Goal: Task Accomplishment & Management: Manage account settings

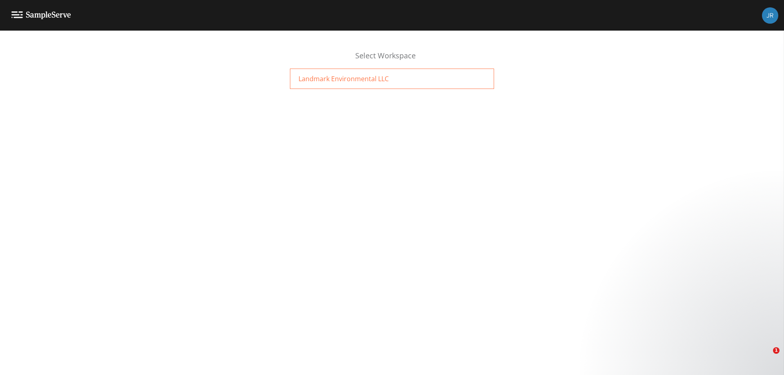
click at [416, 76] on div "Landmark Environmental LLC" at bounding box center [392, 79] width 204 height 20
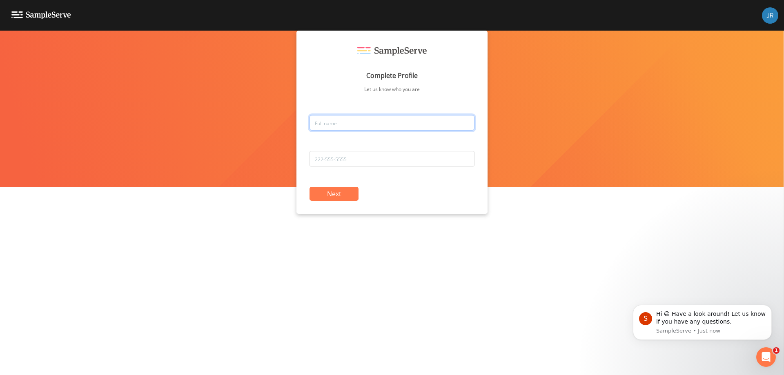
click at [343, 124] on input "text" at bounding box center [392, 123] width 165 height 16
type input "[PERSON_NAME]"
type input "[PHONE_NUMBER]"
click at [329, 197] on button "Next" at bounding box center [334, 194] width 49 height 14
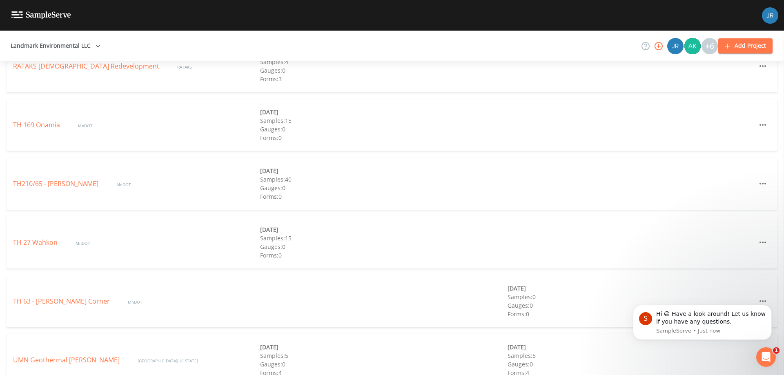
scroll to position [430, 0]
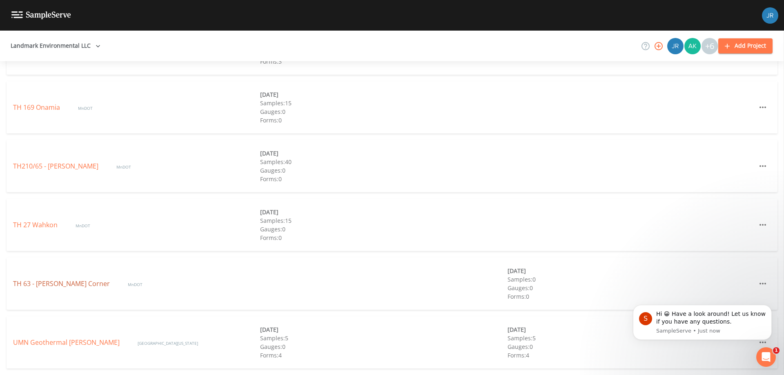
click at [75, 287] on link "TH 63 - [PERSON_NAME] Corner" at bounding box center [62, 283] width 98 height 9
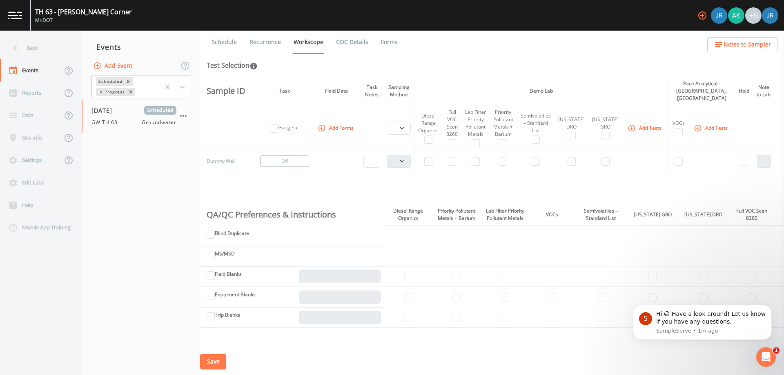
click at [665, 121] on button "Add Tests" at bounding box center [645, 127] width 39 height 13
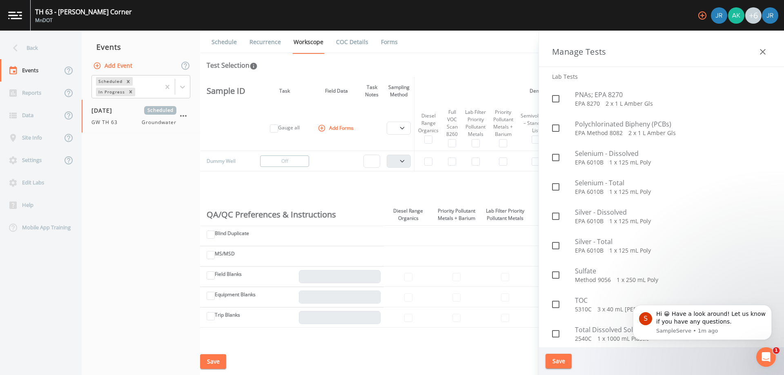
scroll to position [1593, 0]
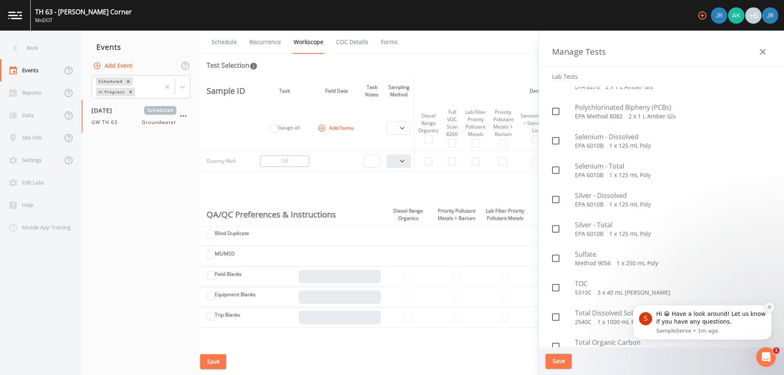
click at [769, 308] on icon "Dismiss notification" at bounding box center [769, 307] width 3 height 3
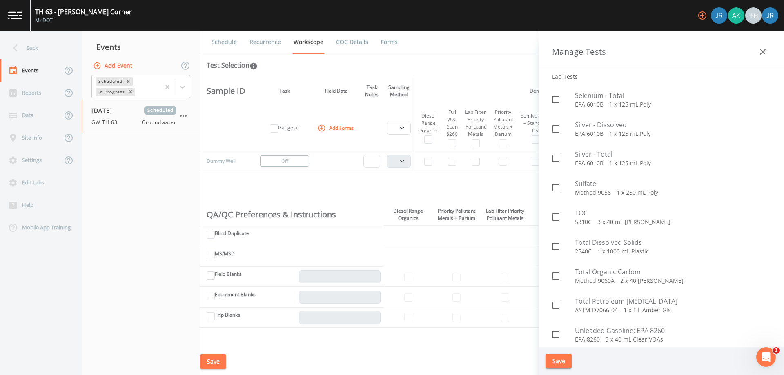
scroll to position [1787, 0]
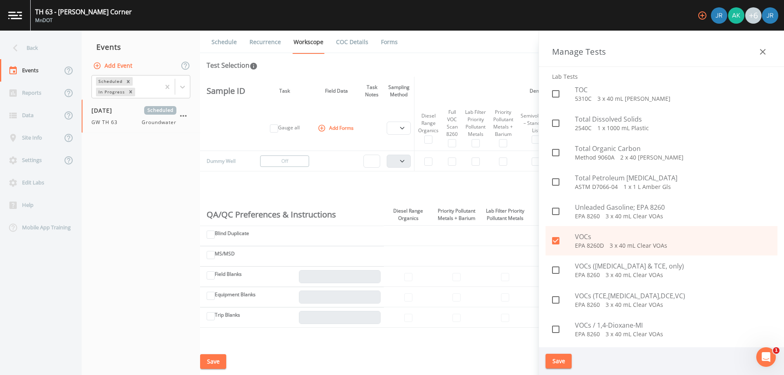
click at [559, 239] on icon at bounding box center [555, 240] width 7 height 7
checkbox input "false"
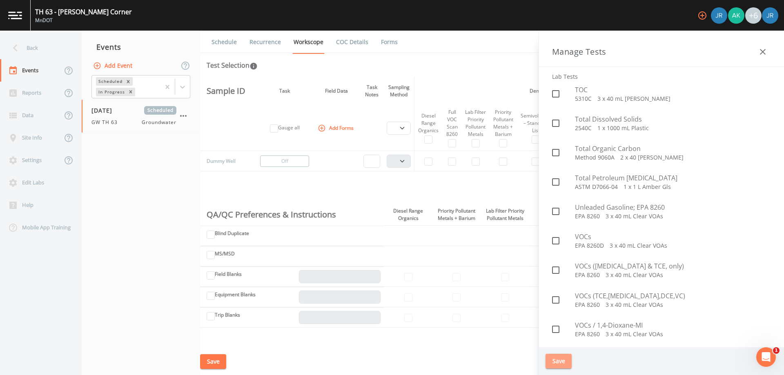
click at [558, 364] on button "Save" at bounding box center [559, 361] width 26 height 15
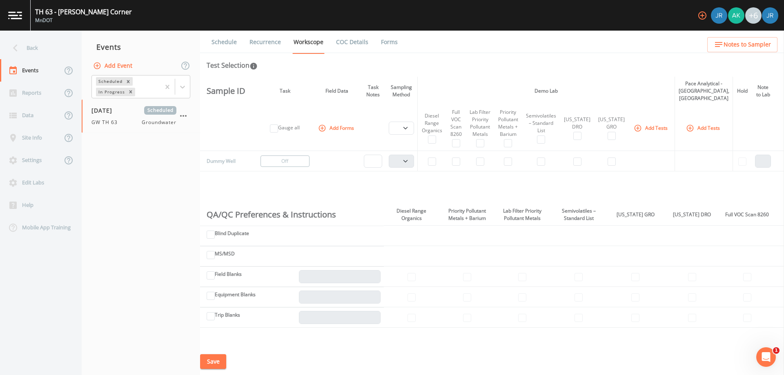
click at [649, 121] on button "Add Tests" at bounding box center [651, 127] width 39 height 13
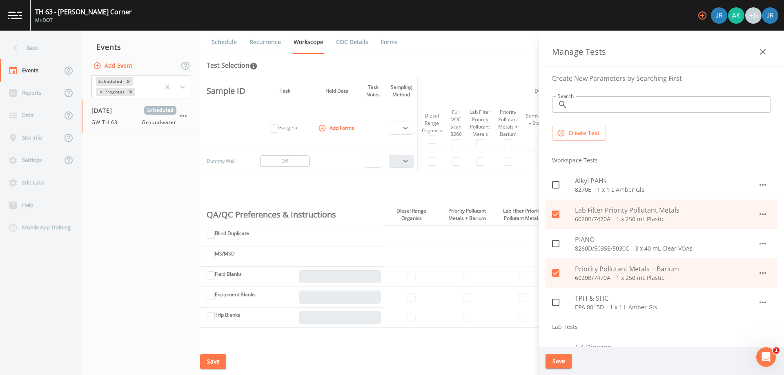
click at [760, 212] on icon "button" at bounding box center [763, 215] width 10 height 10
click at [758, 235] on li "Edit" at bounding box center [754, 233] width 48 height 15
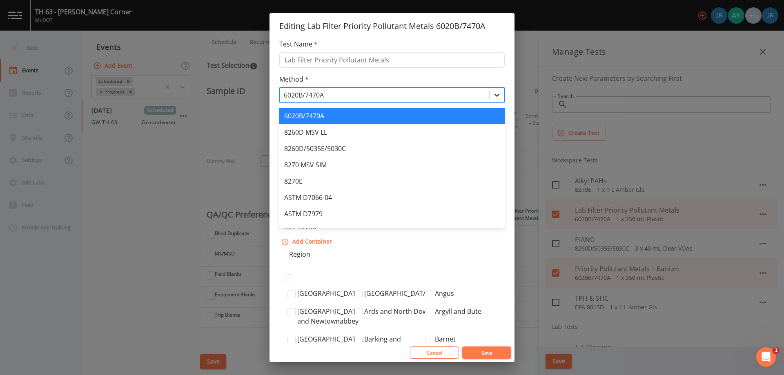
click at [490, 96] on div at bounding box center [497, 95] width 15 height 15
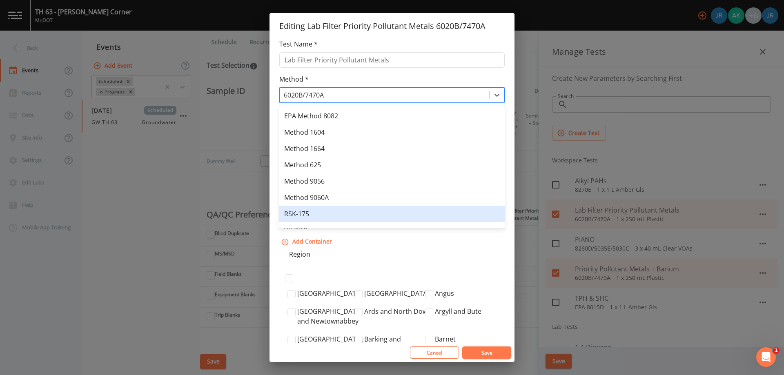
scroll to position [273, 0]
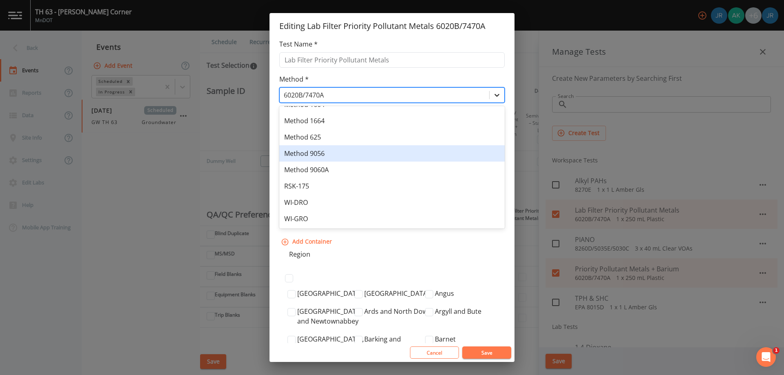
click at [495, 95] on icon at bounding box center [497, 95] width 5 height 3
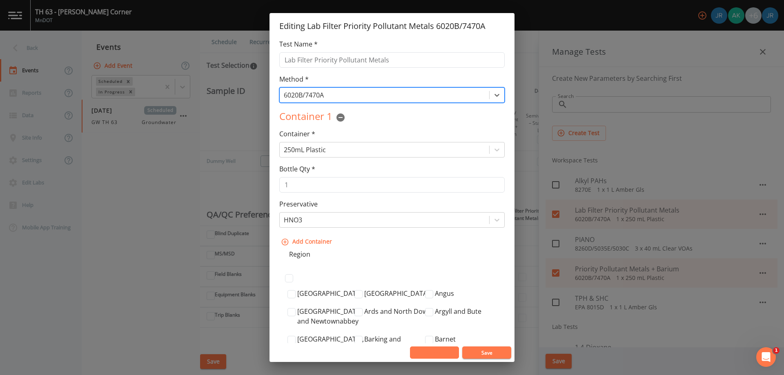
click at [446, 351] on button "Cancel" at bounding box center [434, 353] width 49 height 12
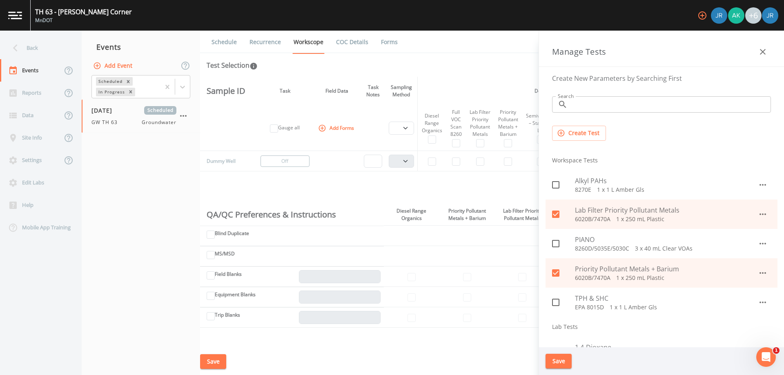
click at [765, 49] on icon "button" at bounding box center [763, 52] width 10 height 10
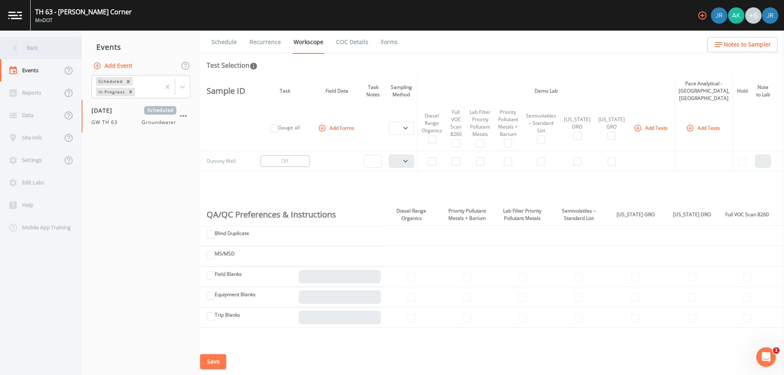
click at [25, 47] on div "Back" at bounding box center [37, 48] width 74 height 22
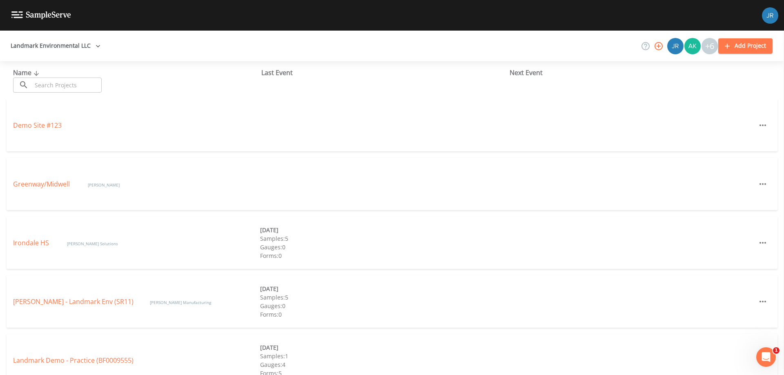
click at [21, 20] on link at bounding box center [35, 15] width 71 height 31
click at [62, 43] on button "Landmark Environmental LLC" at bounding box center [55, 45] width 96 height 15
click at [63, 43] on div at bounding box center [392, 187] width 784 height 375
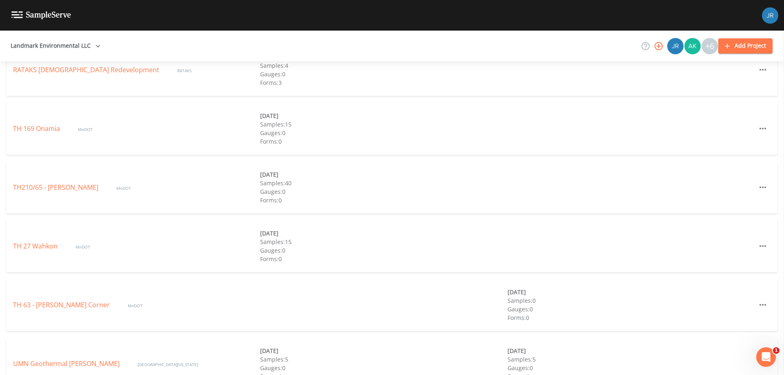
scroll to position [430, 0]
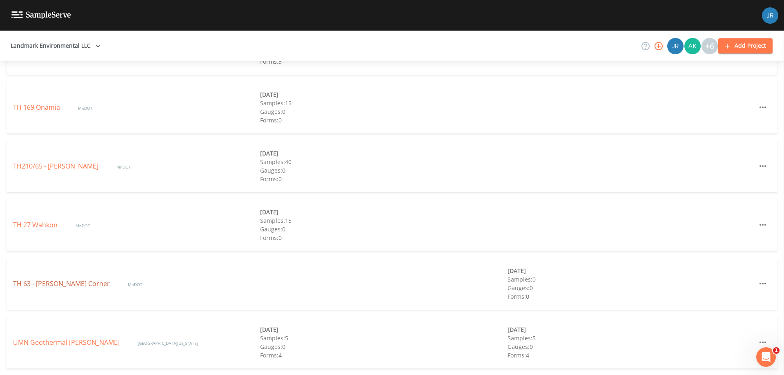
click at [60, 288] on link "TH 63 - [PERSON_NAME] Corner" at bounding box center [62, 283] width 98 height 9
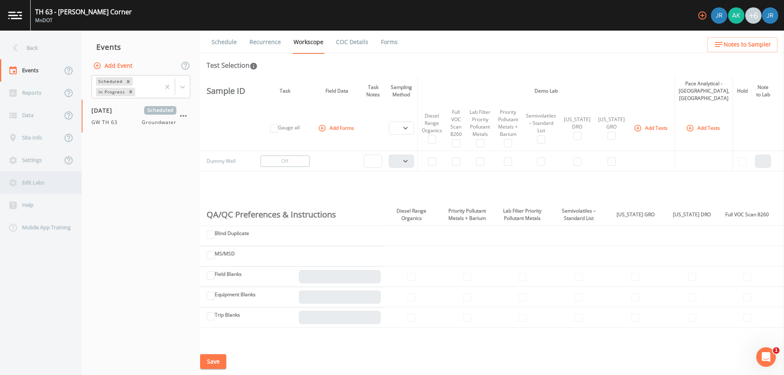
click at [31, 182] on div "Edit Labs" at bounding box center [37, 183] width 74 height 22
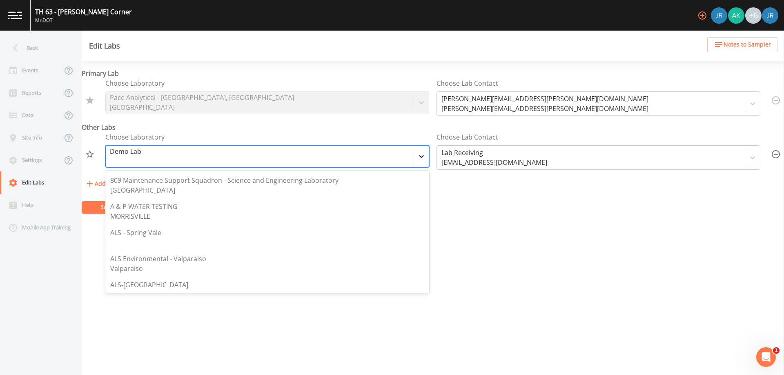
click at [422, 154] on icon at bounding box center [421, 156] width 8 height 8
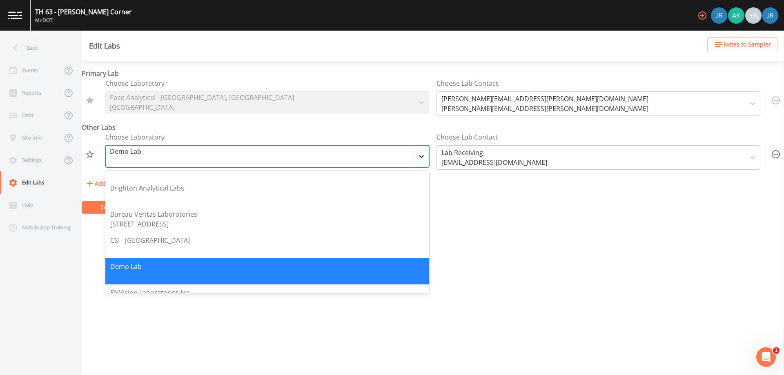
click at [422, 154] on icon at bounding box center [421, 156] width 8 height 8
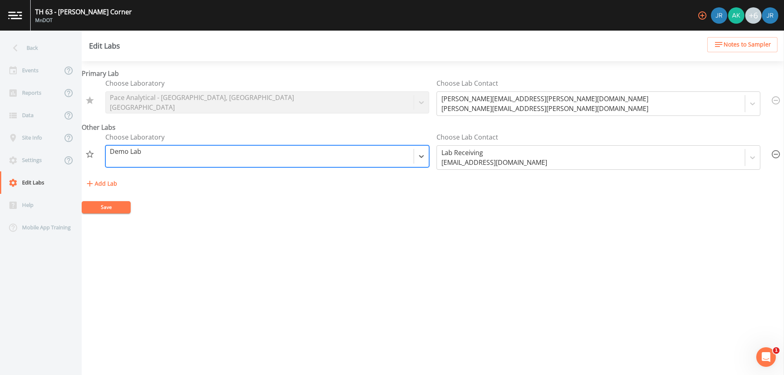
click at [261, 158] on div at bounding box center [260, 156] width 300 height 11
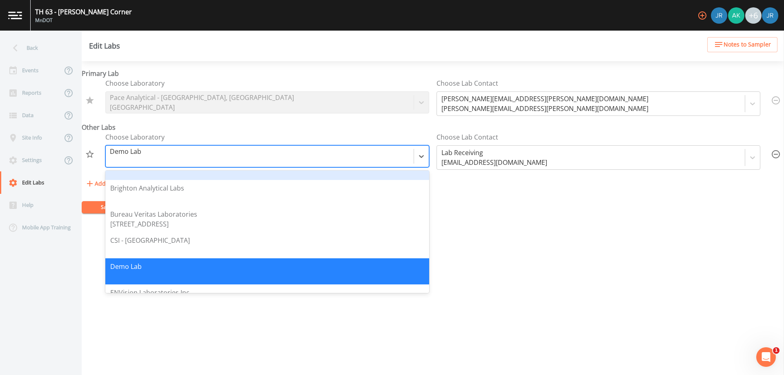
click at [296, 152] on div at bounding box center [260, 156] width 300 height 11
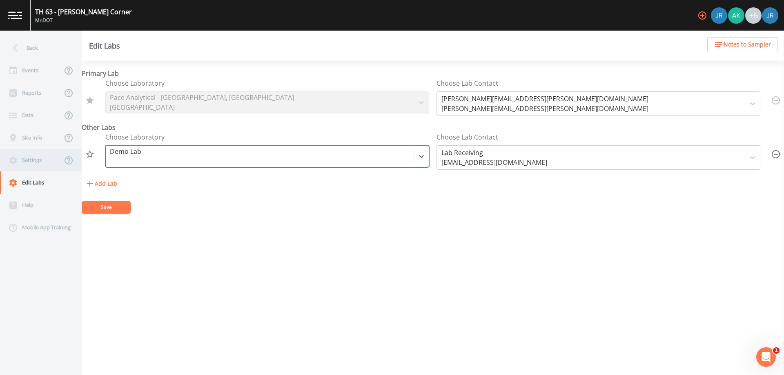
click at [16, 156] on icon at bounding box center [13, 161] width 10 height 10
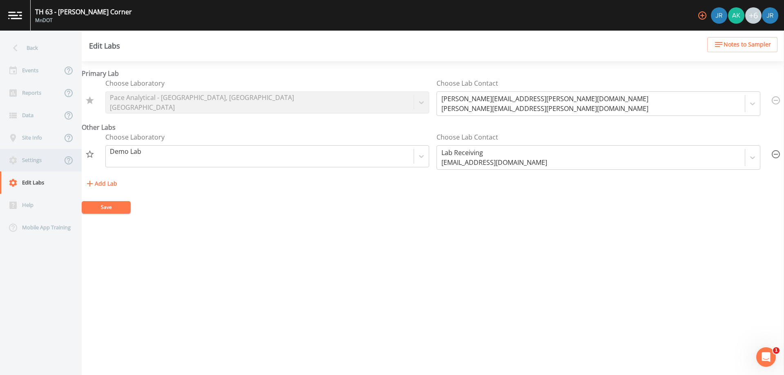
select select "2d7cff81-c4d8-4a74-8d84-d4957e4f44c3"
select select "[GEOGRAPHIC_DATA]"
select select "US/Central"
select select "Pour on ground"
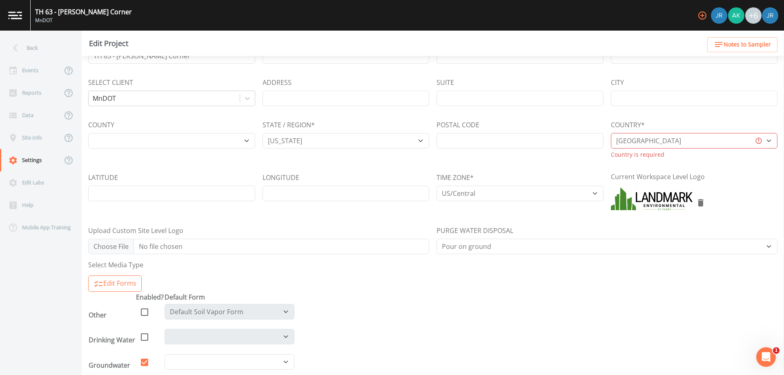
scroll to position [82, 0]
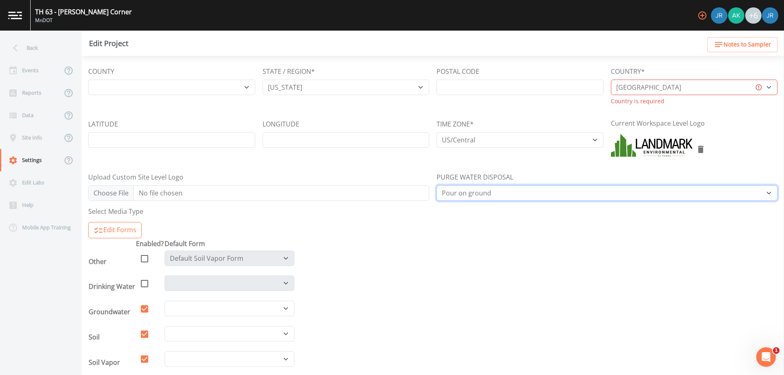
click at [485, 194] on select "Other Place in container Pour on ground" at bounding box center [607, 193] width 341 height 16
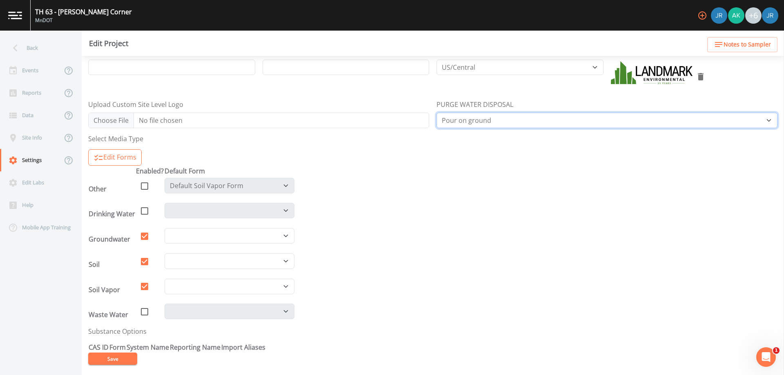
scroll to position [157, 0]
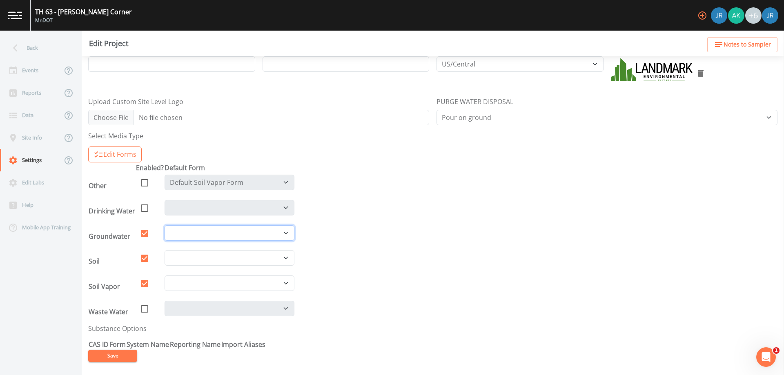
click at [201, 236] on select "Default Groundwater Form Generic Sampling Form - Any Media Sampling Form" at bounding box center [230, 233] width 130 height 16
click at [201, 236] on select "Default Groundwater Form Generic Sampling Form - Any Media Sampling Form" at bounding box center [230, 234] width 130 height 16
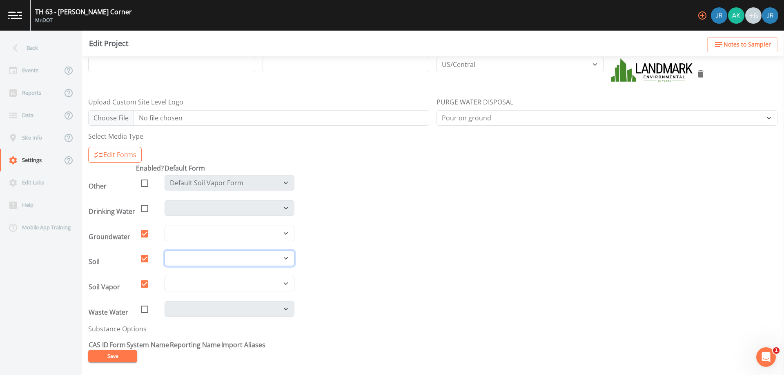
click at [185, 259] on select "Field Report Generic Sampling Form - Any Media Soil Boring Log Soil Sampling Fo…" at bounding box center [230, 259] width 130 height 16
click at [108, 153] on button "Edit Forms" at bounding box center [115, 155] width 54 height 16
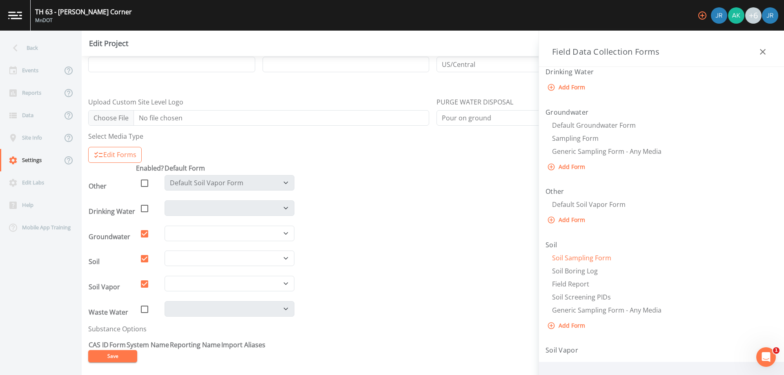
click at [568, 258] on span "Soil Sampling Form" at bounding box center [581, 258] width 59 height 9
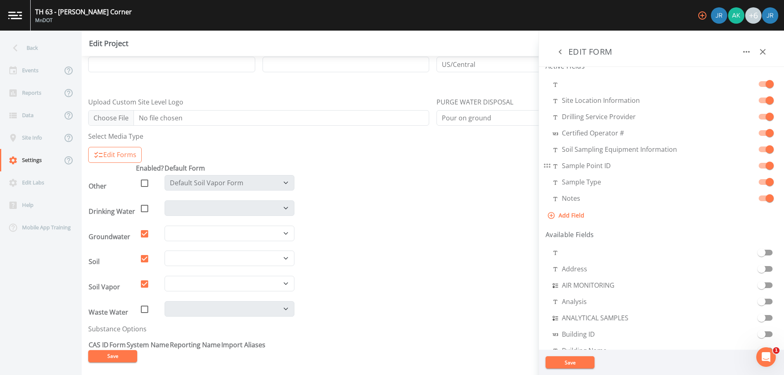
scroll to position [0, 0]
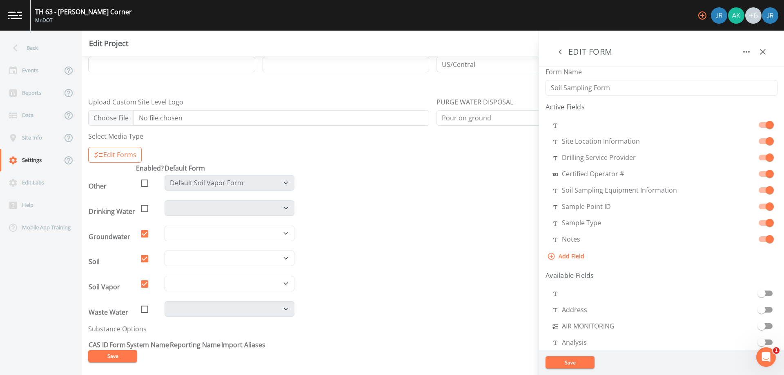
click at [562, 54] on icon "button" at bounding box center [560, 51] width 3 height 5
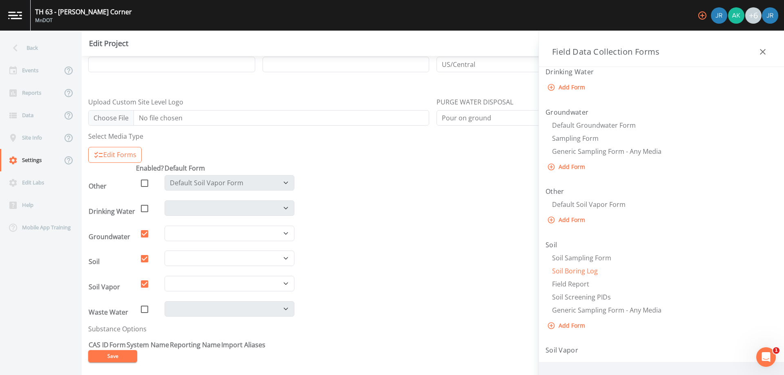
click at [577, 274] on span "Soil Boring Log" at bounding box center [575, 271] width 46 height 9
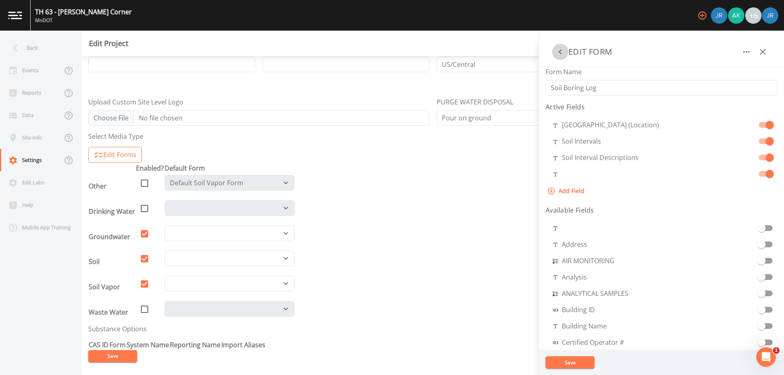
click at [559, 54] on icon "button" at bounding box center [560, 52] width 10 height 10
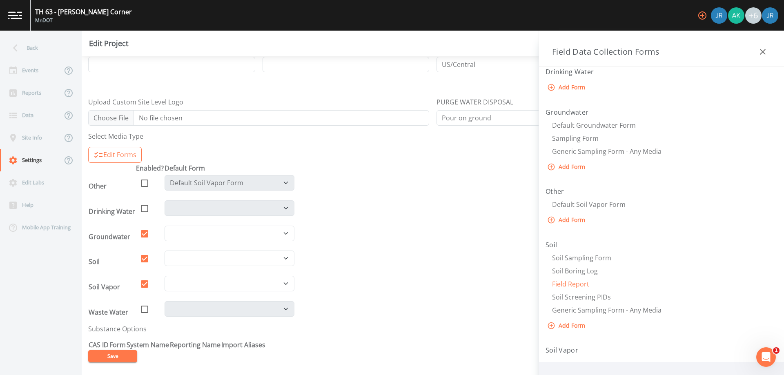
click at [574, 281] on span "Field Report" at bounding box center [570, 284] width 37 height 9
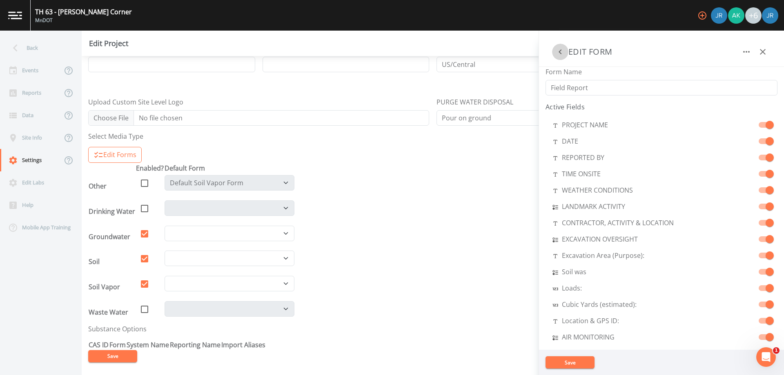
click at [560, 58] on button "button" at bounding box center [560, 52] width 16 height 16
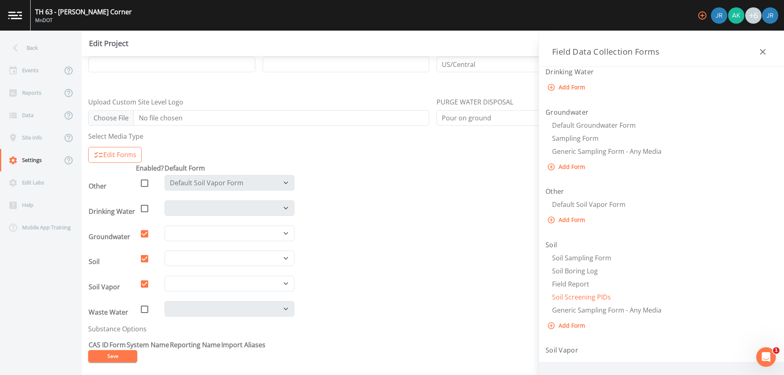
click at [579, 299] on span "Soil Screening PIDs" at bounding box center [581, 297] width 59 height 9
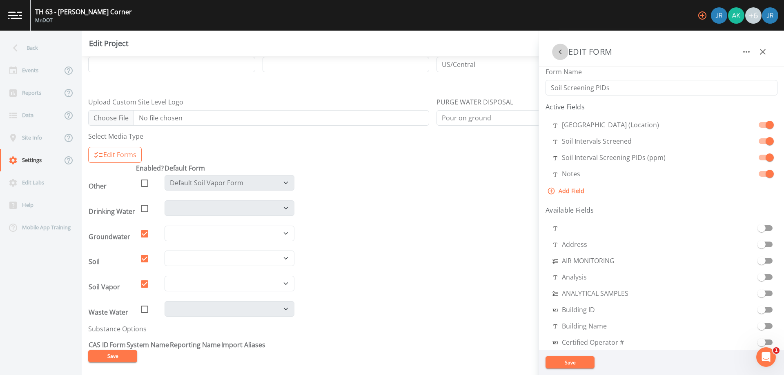
click at [565, 51] on icon "button" at bounding box center [560, 52] width 10 height 10
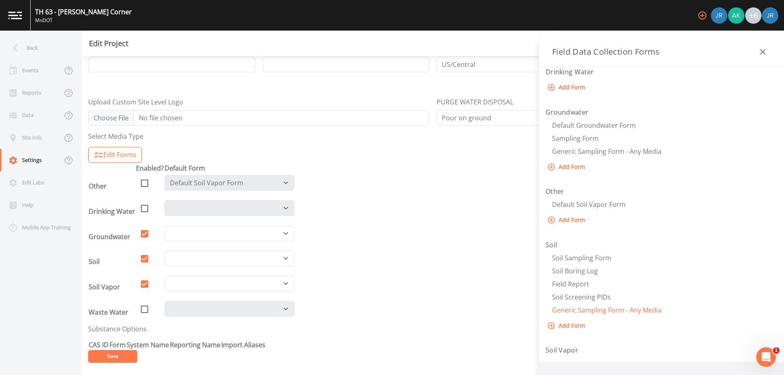
click at [585, 310] on span "Generic Sampling Form - Any Media" at bounding box center [606, 310] width 109 height 9
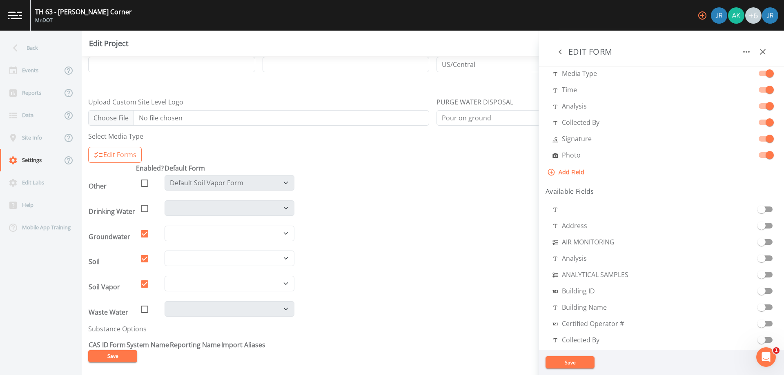
scroll to position [27, 0]
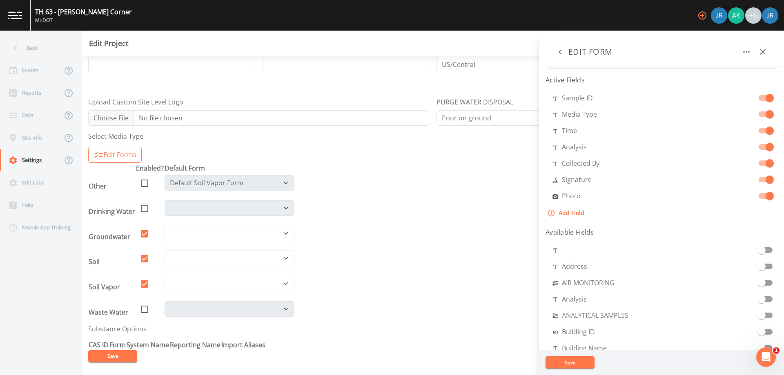
click at [558, 360] on button "Save" at bounding box center [570, 363] width 49 height 12
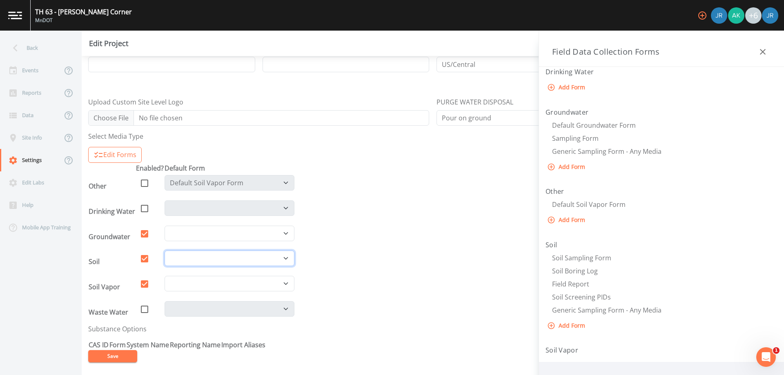
click at [205, 257] on select "Field Report Generic Sampling Form - Any Media Soil Boring Log Soil Sampling Fo…" at bounding box center [230, 259] width 130 height 16
select select "c11a0cd5-aa5f-4043-abc9-1d282e0d5a1e"
click at [165, 251] on select "Field Report Generic Sampling Form - Any Media Soil Boring Log Soil Sampling Fo…" at bounding box center [230, 259] width 130 height 16
click at [604, 124] on span "Default Groundwater Form" at bounding box center [594, 125] width 84 height 9
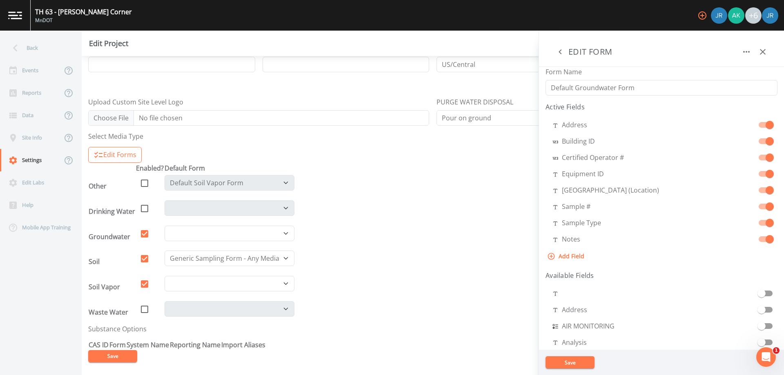
click at [561, 52] on icon "button" at bounding box center [560, 52] width 10 height 10
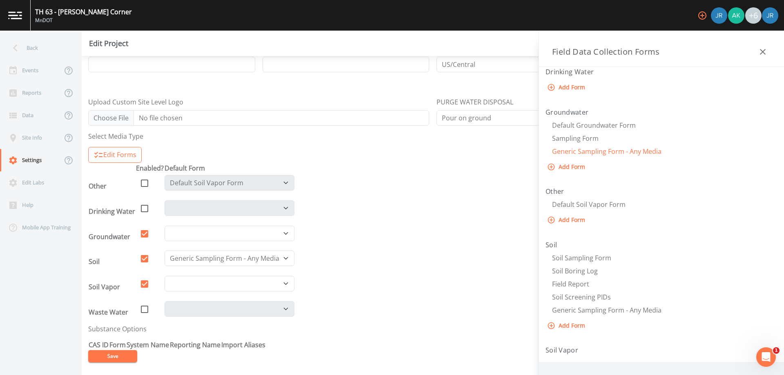
click at [593, 149] on span "Generic Sampling Form - Any Media" at bounding box center [606, 151] width 109 height 9
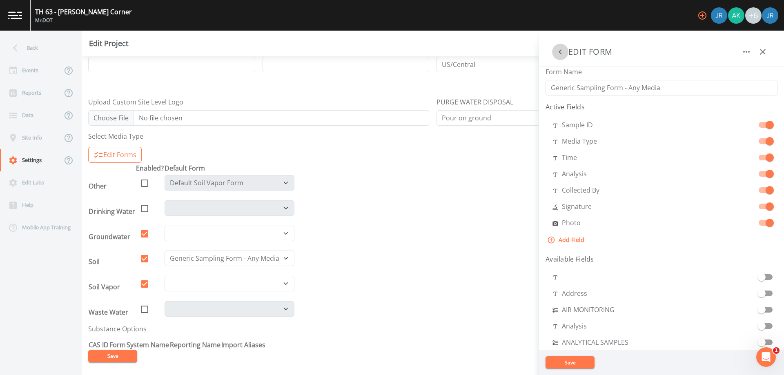
click at [558, 54] on icon "button" at bounding box center [560, 52] width 10 height 10
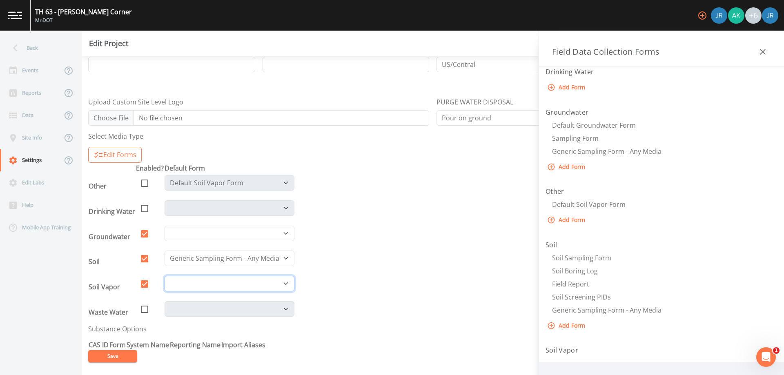
click at [207, 283] on select at bounding box center [230, 284] width 130 height 16
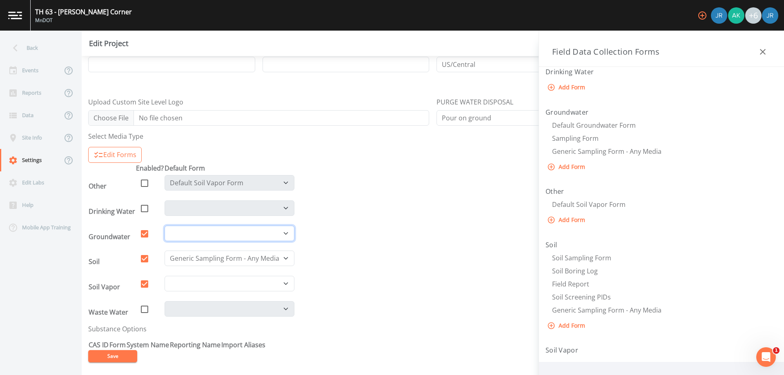
click at [219, 230] on select "Default Groundwater Form Generic Sampling Form - Any Media Sampling Form" at bounding box center [230, 234] width 130 height 16
click at [165, 226] on select "Default Groundwater Form Generic Sampling Form - Any Media Sampling Form" at bounding box center [230, 234] width 130 height 16
click at [579, 135] on span "Sampling Form" at bounding box center [575, 138] width 47 height 9
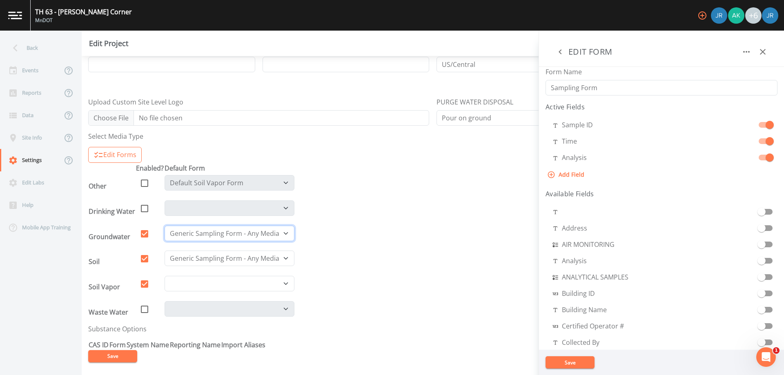
click at [274, 227] on select "Default Groundwater Form Generic Sampling Form - Any Media Sampling Form" at bounding box center [230, 234] width 130 height 16
select select "e22f0a7c-b73c-4a48-bbad-f025e0a08595"
click at [165, 226] on select "Default Groundwater Form Generic Sampling Form - Any Media Sampling Form" at bounding box center [230, 234] width 130 height 16
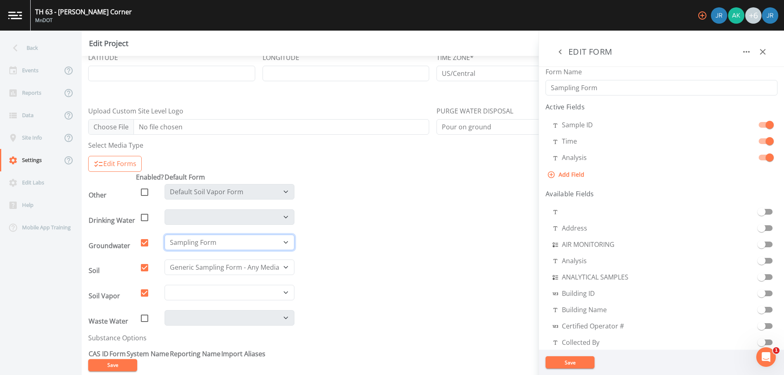
scroll to position [147, 0]
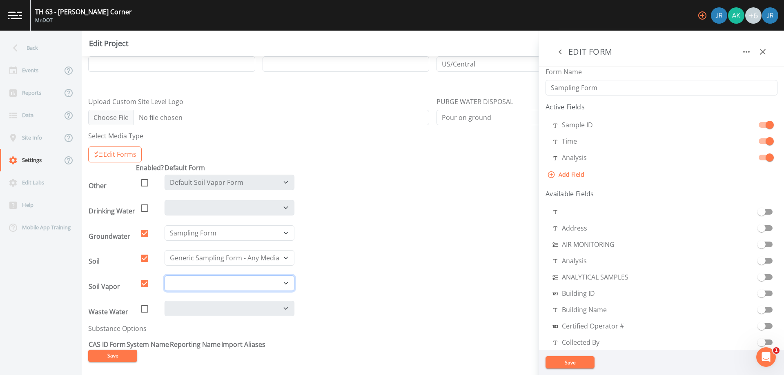
click at [196, 284] on select at bounding box center [230, 284] width 130 height 16
click at [557, 52] on icon "button" at bounding box center [560, 52] width 10 height 10
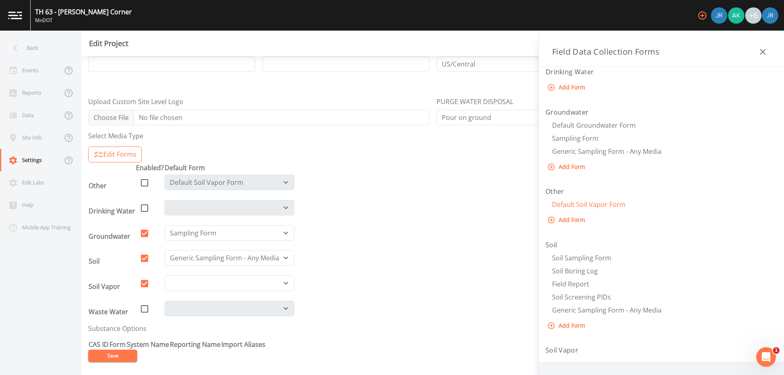
click at [595, 207] on span "Default Soil Vapor Form" at bounding box center [589, 204] width 74 height 9
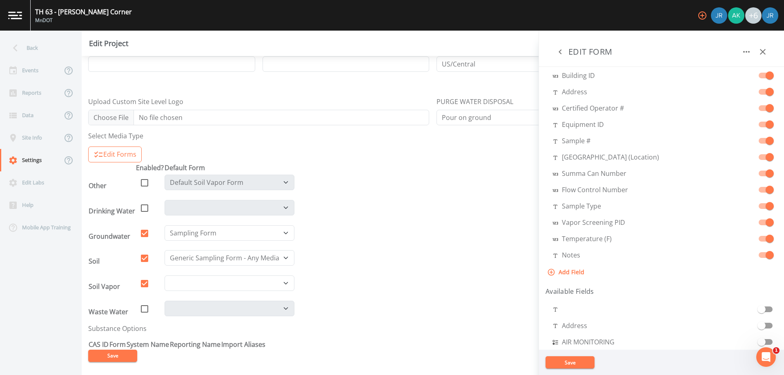
scroll to position [0, 0]
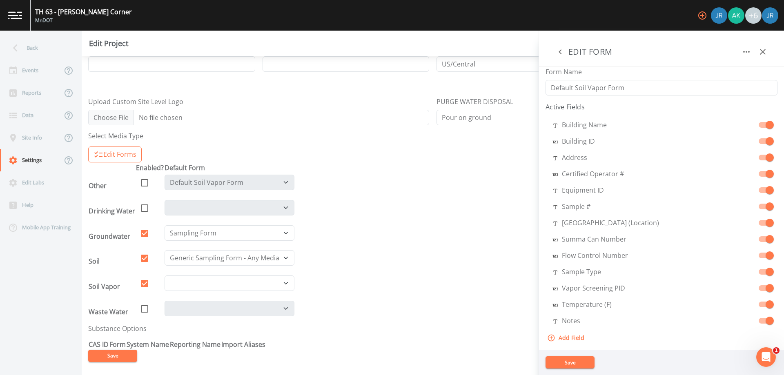
click at [559, 53] on icon "button" at bounding box center [560, 52] width 10 height 10
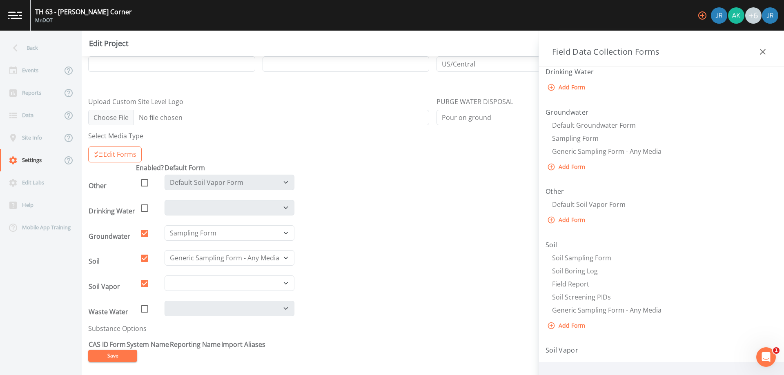
scroll to position [51, 0]
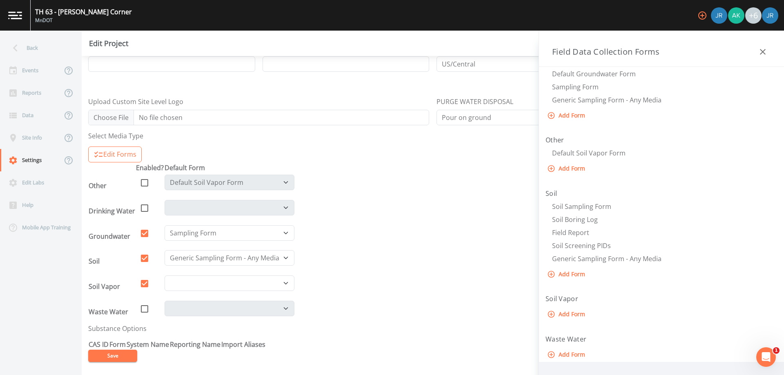
click at [568, 314] on button "Add Form" at bounding box center [567, 314] width 43 height 15
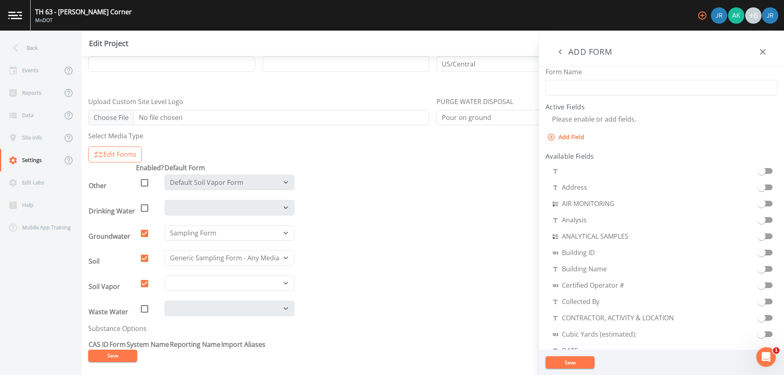
click at [763, 220] on input "checkbox" at bounding box center [761, 216] width 47 height 8
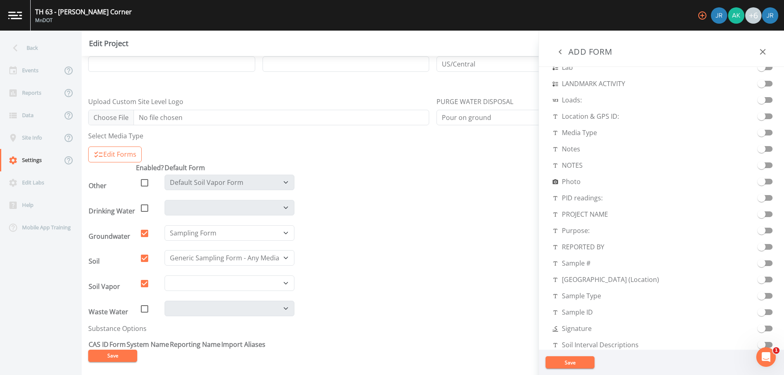
scroll to position [449, 0]
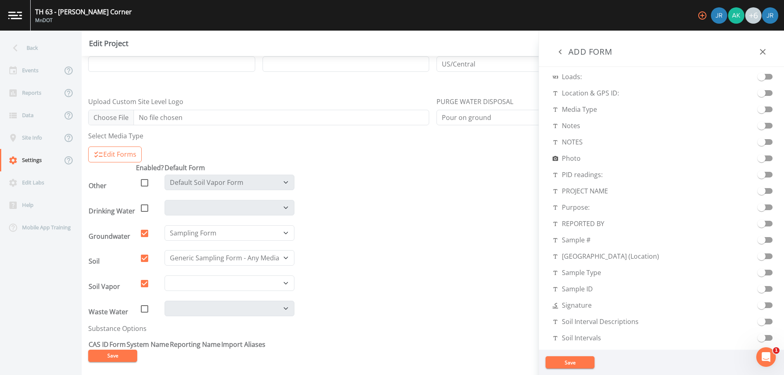
click at [765, 289] on input "checkbox" at bounding box center [761, 285] width 47 height 8
click at [759, 289] on input "checkbox" at bounding box center [761, 285] width 47 height 8
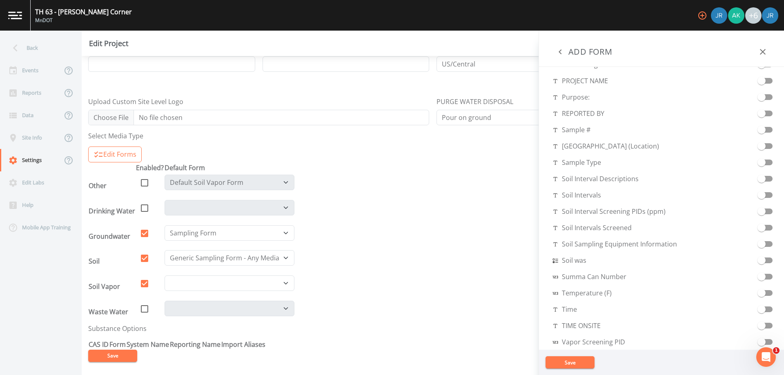
scroll to position [604, 0]
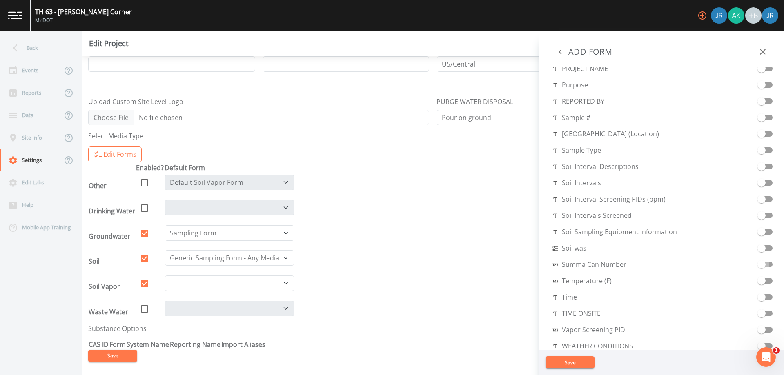
click at [759, 262] on input "checkbox" at bounding box center [761, 261] width 47 height 8
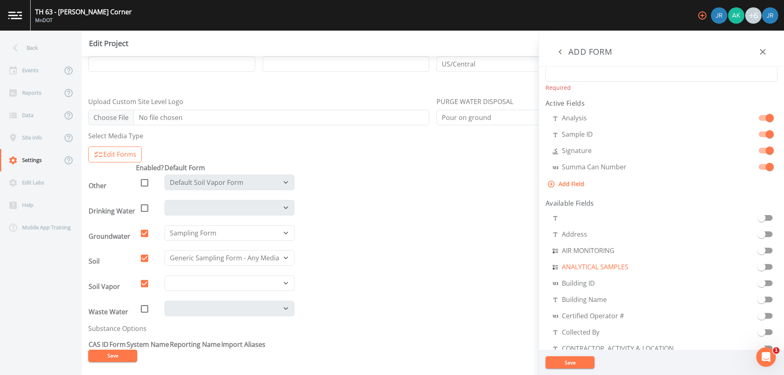
scroll to position [0, 0]
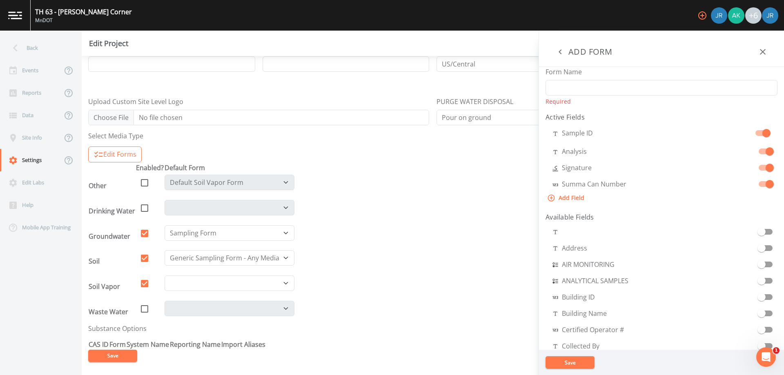
drag, startPoint x: 547, startPoint y: 148, endPoint x: 547, endPoint y: 129, distance: 19.2
click at [547, 129] on div "Analysis Sample ID Signature Summa Can Number" at bounding box center [662, 156] width 232 height 62
drag, startPoint x: 550, startPoint y: 182, endPoint x: 545, endPoint y: 150, distance: 31.8
click at [545, 150] on div "Form Name Required Active Fields Sample ID Analysis Signature Summa Can Number …" at bounding box center [661, 208] width 245 height 283
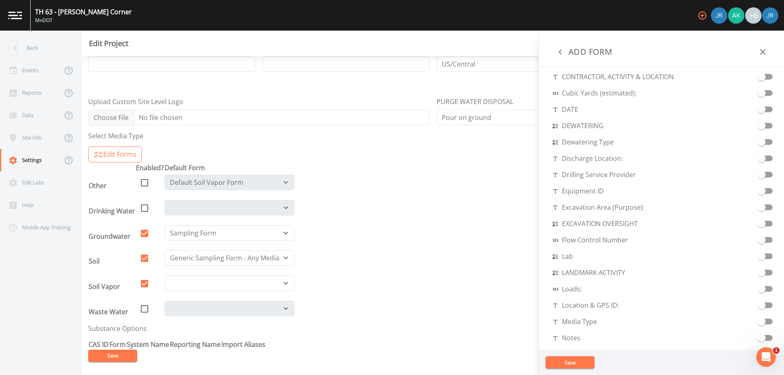
scroll to position [327, 0]
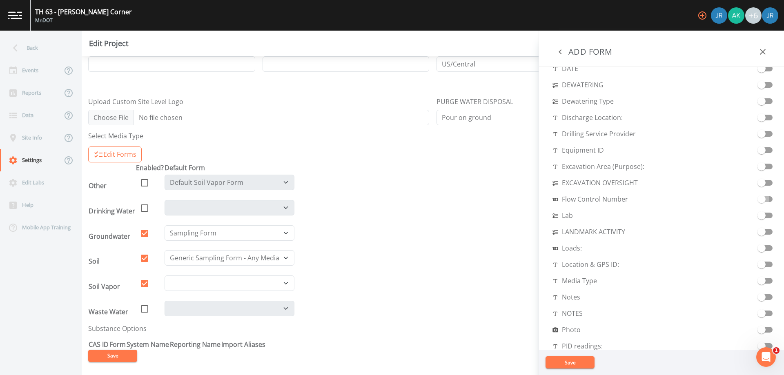
click at [760, 197] on input "checkbox" at bounding box center [761, 196] width 47 height 8
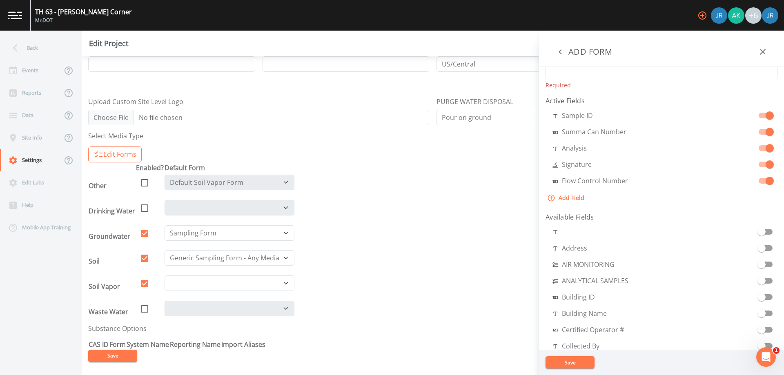
scroll to position [57, 0]
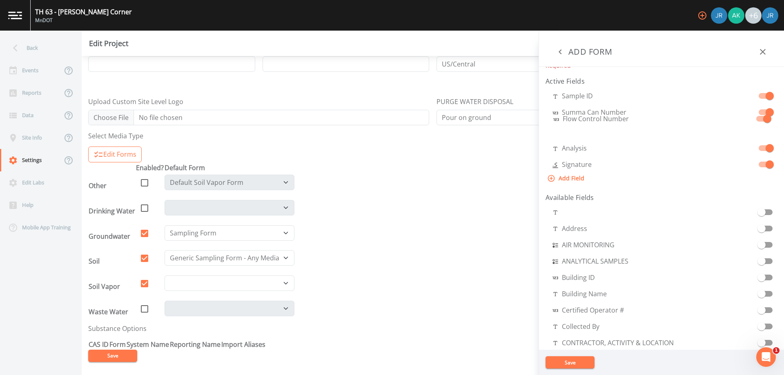
drag, startPoint x: 545, startPoint y: 141, endPoint x: 546, endPoint y: 117, distance: 24.5
click at [546, 117] on div "Sample ID Summa Can Number Analysis Signature Flow Control Number" at bounding box center [662, 128] width 232 height 78
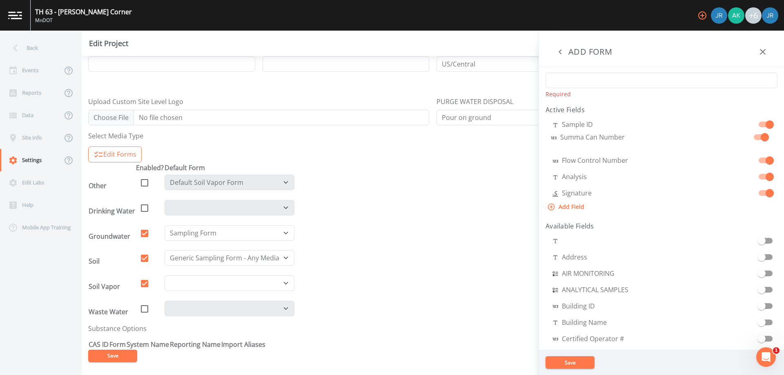
click at [545, 136] on div "Form Name Required Active Fields Sample ID Flow Control Number Summa Can Number…" at bounding box center [661, 208] width 245 height 283
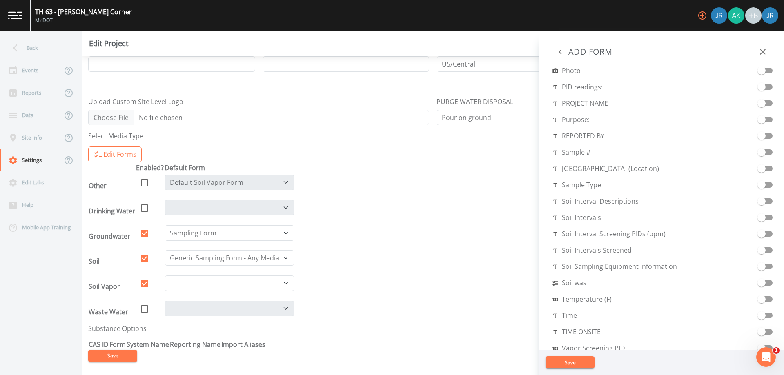
scroll to position [611, 0]
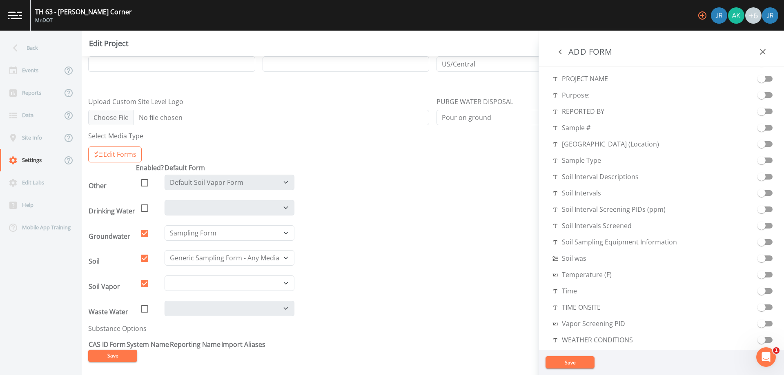
click at [756, 290] on input "checkbox" at bounding box center [761, 287] width 47 height 8
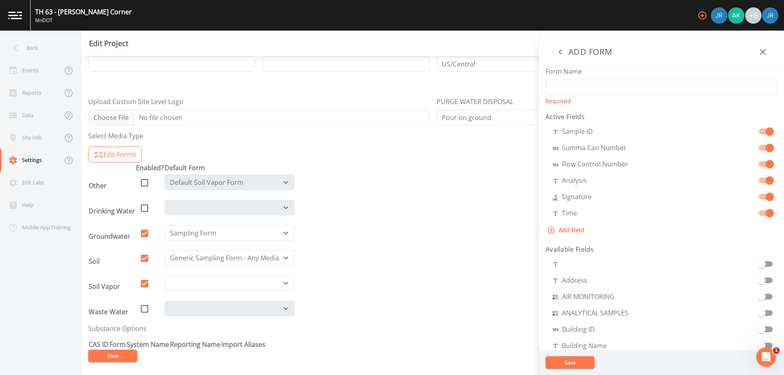
scroll to position [0, 0]
click at [570, 230] on button "Add Field" at bounding box center [567, 230] width 42 height 15
select select "STRING"
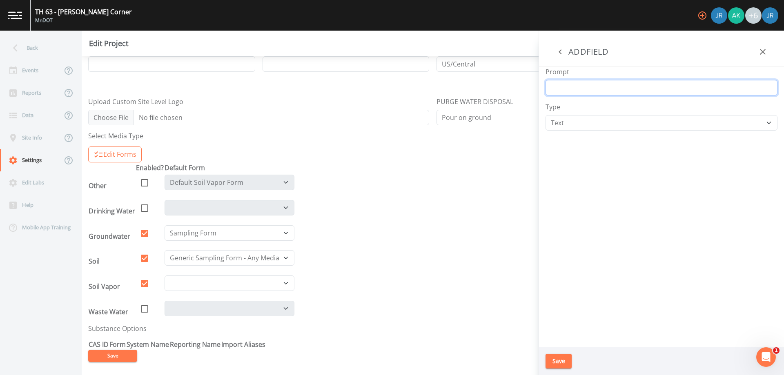
click at [577, 89] on input "Prompt" at bounding box center [662, 88] width 232 height 16
type input "Start Pressure"
click at [582, 123] on select "Number Photo Select One Signature Text Timer" at bounding box center [662, 123] width 232 height 16
select select "NUMBER"
click at [546, 115] on select "Number Photo Select One Signature Text Timer" at bounding box center [662, 123] width 232 height 16
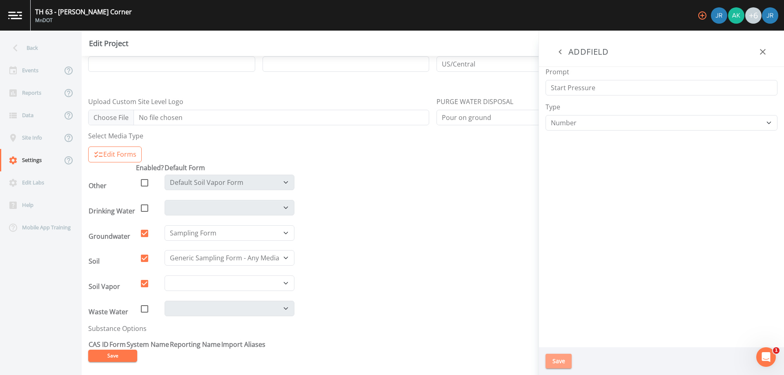
click at [558, 361] on button "Save" at bounding box center [559, 361] width 26 height 15
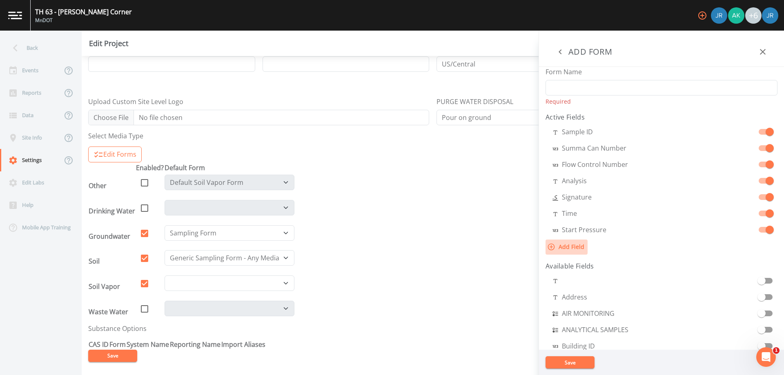
click at [571, 246] on button "Add Field" at bounding box center [567, 247] width 42 height 15
select select "STRING"
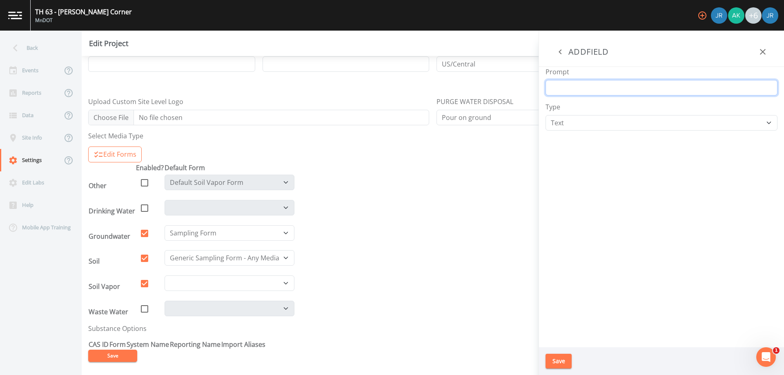
click at [576, 95] on input "Prompt" at bounding box center [662, 88] width 232 height 16
type input "Stop Vac"
click at [562, 366] on button "Save" at bounding box center [559, 361] width 26 height 15
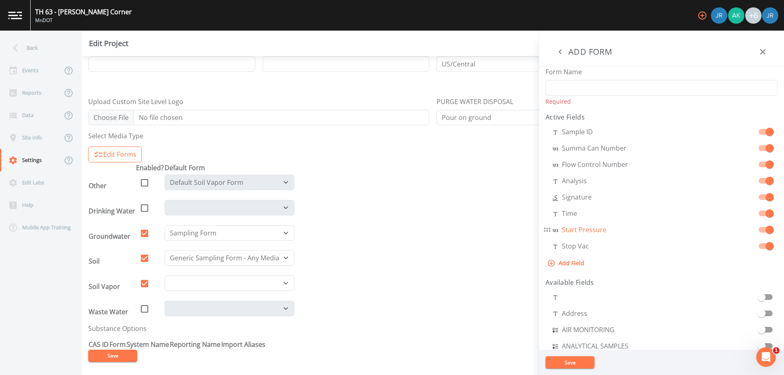
click at [589, 234] on aside "Field Data Collection Forms Drinking Water Add Form Groundwater Default Groundw…" at bounding box center [661, 203] width 245 height 345
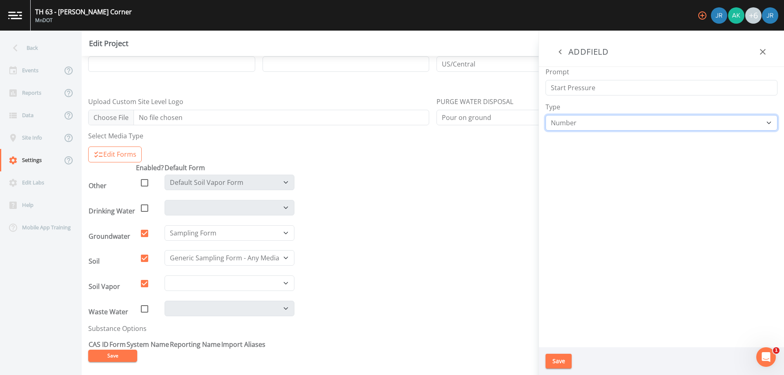
click at [589, 125] on select "Number Photo Select One Signature Text Timer" at bounding box center [662, 123] width 232 height 16
click at [587, 125] on select "Number Photo Select One Signature Text Timer" at bounding box center [662, 123] width 232 height 16
click at [595, 80] on input "Start Pressure" at bounding box center [662, 88] width 232 height 16
type input "Start Vac"
click at [563, 359] on button "Save" at bounding box center [559, 361] width 26 height 15
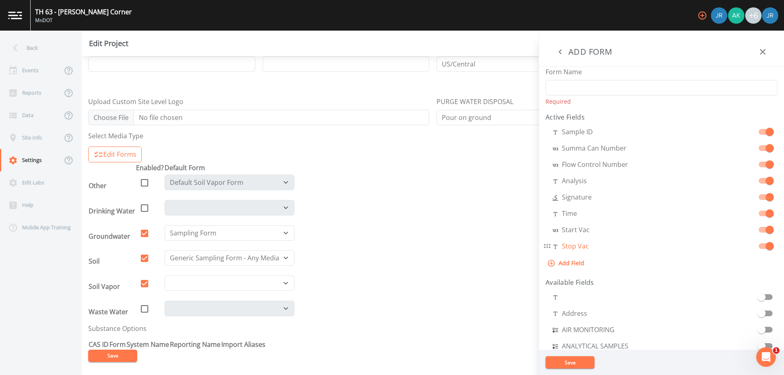
click at [582, 248] on aside "Field Data Collection Forms Drinking Water Add Form Groundwater Default Groundw…" at bounding box center [661, 203] width 245 height 345
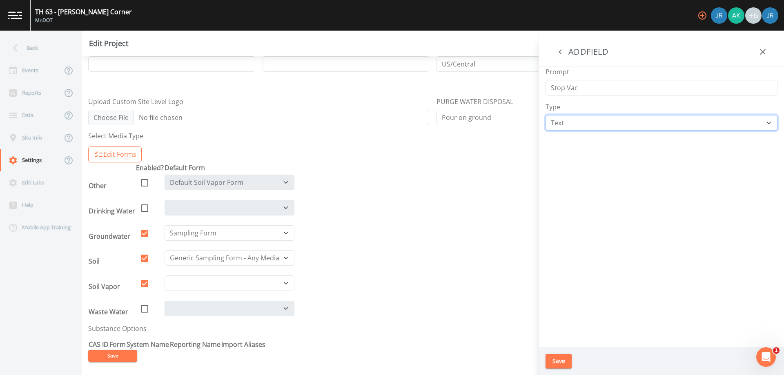
click at [580, 117] on select "Number Photo Select One Signature Text Timer" at bounding box center [662, 123] width 232 height 16
select select "NUMBER"
click at [546, 115] on select "Number Photo Select One Signature Text Timer" at bounding box center [662, 123] width 232 height 16
click at [560, 353] on div "Save" at bounding box center [661, 362] width 245 height 28
click at [561, 357] on button "Save" at bounding box center [559, 361] width 26 height 15
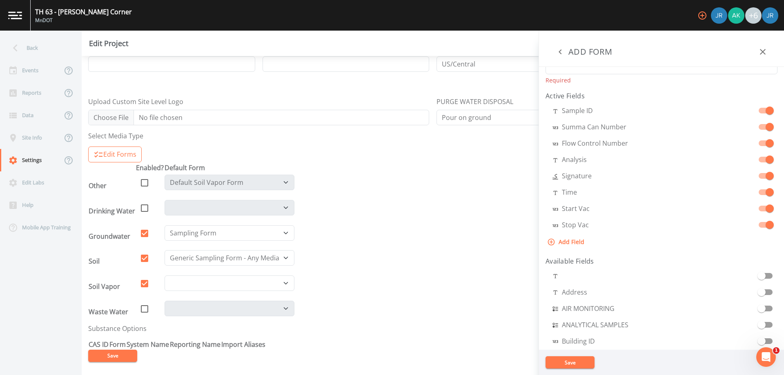
scroll to position [41, 0]
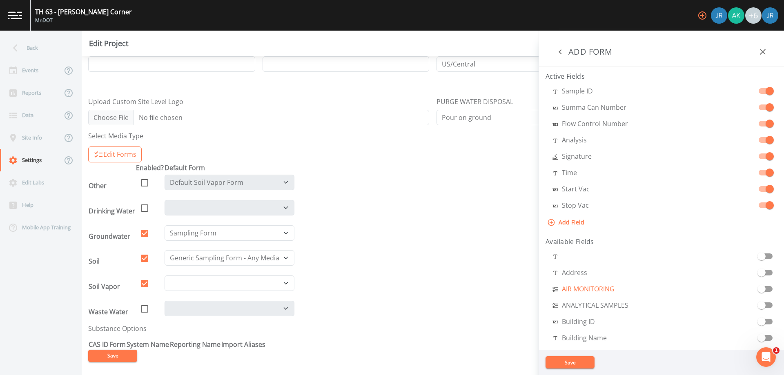
click at [603, 289] on span "AIR MONITORING" at bounding box center [583, 289] width 62 height 10
click at [574, 365] on button "Save" at bounding box center [570, 363] width 49 height 12
click at [571, 363] on button "Save" at bounding box center [570, 363] width 49 height 12
click at [577, 359] on button "Save" at bounding box center [570, 363] width 49 height 12
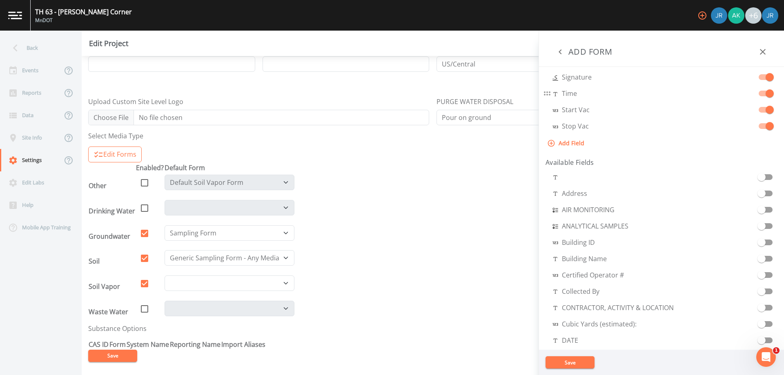
scroll to position [123, 0]
click at [767, 54] on icon "button" at bounding box center [763, 52] width 10 height 10
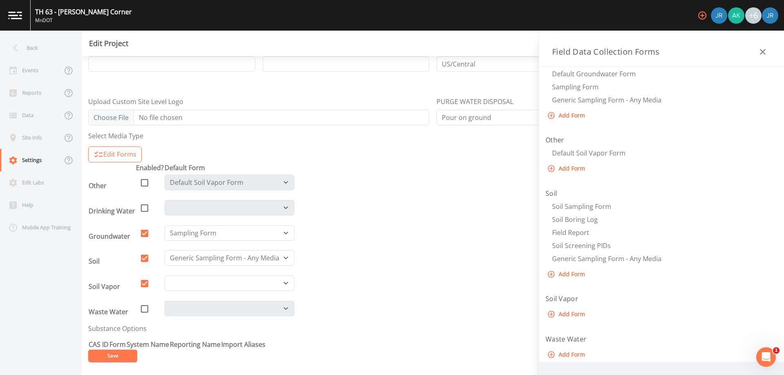
click at [560, 316] on button "Add Form" at bounding box center [567, 314] width 43 height 15
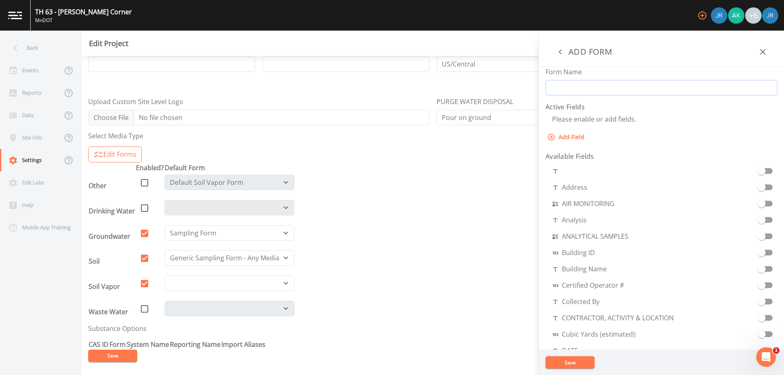
click at [610, 91] on input "Form Name" at bounding box center [662, 88] width 232 height 16
type input "SV Form"
click at [689, 133] on div "Add Field" at bounding box center [662, 137] width 232 height 15
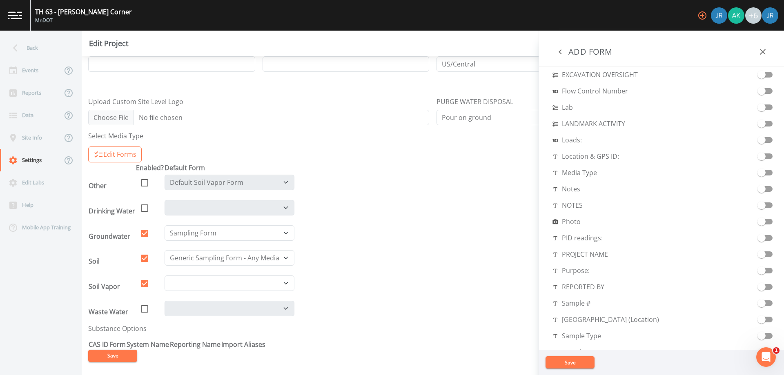
scroll to position [531, 0]
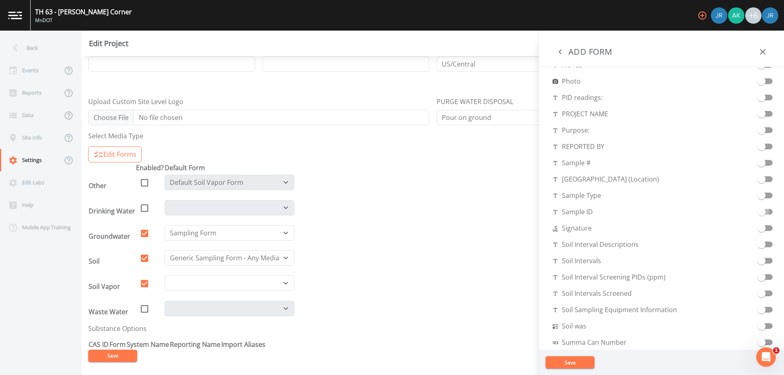
click at [758, 210] on input "checkbox" at bounding box center [761, 208] width 47 height 8
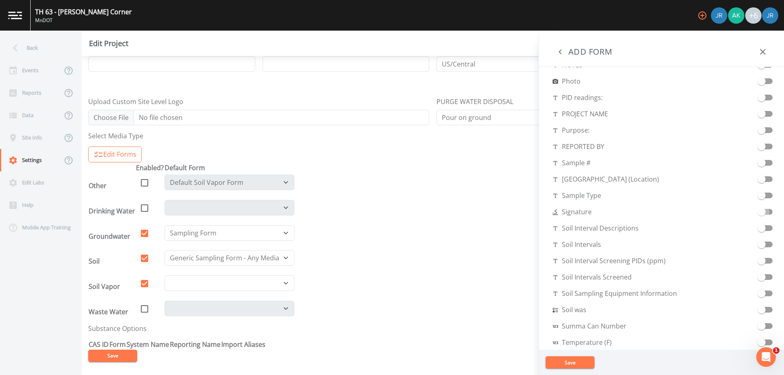
click at [763, 211] on input "checkbox" at bounding box center [761, 208] width 47 height 8
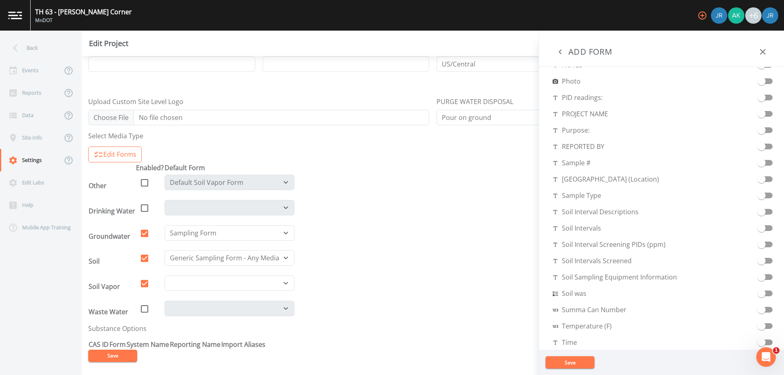
click at [764, 308] on input "checkbox" at bounding box center [761, 306] width 47 height 8
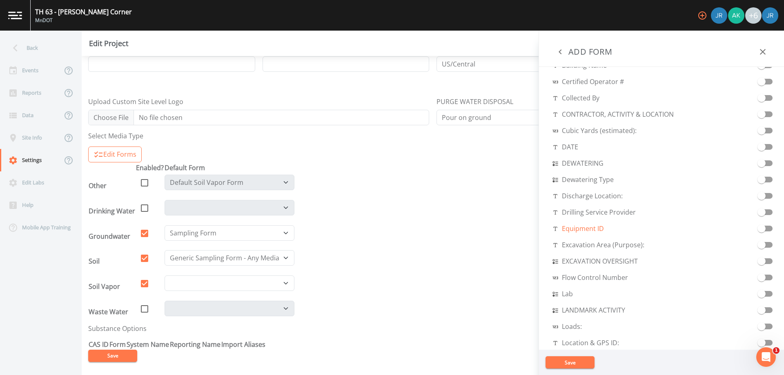
scroll to position [239, 0]
click at [758, 276] on input "checkbox" at bounding box center [761, 274] width 47 height 8
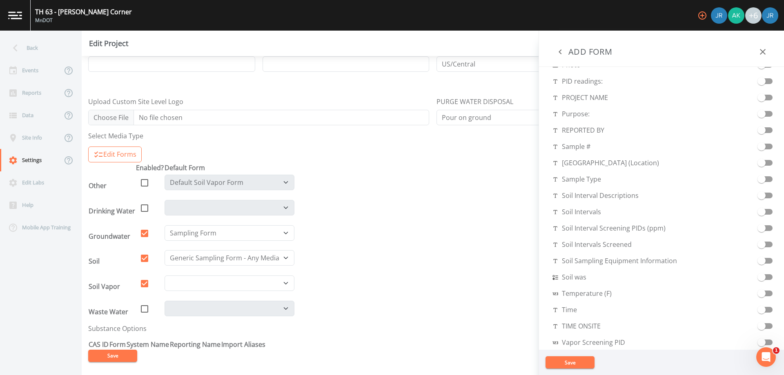
scroll to position [600, 0]
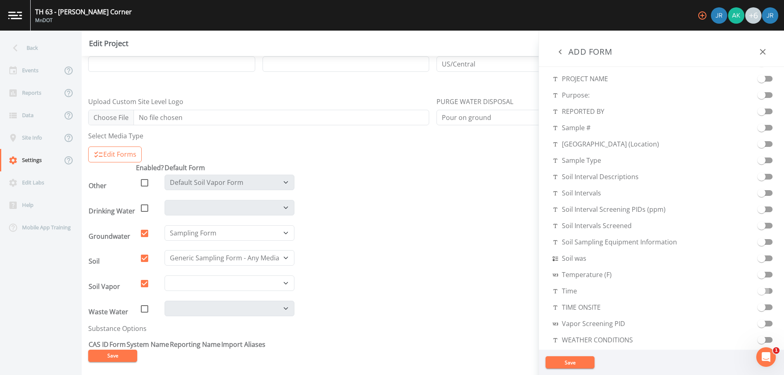
click at [760, 293] on span at bounding box center [762, 291] width 8 height 8
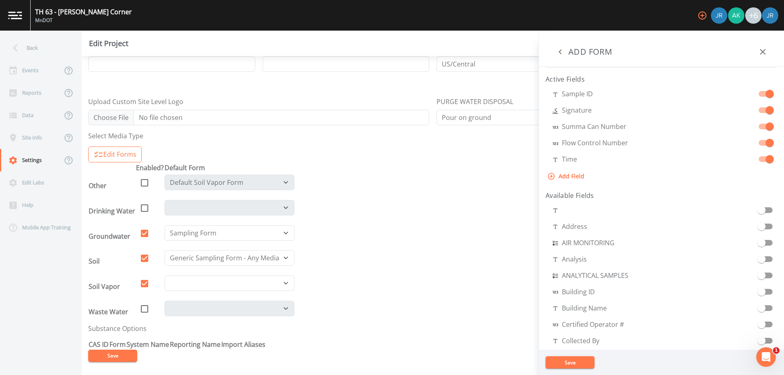
scroll to position [41, 0]
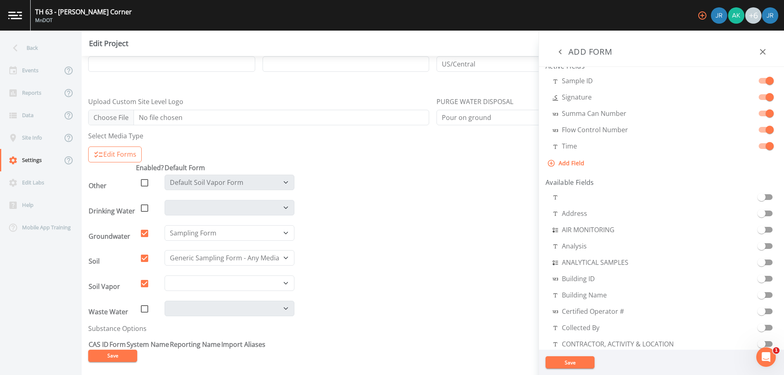
click at [573, 164] on button "Add Field" at bounding box center [567, 163] width 42 height 15
select select "STRING"
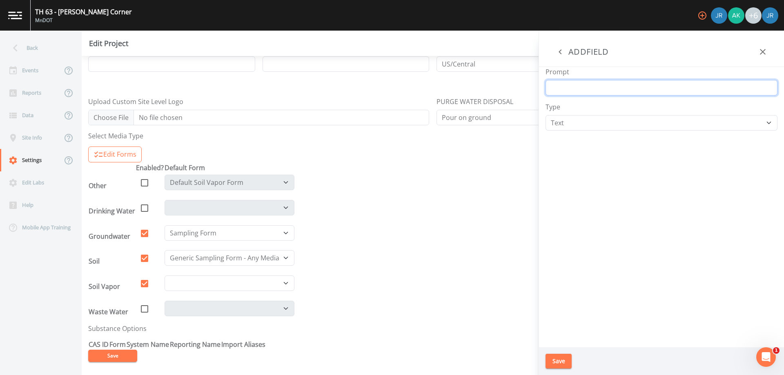
click at [560, 86] on input "Prompt" at bounding box center [662, 88] width 232 height 16
type input "Time Start"
click at [594, 120] on select "Number Photo Select One Signature Text Timer" at bounding box center [662, 123] width 232 height 16
click at [546, 115] on select "Number Photo Select One Signature Text Timer" at bounding box center [662, 123] width 232 height 16
click at [562, 364] on button "Save" at bounding box center [559, 361] width 26 height 15
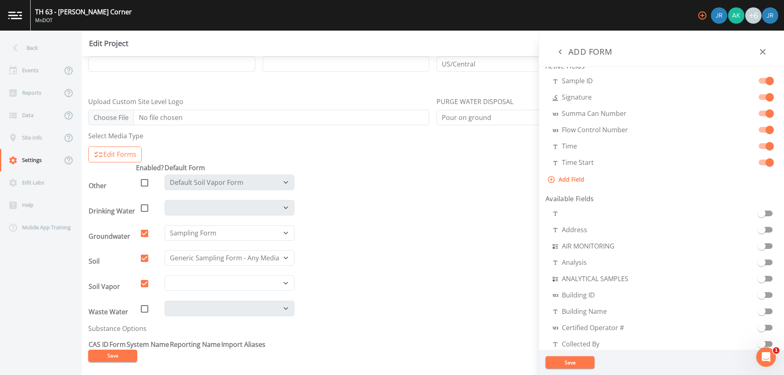
click at [556, 181] on button "Add Field" at bounding box center [567, 179] width 42 height 15
select select "STRING"
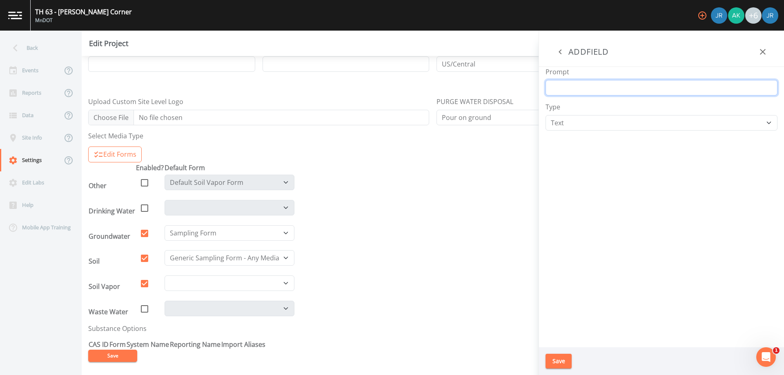
click at [564, 91] on input "Prompt" at bounding box center [662, 88] width 232 height 16
type input "Time End"
click at [562, 364] on button "Save" at bounding box center [559, 361] width 26 height 15
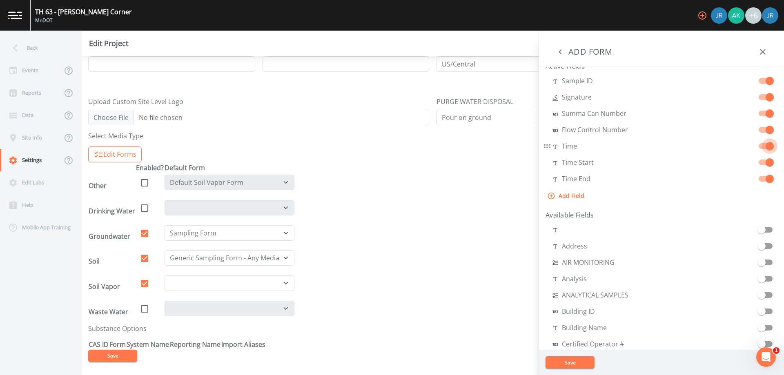
click at [767, 148] on span at bounding box center [770, 146] width 8 height 8
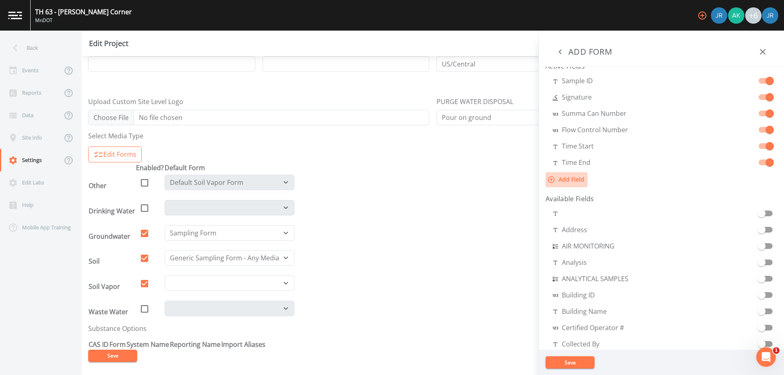
click at [567, 182] on button "Add Field" at bounding box center [567, 179] width 42 height 15
select select "STRING"
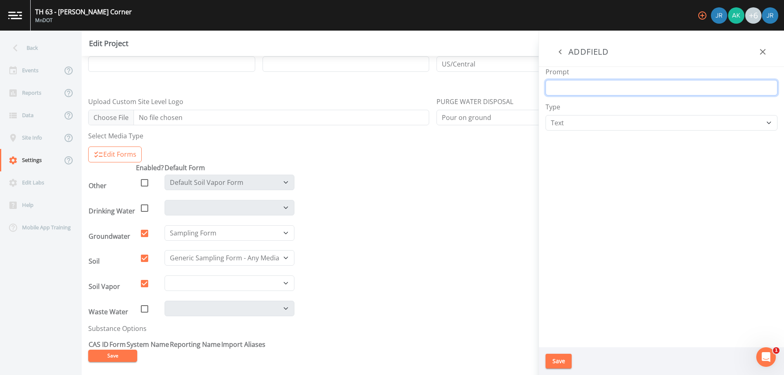
click at [574, 92] on input "Prompt" at bounding box center [662, 88] width 232 height 16
click at [569, 84] on input "Starat" at bounding box center [662, 88] width 232 height 16
click at [568, 87] on input "Starat" at bounding box center [662, 88] width 232 height 16
click at [564, 87] on input "Starat" at bounding box center [662, 88] width 232 height 16
drag, startPoint x: 590, startPoint y: 148, endPoint x: 580, endPoint y: 149, distance: 9.9
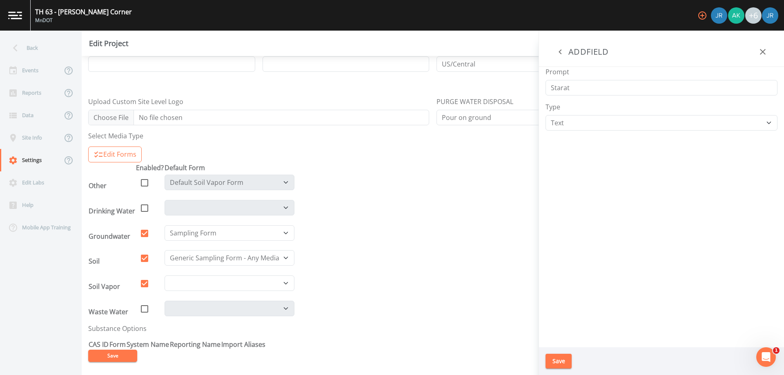
click at [589, 148] on div "Prompt Starat Type Number Photo Select One Signature Text Timer" at bounding box center [661, 207] width 245 height 281
click at [575, 82] on input "Starat" at bounding box center [662, 88] width 232 height 16
type input "Starat"
click at [571, 116] on select "Number Photo Select One Signature Text Timer" at bounding box center [662, 123] width 232 height 16
click at [570, 124] on select "Number Photo Select One Signature Text Timer" at bounding box center [662, 123] width 232 height 16
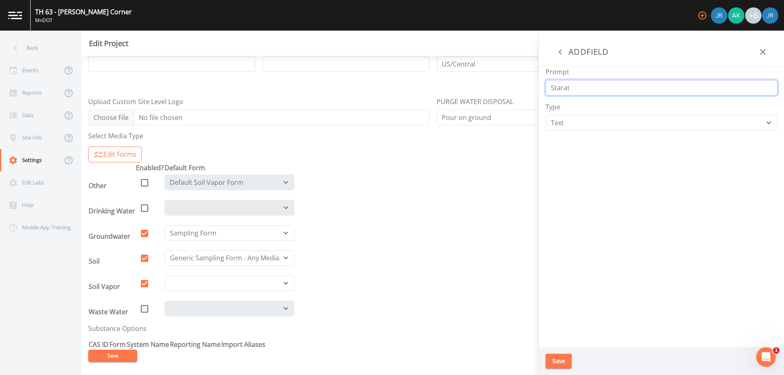
click at [565, 83] on input "Starat" at bounding box center [662, 88] width 232 height 16
click at [565, 85] on input "Starat" at bounding box center [662, 88] width 232 height 16
click at [562, 360] on button "Save" at bounding box center [559, 361] width 26 height 15
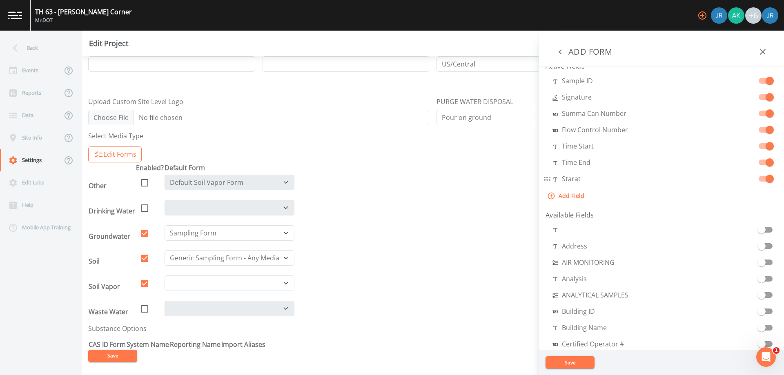
click at [770, 176] on input "checkbox" at bounding box center [770, 175] width 47 height 8
click at [574, 175] on button "Add Field" at bounding box center [567, 179] width 42 height 15
select select "STRING"
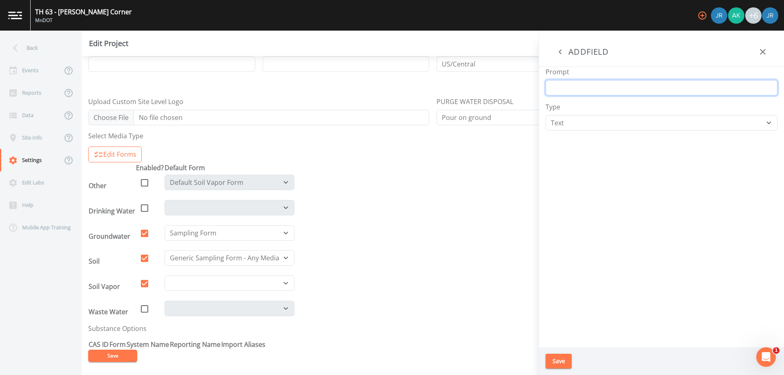
click at [581, 84] on input "Prompt" at bounding box center [662, 88] width 232 height 16
type input "Start Vac"
click at [568, 127] on select "Number Photo Select One Signature Text Timer" at bounding box center [662, 123] width 232 height 16
select select "NUMBER"
click at [546, 115] on select "Number Photo Select One Signature Text Timer" at bounding box center [662, 123] width 232 height 16
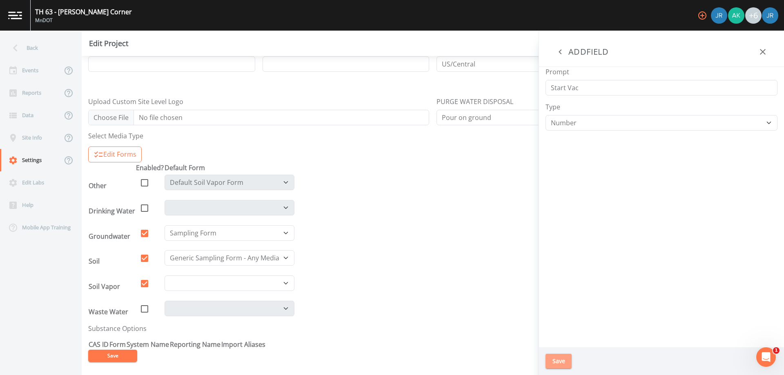
click at [564, 357] on button "Save" at bounding box center [559, 361] width 26 height 15
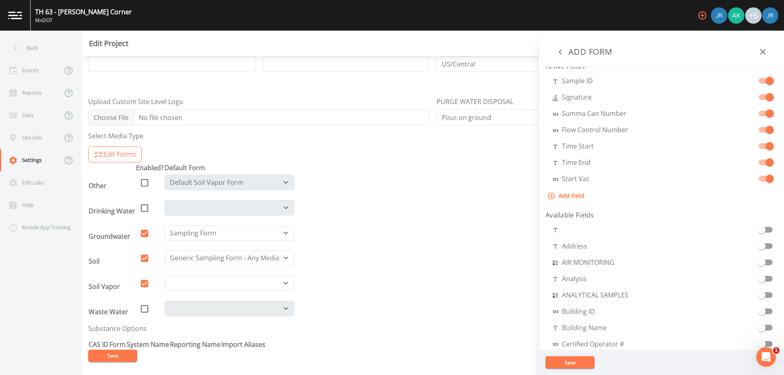
click at [568, 194] on button "Add Field" at bounding box center [567, 196] width 42 height 15
select select "STRING"
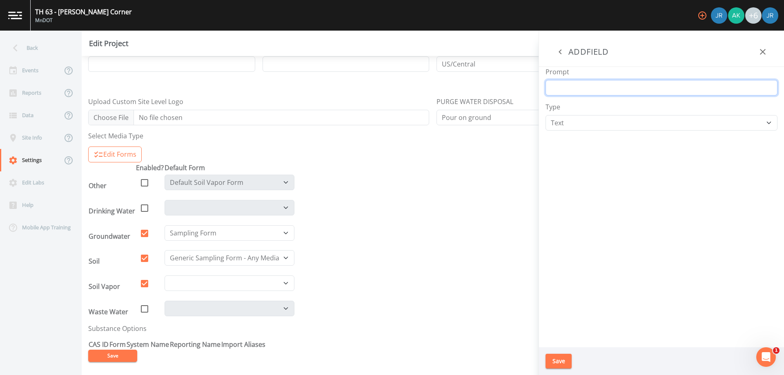
click at [578, 85] on input "Prompt" at bounding box center [662, 88] width 232 height 16
type input "Stop Vac"
click at [591, 128] on select "Number Photo Select One Signature Text Timer" at bounding box center [662, 123] width 232 height 16
select select "NUMBER"
click at [546, 115] on select "Number Photo Select One Signature Text Timer" at bounding box center [662, 123] width 232 height 16
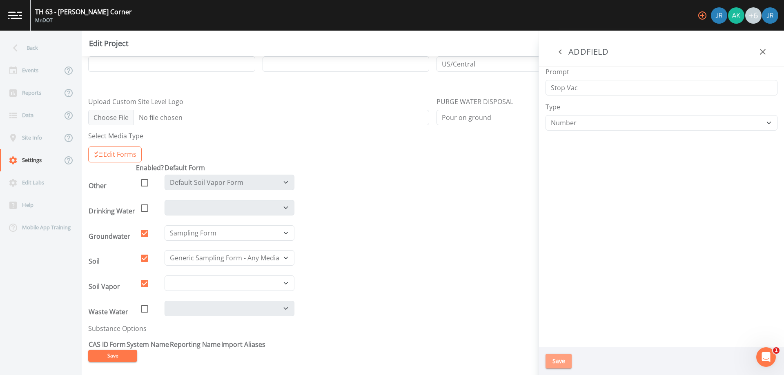
click at [557, 360] on button "Save" at bounding box center [559, 361] width 26 height 15
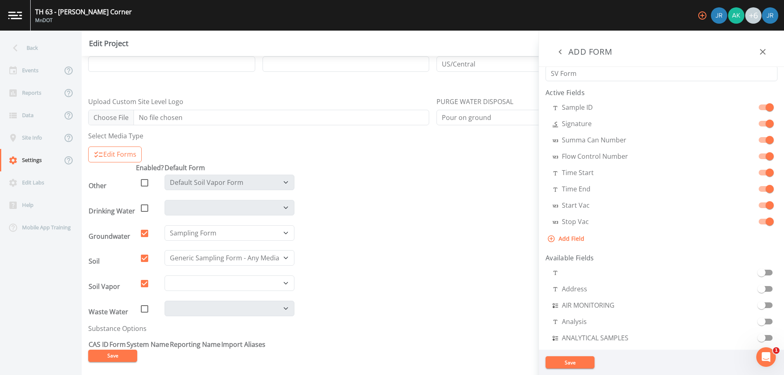
scroll to position [0, 0]
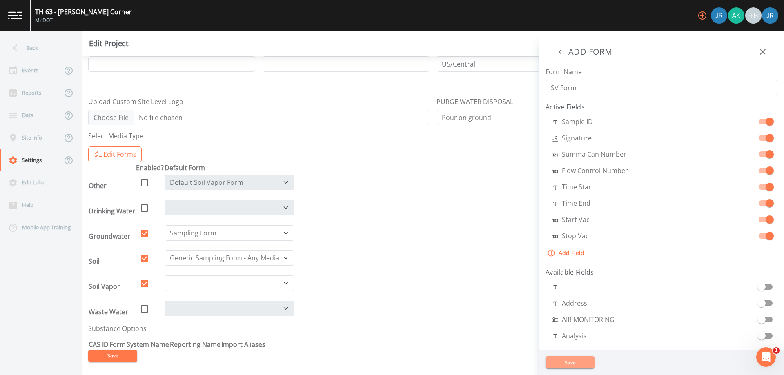
click at [575, 364] on button "Save" at bounding box center [570, 363] width 49 height 12
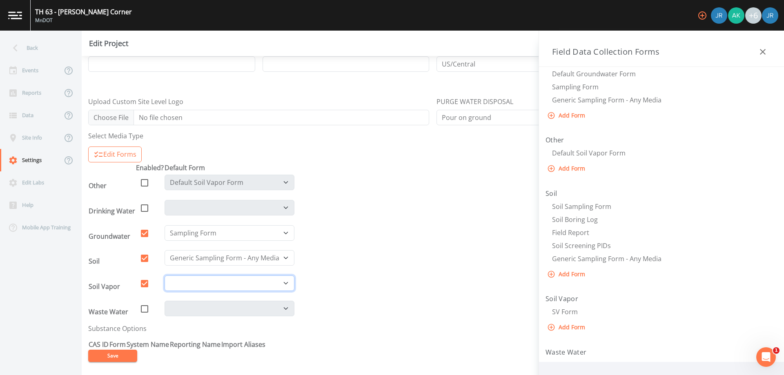
click at [233, 283] on select at bounding box center [230, 284] width 130 height 16
click at [248, 280] on select at bounding box center [230, 284] width 130 height 16
click at [298, 286] on form "PROJECT NAME* TH 63 - [PERSON_NAME] Corner Facility ID Regulator ID Sampling Co…" at bounding box center [432, 139] width 689 height 446
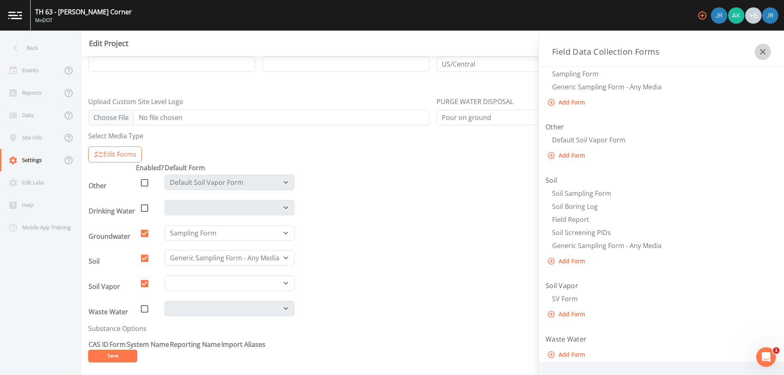
click at [761, 55] on icon "button" at bounding box center [763, 52] width 10 height 10
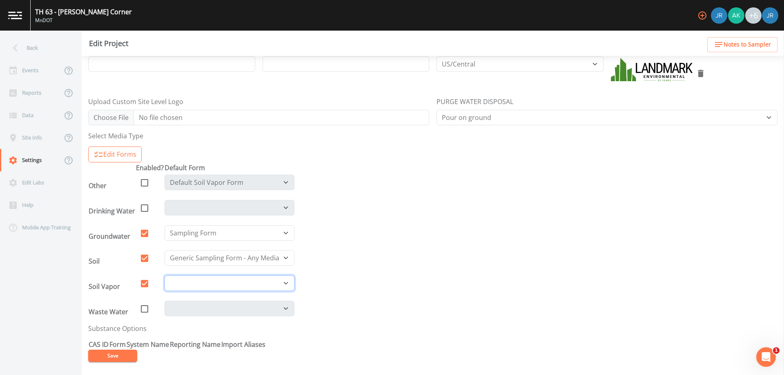
click at [232, 281] on select at bounding box center [230, 284] width 130 height 16
click at [165, 276] on select at bounding box center [230, 284] width 130 height 16
click at [143, 278] on span at bounding box center [144, 283] width 17 height 18
click at [145, 282] on icon at bounding box center [145, 284] width 10 height 10
checkbox input "true"
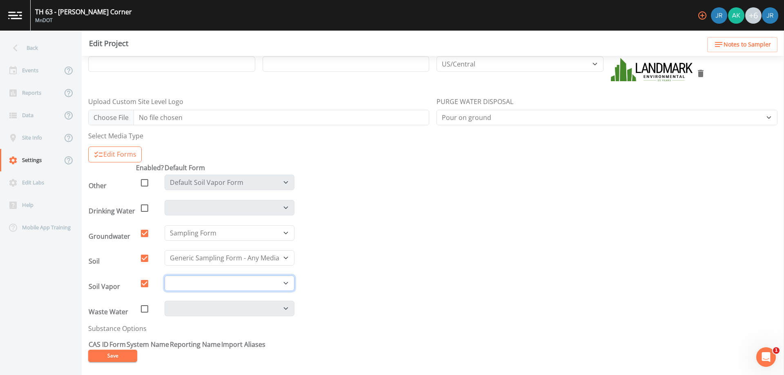
click at [197, 281] on select at bounding box center [230, 284] width 130 height 16
click at [191, 282] on select at bounding box center [230, 284] width 130 height 16
click at [132, 154] on button "Edit Forms" at bounding box center [115, 155] width 54 height 16
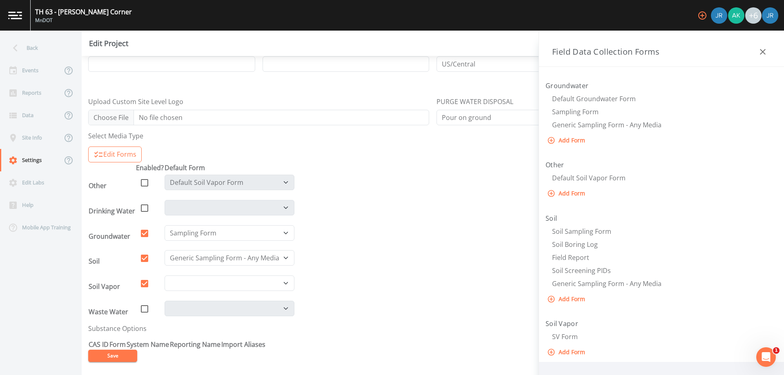
scroll to position [41, 0]
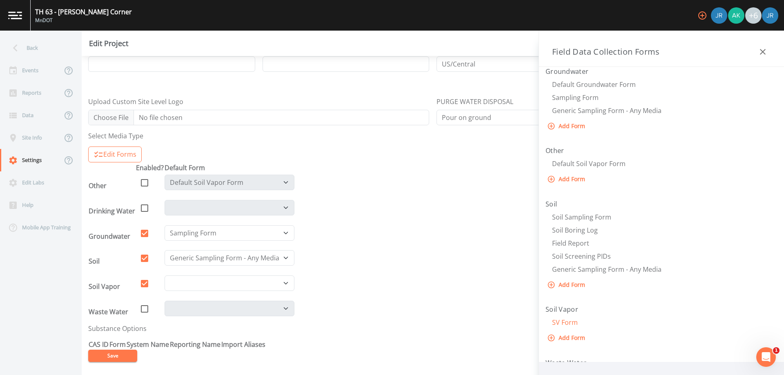
click at [568, 324] on span "SV Form" at bounding box center [565, 322] width 26 height 9
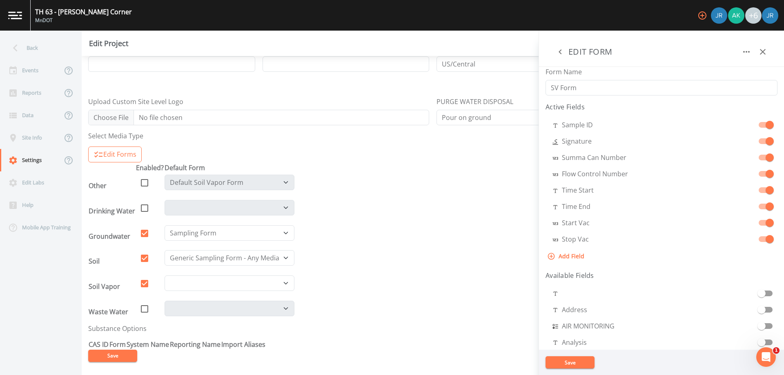
click at [580, 363] on button "Save" at bounding box center [570, 363] width 49 height 12
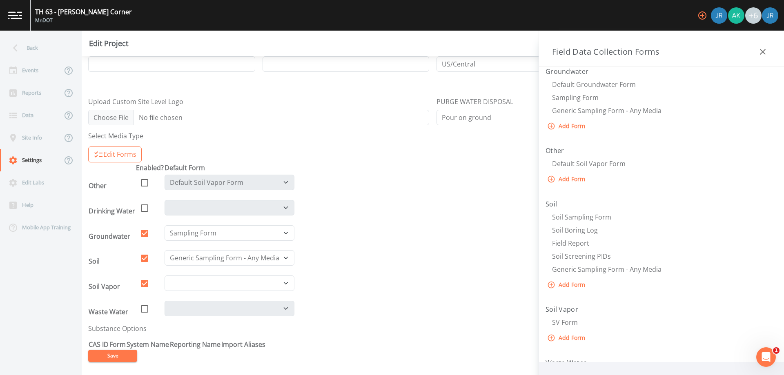
click at [753, 51] on div "Field Data Collection Forms" at bounding box center [661, 49] width 245 height 36
click at [757, 50] on button "button" at bounding box center [763, 52] width 16 height 16
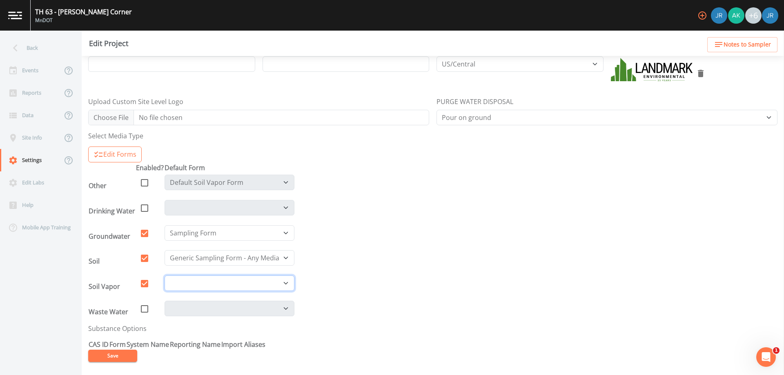
click at [212, 276] on select at bounding box center [230, 284] width 130 height 16
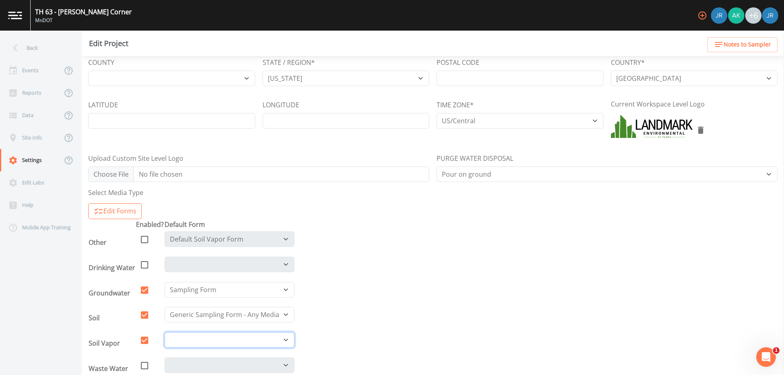
scroll to position [147, 0]
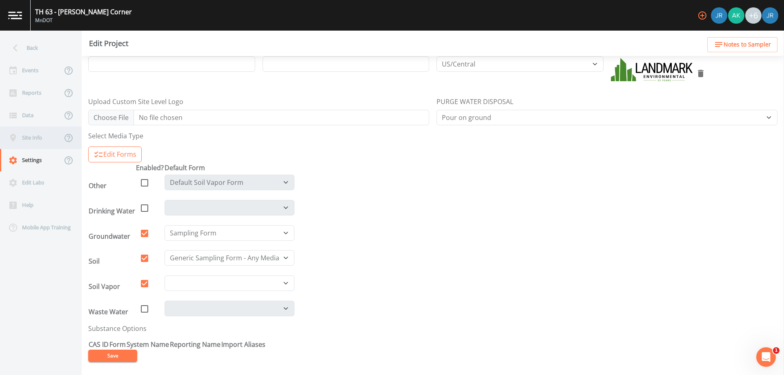
click at [32, 141] on div "Site Info" at bounding box center [31, 138] width 62 height 22
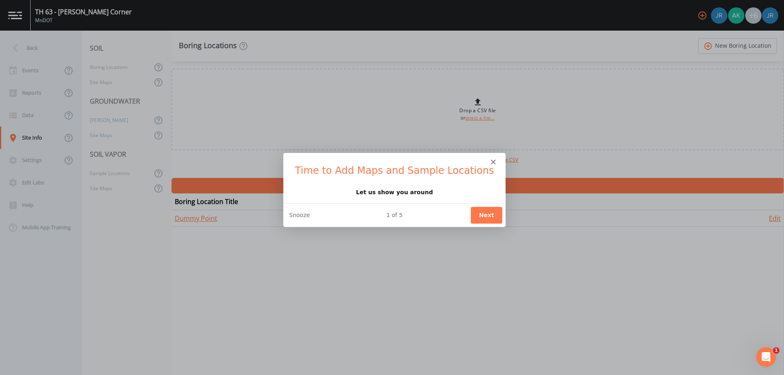
click at [484, 218] on button "Next" at bounding box center [485, 215] width 31 height 17
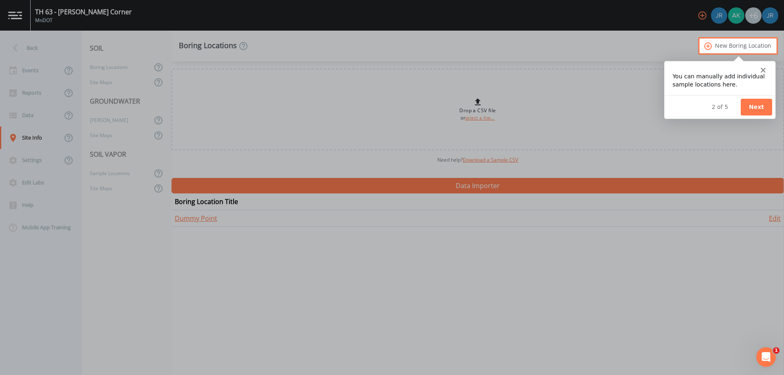
click at [751, 107] on button "Next" at bounding box center [755, 106] width 31 height 17
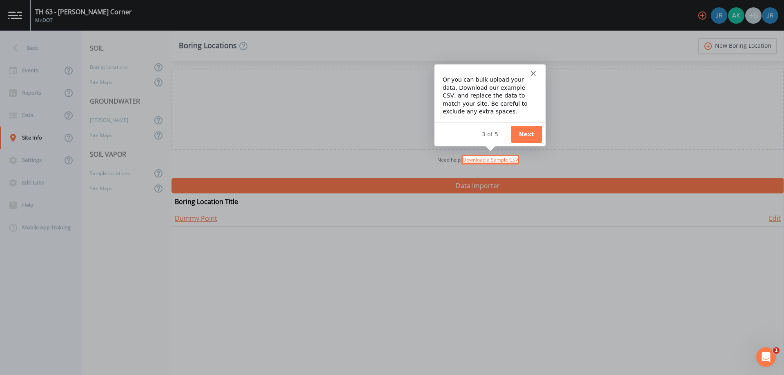
click at [526, 134] on button "Next" at bounding box center [525, 134] width 31 height 17
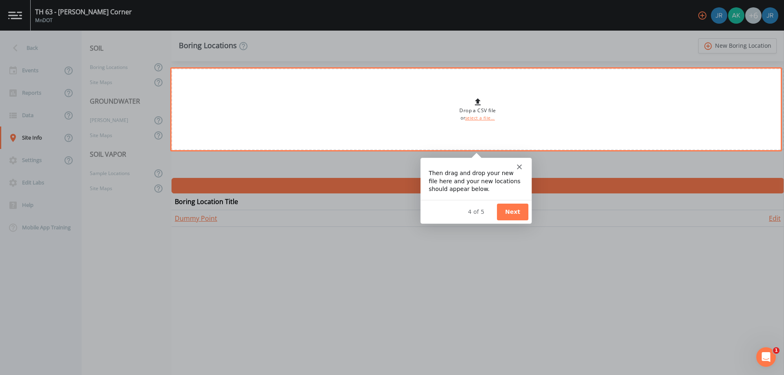
click at [516, 216] on button "Next" at bounding box center [512, 211] width 31 height 17
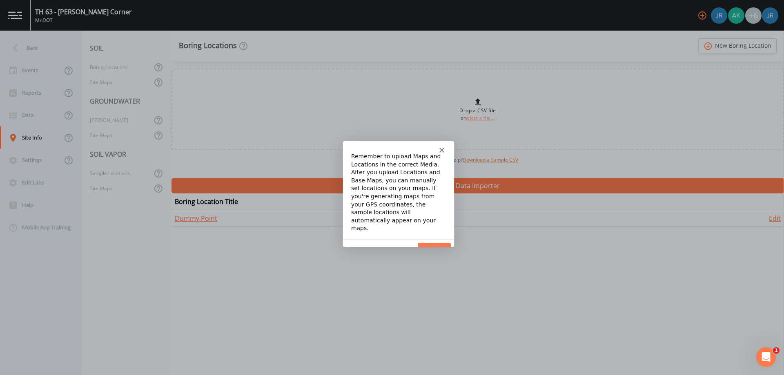
click at [435, 243] on button "Done" at bounding box center [433, 251] width 33 height 17
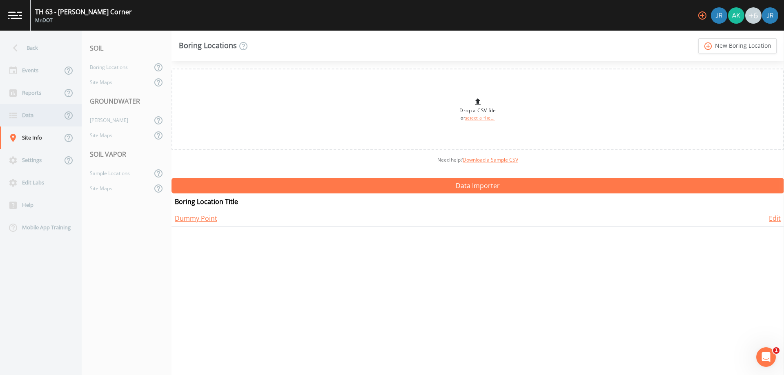
click at [29, 123] on div "Data" at bounding box center [31, 115] width 62 height 22
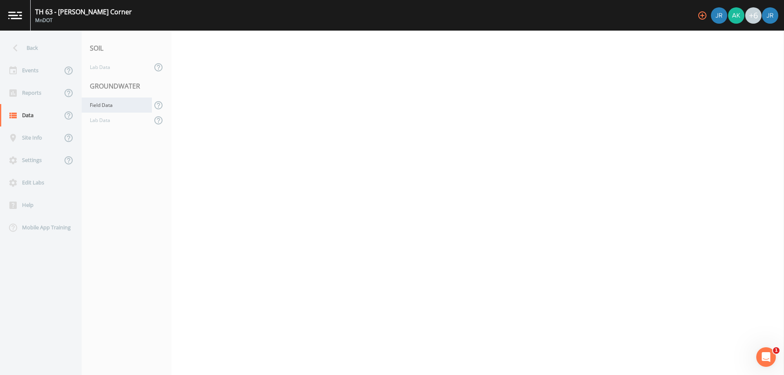
click at [106, 104] on div "Field Data" at bounding box center [117, 105] width 70 height 15
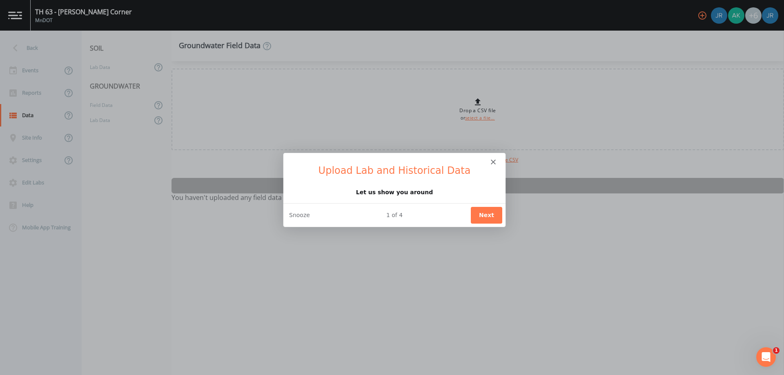
click at [495, 158] on div "Intercom messenger" at bounding box center [394, 158] width 222 height 11
click at [490, 163] on icon "Close" at bounding box center [492, 161] width 5 height 5
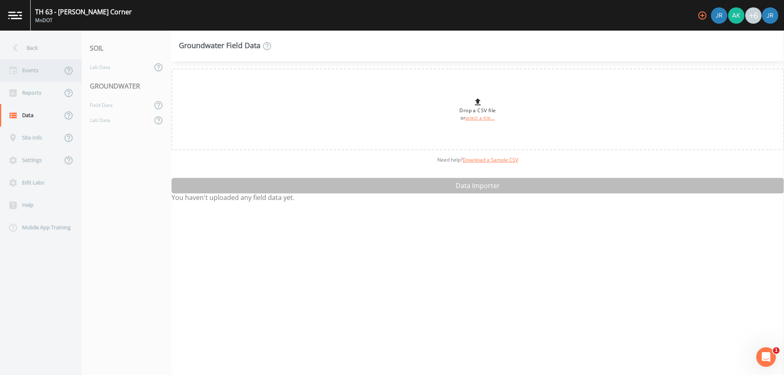
click at [45, 74] on div "Events" at bounding box center [31, 70] width 62 height 22
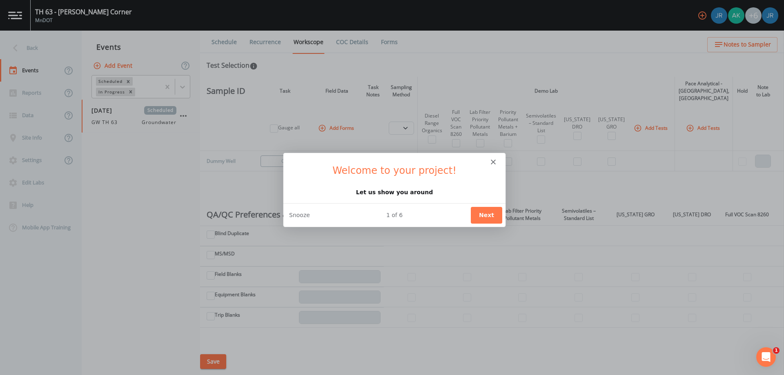
click at [486, 218] on button "Next" at bounding box center [485, 215] width 31 height 17
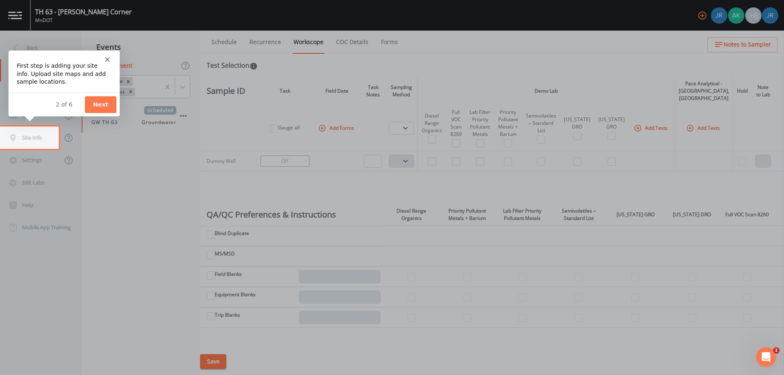
click at [100, 103] on button "Next" at bounding box center [100, 104] width 31 height 17
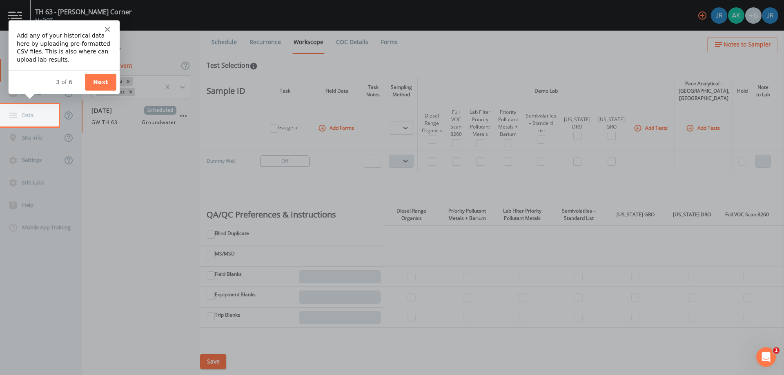
click at [99, 82] on button "Next" at bounding box center [100, 81] width 31 height 17
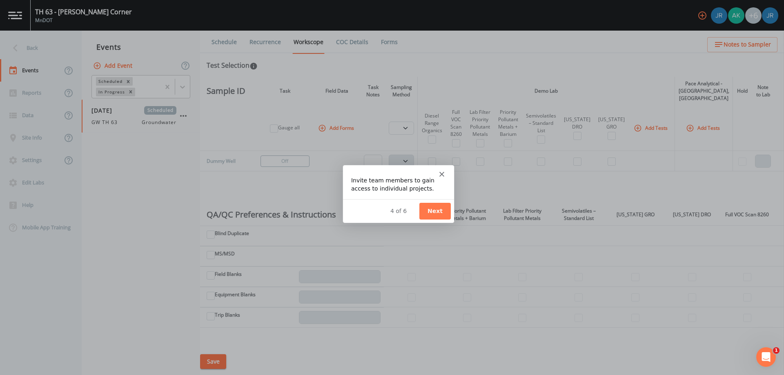
click at [436, 211] on button "Next" at bounding box center [434, 210] width 31 height 17
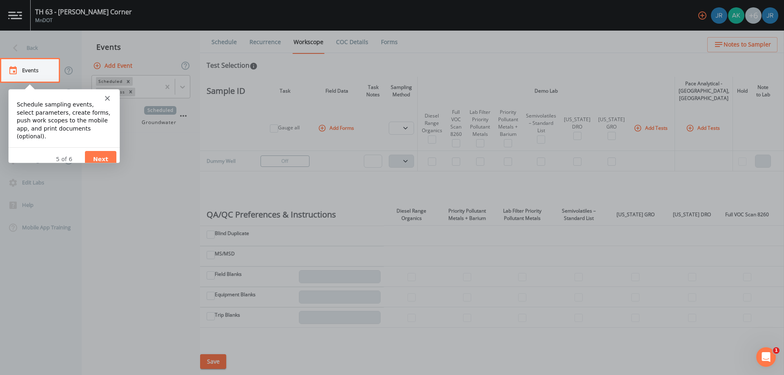
click at [105, 151] on button "Next" at bounding box center [100, 159] width 31 height 17
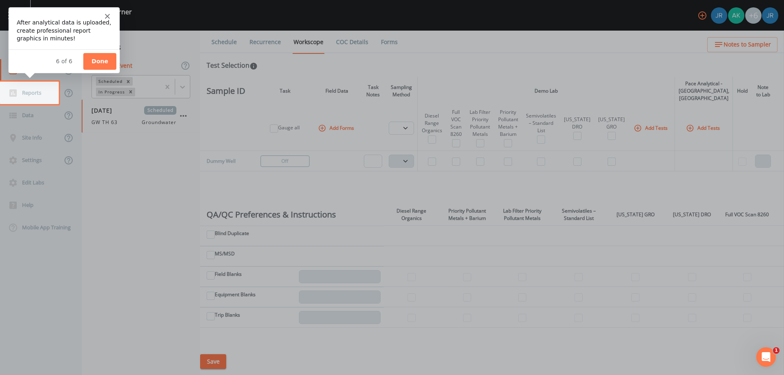
click at [94, 59] on button "Done" at bounding box center [99, 61] width 33 height 17
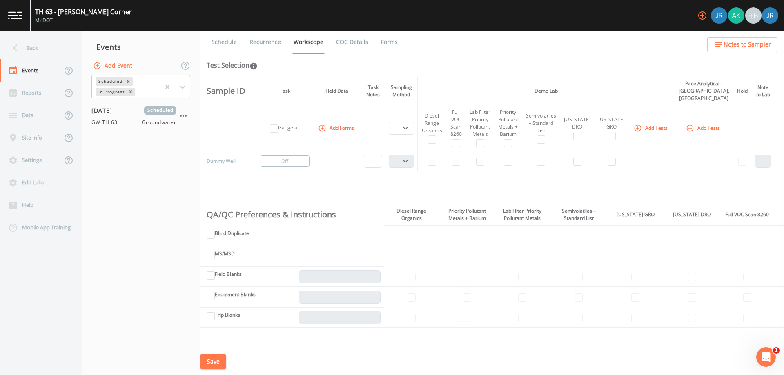
click at [652, 121] on button "Add Tests" at bounding box center [651, 127] width 39 height 13
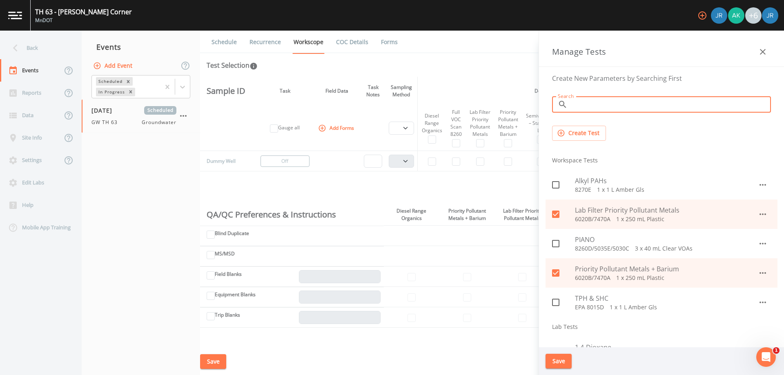
click at [595, 106] on input "Search" at bounding box center [671, 104] width 200 height 16
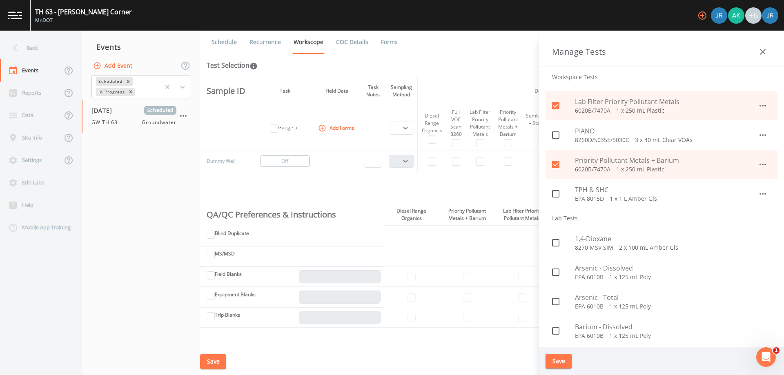
scroll to position [123, 0]
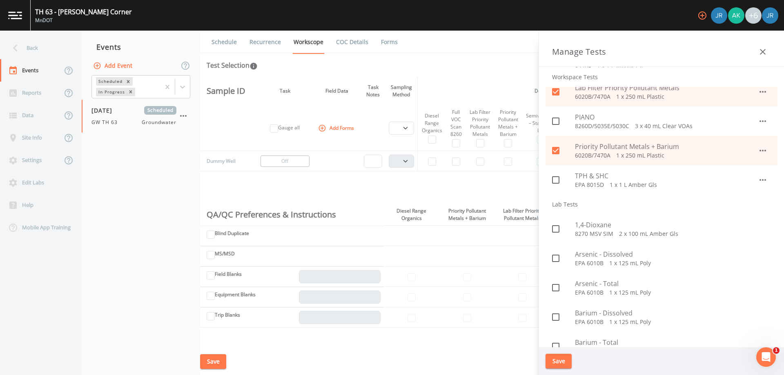
click at [766, 49] on icon "button" at bounding box center [763, 52] width 10 height 10
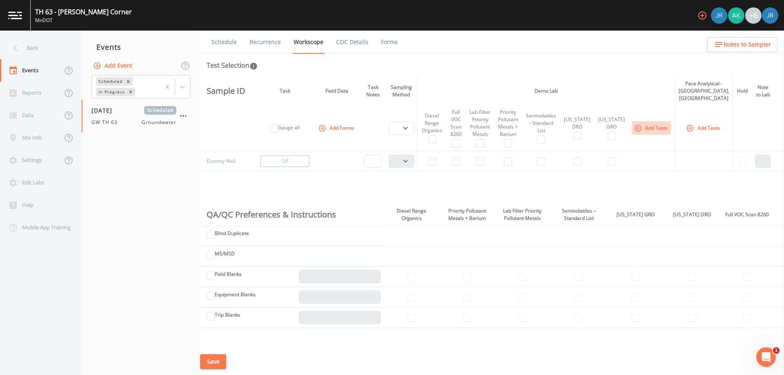
click at [658, 121] on button "Add Tests" at bounding box center [651, 127] width 39 height 13
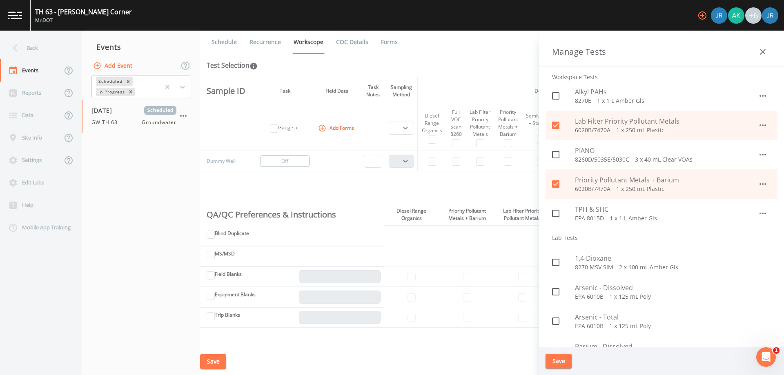
scroll to position [0, 0]
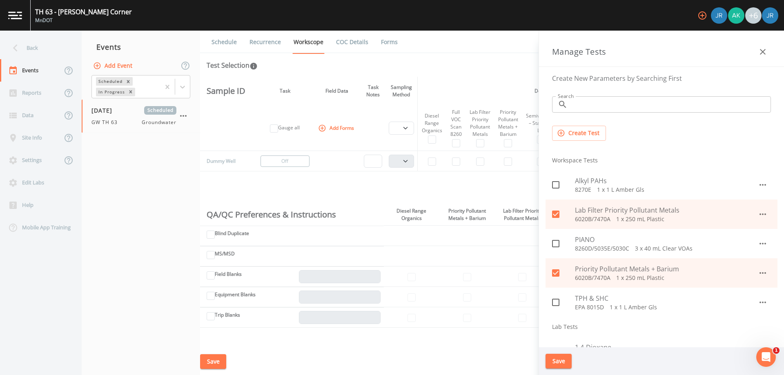
click at [584, 143] on div "Create Test" at bounding box center [662, 133] width 232 height 28
click at [585, 136] on button "Create Test" at bounding box center [579, 133] width 54 height 15
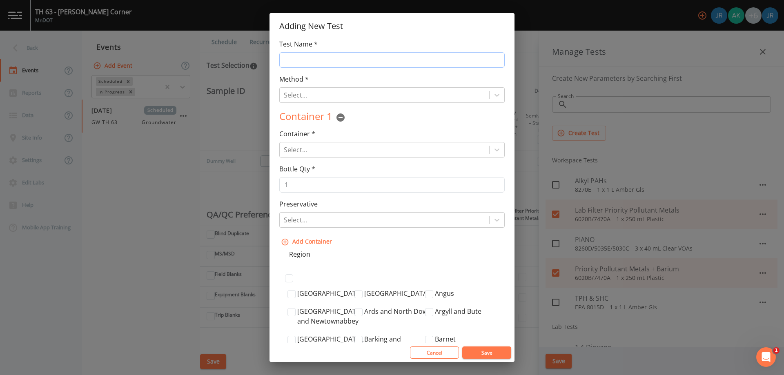
click at [328, 64] on input "Test Name *" at bounding box center [391, 60] width 225 height 16
type input "RCRA Metals (total)"
click at [330, 94] on div at bounding box center [384, 94] width 201 height 11
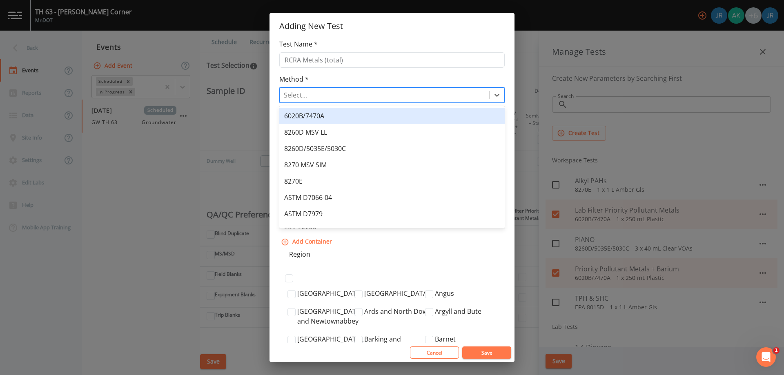
click at [339, 118] on div "6020B/7470A" at bounding box center [391, 116] width 225 height 16
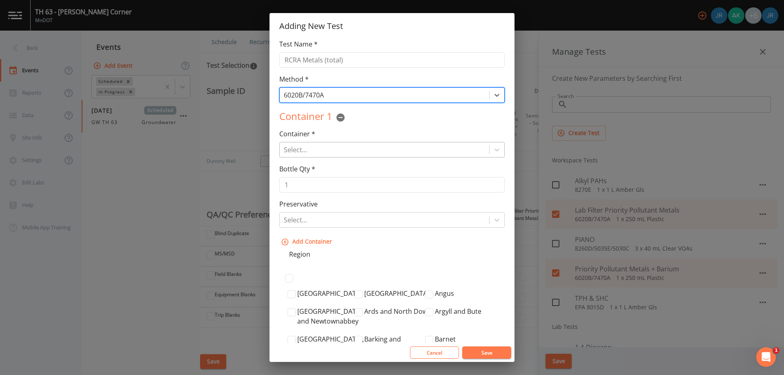
click at [346, 147] on div at bounding box center [384, 149] width 201 height 11
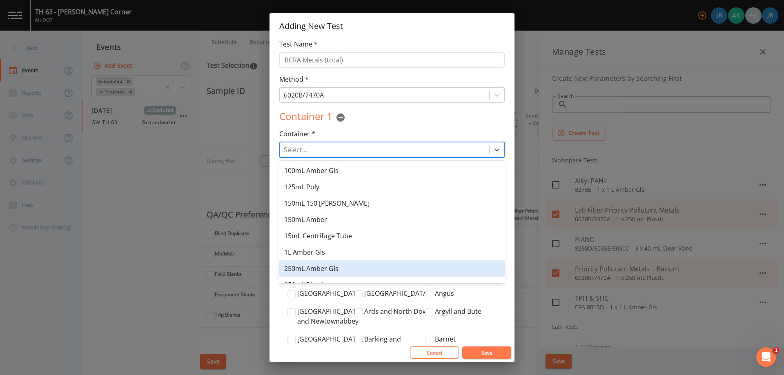
scroll to position [41, 0]
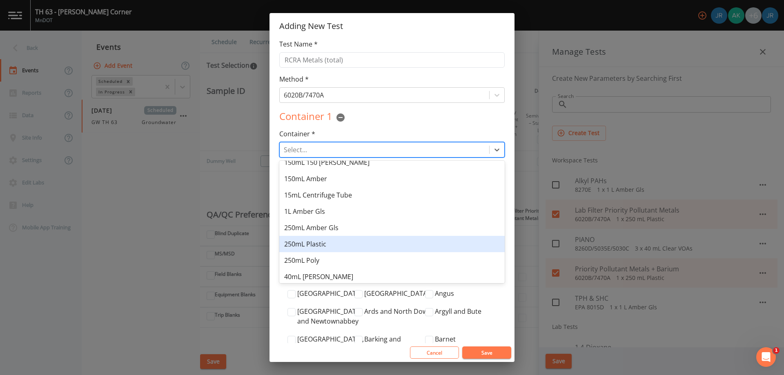
click at [337, 241] on div "250mL Plastic" at bounding box center [391, 244] width 225 height 16
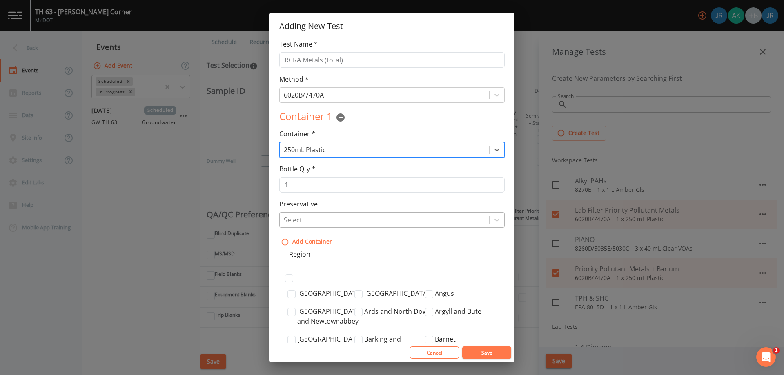
click at [327, 223] on div at bounding box center [384, 219] width 201 height 11
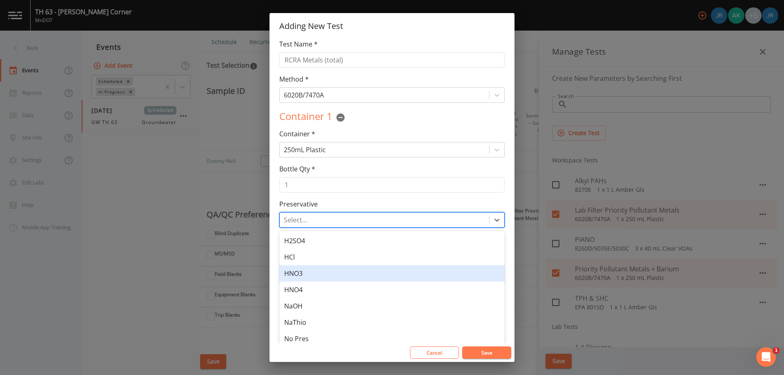
click at [306, 275] on div "HNO3" at bounding box center [391, 273] width 225 height 16
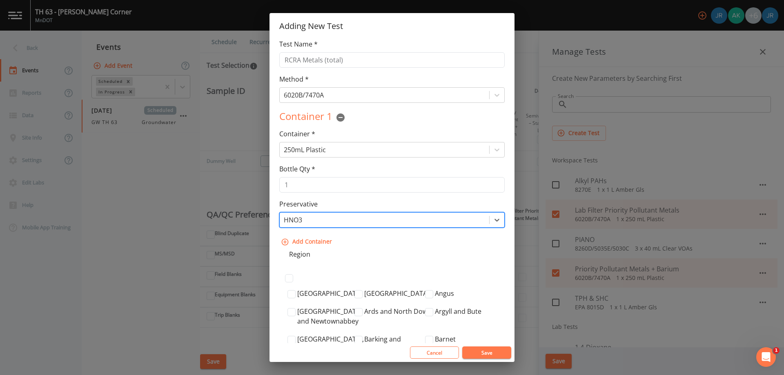
click at [491, 353] on button "Save" at bounding box center [486, 353] width 49 height 12
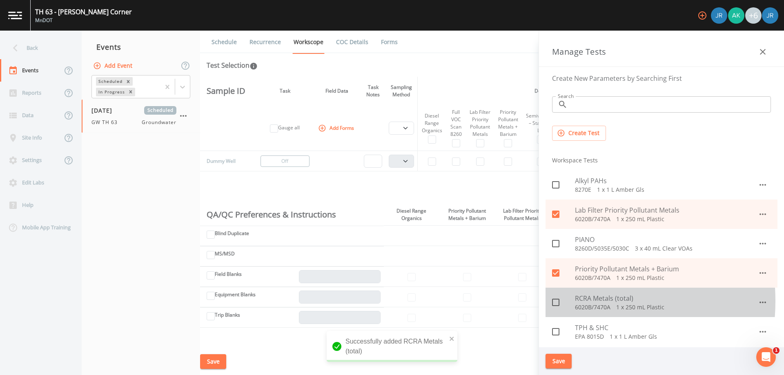
click at [557, 301] on icon at bounding box center [556, 303] width 10 height 10
checkbox input "true"
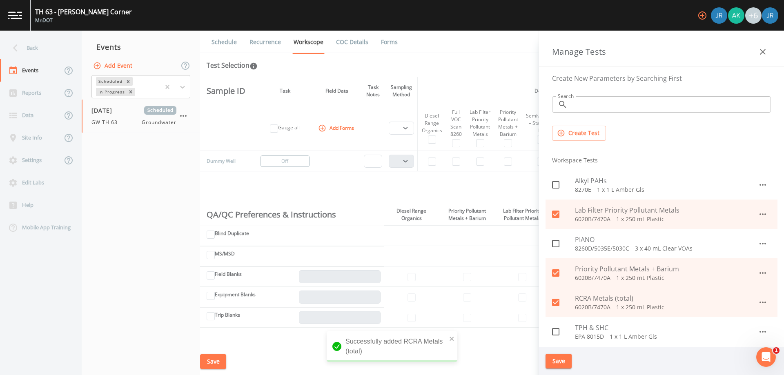
click at [586, 131] on button "Create Test" at bounding box center [579, 133] width 54 height 15
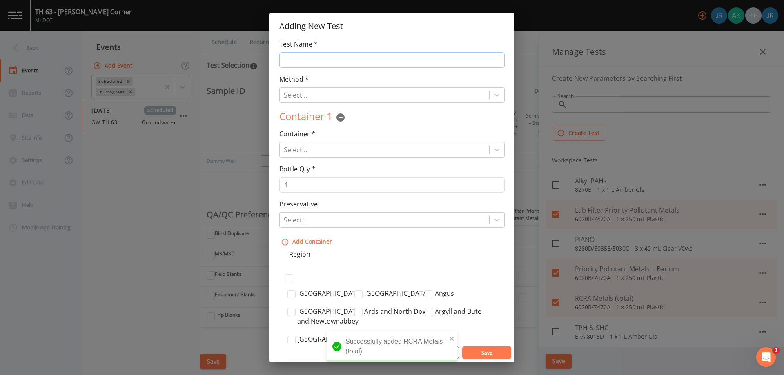
click at [335, 61] on input "Test Name *" at bounding box center [391, 60] width 225 height 16
type input "RCRA Metals (lab filter)"
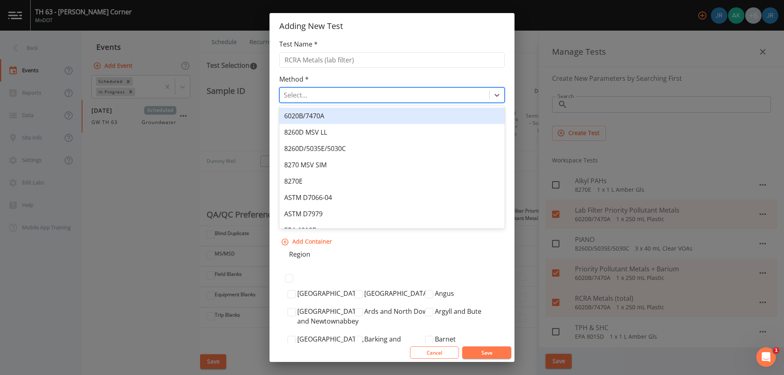
click at [338, 89] on div "Select..." at bounding box center [385, 95] width 210 height 15
click at [333, 114] on div "6020B/7470A" at bounding box center [391, 116] width 225 height 16
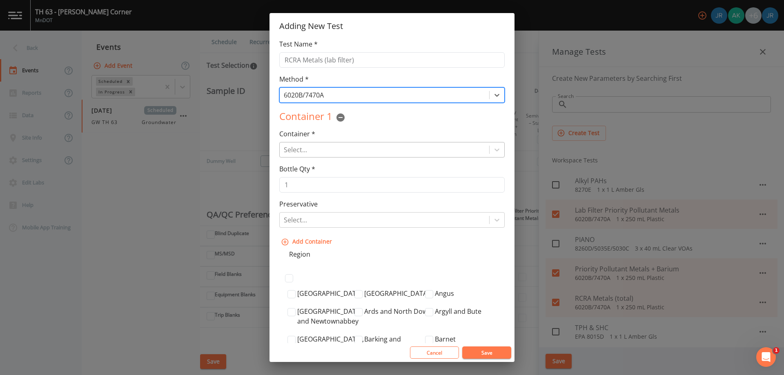
click at [328, 152] on div at bounding box center [384, 149] width 201 height 11
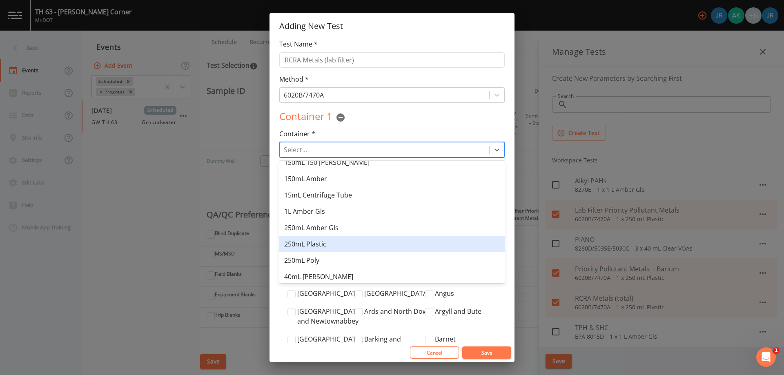
click at [336, 243] on div "250mL Plastic" at bounding box center [391, 244] width 225 height 16
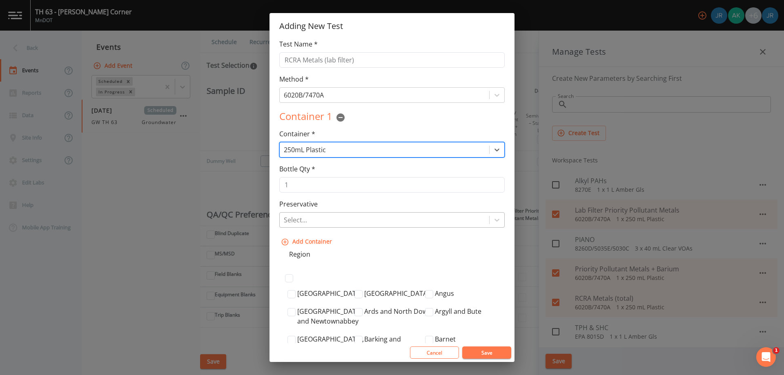
click at [340, 223] on div at bounding box center [384, 219] width 201 height 11
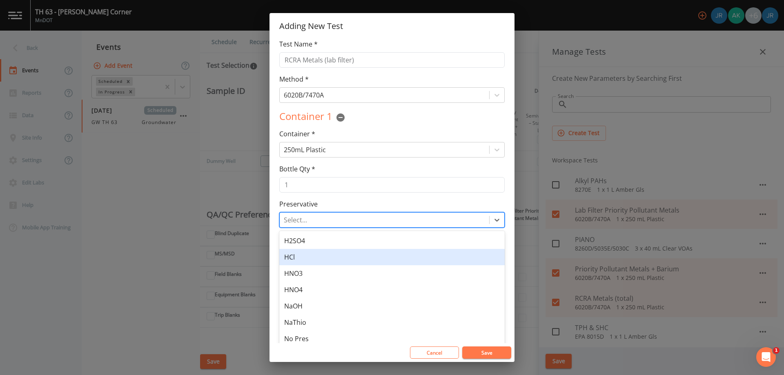
scroll to position [19, 0]
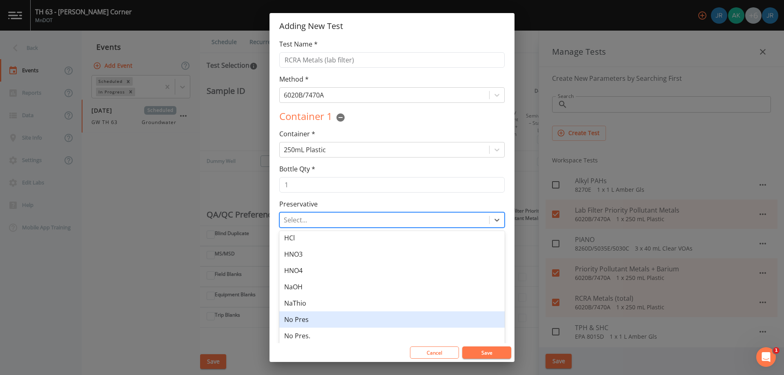
click at [327, 318] on div "No Pres" at bounding box center [391, 320] width 225 height 16
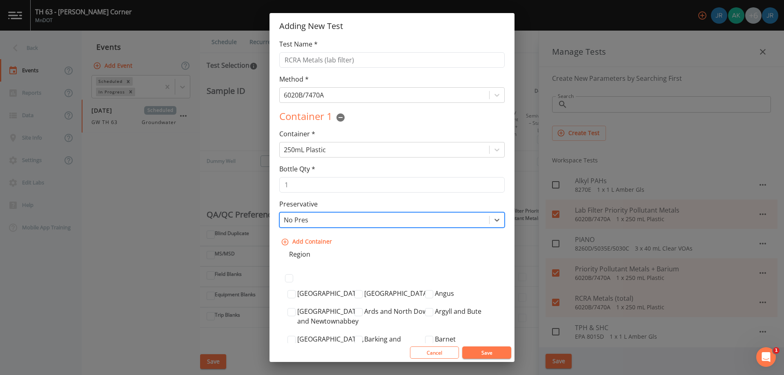
click at [485, 348] on button "Save" at bounding box center [486, 353] width 49 height 12
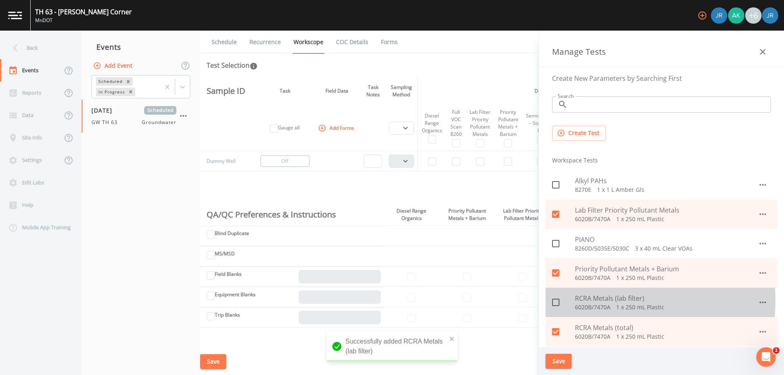
click at [557, 301] on icon at bounding box center [556, 303] width 10 height 10
checkbox input "true"
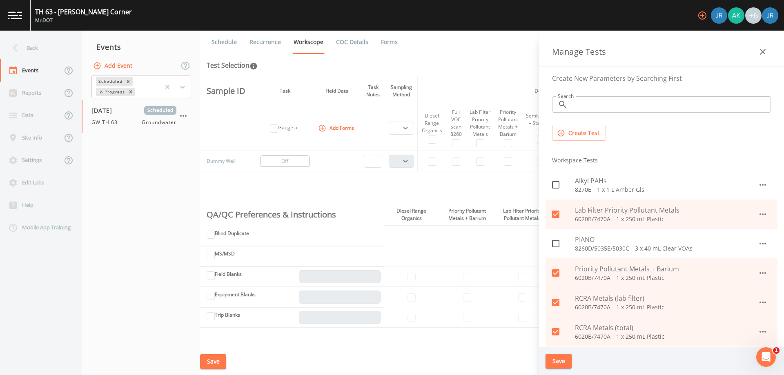
click at [764, 58] on button "button" at bounding box center [763, 52] width 16 height 16
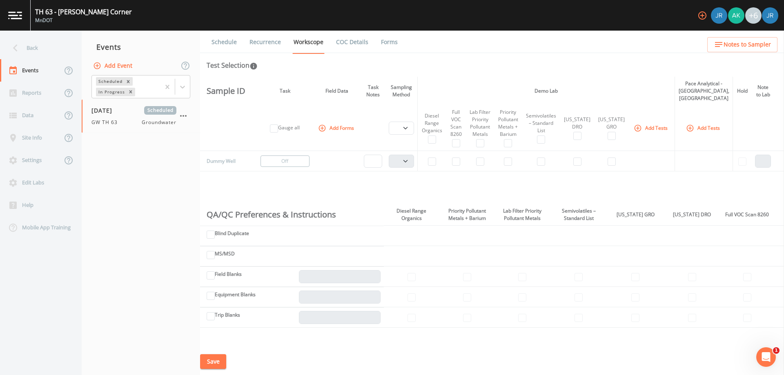
click at [659, 122] on button "Add Tests" at bounding box center [651, 127] width 39 height 13
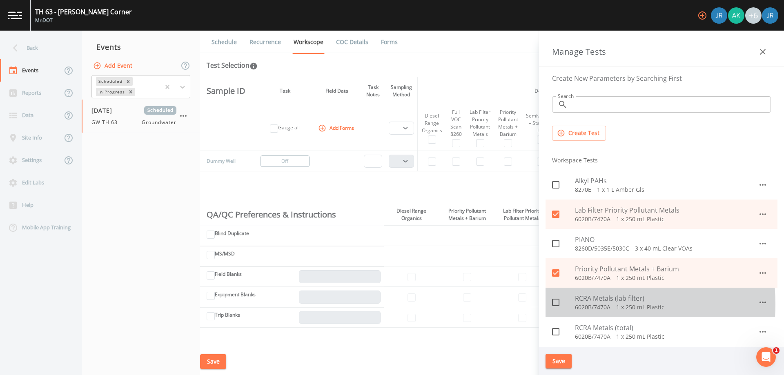
click at [555, 305] on icon at bounding box center [556, 303] width 10 height 10
checkbox input "true"
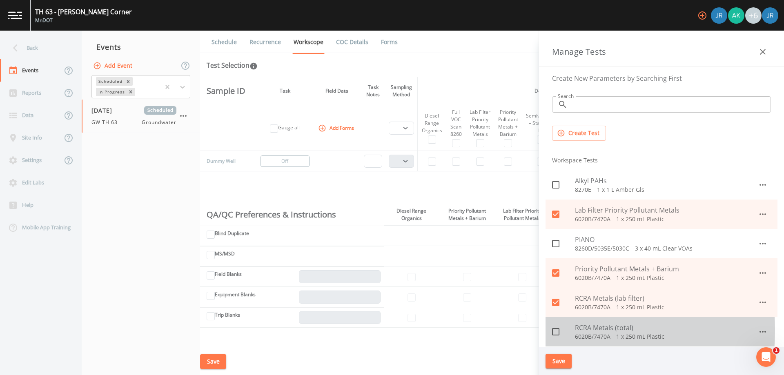
click at [553, 331] on input "checkbox" at bounding box center [551, 327] width 8 height 8
checkbox input "true"
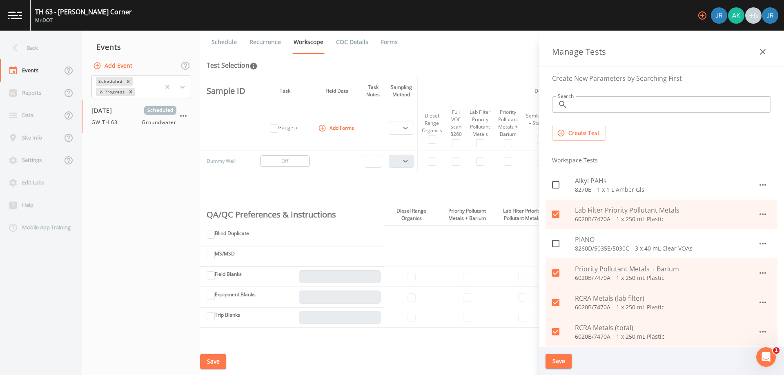
click at [560, 364] on button "Save" at bounding box center [559, 361] width 26 height 15
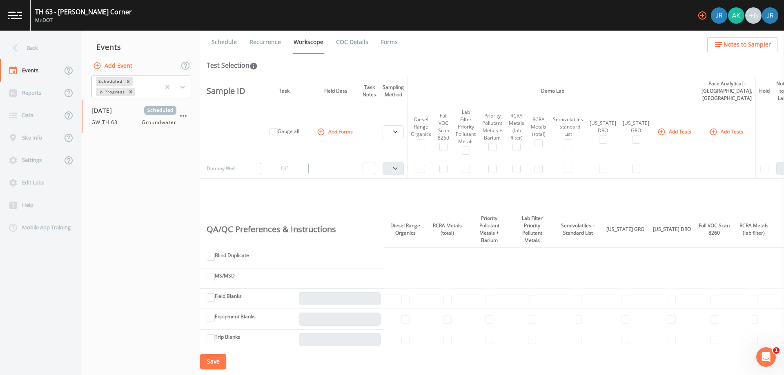
click at [329, 132] on button "Add Forms" at bounding box center [335, 131] width 41 height 13
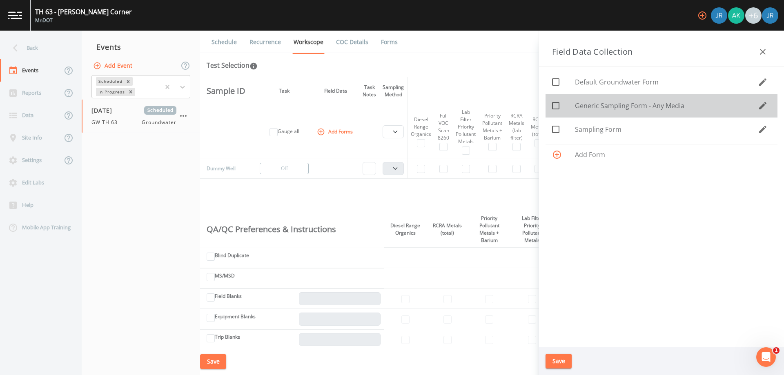
click at [555, 105] on input "checkbox" at bounding box center [551, 101] width 8 height 8
checkbox input "true"
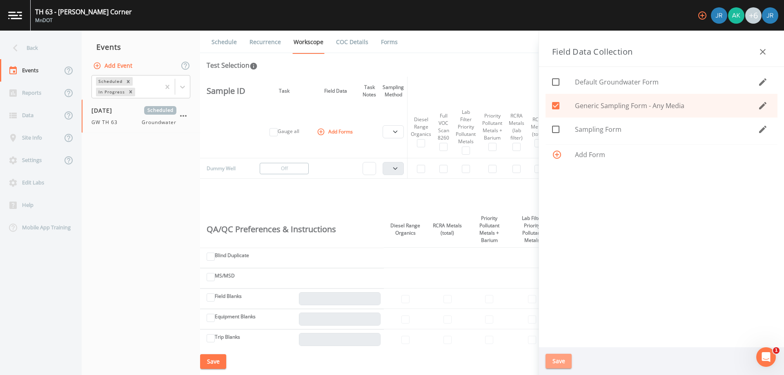
click at [562, 363] on button "Save" at bounding box center [559, 361] width 26 height 15
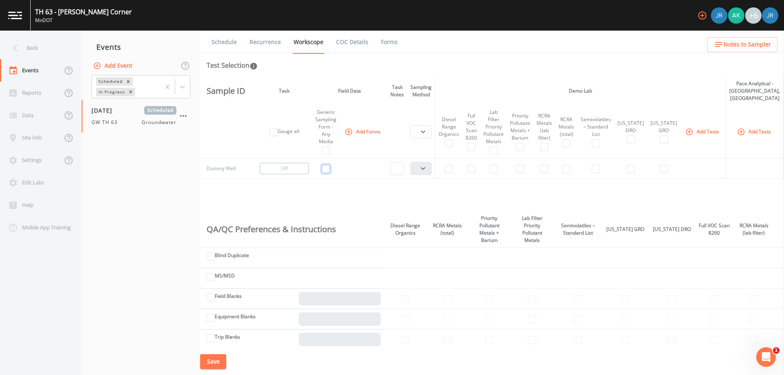
click at [324, 169] on input "checkbox" at bounding box center [326, 169] width 8 height 8
checkbox input "true"
click at [288, 165] on button "Turn Off" at bounding box center [284, 168] width 49 height 11
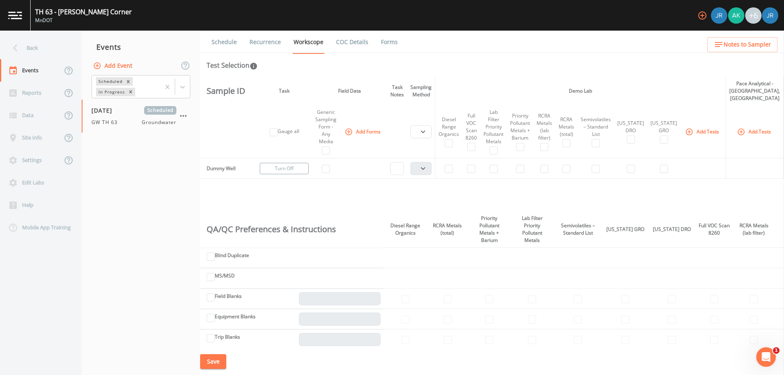
checkbox input "false"
click at [401, 169] on input "text" at bounding box center [396, 168] width 13 height 13
click at [426, 129] on select "PDB Bag Grab Low Flow 3 Vol. Purge" at bounding box center [420, 131] width 21 height 13
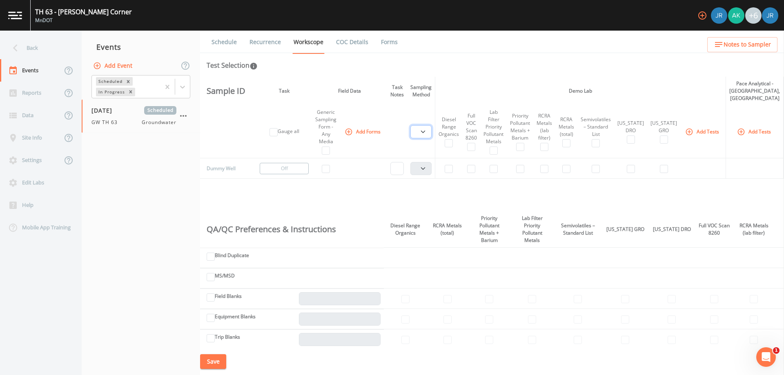
click at [426, 129] on select "PDB Bag Grab Low Flow 3 Vol. Purge" at bounding box center [420, 131] width 21 height 13
click at [449, 169] on input "checkbox" at bounding box center [449, 169] width 8 height 8
checkbox input "true"
select select "132d7689-3bb8-465b-98a9-744e7d509d8d"
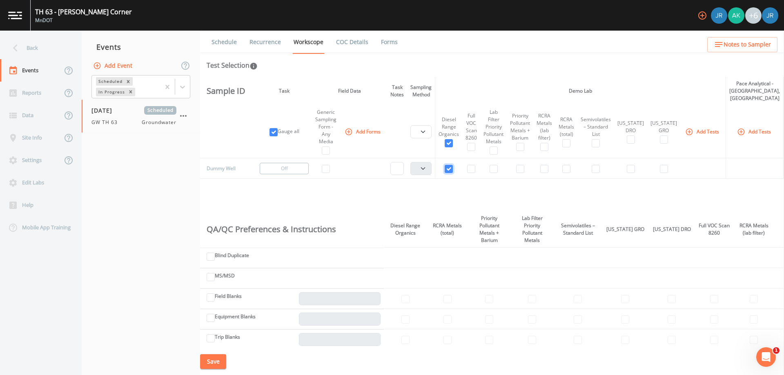
checkbox input "true"
select select "132d7689-3bb8-465b-98a9-744e7d509d8d"
click at [465, 167] on td at bounding box center [471, 168] width 18 height 20
click at [473, 169] on input "checkbox" at bounding box center [471, 169] width 8 height 8
checkbox input "true"
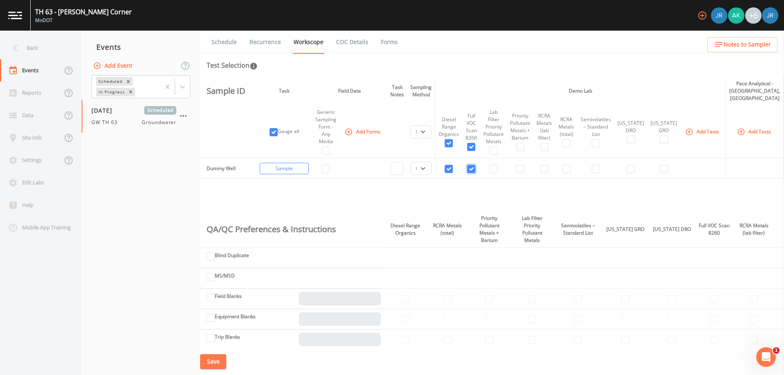
checkbox input "true"
click at [492, 169] on input "checkbox" at bounding box center [494, 169] width 8 height 8
checkbox input "true"
click at [509, 168] on td at bounding box center [520, 168] width 27 height 20
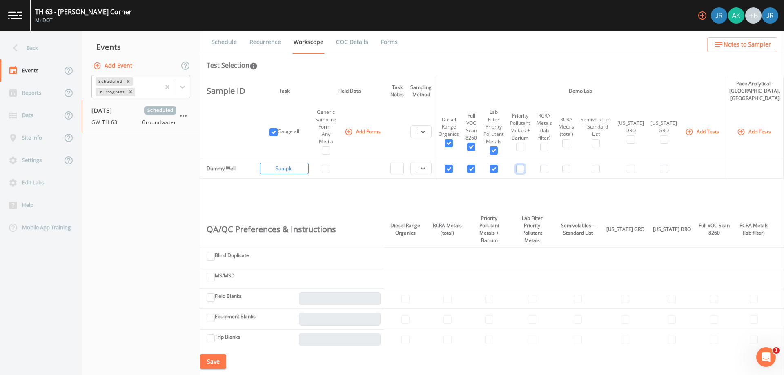
click at [520, 168] on input "checkbox" at bounding box center [520, 169] width 8 height 8
checkbox input "true"
click at [493, 170] on input "checkbox" at bounding box center [494, 169] width 8 height 8
checkbox input "false"
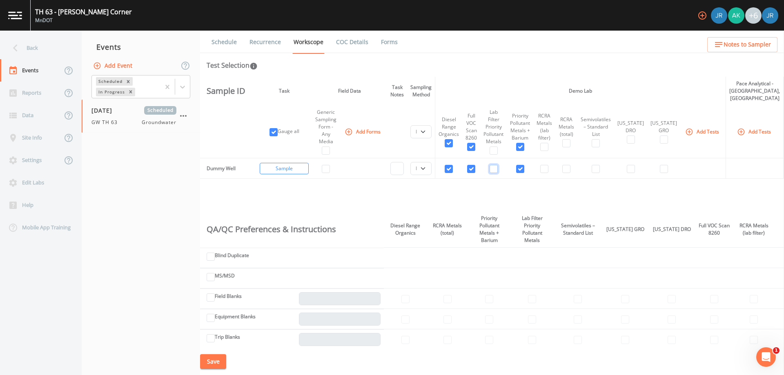
checkbox input "false"
click at [478, 171] on td at bounding box center [471, 168] width 18 height 20
click at [468, 171] on input "checkbox" at bounding box center [471, 169] width 8 height 8
checkbox input "false"
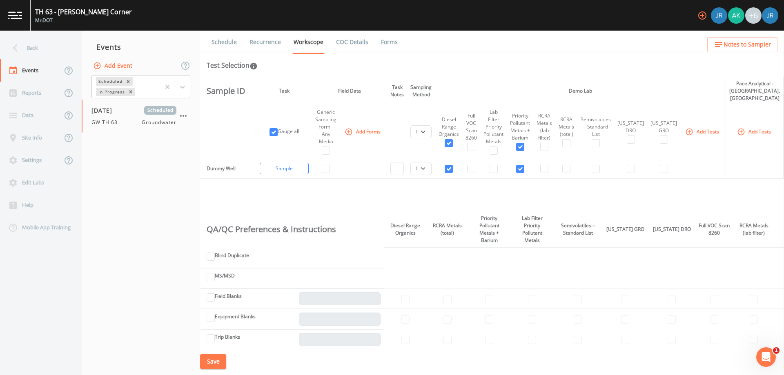
click at [453, 171] on td at bounding box center [448, 168] width 27 height 20
click at [522, 169] on input "checkbox" at bounding box center [520, 169] width 8 height 8
checkbox input "false"
click at [451, 170] on input "checkbox" at bounding box center [449, 169] width 8 height 8
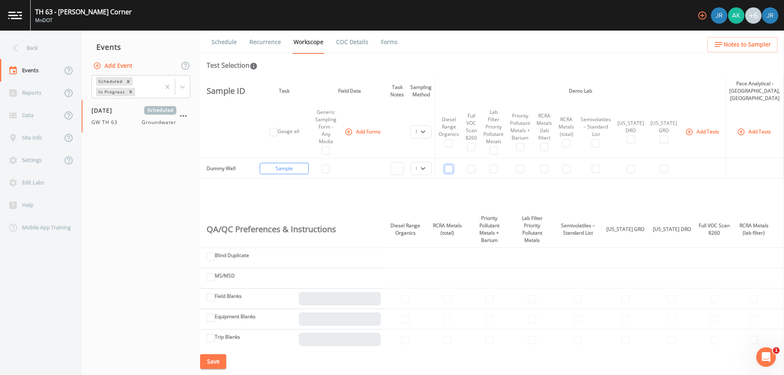
checkbox input "false"
select select
checkbox input "false"
select select
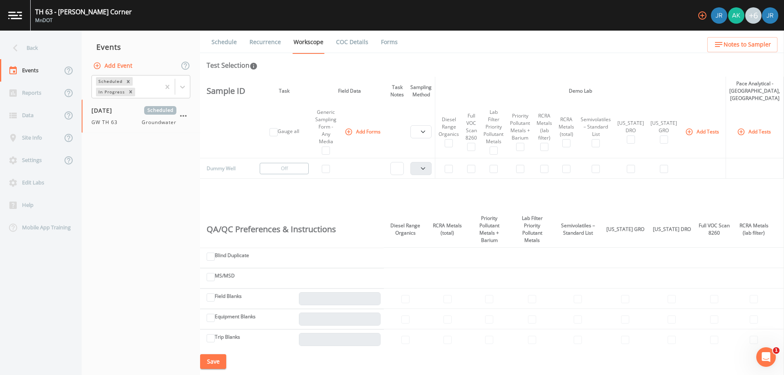
click at [217, 363] on button "Save" at bounding box center [213, 361] width 26 height 15
click at [109, 66] on button "Add Event" at bounding box center [113, 65] width 44 height 15
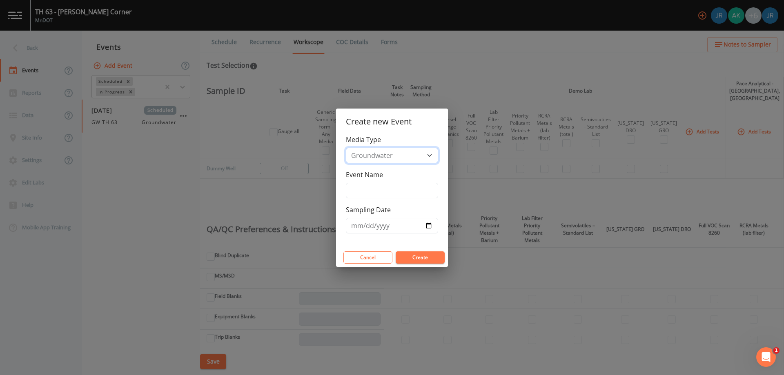
click at [402, 159] on select "Groundwater Soil Soil Vapor" at bounding box center [392, 156] width 92 height 16
select select "soil"
click at [346, 148] on select "Groundwater Soil Soil Vapor" at bounding box center [392, 156] width 92 height 16
click at [363, 187] on input "Event Name" at bounding box center [392, 191] width 92 height 16
click at [367, 191] on input "SL TH63" at bounding box center [392, 191] width 92 height 16
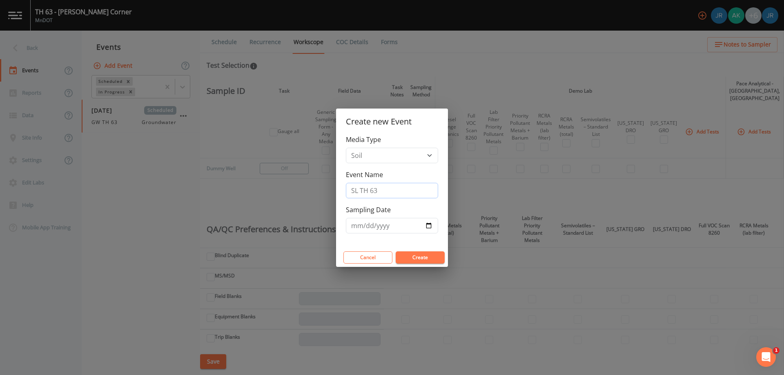
type input "SL TH 63"
click at [432, 227] on input "Sampling Date" at bounding box center [392, 226] width 92 height 16
type input "[DATE]"
click at [415, 258] on button "Create" at bounding box center [420, 258] width 49 height 12
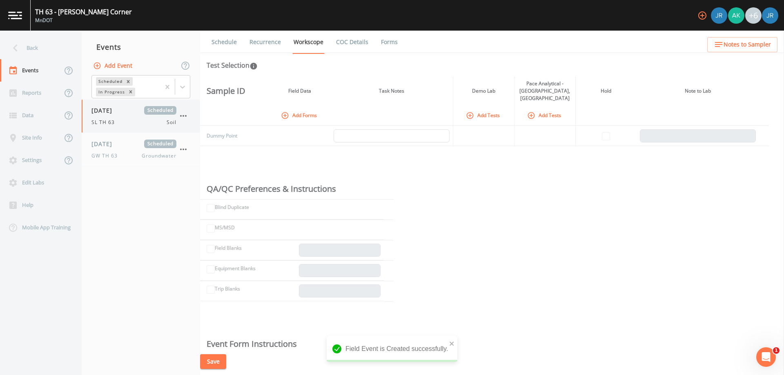
click at [182, 118] on icon "button" at bounding box center [183, 116] width 10 height 10
click at [136, 127] on div at bounding box center [392, 187] width 784 height 375
click at [302, 109] on button "Add Forms" at bounding box center [299, 115] width 41 height 13
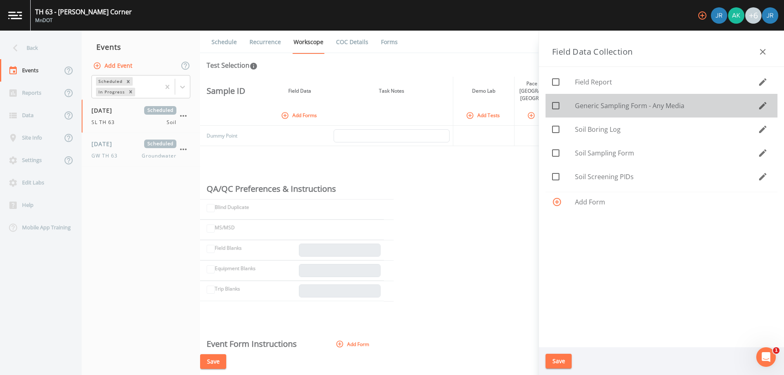
click at [558, 109] on icon at bounding box center [555, 105] width 7 height 7
checkbox input "true"
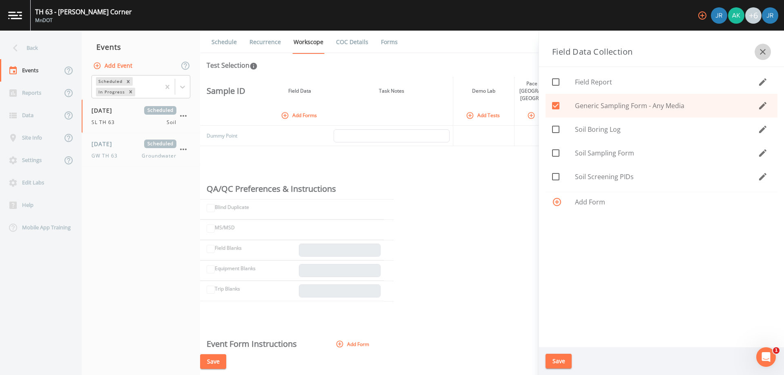
click at [763, 53] on icon "button" at bounding box center [763, 52] width 10 height 10
click at [560, 357] on button "Save" at bounding box center [559, 361] width 26 height 15
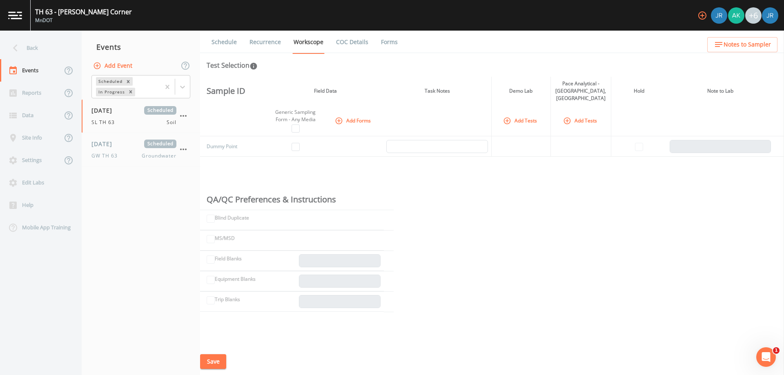
click at [513, 114] on button "Add Tests" at bounding box center [521, 120] width 39 height 13
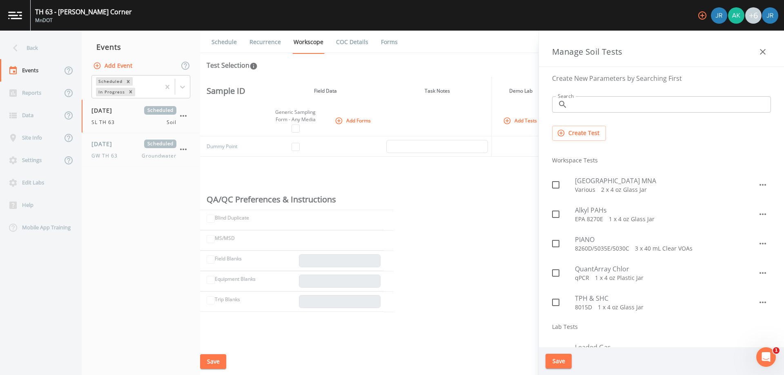
click at [602, 105] on input "Search" at bounding box center [671, 104] width 200 height 16
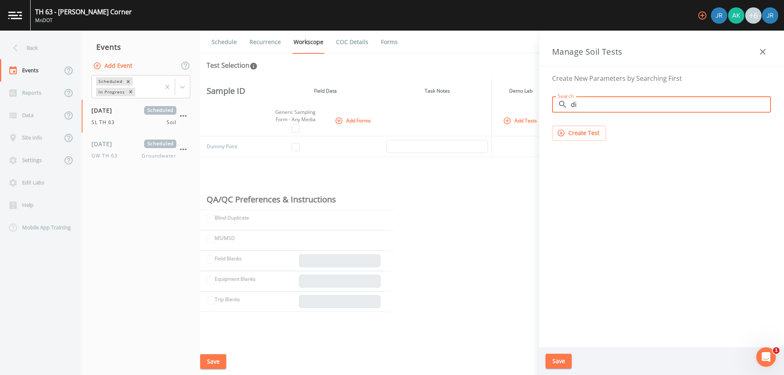
type input "d"
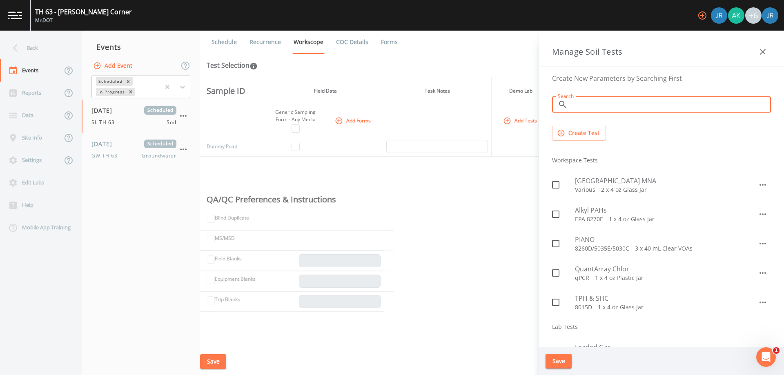
type input "e"
type input "s"
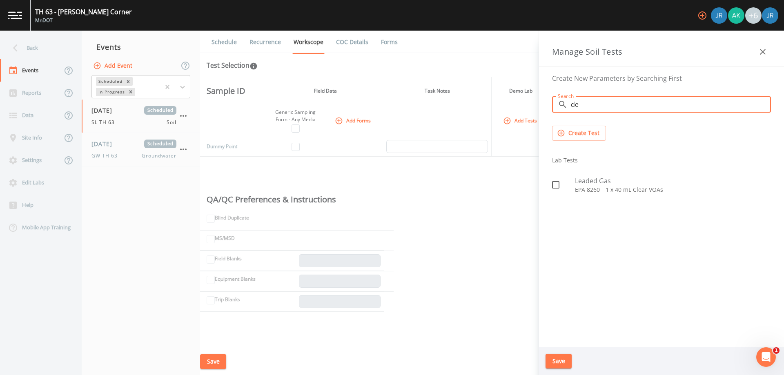
type input "d"
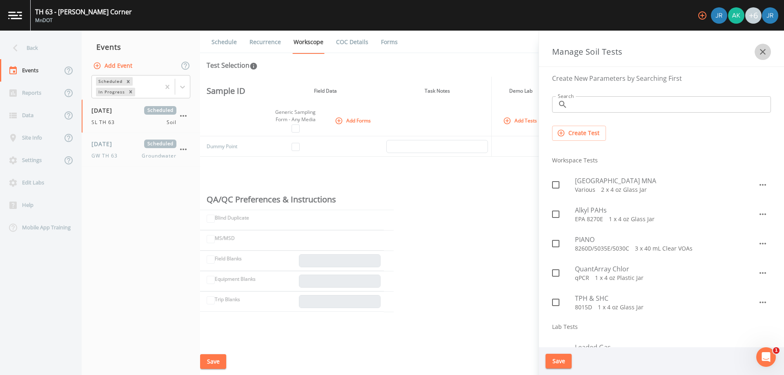
click at [757, 49] on button "button" at bounding box center [763, 52] width 16 height 16
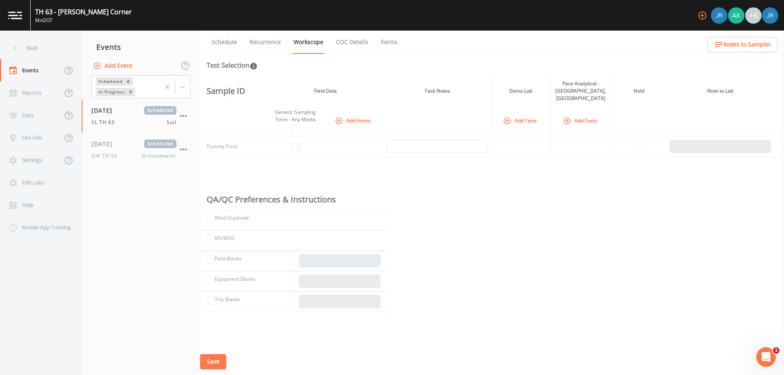
click at [542, 111] on th "Add Tests" at bounding box center [520, 120] width 59 height 31
click at [524, 114] on button "Add Tests" at bounding box center [521, 120] width 39 height 13
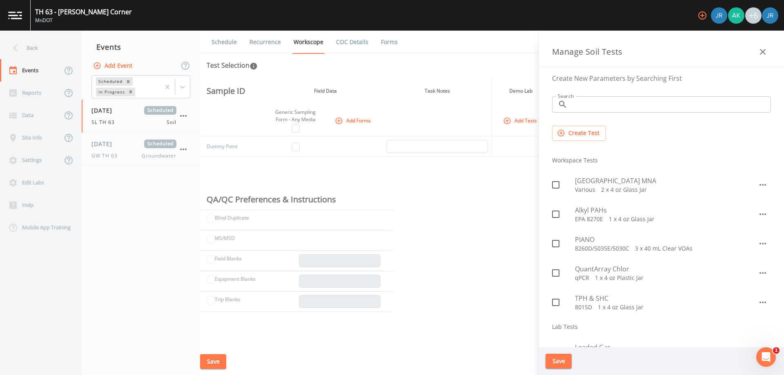
click at [614, 109] on input "Search" at bounding box center [671, 104] width 200 height 16
type input "d"
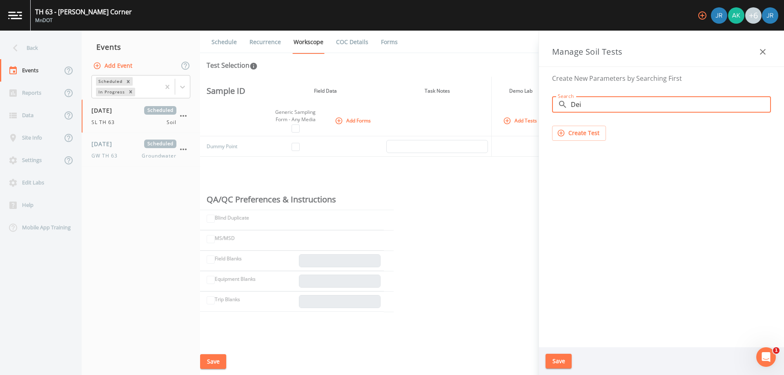
type input "Dei"
click at [763, 49] on icon "button" at bounding box center [763, 52] width 10 height 10
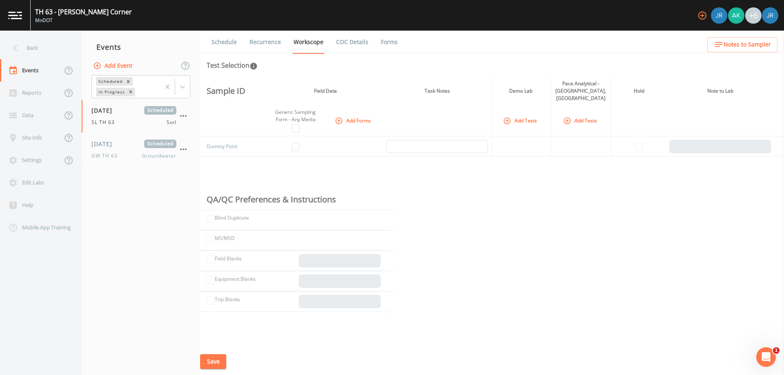
click at [540, 114] on button "Add Tests" at bounding box center [521, 120] width 39 height 13
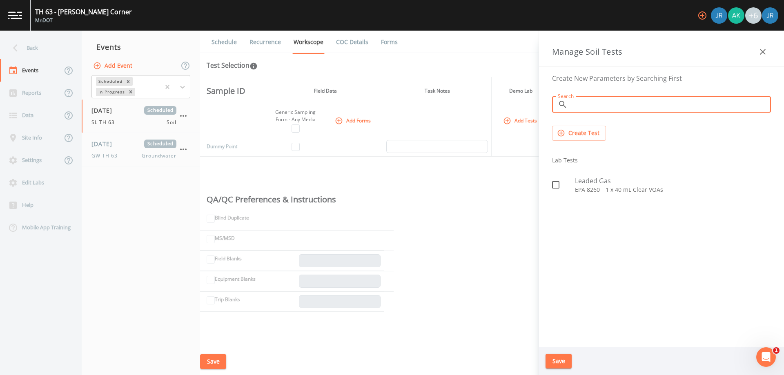
click at [595, 110] on input "Search" at bounding box center [671, 104] width 200 height 16
type input "d"
type input "r"
click at [763, 52] on icon "button" at bounding box center [763, 52] width 6 height 6
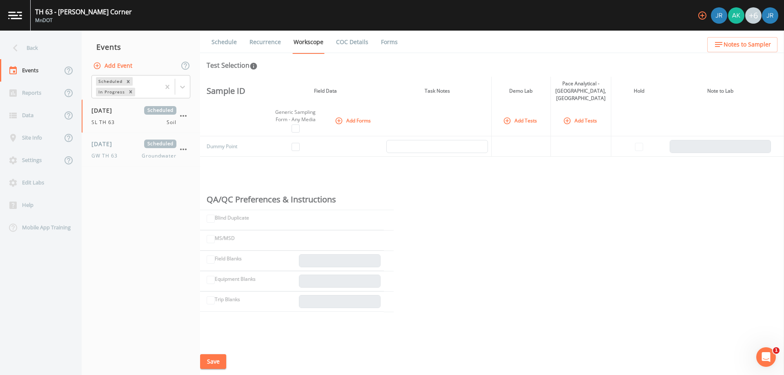
click at [522, 114] on button "Add Tests" at bounding box center [521, 120] width 39 height 13
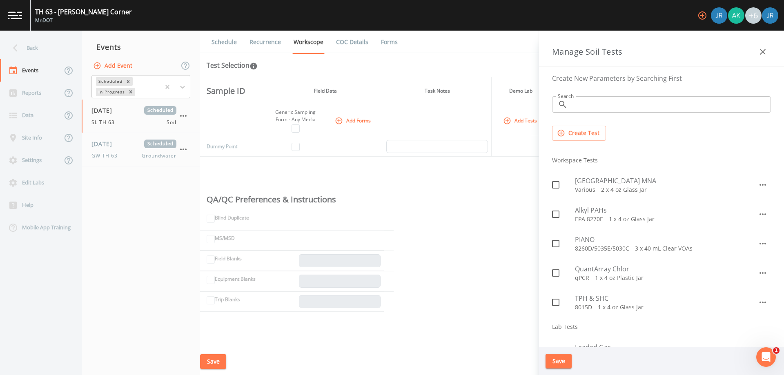
click at [604, 103] on input "Search" at bounding box center [671, 104] width 200 height 16
click at [572, 132] on button "Create Test" at bounding box center [579, 133] width 54 height 15
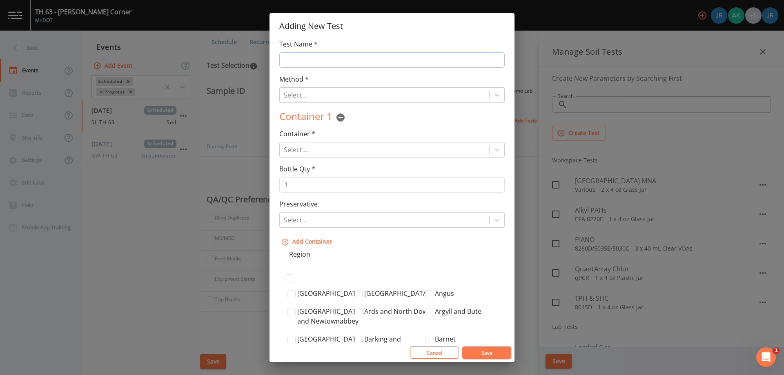
click at [325, 58] on input "Test Name *" at bounding box center [391, 60] width 225 height 16
click at [335, 97] on div at bounding box center [384, 94] width 201 height 11
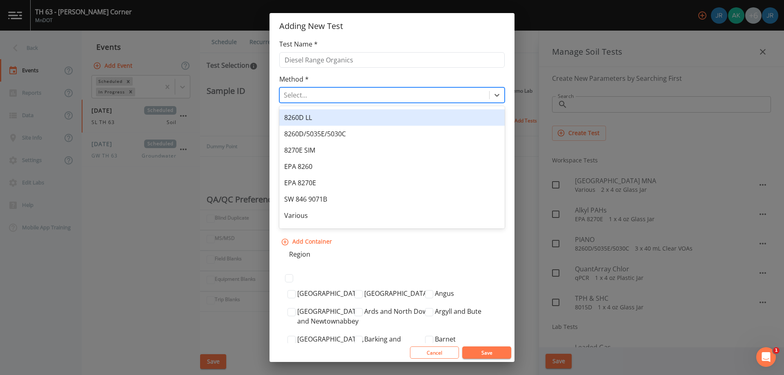
scroll to position [77, 0]
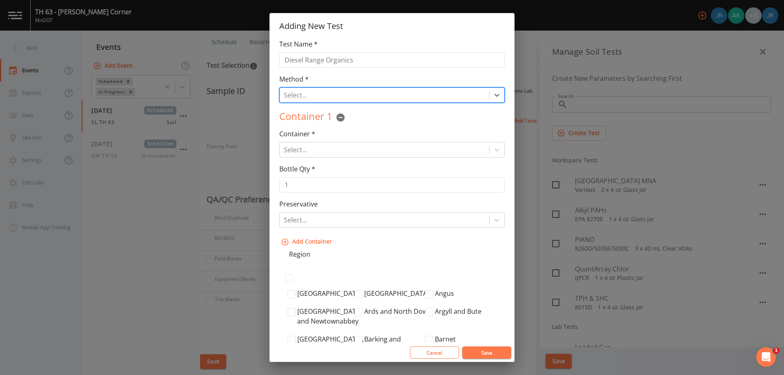
click at [359, 91] on div at bounding box center [384, 94] width 201 height 11
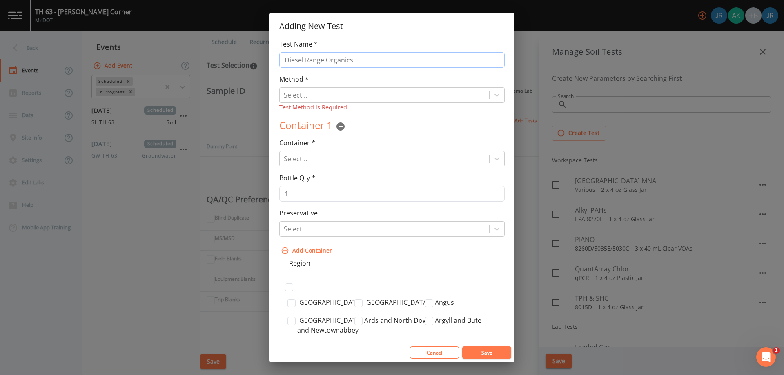
drag, startPoint x: 361, startPoint y: 53, endPoint x: 363, endPoint y: 58, distance: 5.3
click at [361, 53] on input "Diesel Range Organics" at bounding box center [391, 60] width 225 height 16
click at [352, 60] on input "Diesel Range Organics WIDRO" at bounding box center [391, 60] width 225 height 16
type input "Diesel Range Organics - WIDRO"
click at [314, 154] on div at bounding box center [384, 158] width 201 height 11
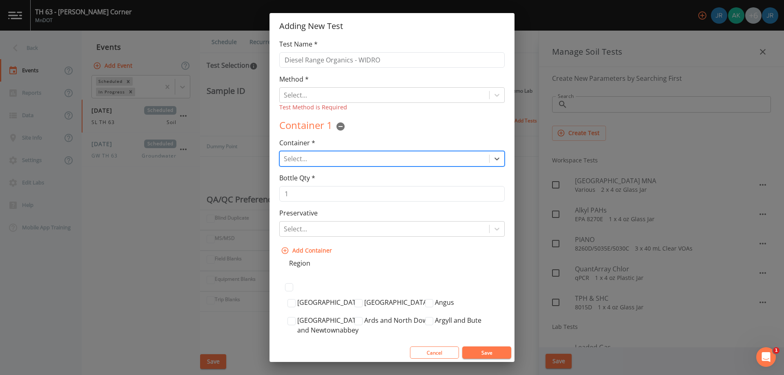
click at [368, 162] on div at bounding box center [384, 158] width 201 height 11
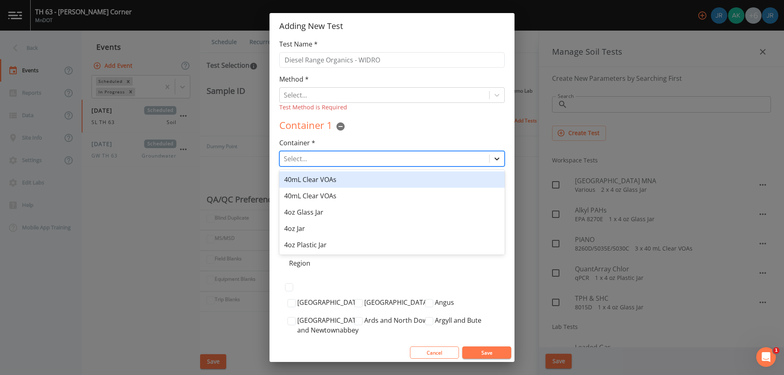
click at [493, 155] on icon at bounding box center [497, 159] width 8 height 8
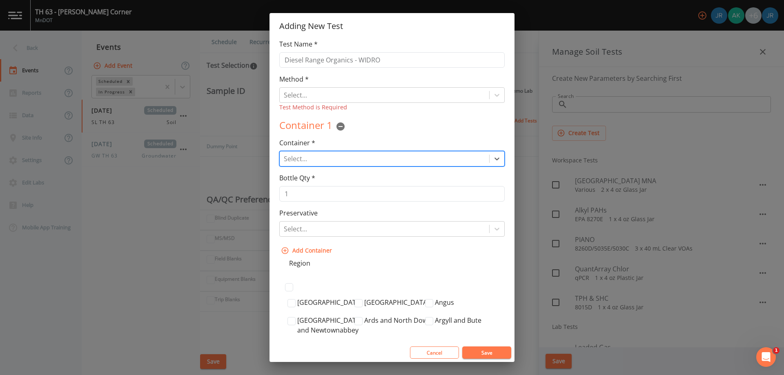
click at [461, 157] on div at bounding box center [384, 158] width 201 height 11
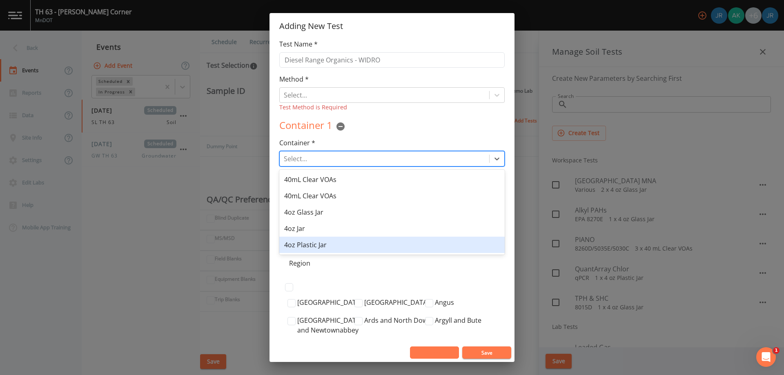
click at [428, 350] on button "Cancel" at bounding box center [434, 353] width 49 height 12
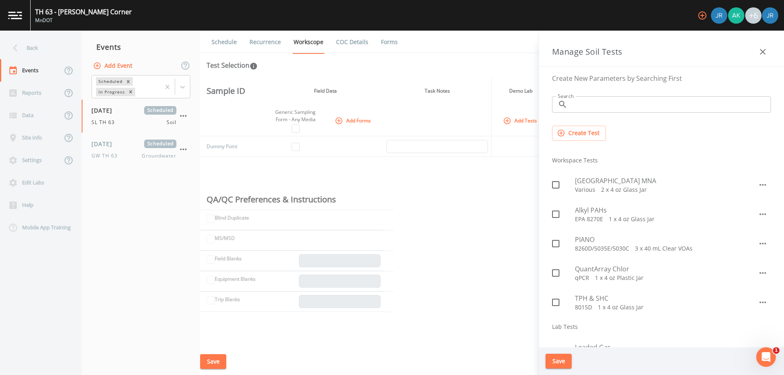
click at [522, 114] on button "Add Tests" at bounding box center [521, 120] width 39 height 13
click at [756, 50] on button "button" at bounding box center [763, 52] width 16 height 16
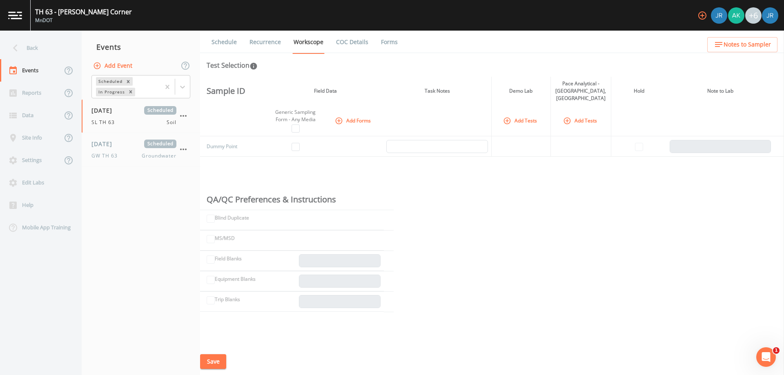
click at [540, 114] on button "Add Tests" at bounding box center [521, 120] width 39 height 13
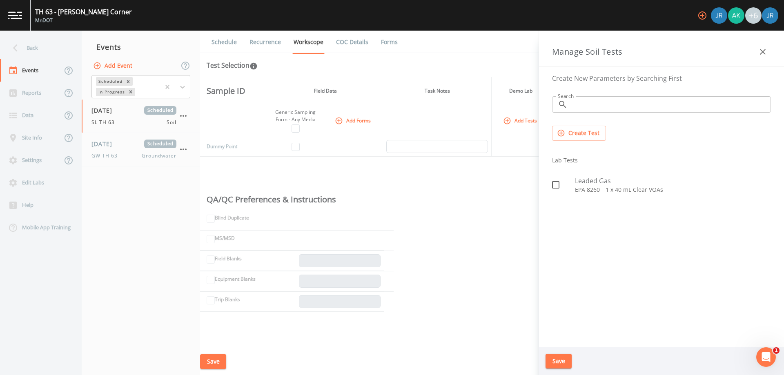
drag, startPoint x: 404, startPoint y: 192, endPoint x: 495, endPoint y: 141, distance: 104.4
click at [405, 191] on div "Sample ID Field Data Task Notes Demo Lab Pace Analytical - [GEOGRAPHIC_DATA], […" at bounding box center [492, 213] width 584 height 272
click at [760, 51] on icon "button" at bounding box center [763, 52] width 10 height 10
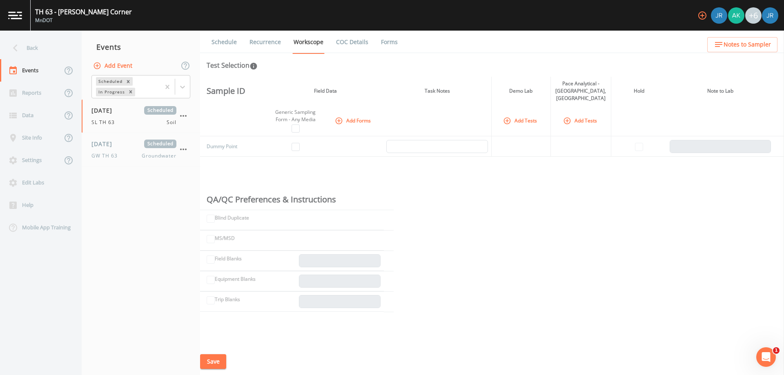
click at [525, 116] on button "Add Tests" at bounding box center [521, 120] width 39 height 13
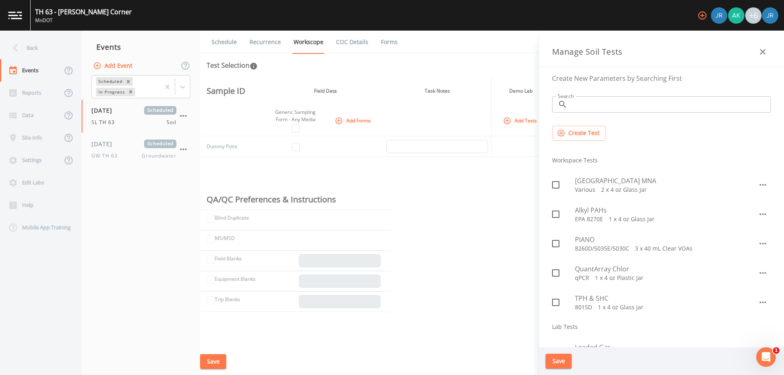
click at [765, 50] on icon "button" at bounding box center [763, 52] width 10 height 10
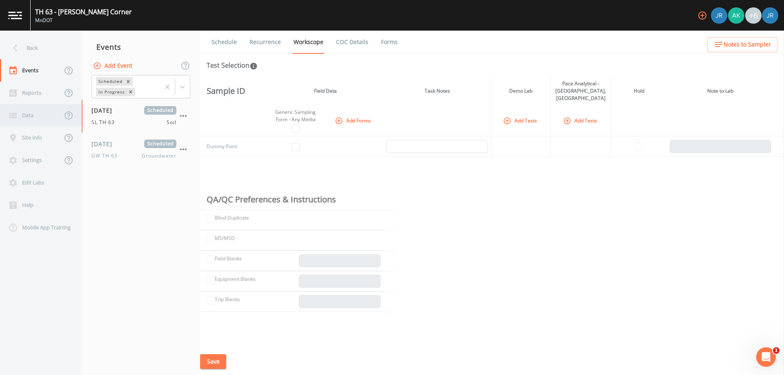
click at [16, 114] on icon at bounding box center [12, 116] width 7 height 6
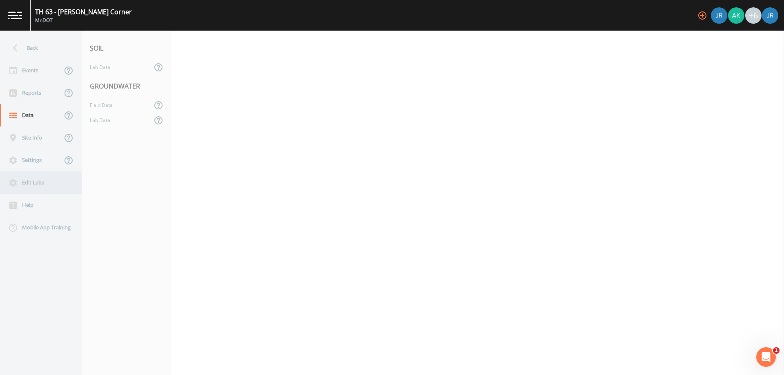
click at [32, 186] on div "Edit Labs" at bounding box center [37, 183] width 74 height 22
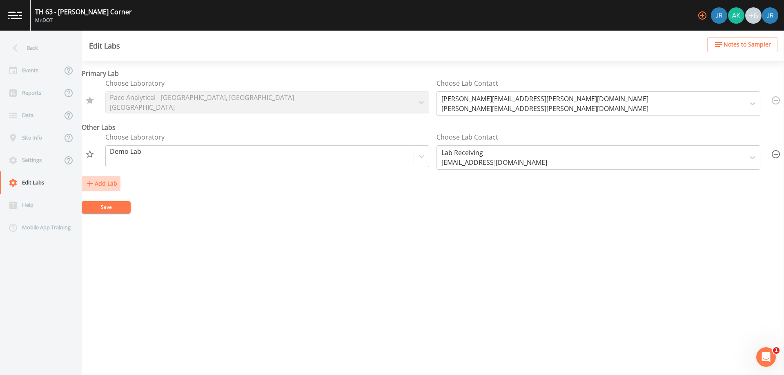
click at [103, 183] on button "Add Lab" at bounding box center [101, 183] width 39 height 15
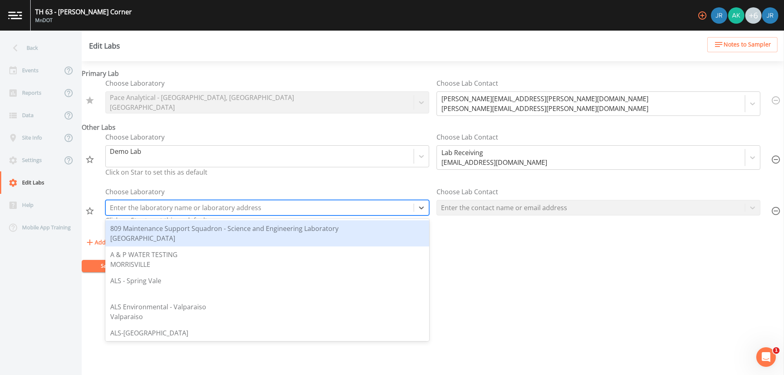
click at [156, 210] on div at bounding box center [260, 207] width 300 height 11
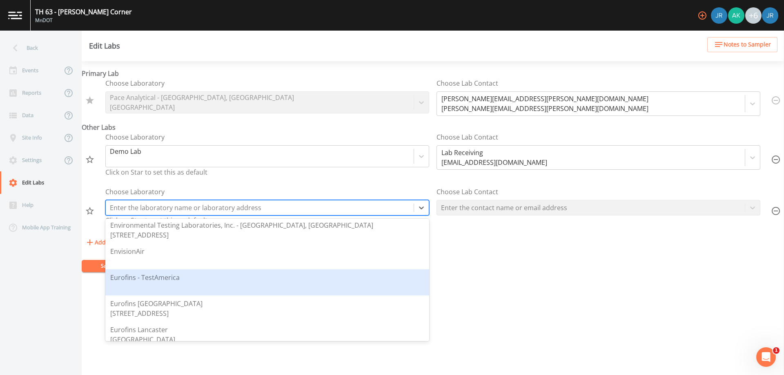
scroll to position [408, 0]
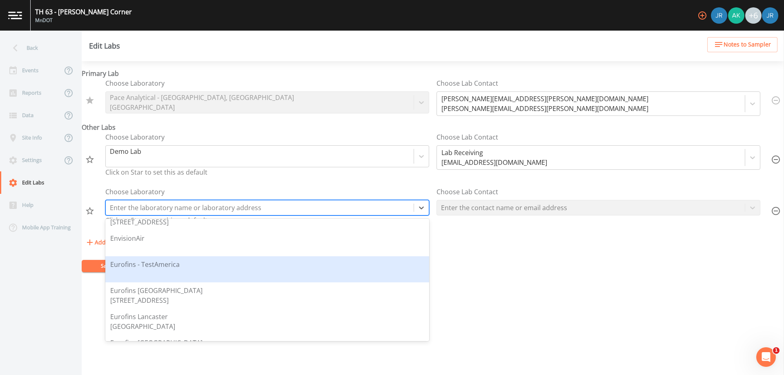
click at [188, 278] on div "Eurofins - TestAmerica" at bounding box center [267, 270] width 314 height 20
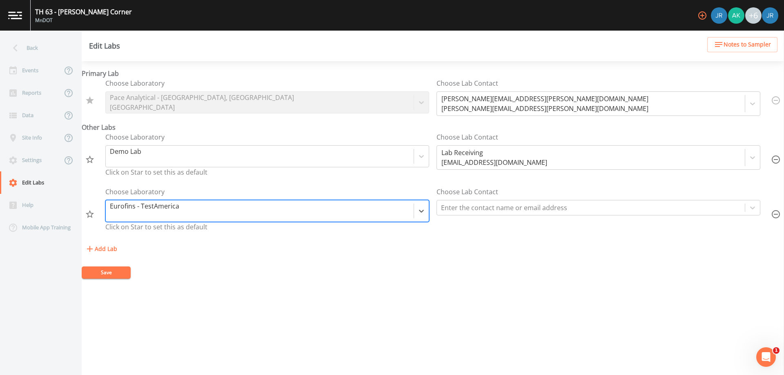
click at [114, 274] on button "Save" at bounding box center [106, 273] width 49 height 12
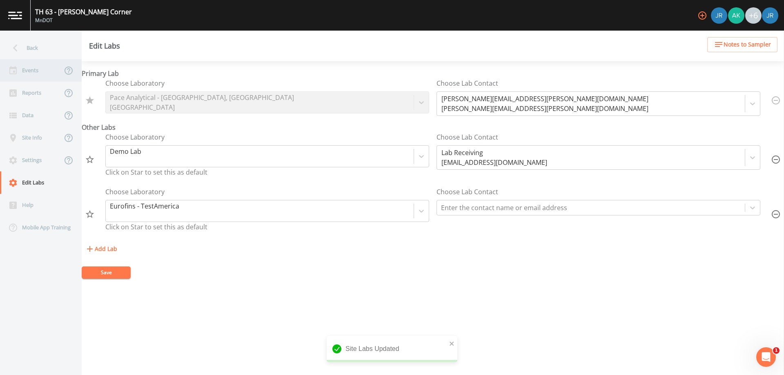
click at [33, 73] on div "Events" at bounding box center [31, 70] width 62 height 22
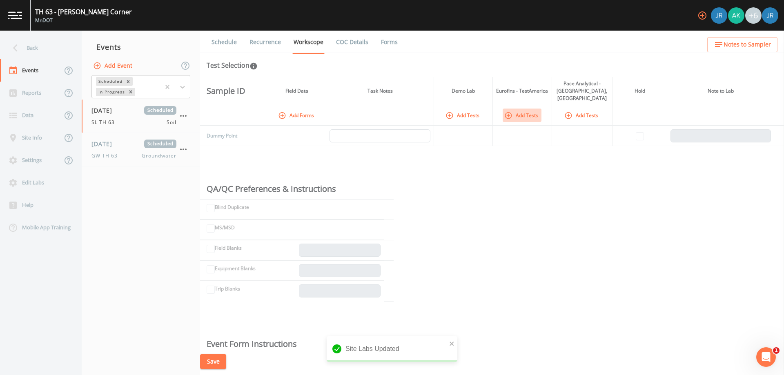
click at [483, 112] on button "Add Tests" at bounding box center [463, 115] width 39 height 13
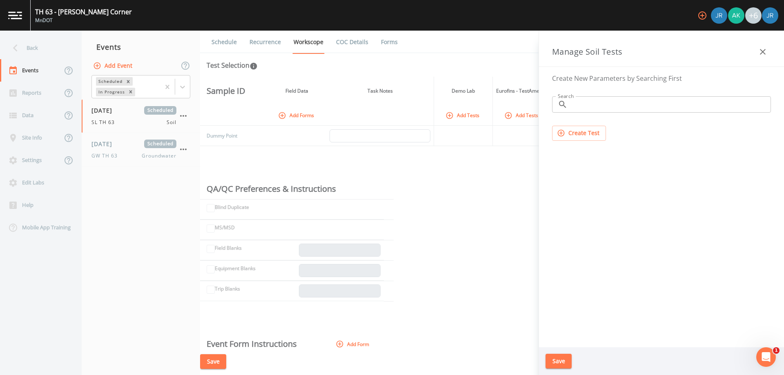
click at [587, 127] on button "Create Test" at bounding box center [579, 133] width 54 height 15
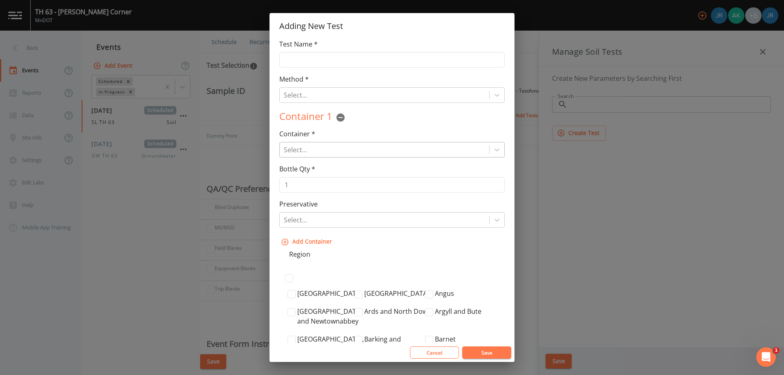
click at [310, 149] on div at bounding box center [384, 149] width 201 height 11
click at [331, 152] on div at bounding box center [384, 149] width 201 height 11
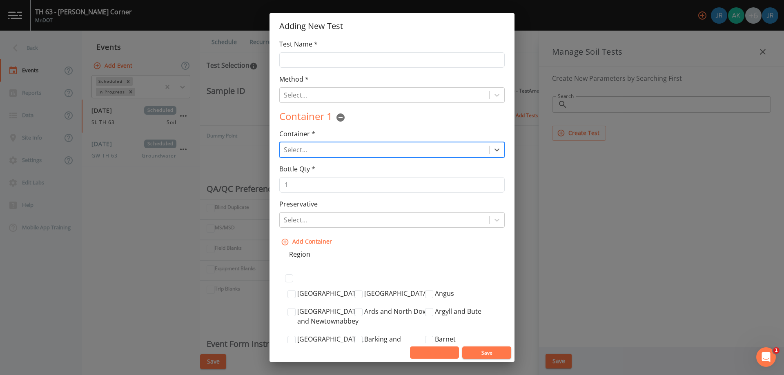
click at [437, 350] on button "Cancel" at bounding box center [434, 353] width 49 height 12
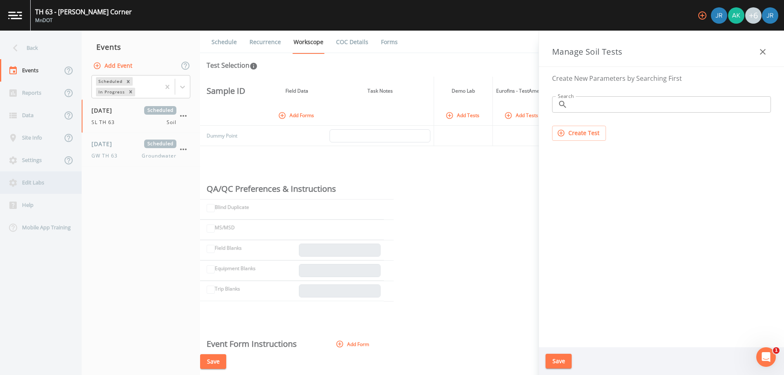
click at [31, 183] on div "Edit Labs" at bounding box center [37, 183] width 74 height 22
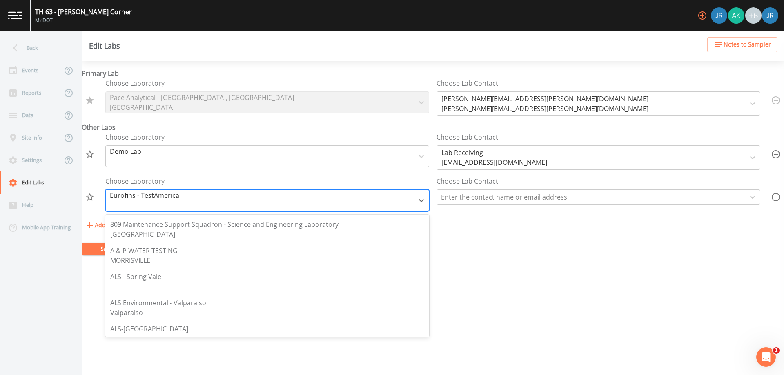
click at [154, 195] on div at bounding box center [260, 200] width 300 height 11
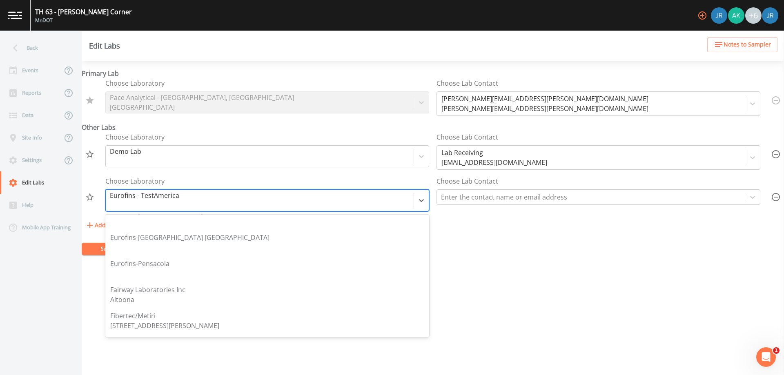
scroll to position [562, 0]
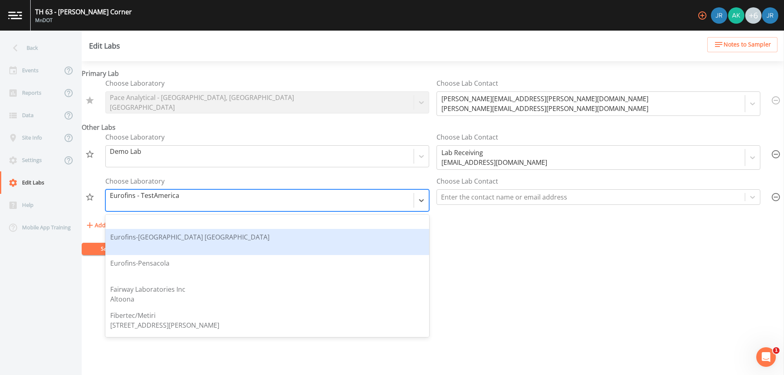
click at [182, 238] on div "Eurofins-[GEOGRAPHIC_DATA] [GEOGRAPHIC_DATA]" at bounding box center [267, 242] width 314 height 20
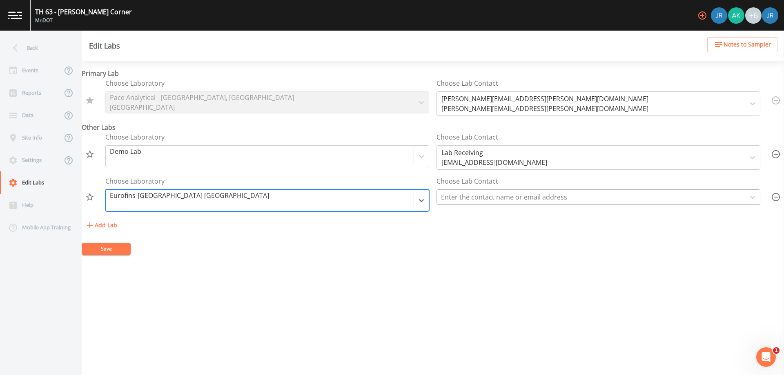
click at [473, 203] on div at bounding box center [591, 197] width 300 height 11
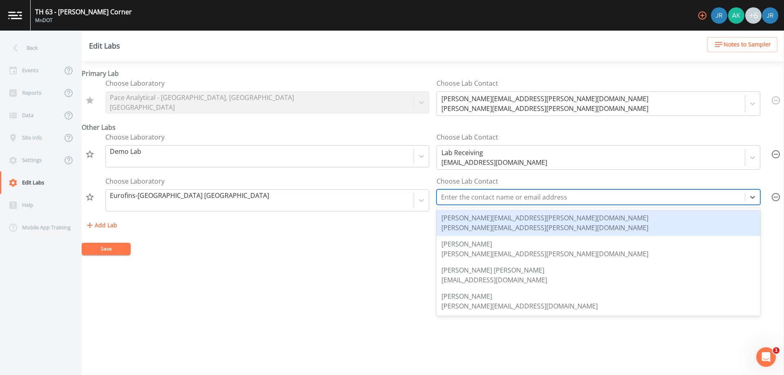
click at [466, 218] on div "[PERSON_NAME][EMAIL_ADDRESS][PERSON_NAME][DOMAIN_NAME]" at bounding box center [544, 218] width 207 height 10
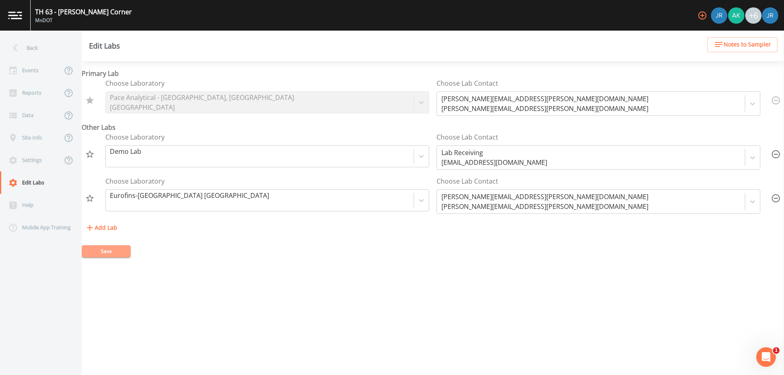
click at [114, 254] on button "Save" at bounding box center [106, 251] width 49 height 12
click at [29, 113] on div "Data" at bounding box center [31, 115] width 62 height 22
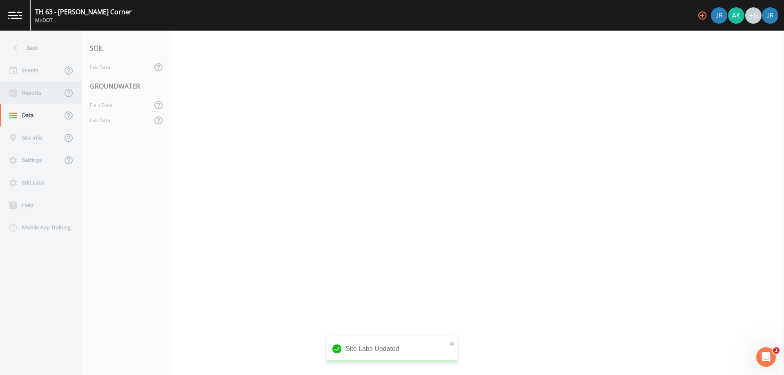
click at [18, 97] on div "Reports" at bounding box center [31, 93] width 62 height 22
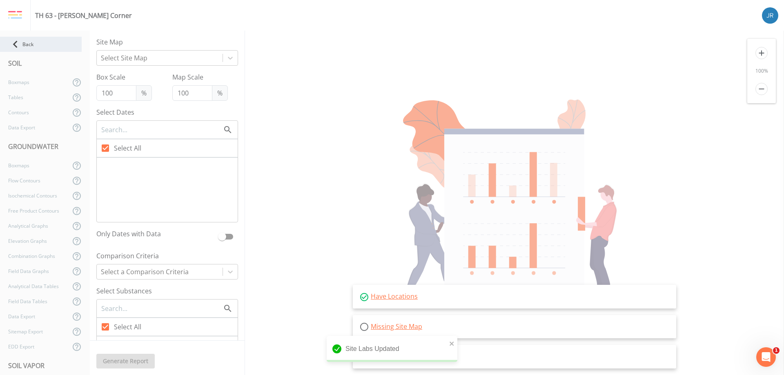
click at [18, 45] on icon at bounding box center [15, 44] width 14 height 14
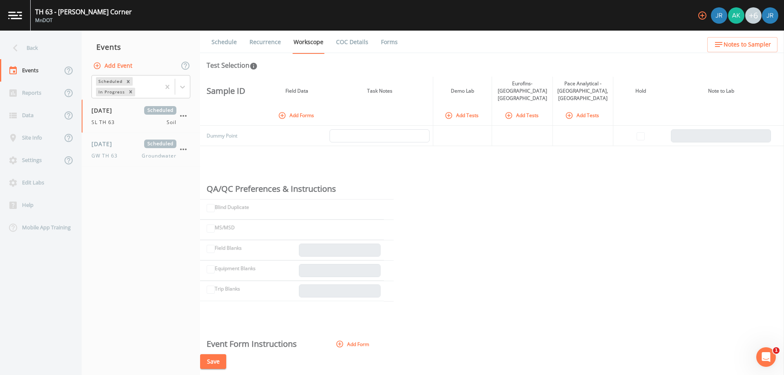
click at [482, 112] on button "Add Tests" at bounding box center [462, 115] width 39 height 13
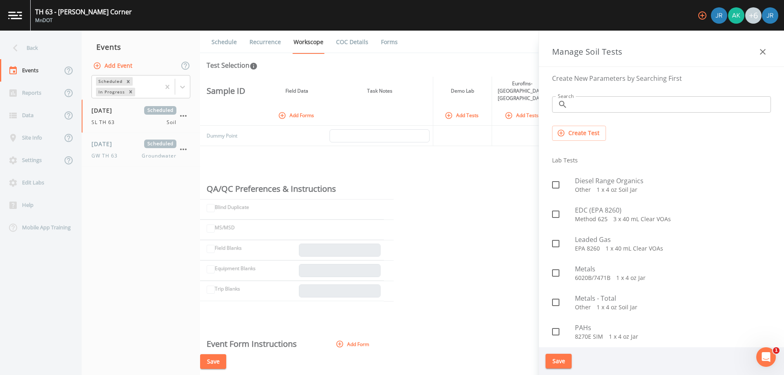
click at [559, 186] on icon at bounding box center [555, 184] width 7 height 7
checkbox input "true"
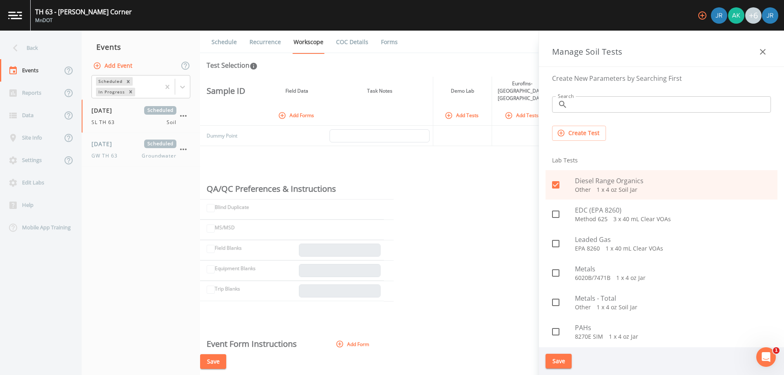
click at [553, 272] on input "checkbox" at bounding box center [551, 269] width 8 height 8
checkbox input "true"
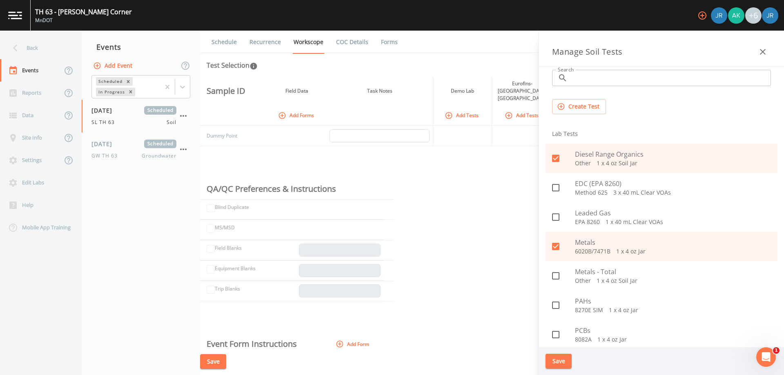
scroll to position [41, 0]
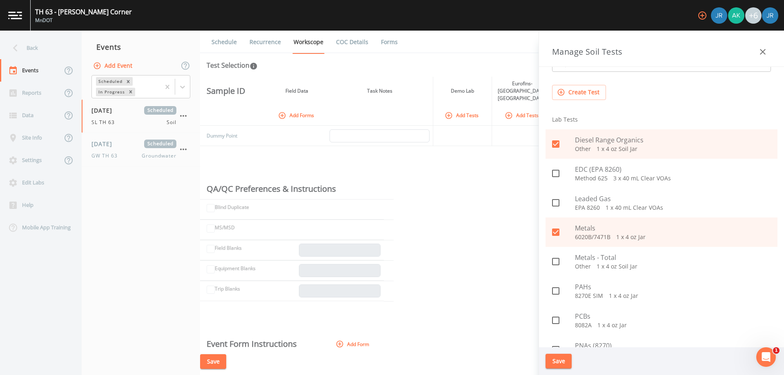
click at [556, 290] on icon at bounding box center [556, 291] width 10 height 10
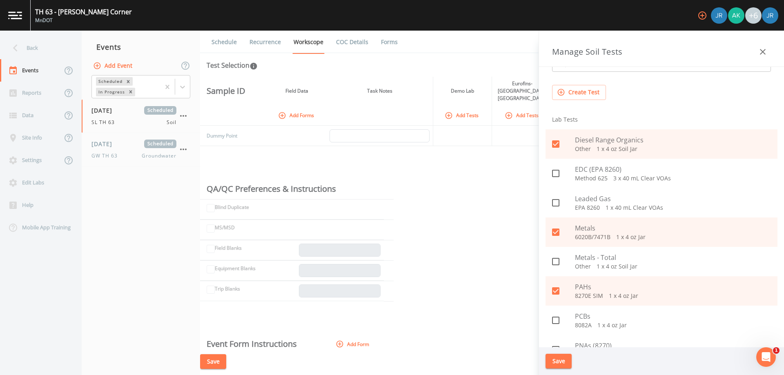
checkbox input "true"
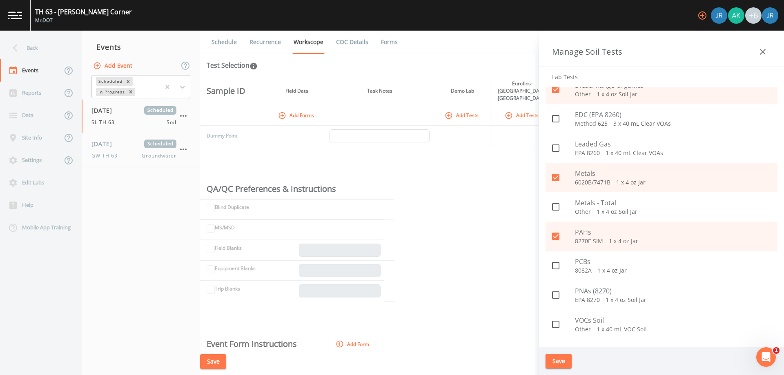
scroll to position [120, 0]
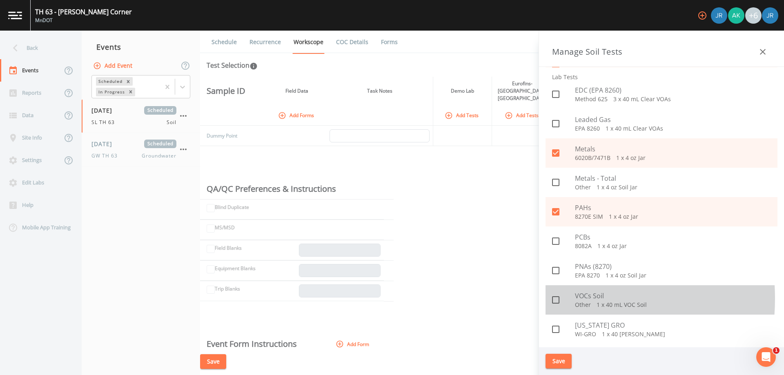
click at [554, 299] on input "checkbox" at bounding box center [551, 296] width 8 height 8
checkbox input "true"
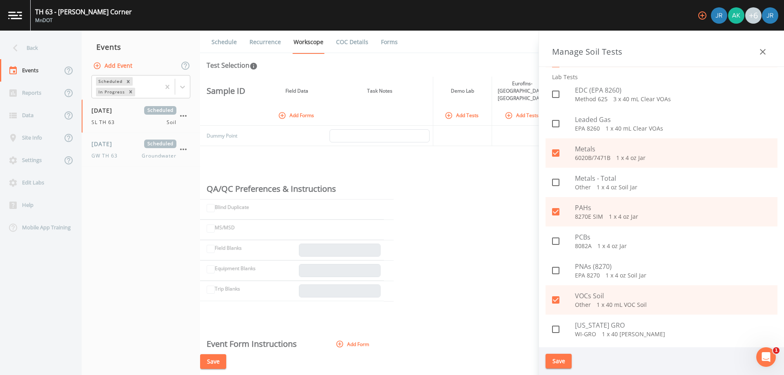
click at [556, 327] on icon at bounding box center [556, 330] width 10 height 10
checkbox input "true"
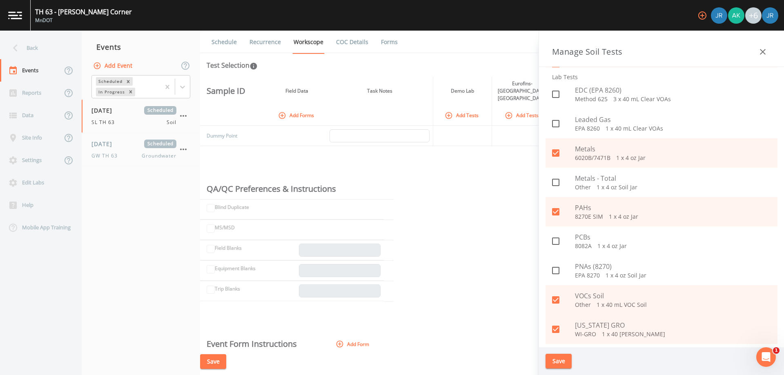
click at [559, 361] on button "Save" at bounding box center [559, 361] width 26 height 15
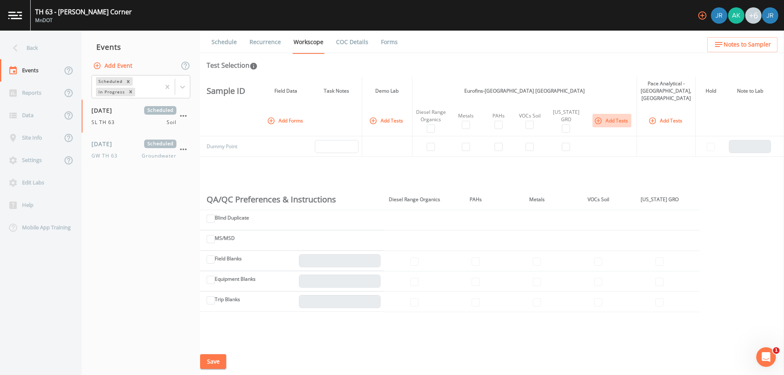
click at [377, 117] on icon "button" at bounding box center [373, 120] width 7 height 7
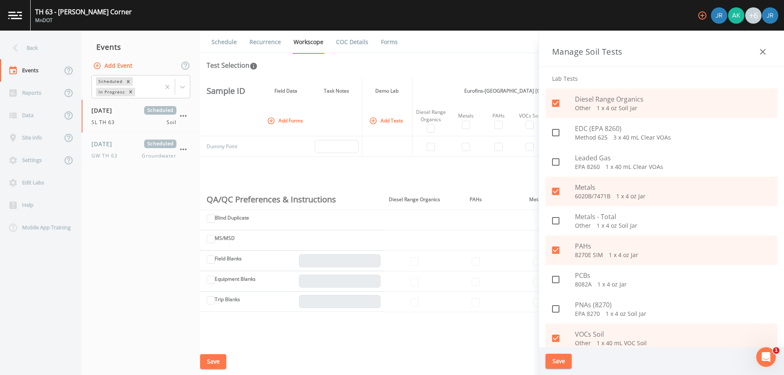
scroll to position [41, 0]
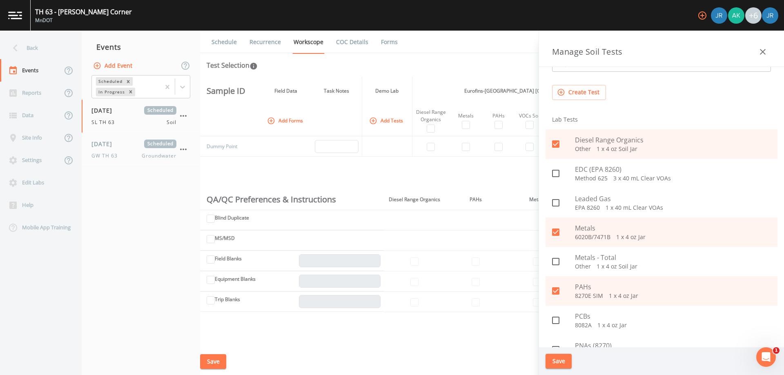
click at [557, 232] on icon at bounding box center [555, 232] width 7 height 7
checkbox input "false"
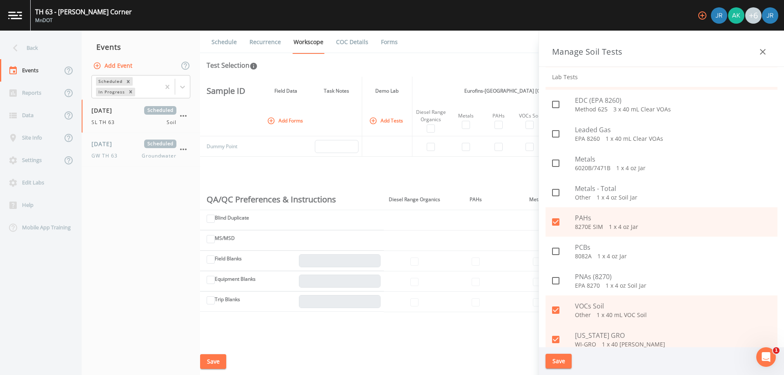
scroll to position [120, 0]
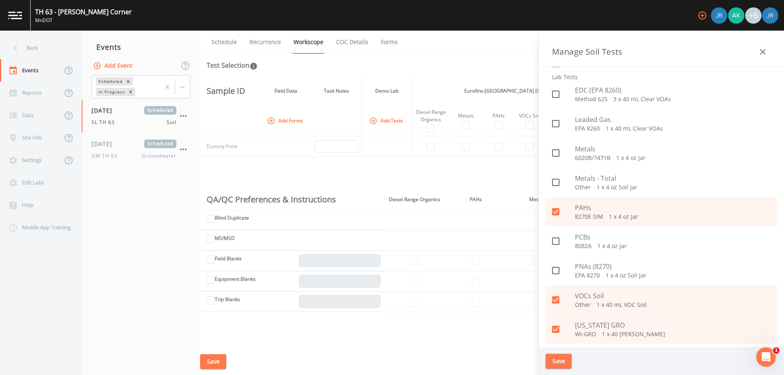
click at [558, 298] on icon at bounding box center [555, 299] width 7 height 7
checkbox input "false"
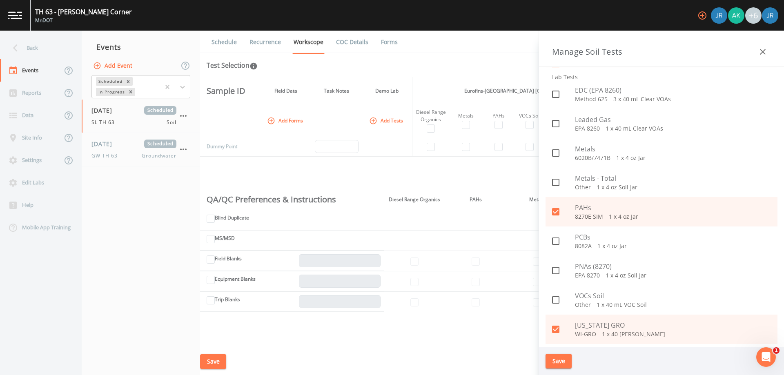
click at [553, 330] on icon at bounding box center [555, 329] width 7 height 7
checkbox input "false"
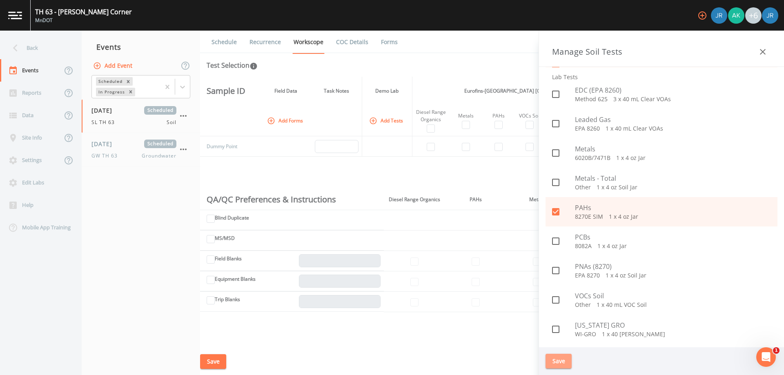
click at [560, 362] on button "Save" at bounding box center [559, 361] width 26 height 15
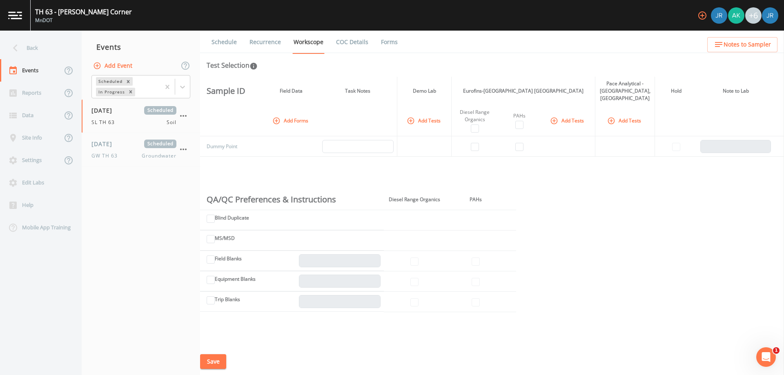
click at [444, 115] on button "Add Tests" at bounding box center [424, 120] width 39 height 13
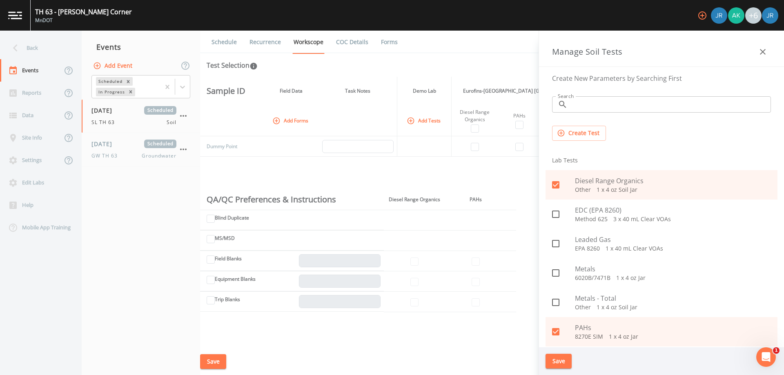
click at [573, 138] on button "Create Test" at bounding box center [579, 133] width 54 height 15
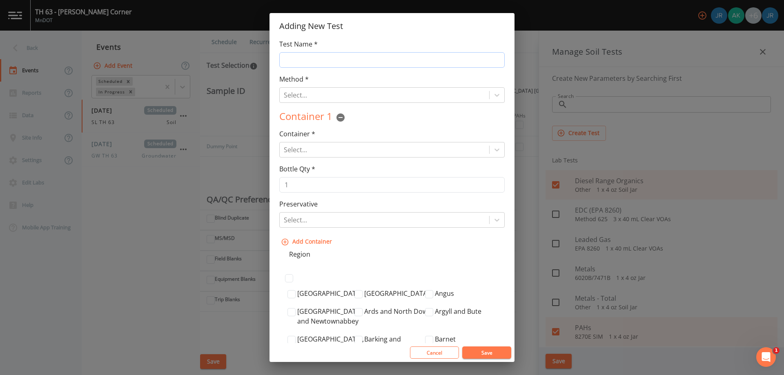
click at [318, 54] on input "Test Name *" at bounding box center [391, 60] width 225 height 16
type input "Diesel Range Organics"
click at [331, 99] on div "Select..." at bounding box center [385, 95] width 210 height 15
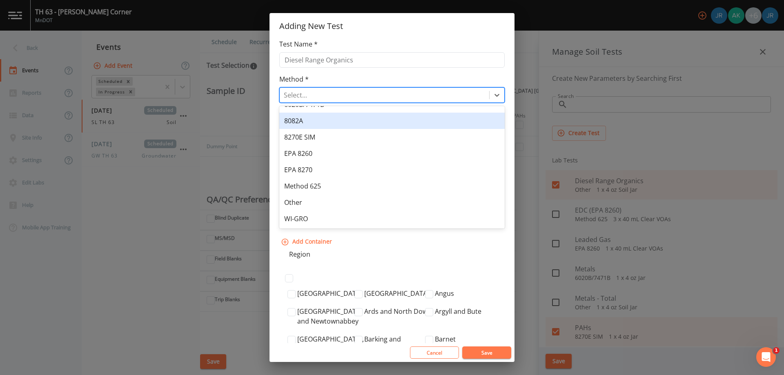
scroll to position [0, 0]
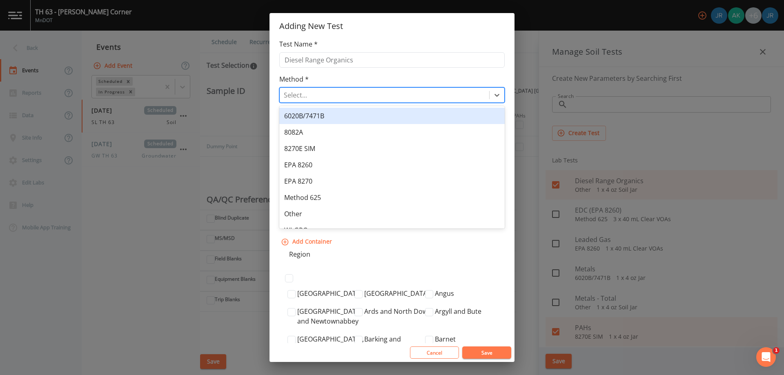
click at [332, 113] on div "6020B/7471B" at bounding box center [391, 116] width 225 height 16
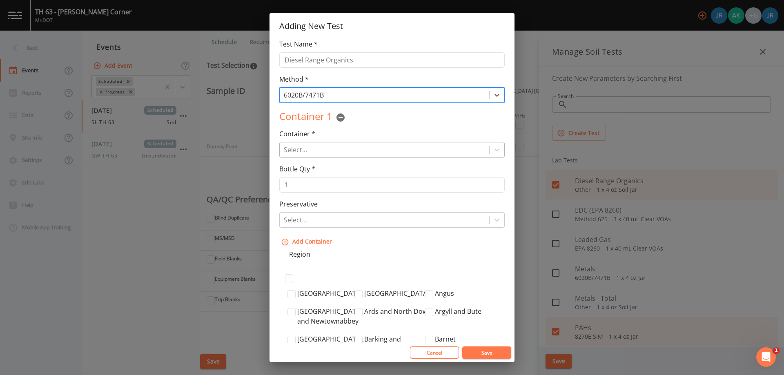
click at [307, 155] on div at bounding box center [384, 149] width 201 height 11
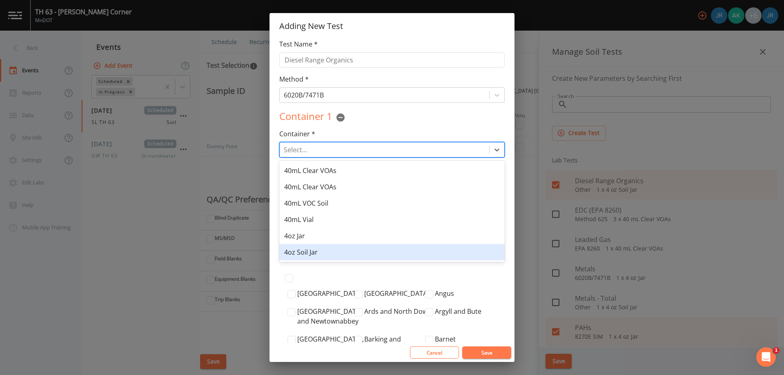
click at [319, 252] on div "4oz Soil Jar" at bounding box center [391, 252] width 225 height 16
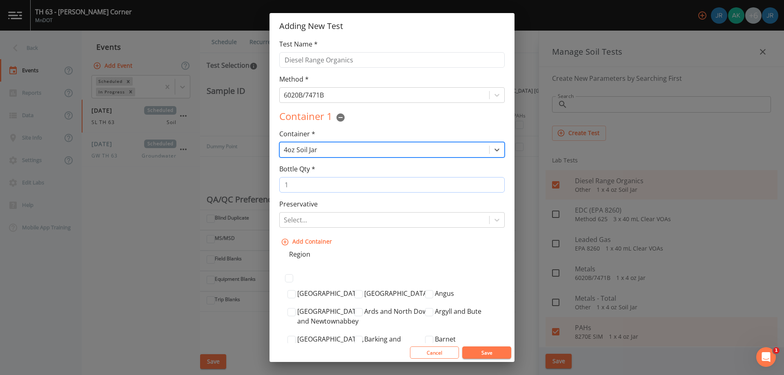
click at [316, 184] on input "1" at bounding box center [391, 185] width 225 height 16
click at [491, 182] on input "2" at bounding box center [391, 185] width 225 height 16
type input "1"
click at [492, 189] on input "1" at bounding box center [391, 185] width 225 height 16
click at [371, 54] on input "Diesel Range Organics" at bounding box center [391, 60] width 225 height 16
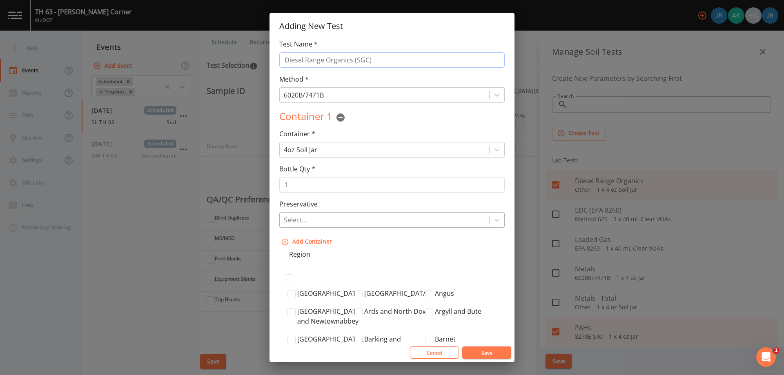
type input "Diesel Range Organics (SGC)"
click at [308, 219] on div at bounding box center [384, 219] width 201 height 11
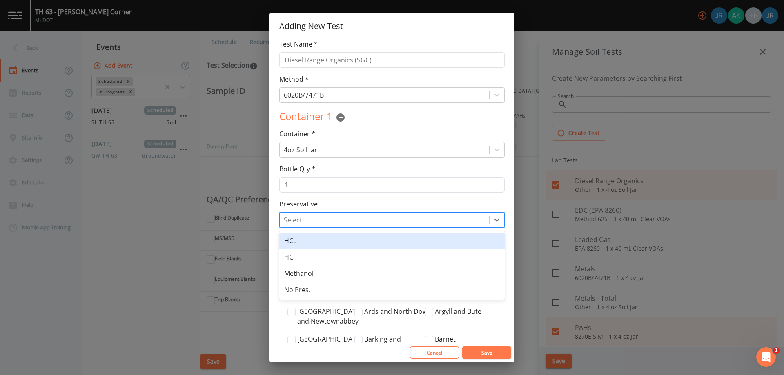
click at [330, 216] on div at bounding box center [384, 219] width 201 height 11
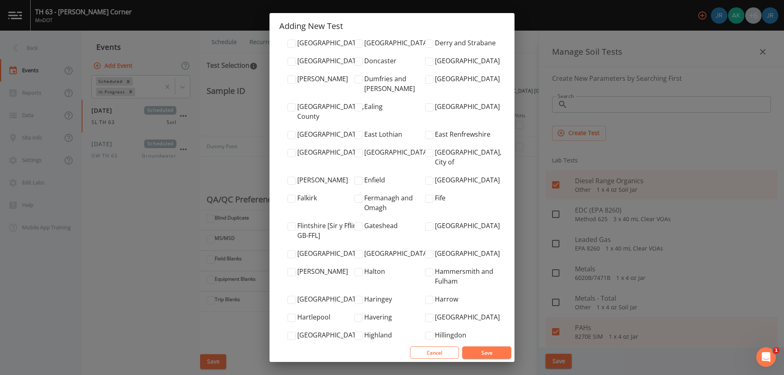
scroll to position [817, 0]
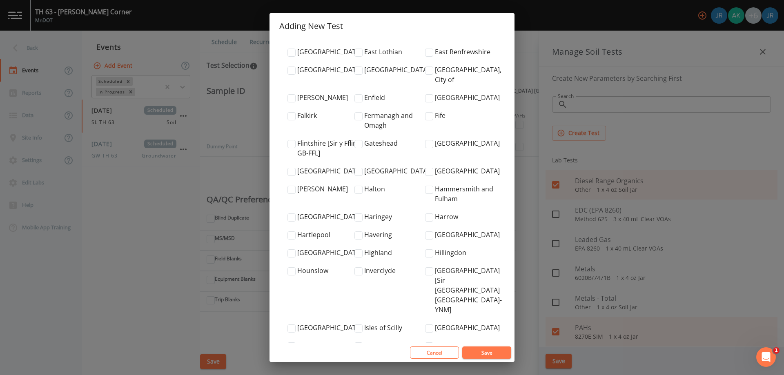
click at [482, 350] on button "Save" at bounding box center [486, 353] width 49 height 12
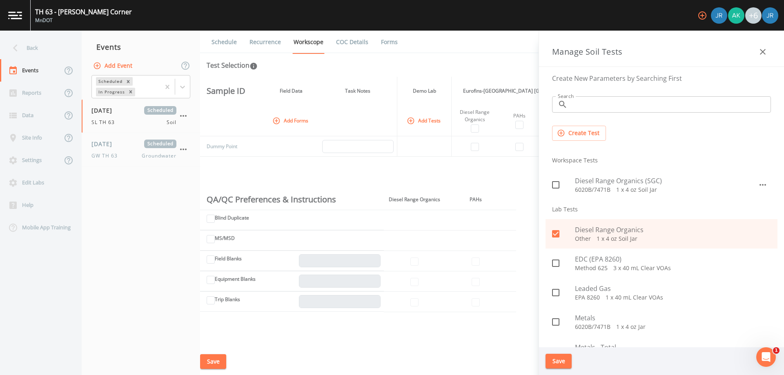
click at [584, 139] on button "Create Test" at bounding box center [579, 133] width 54 height 15
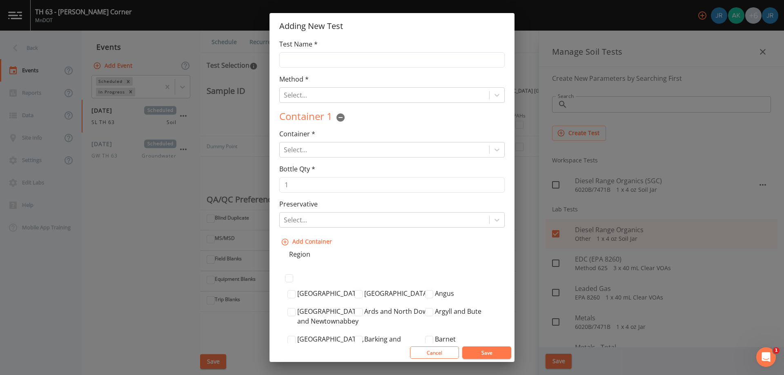
click at [324, 71] on div "Test Name * Method * Select... Container 1 Container * Select... Bottle Qty * 1…" at bounding box center [392, 191] width 245 height 304
click at [326, 57] on input "Test Name *" at bounding box center [391, 60] width 225 height 16
type input "VOCs"
click at [318, 89] on div at bounding box center [384, 94] width 201 height 11
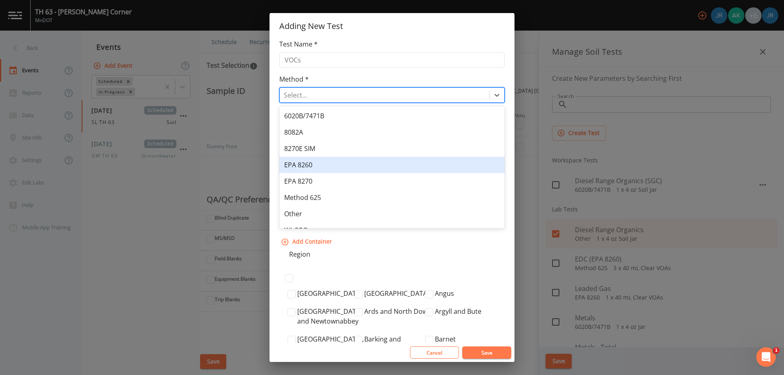
click at [317, 161] on div "EPA 8260" at bounding box center [391, 165] width 225 height 16
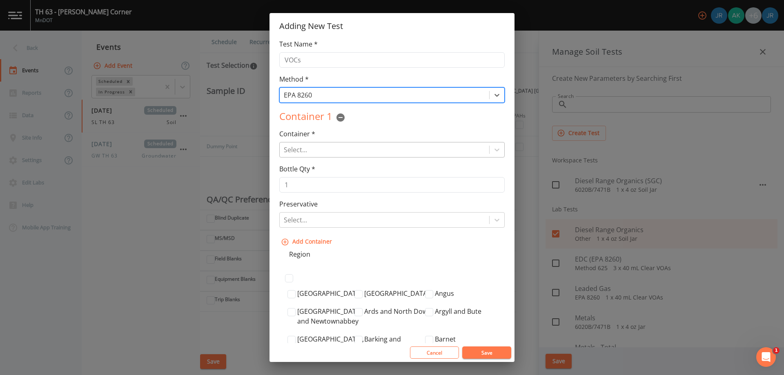
click at [317, 143] on div "Select..." at bounding box center [385, 150] width 210 height 15
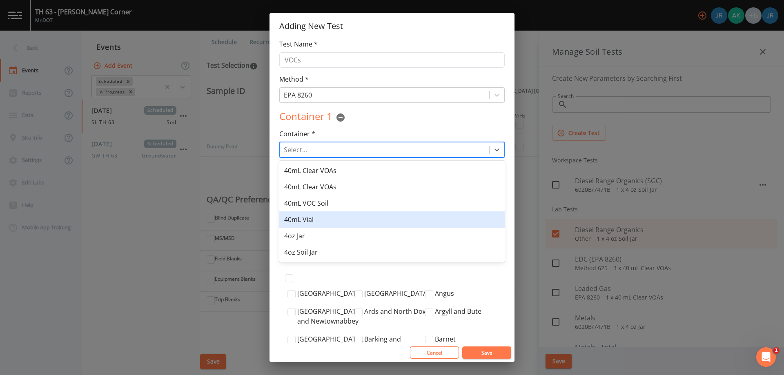
click at [323, 215] on div "40mL Vial" at bounding box center [391, 220] width 225 height 16
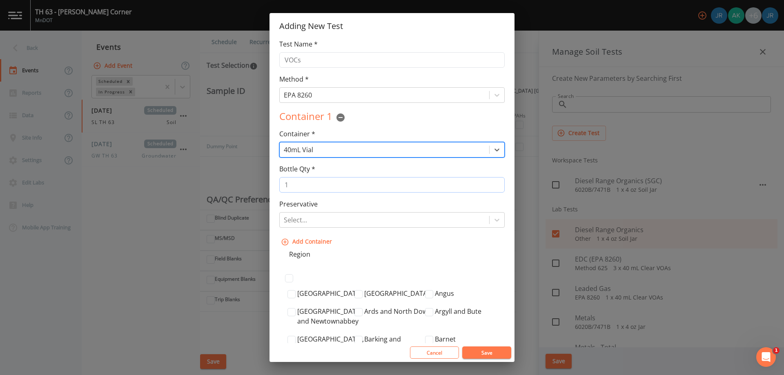
type input "2"
click at [494, 182] on input "2" at bounding box center [391, 185] width 225 height 16
click at [354, 218] on div at bounding box center [384, 219] width 201 height 11
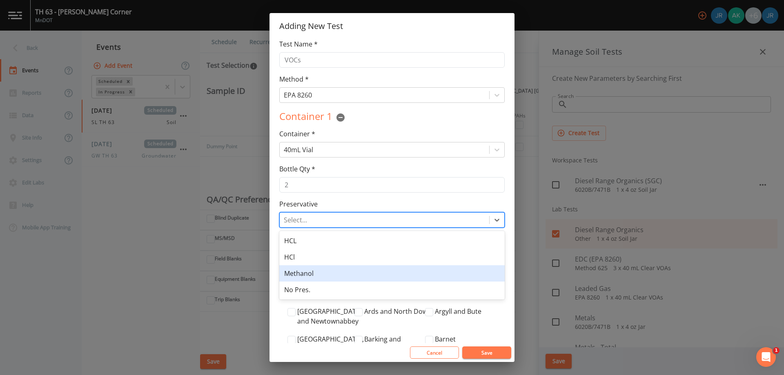
click at [316, 277] on div "Methanol" at bounding box center [391, 273] width 225 height 16
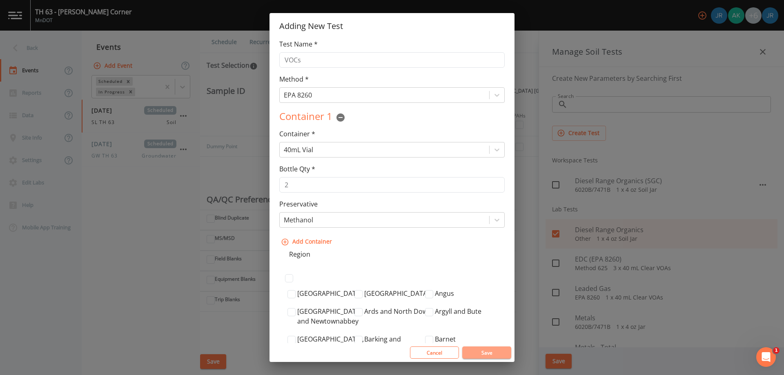
click at [477, 348] on button "Save" at bounding box center [486, 353] width 49 height 12
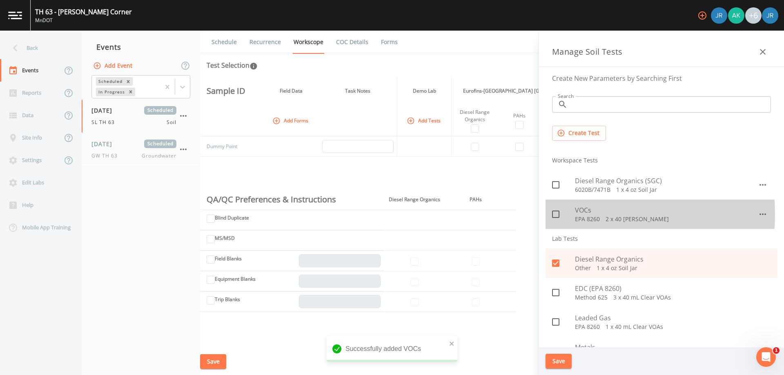
click at [555, 214] on icon at bounding box center [556, 215] width 10 height 10
checkbox input "true"
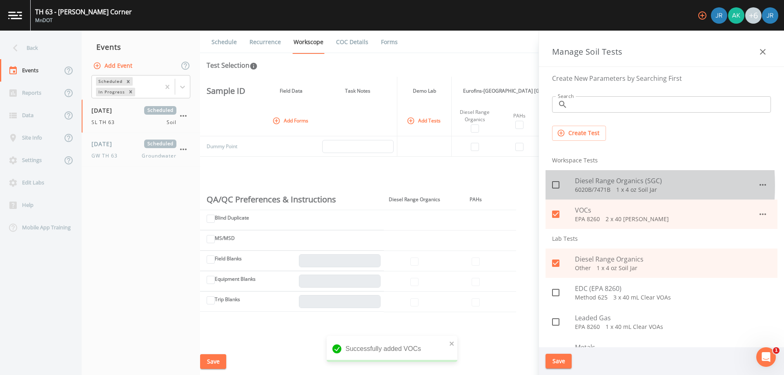
click at [553, 185] on icon at bounding box center [555, 184] width 7 height 7
checkbox input "true"
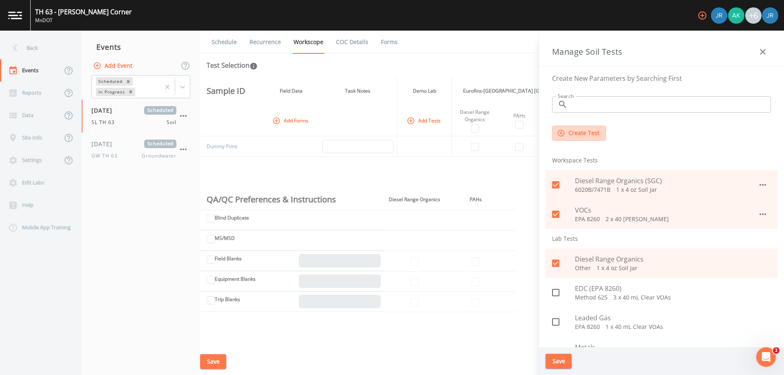
click at [593, 136] on button "Create Test" at bounding box center [579, 133] width 54 height 15
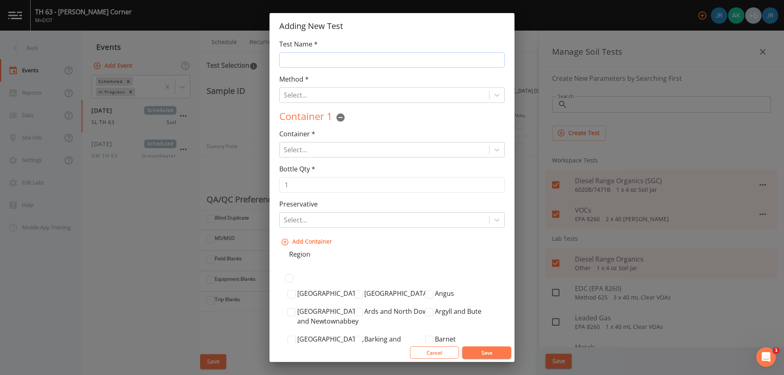
click at [311, 61] on input "Test Name *" at bounding box center [391, 60] width 225 height 16
type input "RCRA Metals"
click at [313, 100] on div at bounding box center [384, 94] width 201 height 11
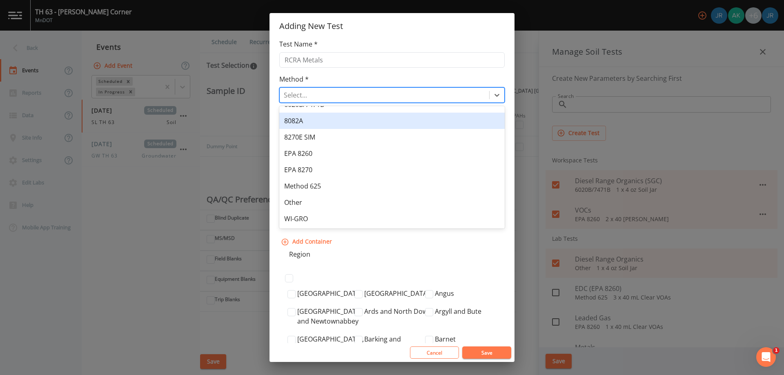
scroll to position [0, 0]
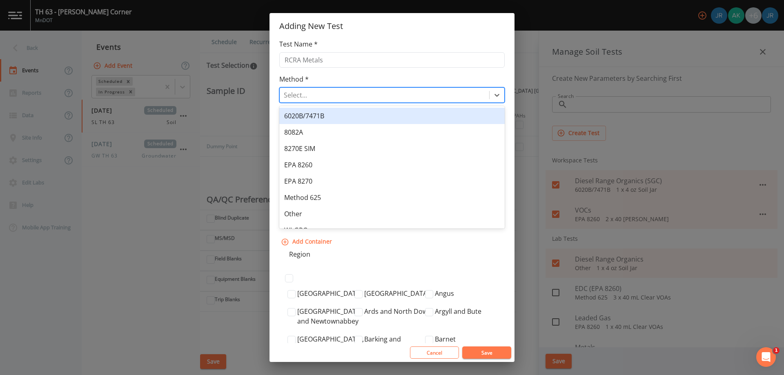
click at [333, 119] on div "6020B/7471B" at bounding box center [391, 116] width 225 height 16
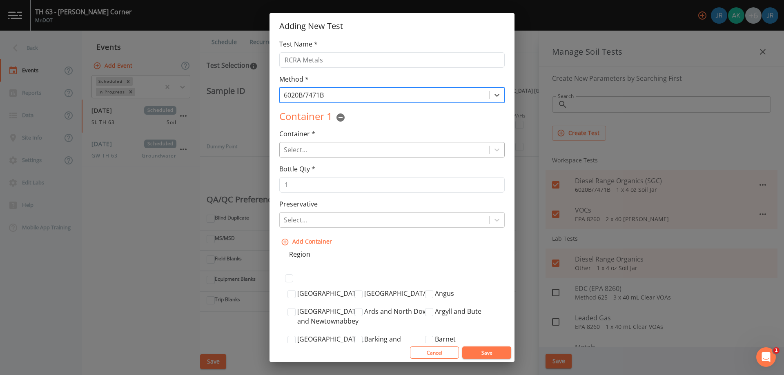
click at [323, 149] on div at bounding box center [384, 149] width 201 height 11
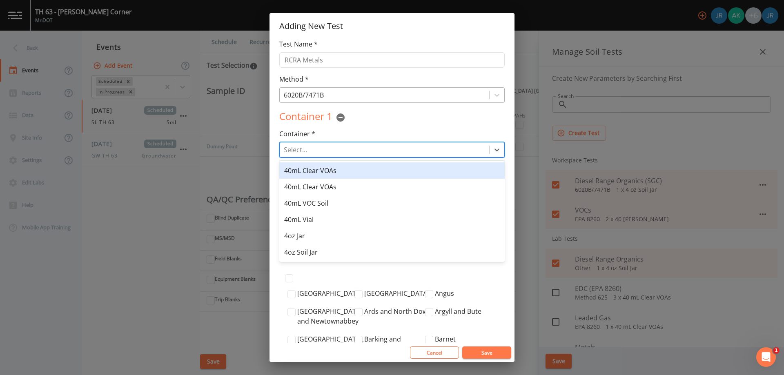
click at [340, 94] on div at bounding box center [384, 94] width 201 height 11
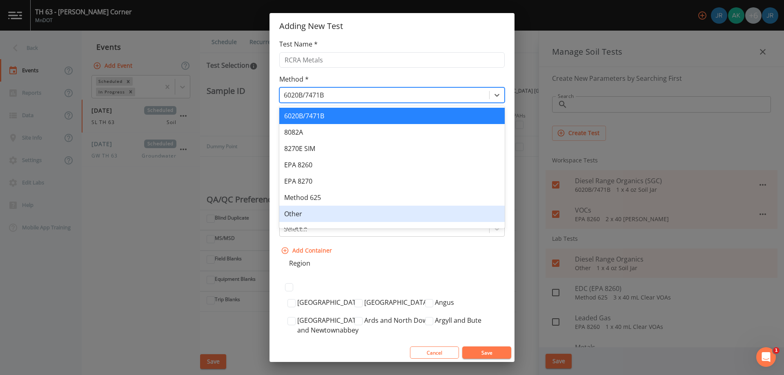
scroll to position [11, 0]
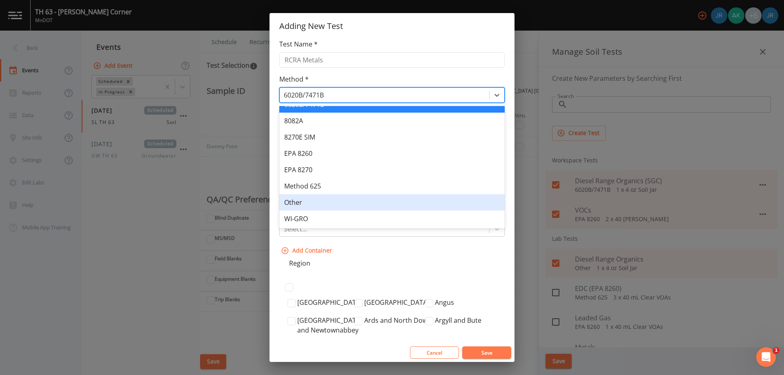
click at [309, 202] on div "Other" at bounding box center [391, 202] width 225 height 16
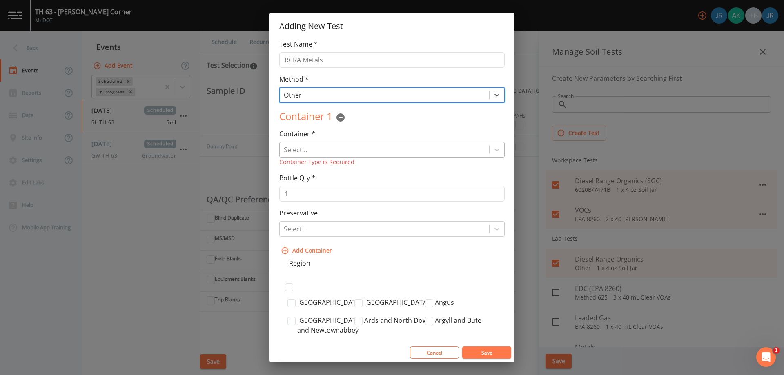
click at [324, 147] on div at bounding box center [384, 149] width 201 height 11
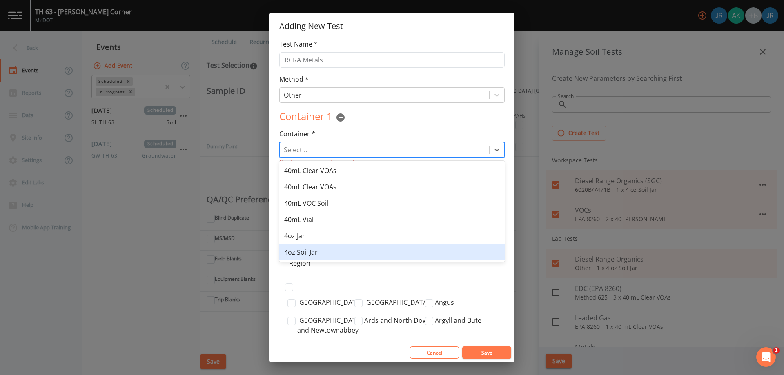
click at [320, 251] on div "4oz Soil Jar" at bounding box center [391, 252] width 225 height 16
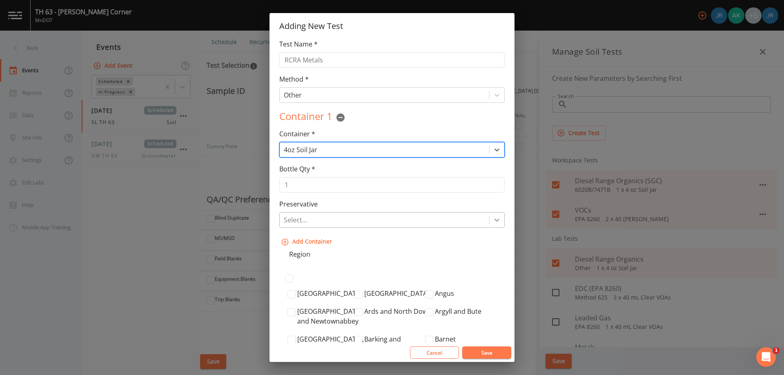
click at [490, 223] on div at bounding box center [497, 220] width 15 height 15
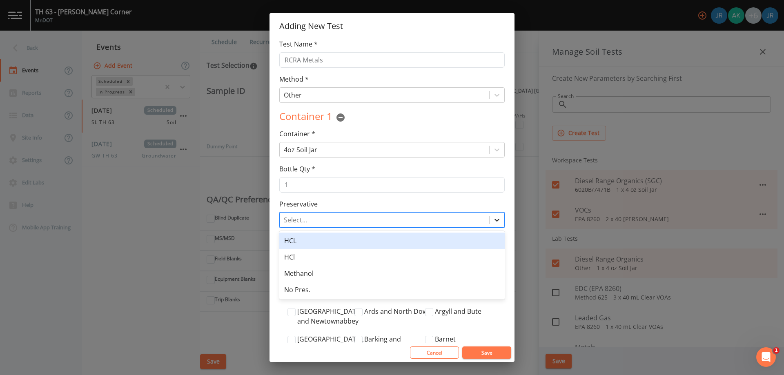
click at [493, 223] on icon at bounding box center [497, 220] width 8 height 8
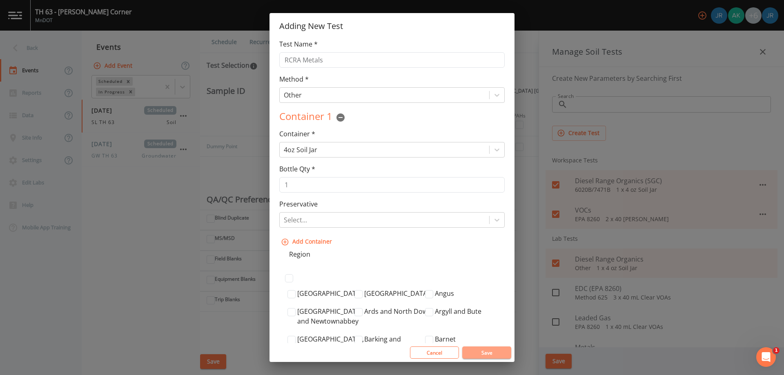
click at [485, 351] on button "Save" at bounding box center [486, 353] width 49 height 12
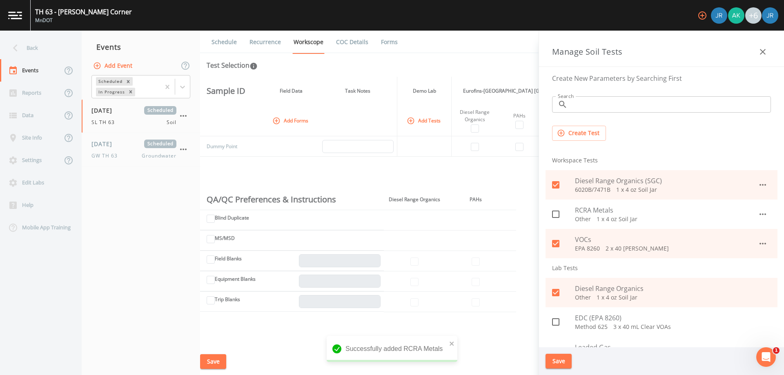
click at [560, 212] on icon at bounding box center [556, 215] width 10 height 10
checkbox input "true"
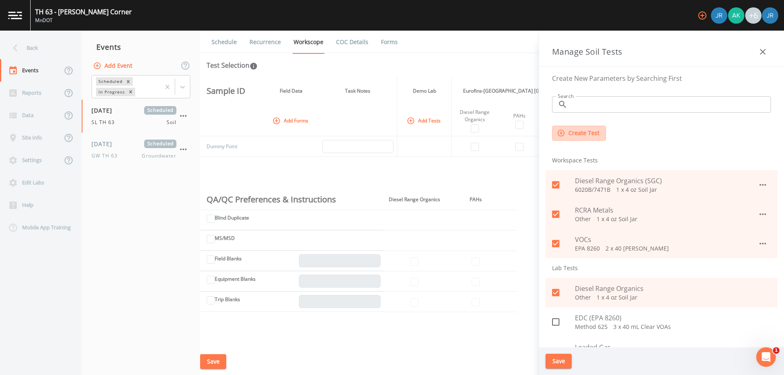
click at [581, 134] on button "Create Test" at bounding box center [579, 133] width 54 height 15
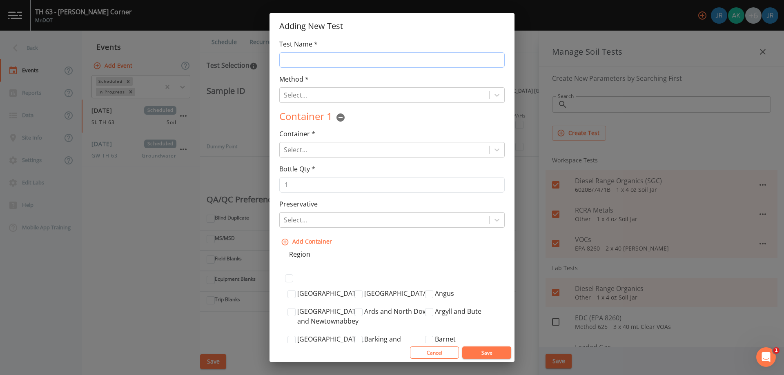
click at [322, 61] on input "Test Name *" at bounding box center [391, 60] width 225 height 16
type input "GRO"
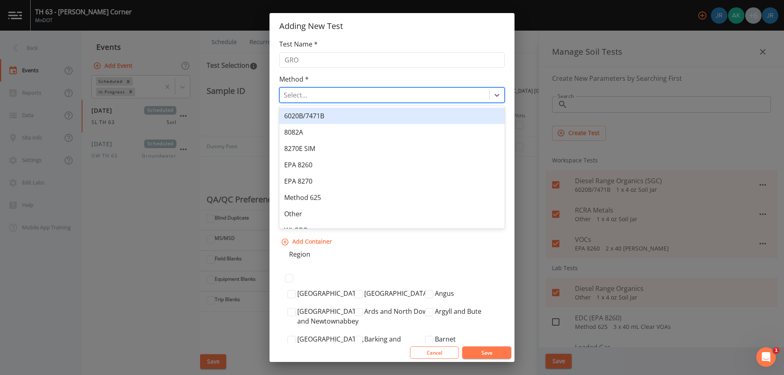
click at [314, 94] on div at bounding box center [384, 94] width 201 height 11
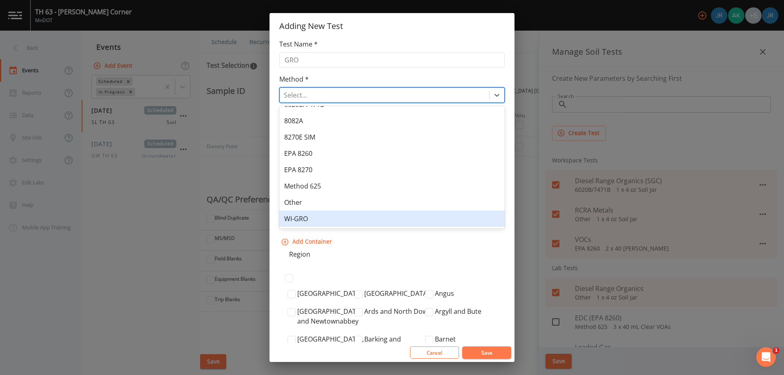
click at [326, 221] on div "WI-GRO" at bounding box center [391, 219] width 225 height 16
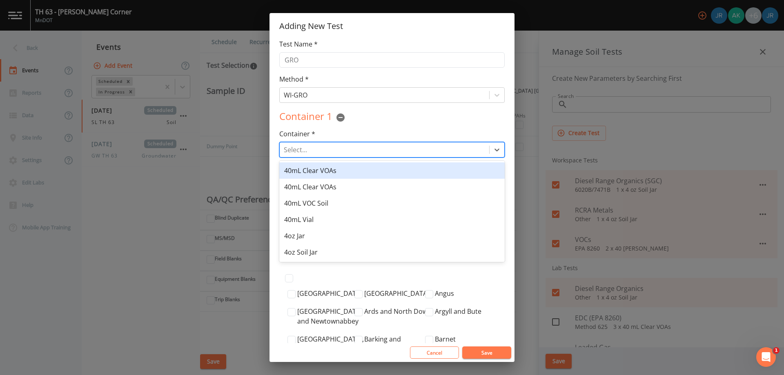
click at [333, 145] on div at bounding box center [384, 149] width 201 height 11
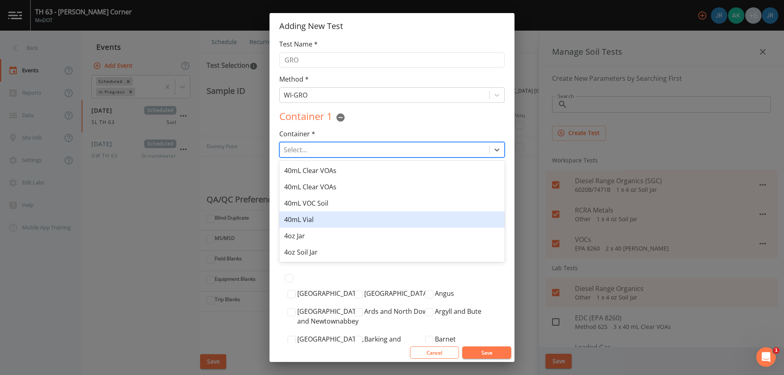
click at [326, 216] on div "40mL Vial" at bounding box center [391, 220] width 225 height 16
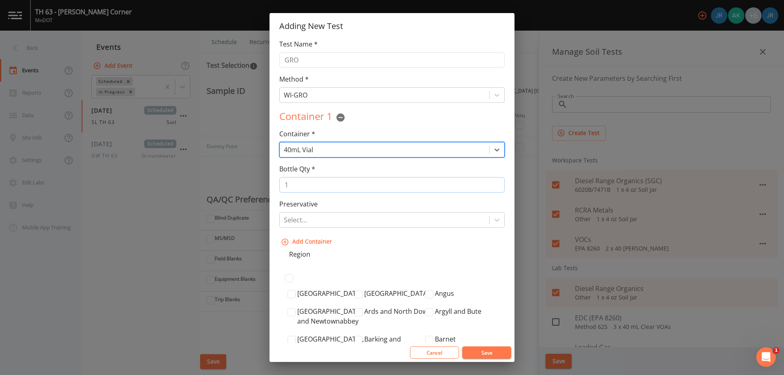
type input "2"
click at [493, 183] on input "2" at bounding box center [391, 185] width 225 height 16
click at [448, 227] on div "Select..." at bounding box center [385, 220] width 210 height 15
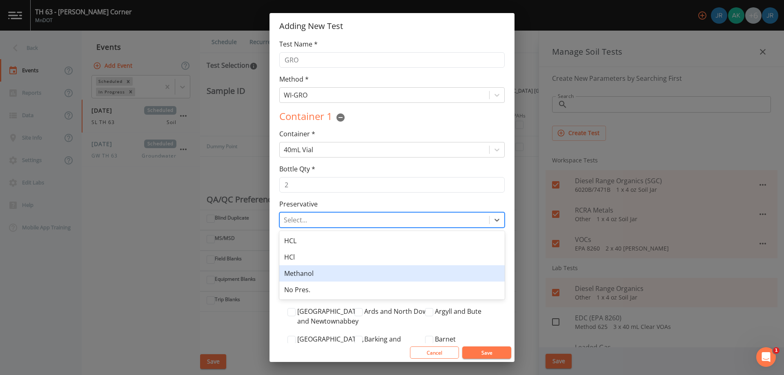
click at [342, 278] on div "Methanol" at bounding box center [391, 273] width 225 height 16
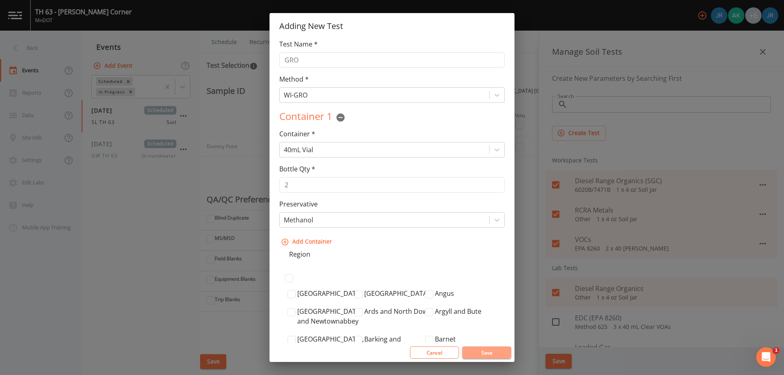
click at [484, 353] on button "Save" at bounding box center [486, 353] width 49 height 12
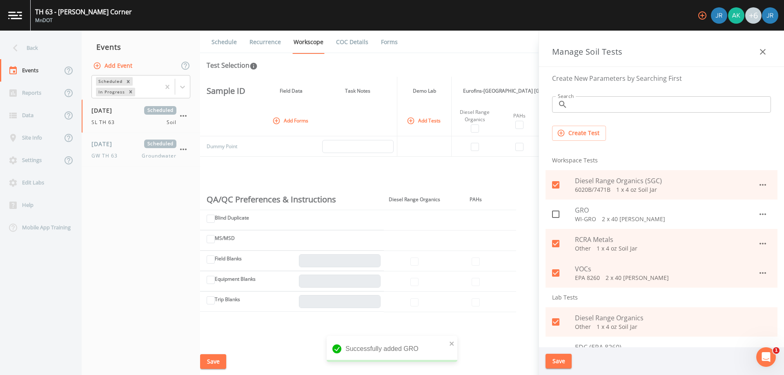
click at [557, 217] on icon at bounding box center [556, 215] width 10 height 10
checkbox input "true"
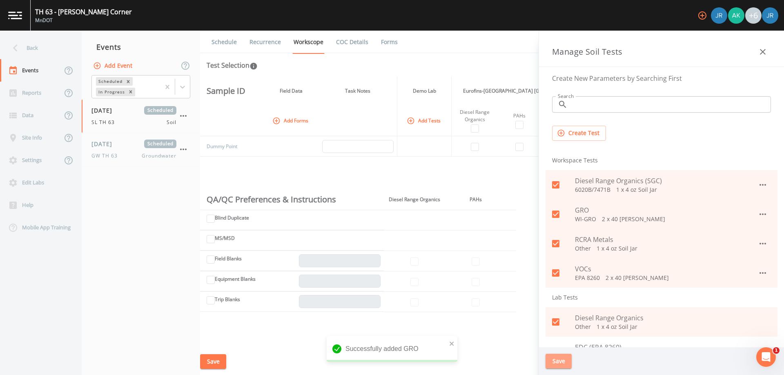
click at [558, 363] on button "Save" at bounding box center [559, 361] width 26 height 15
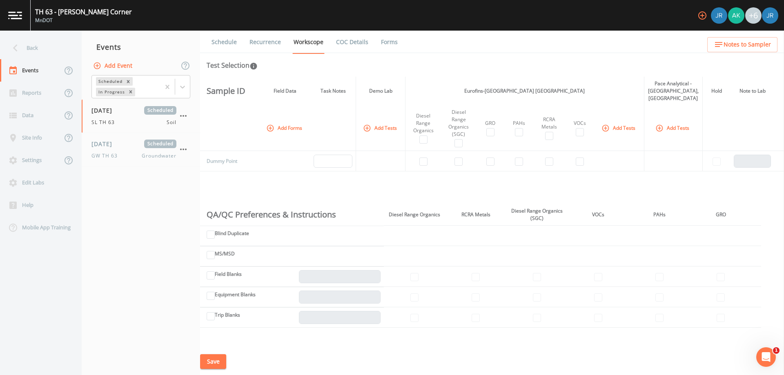
click at [276, 121] on button "Add Forms" at bounding box center [285, 127] width 41 height 13
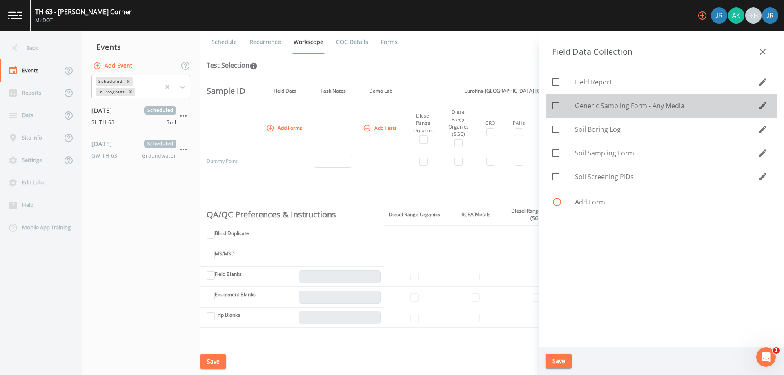
click at [561, 105] on span at bounding box center [555, 105] width 17 height 17
checkbox input "true"
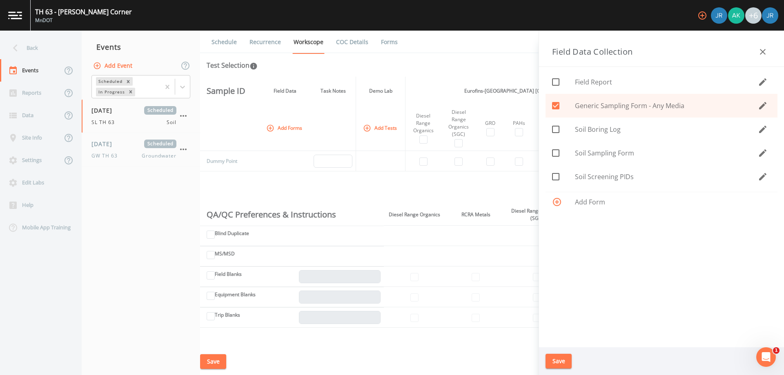
click at [556, 362] on button "Save" at bounding box center [559, 361] width 26 height 15
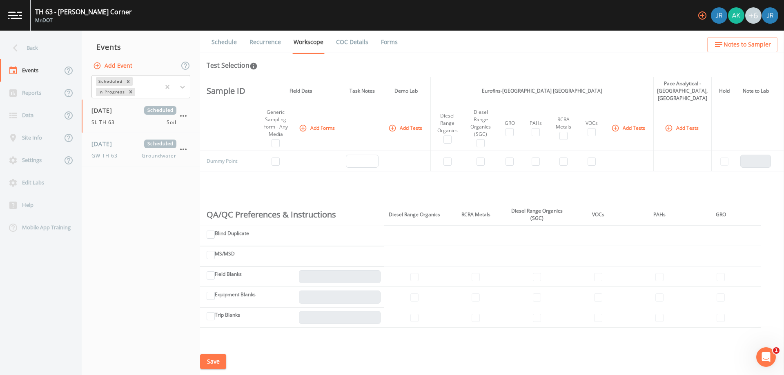
click at [352, 43] on link "COC Details" at bounding box center [352, 42] width 35 height 23
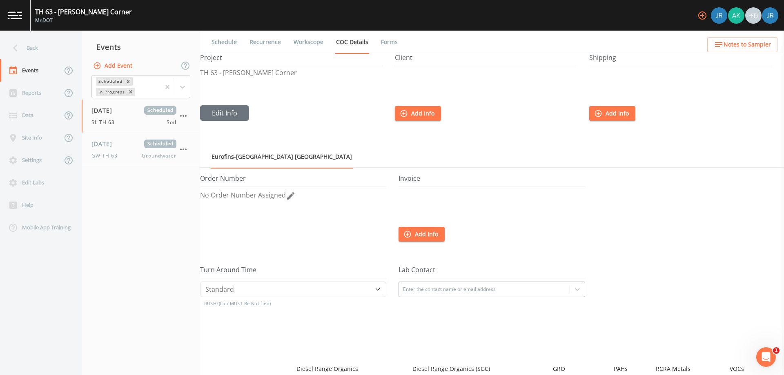
click at [309, 43] on link "Workscope" at bounding box center [308, 42] width 32 height 23
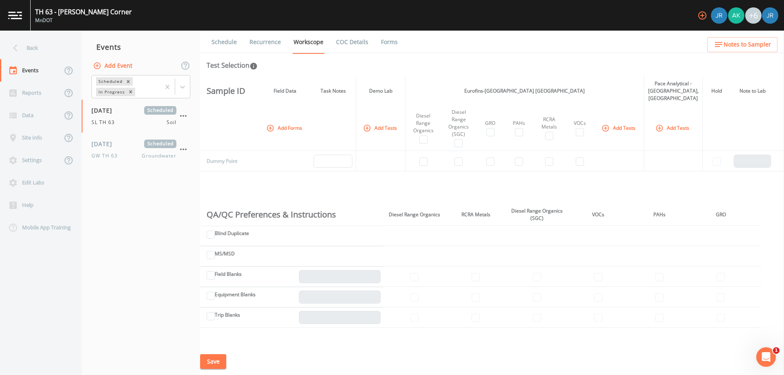
click at [275, 42] on link "Recurrence" at bounding box center [265, 42] width 34 height 23
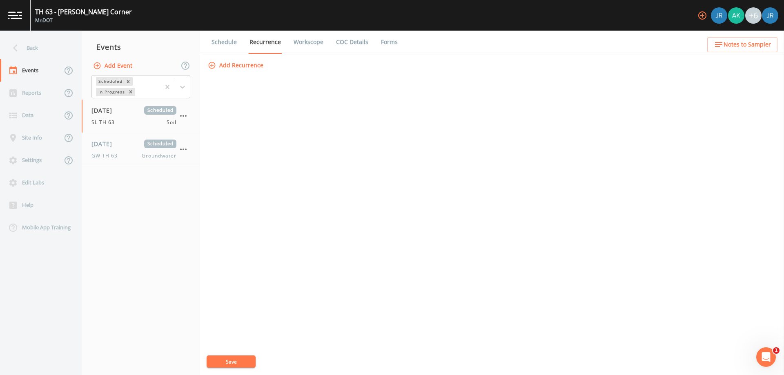
click at [306, 41] on link "Workscope" at bounding box center [308, 42] width 32 height 23
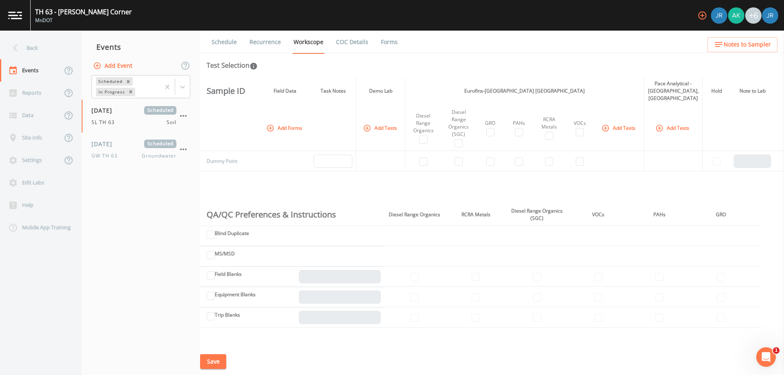
click at [233, 38] on link "Schedule" at bounding box center [224, 42] width 28 height 23
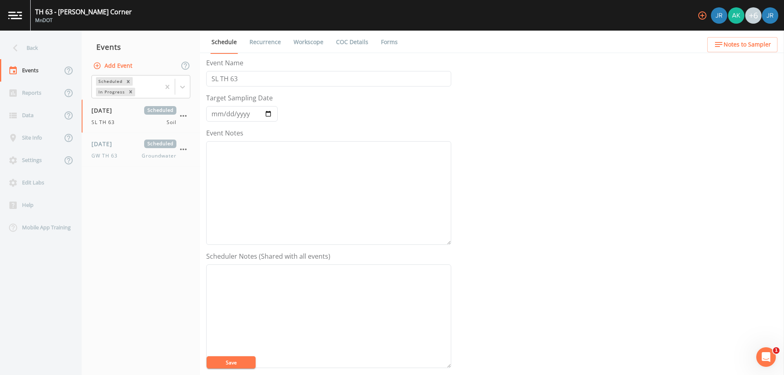
click at [341, 40] on link "COC Details" at bounding box center [352, 42] width 35 height 23
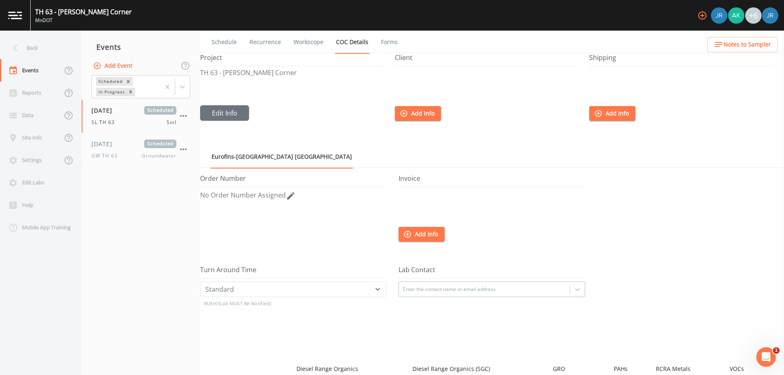
click at [393, 48] on link "Forms" at bounding box center [389, 42] width 19 height 23
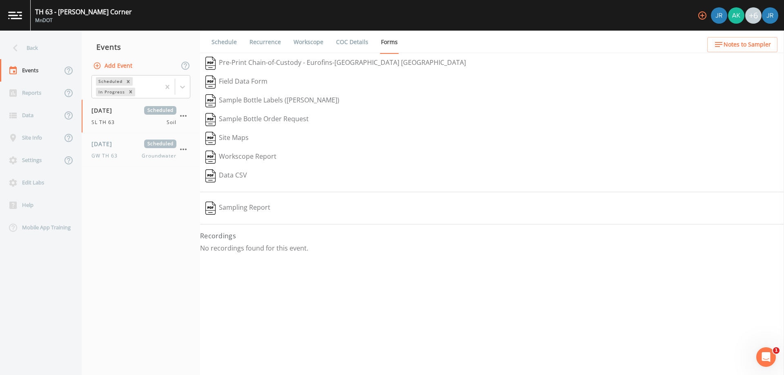
click at [344, 40] on link "COC Details" at bounding box center [352, 42] width 35 height 23
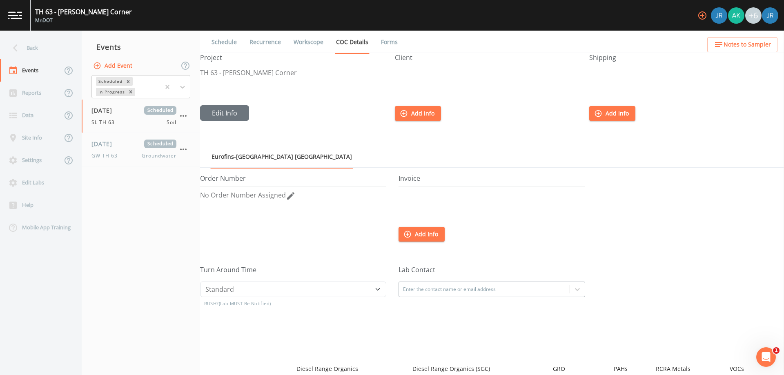
click at [301, 45] on link "Workscope" at bounding box center [308, 42] width 32 height 23
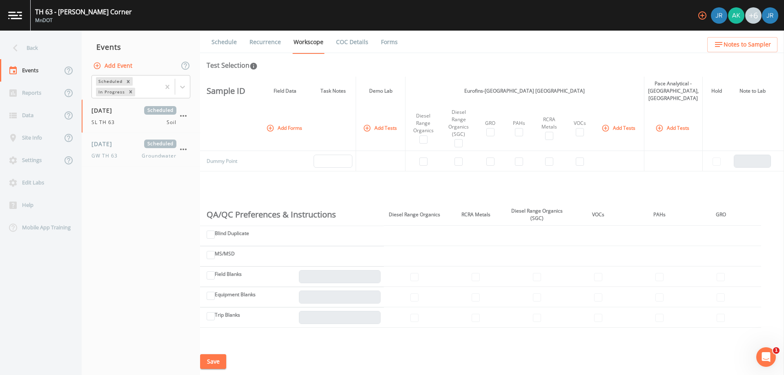
click at [217, 354] on button "Save" at bounding box center [213, 361] width 26 height 15
click at [129, 64] on button "Add Event" at bounding box center [113, 65] width 44 height 15
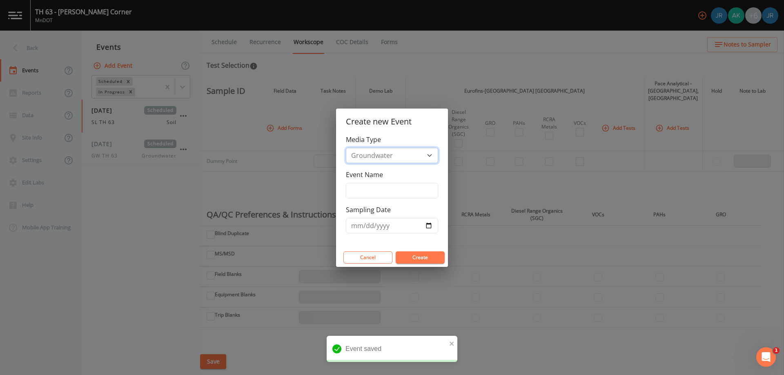
click at [383, 150] on select "Groundwater Soil Soil Vapor" at bounding box center [392, 156] width 92 height 16
select select "soil_vapor"
click at [346, 148] on select "Groundwater Soil Soil Vapor" at bounding box center [392, 156] width 92 height 16
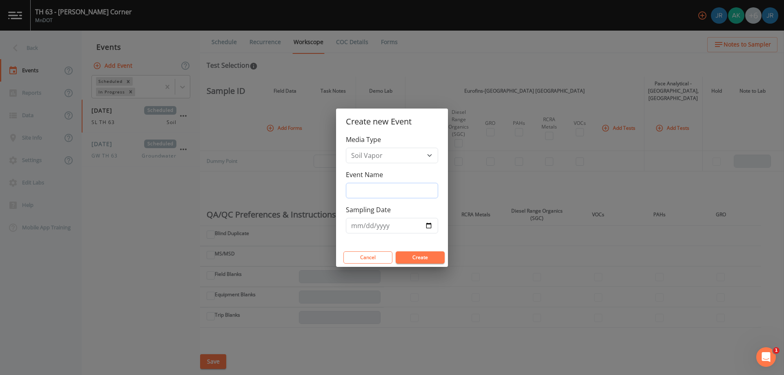
click at [377, 190] on input "Event Name" at bounding box center [392, 191] width 92 height 16
drag, startPoint x: 356, startPoint y: 194, endPoint x: 361, endPoint y: 189, distance: 6.4
click at [356, 193] on input "SL TH 63" at bounding box center [392, 191] width 92 height 16
type input "VAPOR TH 63"
click at [430, 227] on input "Sampling Date" at bounding box center [392, 226] width 92 height 16
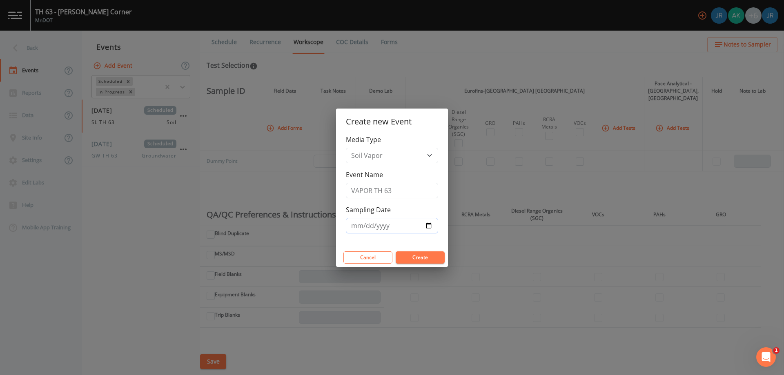
type input "[DATE]"
click at [429, 258] on button "Create" at bounding box center [420, 258] width 49 height 12
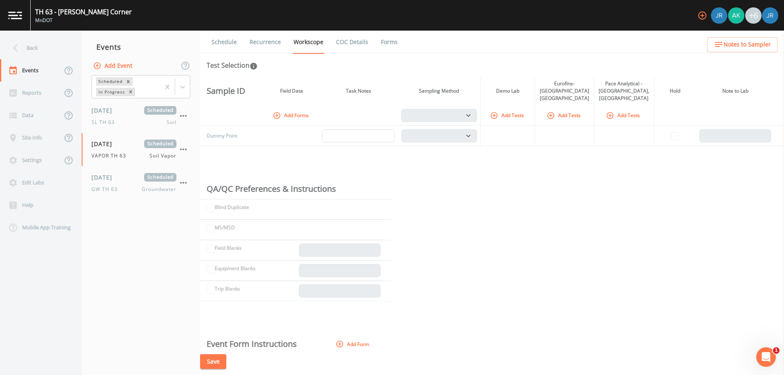
click at [527, 109] on button "Add Tests" at bounding box center [507, 115] width 39 height 13
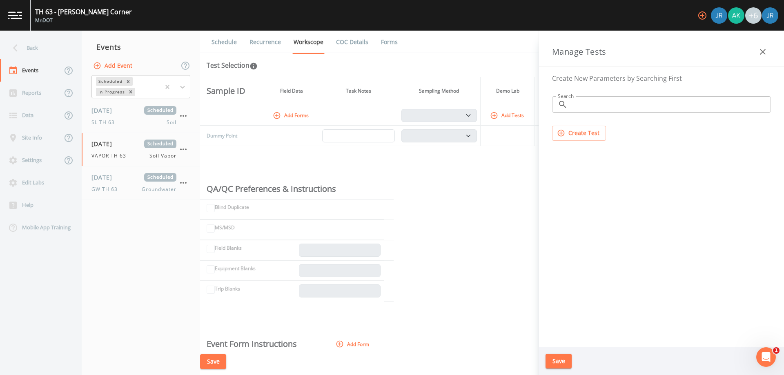
click at [568, 131] on button "Create Test" at bounding box center [579, 133] width 54 height 15
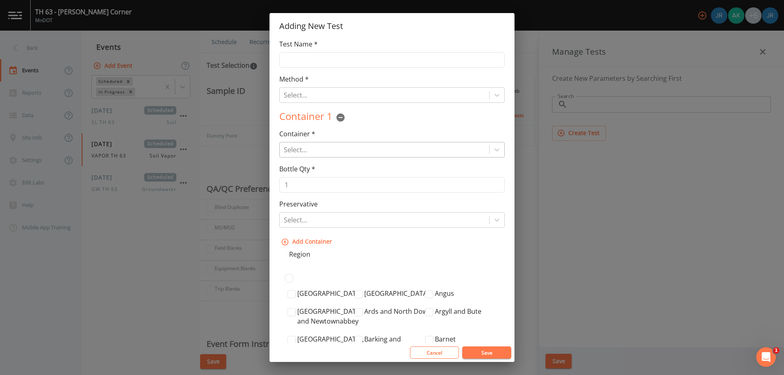
click at [386, 156] on div "Select..." at bounding box center [385, 150] width 210 height 15
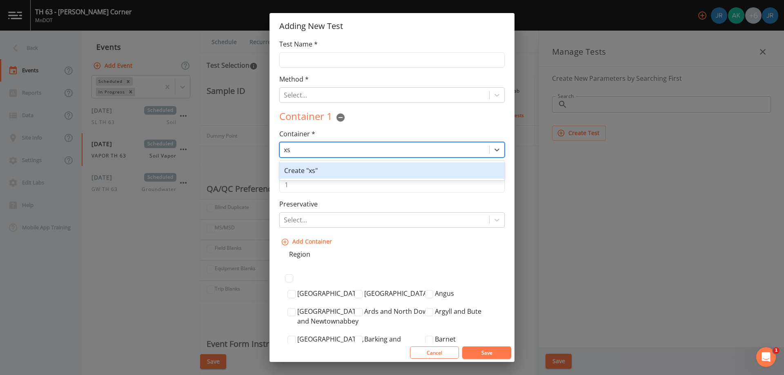
type input "x"
click at [318, 88] on div "Method * Select..." at bounding box center [391, 88] width 225 height 29
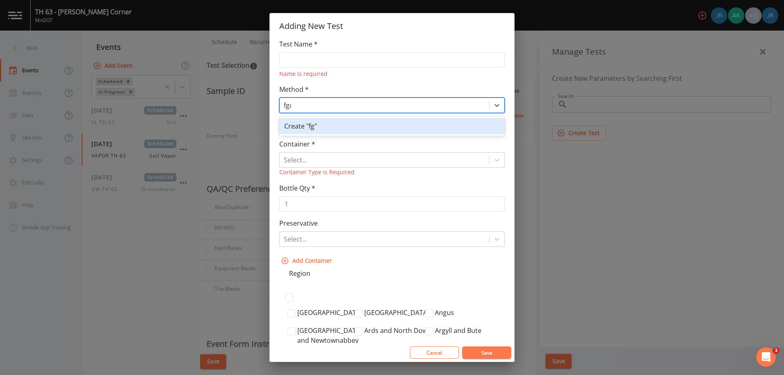
type input "fgdf"
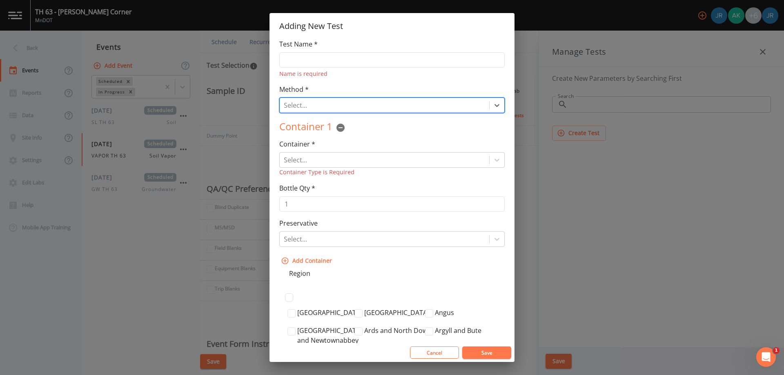
click at [336, 99] on div "Select..." at bounding box center [385, 105] width 210 height 15
click at [445, 348] on button "Cancel" at bounding box center [434, 353] width 49 height 12
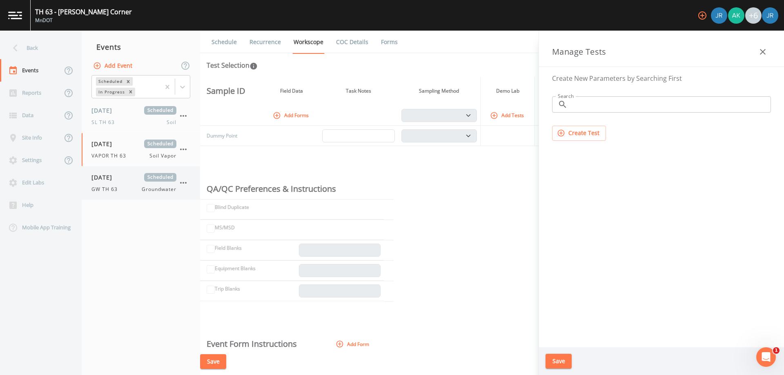
click at [117, 183] on div "[DATE] Scheduled GW TH 63 Groundwater" at bounding box center [133, 183] width 85 height 20
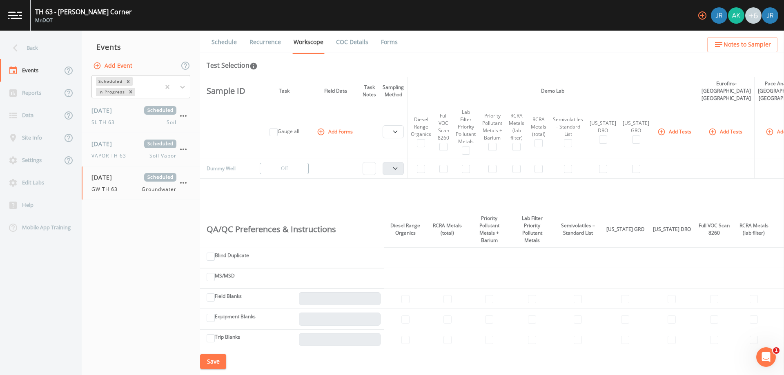
click at [456, 123] on div "Lab Filter Priority Pollutant Metals" at bounding box center [466, 127] width 20 height 37
click at [666, 132] on button "Add Tests" at bounding box center [675, 131] width 39 height 13
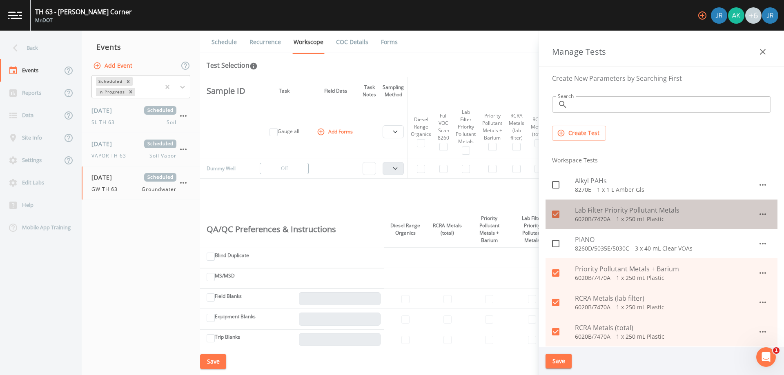
click at [768, 217] on div "Lab Filter Priority Pollutant Metals 6020B/7470A   1 x 250 mL Plastic" at bounding box center [662, 214] width 232 height 29
checkbox input "false"
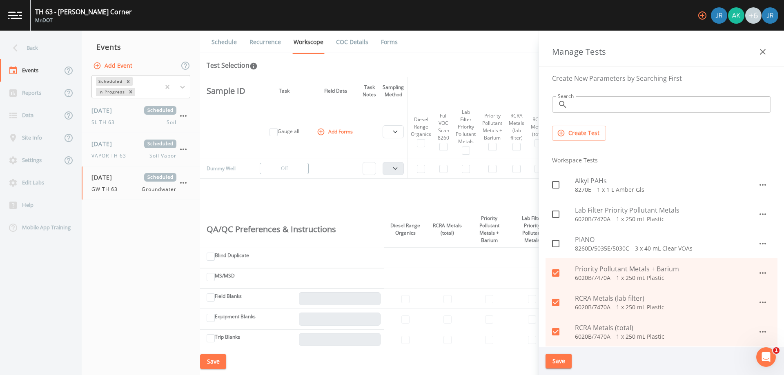
click at [764, 216] on icon "button" at bounding box center [763, 215] width 10 height 10
click at [754, 234] on li "Edit" at bounding box center [754, 233] width 48 height 15
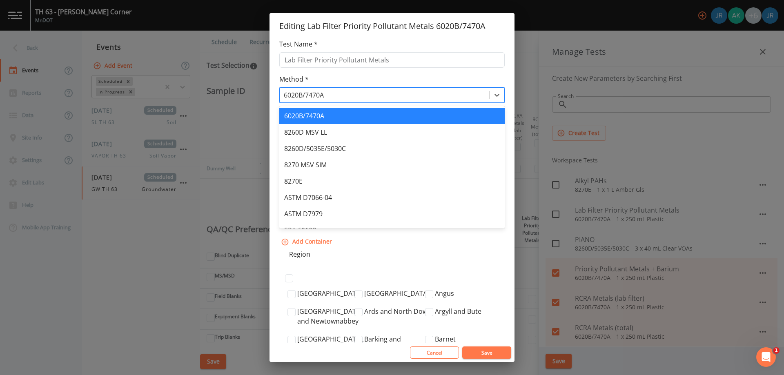
click at [319, 91] on div at bounding box center [384, 94] width 201 height 11
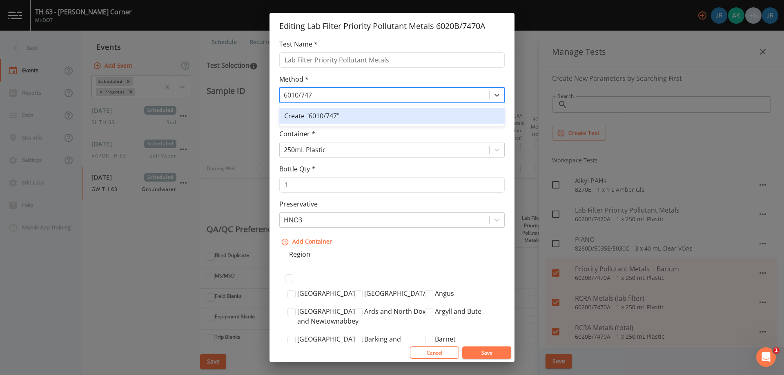
type input "6010/7470"
click at [324, 113] on div "Create "6010/7470"" at bounding box center [391, 116] width 225 height 16
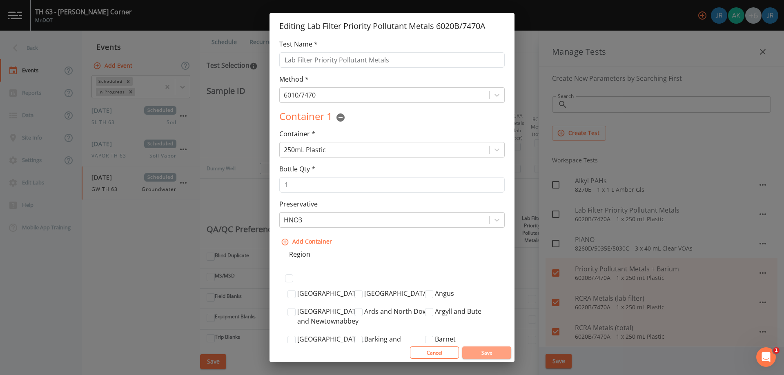
click at [475, 348] on button "Save" at bounding box center [486, 353] width 49 height 12
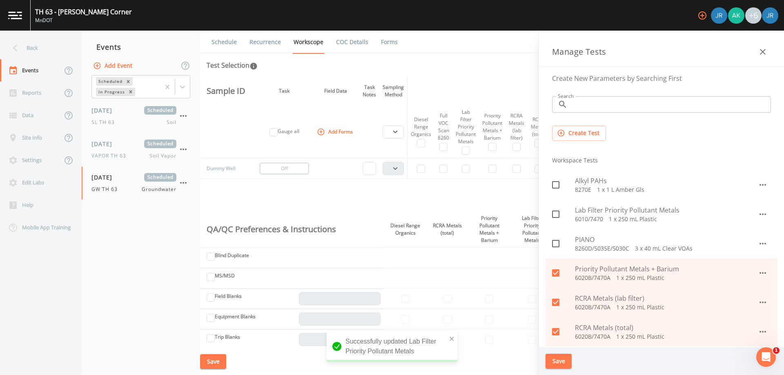
click at [763, 52] on icon "button" at bounding box center [763, 52] width 6 height 6
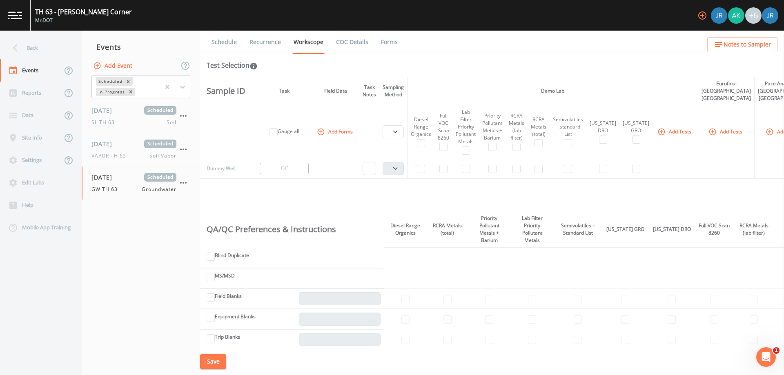
click at [664, 134] on button "Add Tests" at bounding box center [675, 131] width 39 height 13
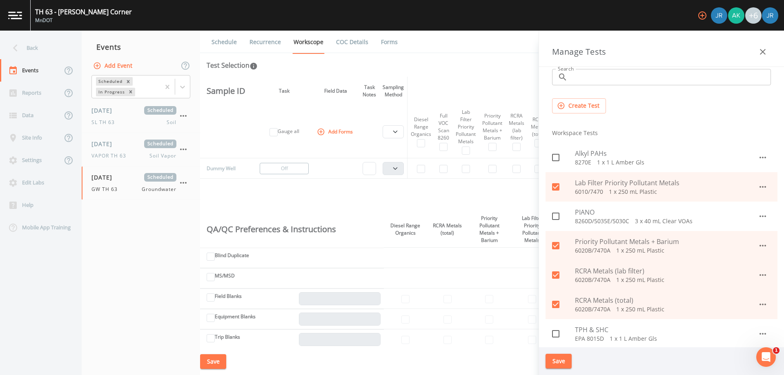
scroll to position [41, 0]
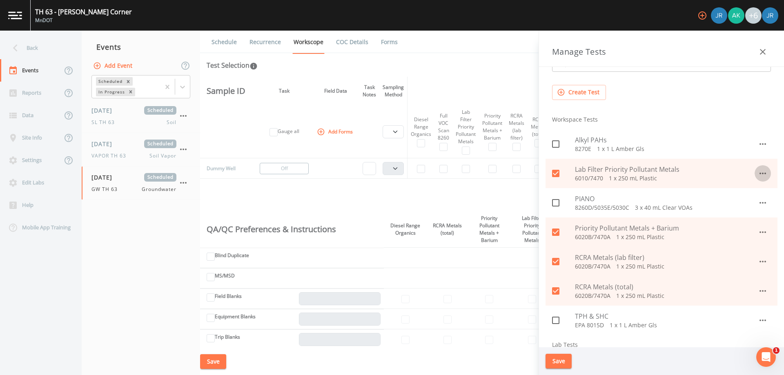
click at [759, 172] on icon "button" at bounding box center [763, 174] width 10 height 10
click at [746, 190] on div at bounding box center [744, 192] width 15 height 8
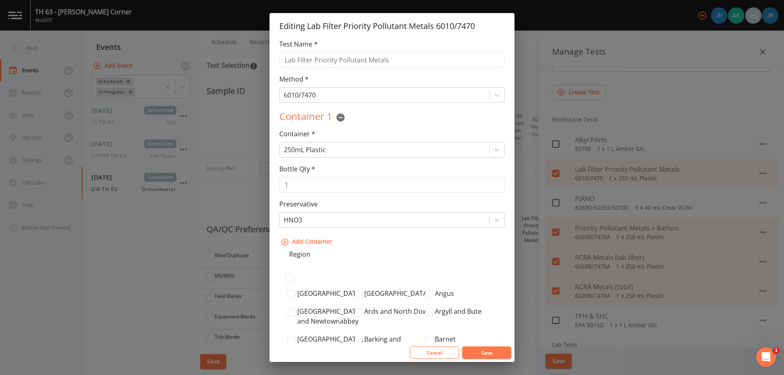
click at [483, 353] on button "Save" at bounding box center [486, 353] width 49 height 12
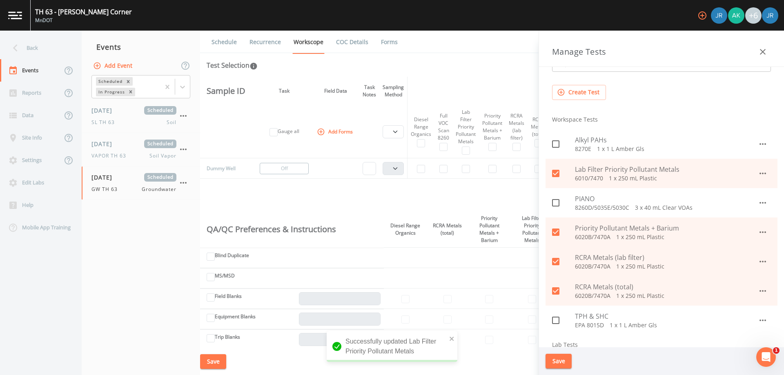
click at [758, 232] on icon "button" at bounding box center [763, 232] width 10 height 10
click at [747, 251] on div at bounding box center [744, 251] width 15 height 8
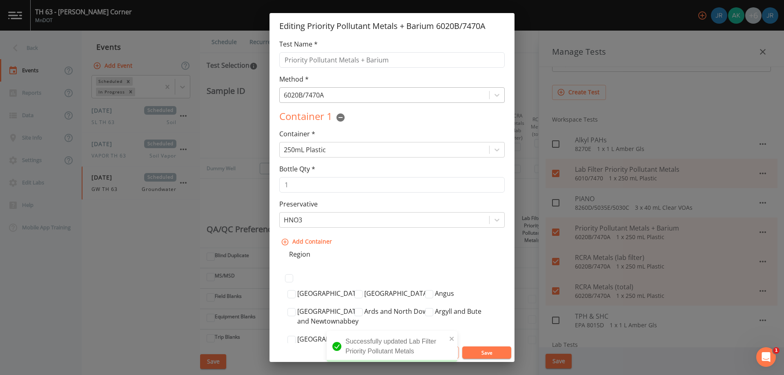
click at [371, 102] on div "6020B/7470A" at bounding box center [385, 95] width 210 height 15
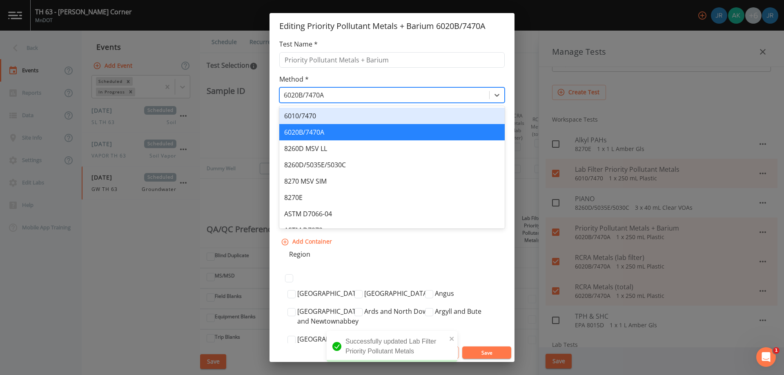
click at [348, 115] on div "6010/7470" at bounding box center [391, 116] width 225 height 16
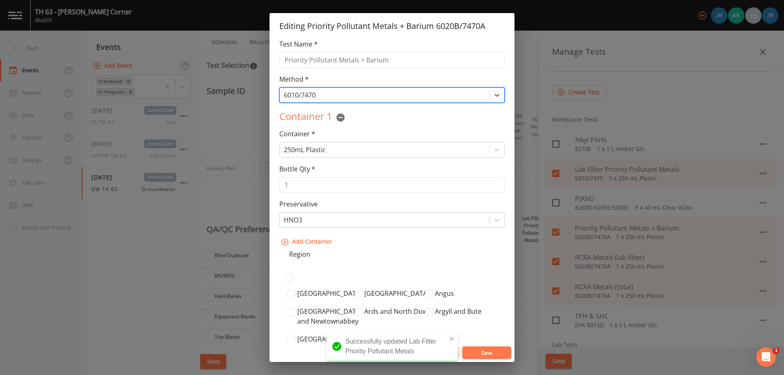
click at [490, 357] on button "Save" at bounding box center [486, 353] width 49 height 12
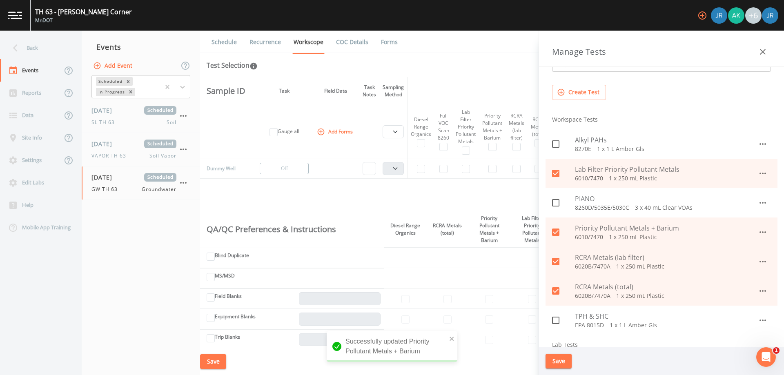
click at [760, 262] on icon "button" at bounding box center [763, 262] width 7 height 2
click at [745, 275] on li "Edit" at bounding box center [754, 280] width 48 height 15
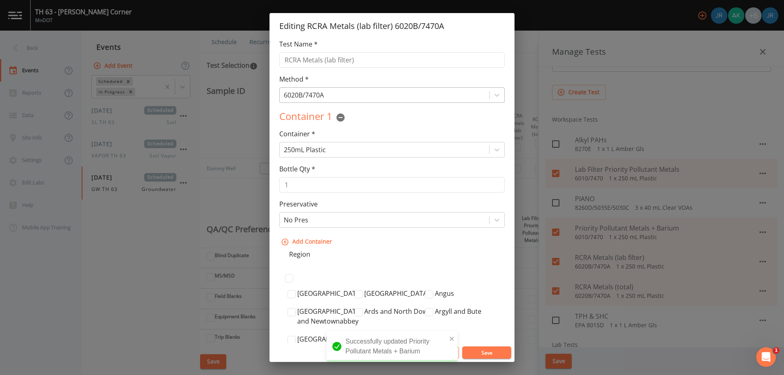
click at [333, 90] on div at bounding box center [384, 94] width 201 height 11
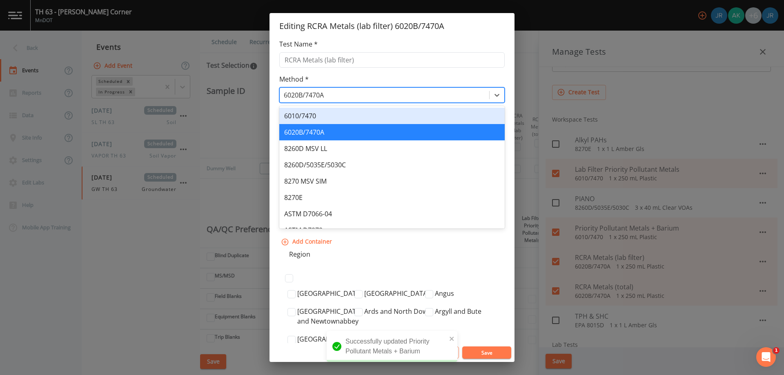
click at [325, 118] on div "6010/7470" at bounding box center [391, 116] width 225 height 16
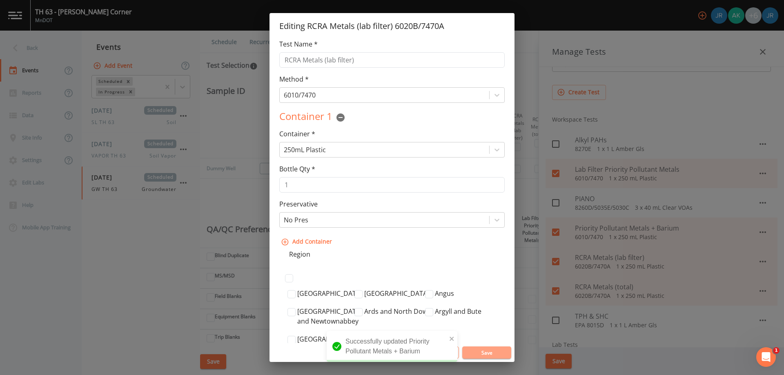
click at [494, 353] on button "Save" at bounding box center [486, 353] width 49 height 12
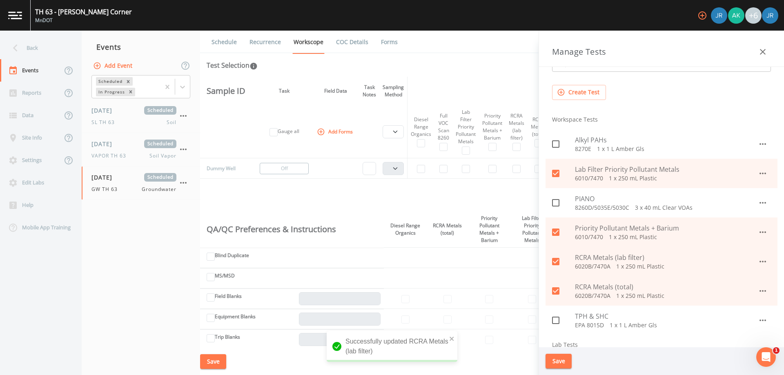
click at [759, 294] on icon "button" at bounding box center [763, 291] width 10 height 10
click at [741, 308] on icon at bounding box center [741, 310] width 8 height 8
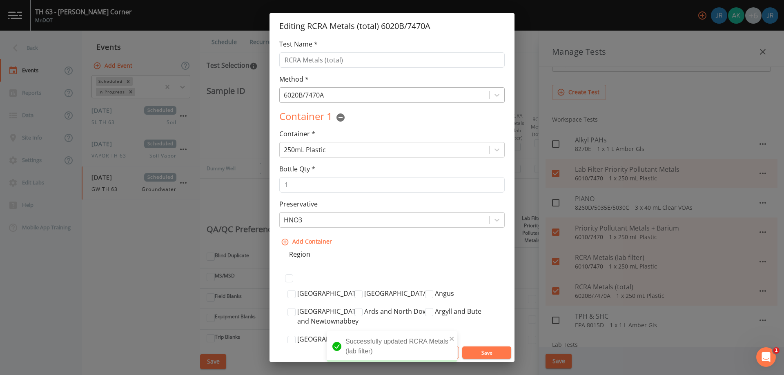
click at [342, 97] on div at bounding box center [384, 94] width 201 height 11
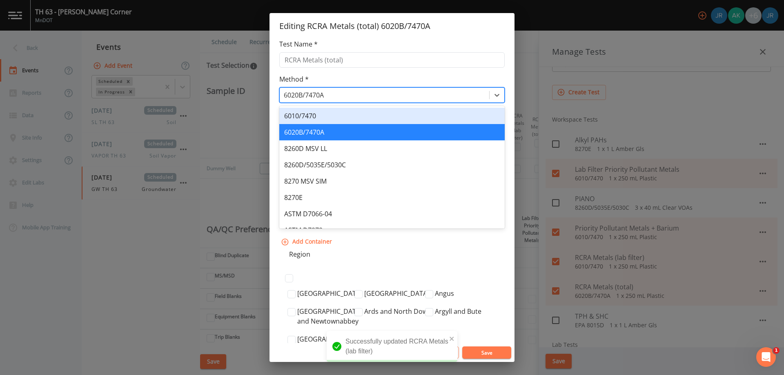
click at [331, 114] on div "6010/7470" at bounding box center [391, 116] width 225 height 16
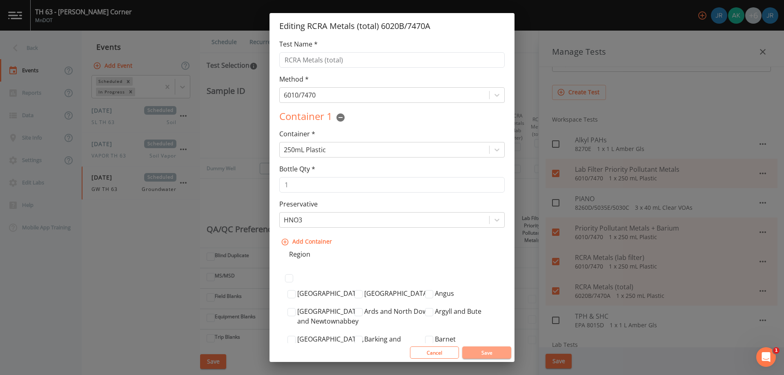
click at [486, 350] on button "Save" at bounding box center [486, 353] width 49 height 12
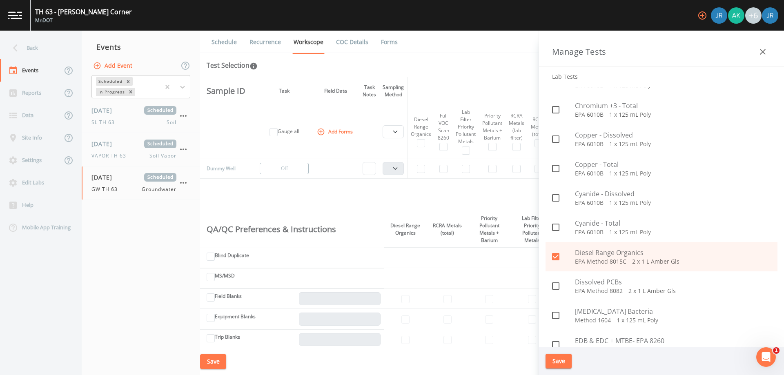
scroll to position [776, 0]
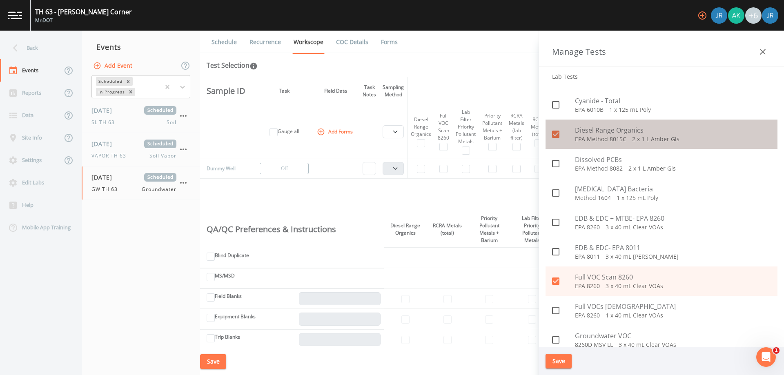
click at [758, 134] on span "Diesel Range Organics" at bounding box center [673, 130] width 196 height 10
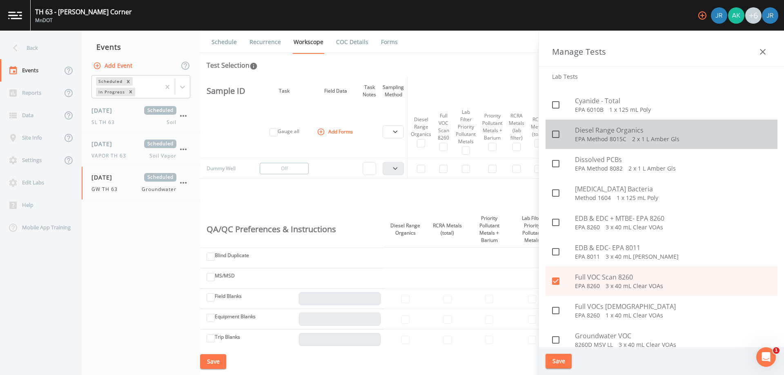
click at [751, 136] on p "EPA Method 8015C   2 x 1 L Amber Gls" at bounding box center [673, 139] width 196 height 8
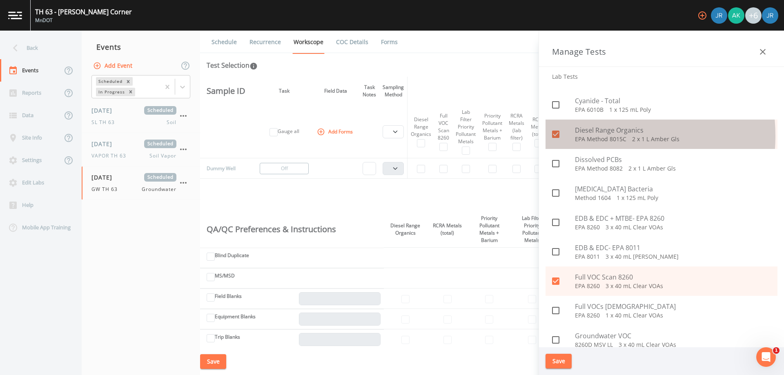
click at [586, 136] on p "EPA Method 8015C   2 x 1 L Amber Gls" at bounding box center [673, 139] width 196 height 8
checkbox input "false"
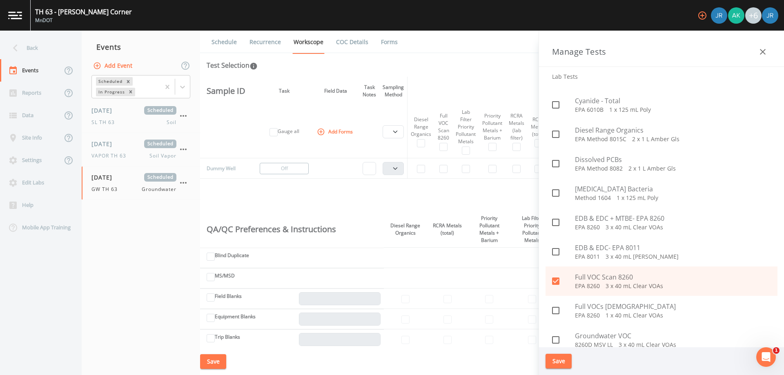
click at [634, 285] on p "EPA 8260   3 x 40 mL Clear VOAs" at bounding box center [673, 286] width 196 height 8
checkbox input "false"
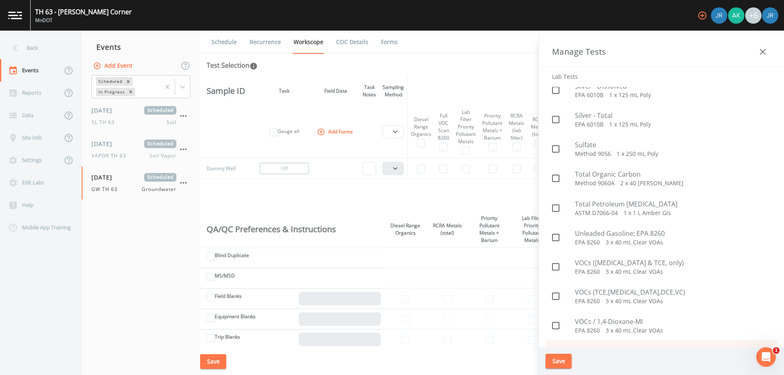
scroll to position [1756, 0]
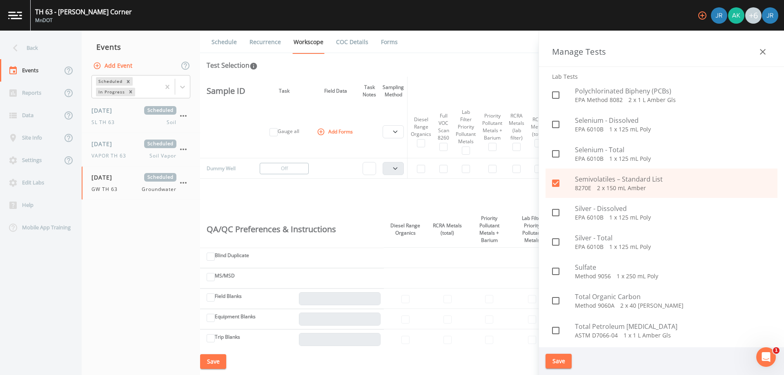
click at [641, 185] on p "8270E   2 x 150 mL Amber" at bounding box center [673, 188] width 196 height 8
checkbox input "false"
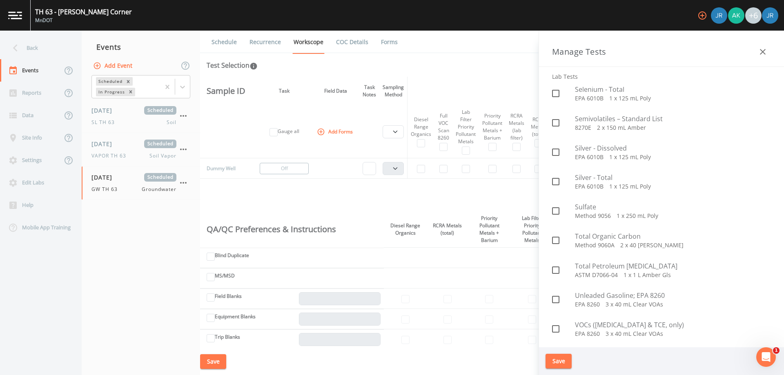
scroll to position [1934, 0]
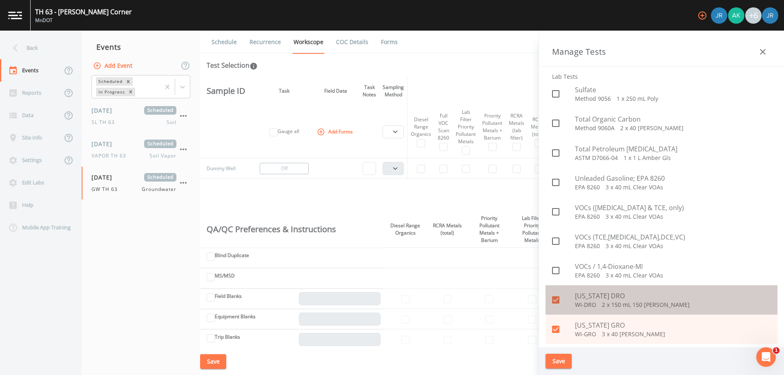
click at [662, 308] on p "WI-DRO   2 x 150 mL 150 [PERSON_NAME]" at bounding box center [673, 305] width 196 height 8
checkbox input "false"
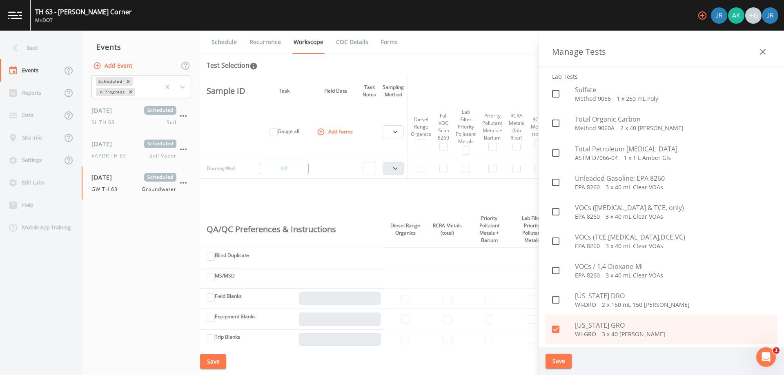
click at [565, 361] on button "Save" at bounding box center [559, 361] width 26 height 15
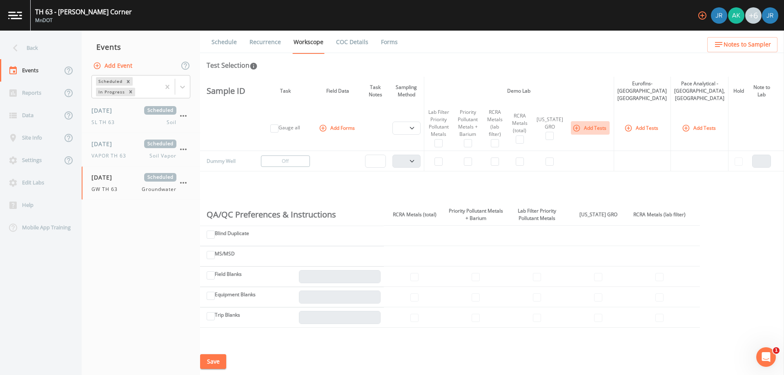
click at [600, 121] on button "Add Tests" at bounding box center [590, 127] width 39 height 13
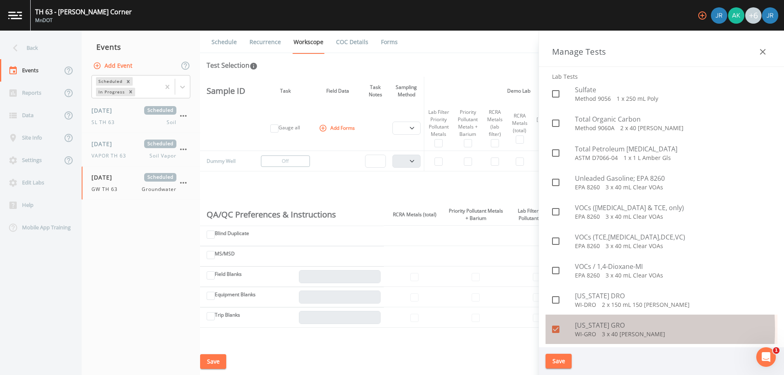
click at [555, 330] on icon at bounding box center [555, 329] width 7 height 7
checkbox input "false"
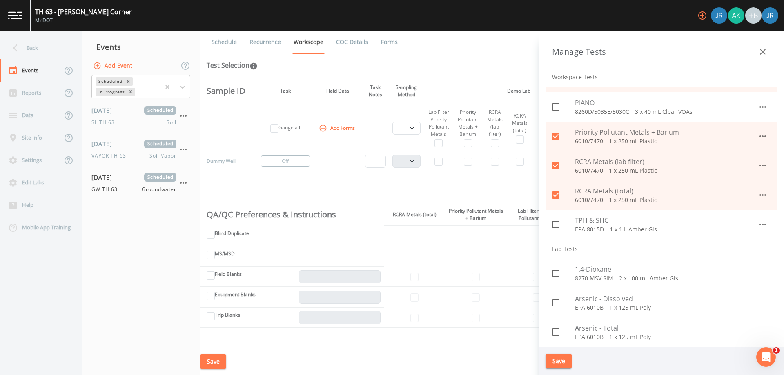
scroll to position [0, 0]
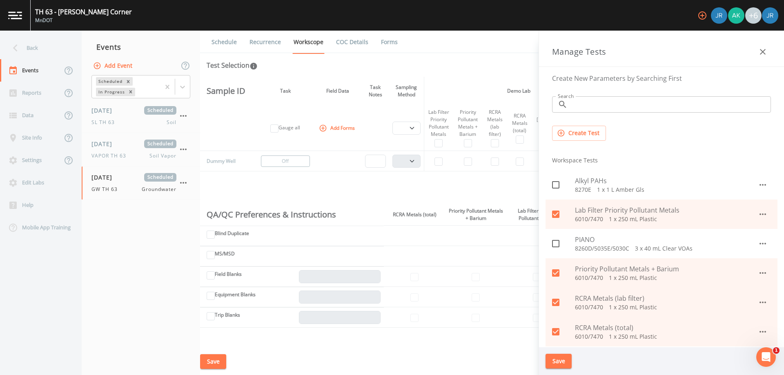
click at [582, 129] on button "Create Test" at bounding box center [579, 133] width 54 height 15
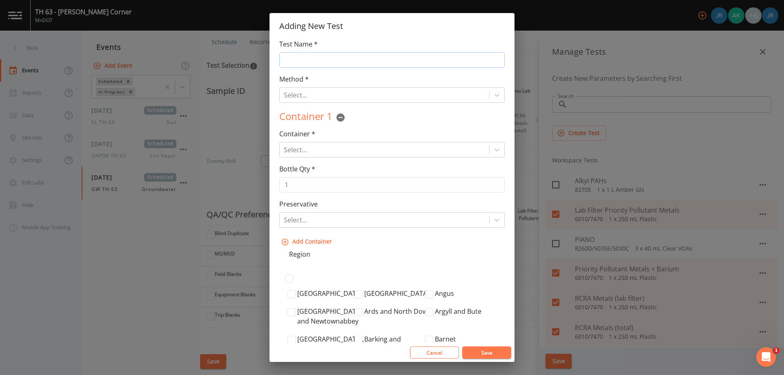
click at [315, 61] on input "Test Name *" at bounding box center [391, 60] width 225 height 16
type input "GRO"
click at [307, 101] on div "Select..." at bounding box center [385, 95] width 210 height 15
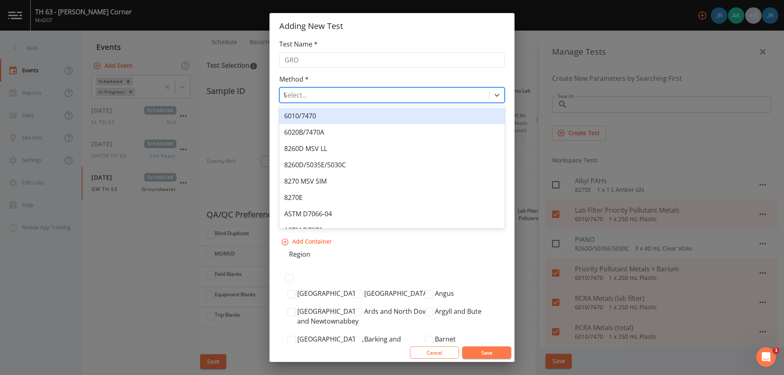
type input "WI"
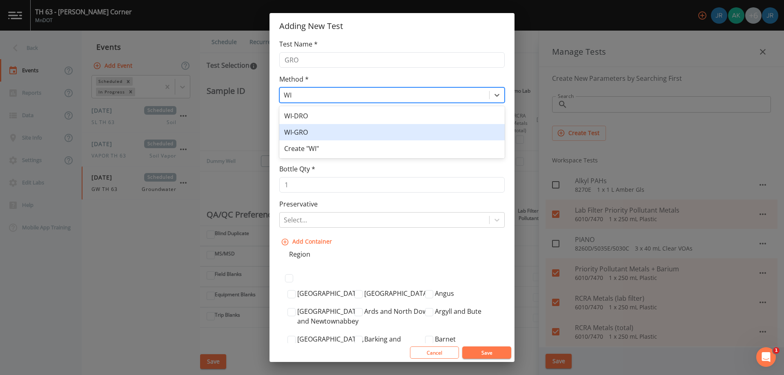
click at [324, 129] on div "WI-GRO" at bounding box center [391, 132] width 225 height 16
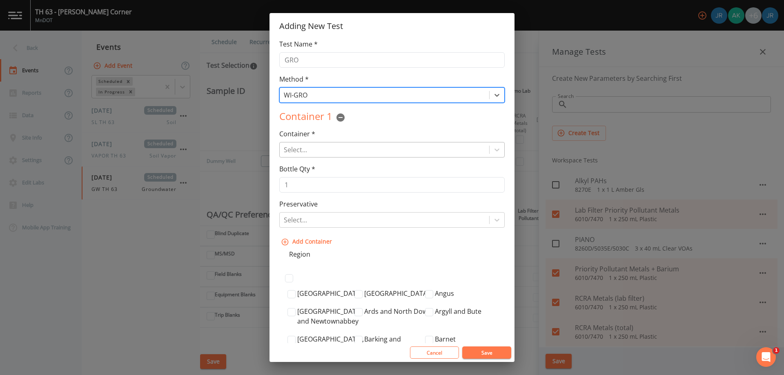
click at [317, 154] on div at bounding box center [384, 149] width 201 height 11
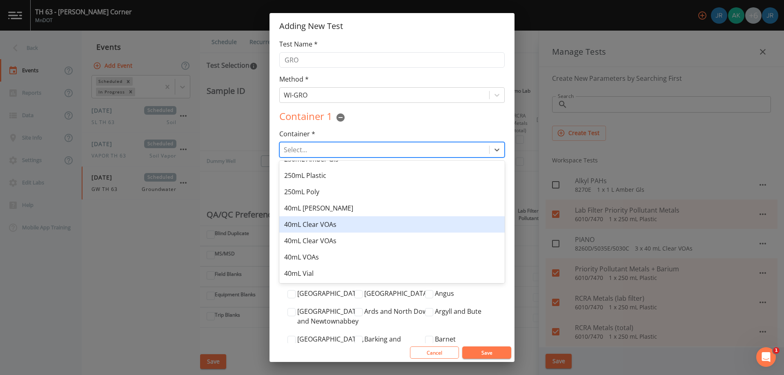
scroll to position [123, 0]
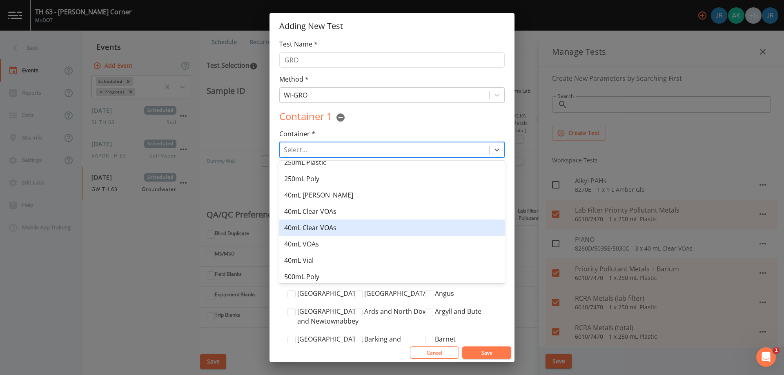
click at [345, 228] on div "40mL Clear VOAs" at bounding box center [391, 228] width 225 height 16
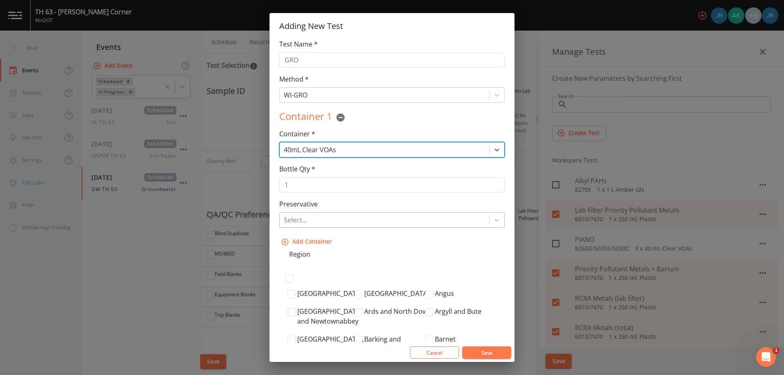
click at [321, 218] on div at bounding box center [384, 219] width 201 height 11
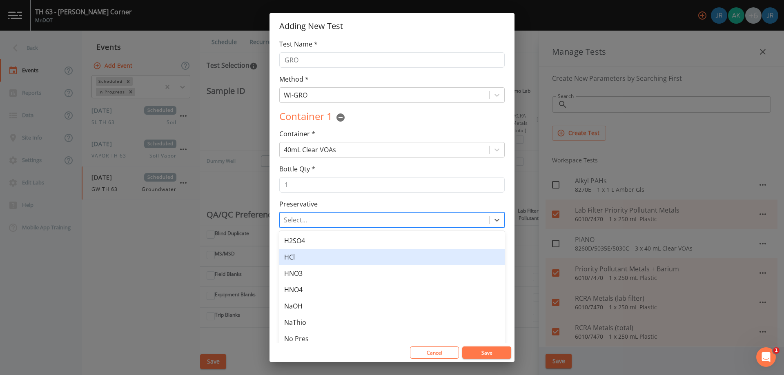
click at [307, 258] on div "HCl" at bounding box center [391, 257] width 225 height 16
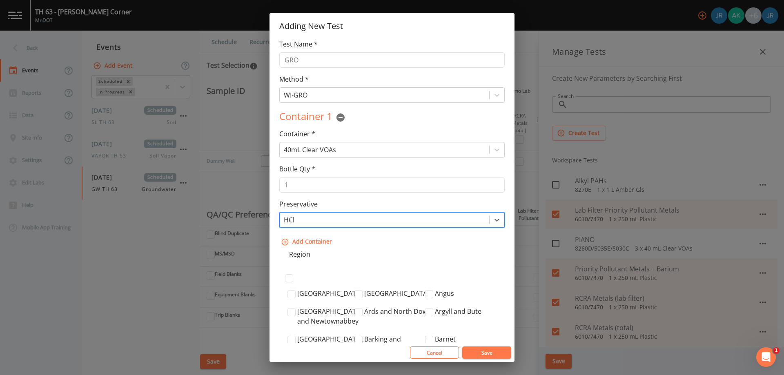
click at [323, 221] on div at bounding box center [384, 219] width 201 height 11
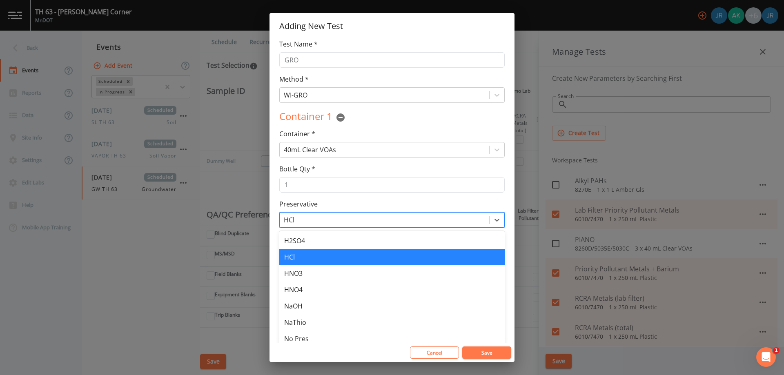
click at [323, 221] on div at bounding box center [384, 219] width 201 height 11
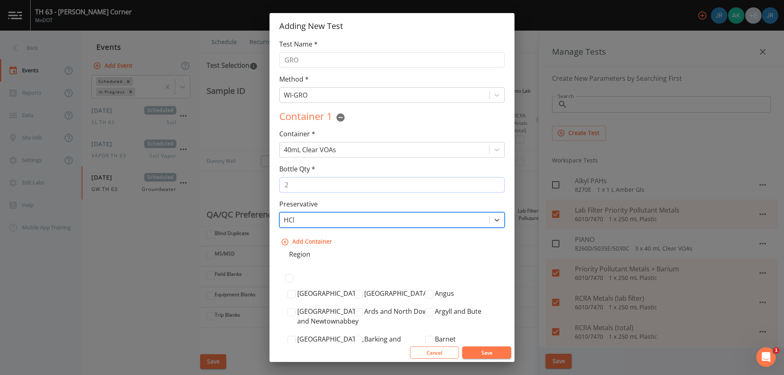
click at [495, 183] on input "2" at bounding box center [391, 185] width 225 height 16
type input "3"
click at [494, 183] on input "3" at bounding box center [391, 185] width 225 height 16
click at [495, 351] on button "Save" at bounding box center [486, 353] width 49 height 12
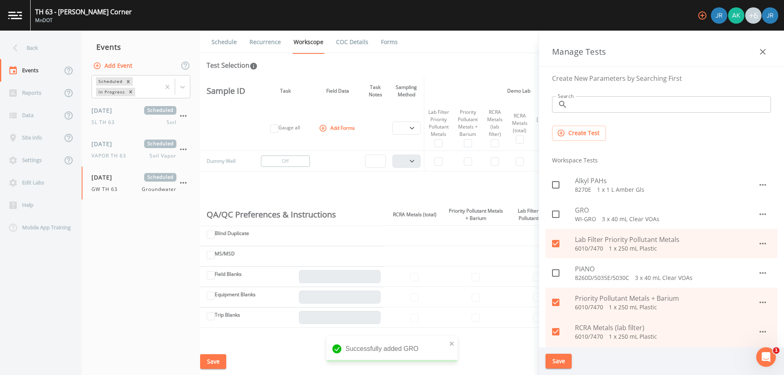
scroll to position [41, 0]
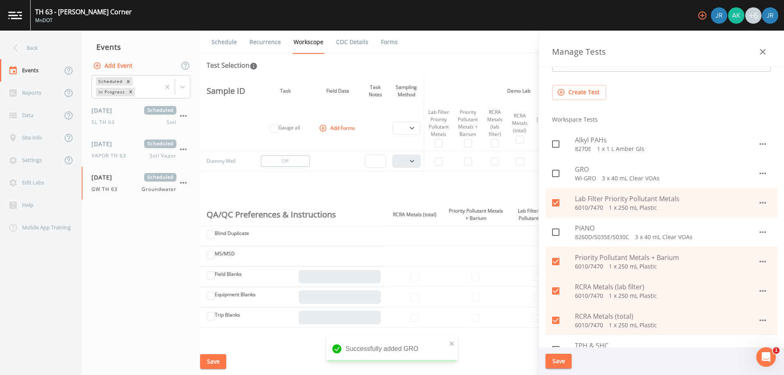
click at [555, 174] on icon at bounding box center [556, 174] width 10 height 10
checkbox input "true"
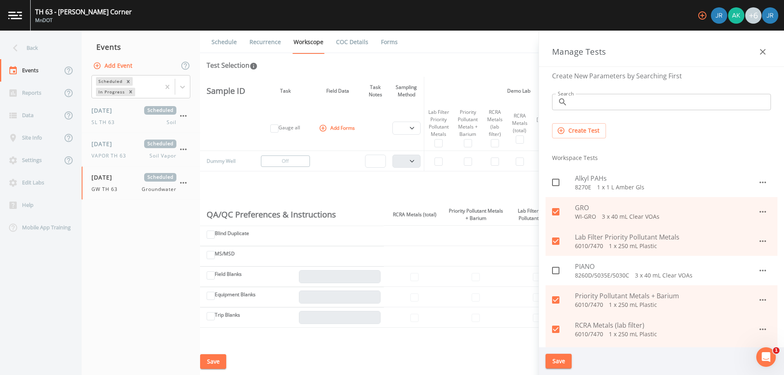
scroll to position [0, 0]
click at [580, 131] on button "Create Test" at bounding box center [579, 133] width 54 height 15
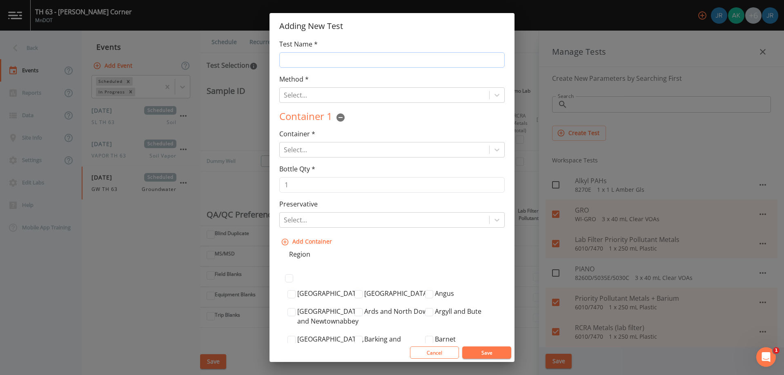
click at [315, 54] on input "Test Name *" at bounding box center [391, 60] width 225 height 16
type input "DRO"
click at [306, 91] on div at bounding box center [384, 94] width 201 height 11
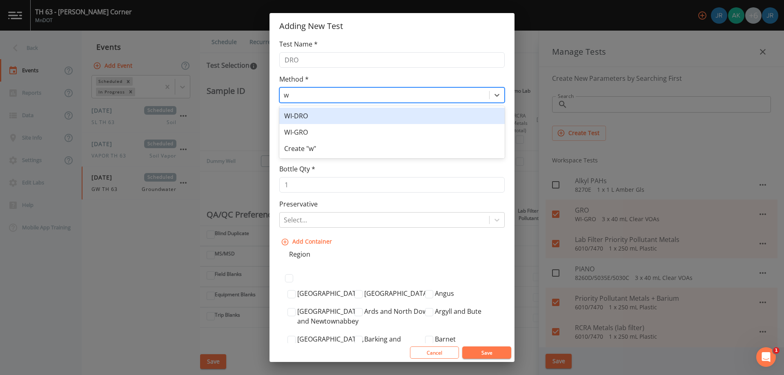
type input "wi"
click at [320, 116] on div "WI-DRO" at bounding box center [391, 116] width 225 height 16
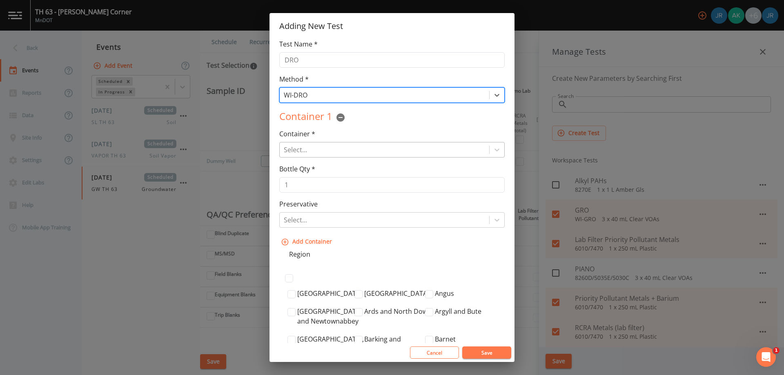
click at [316, 149] on div at bounding box center [384, 149] width 201 height 11
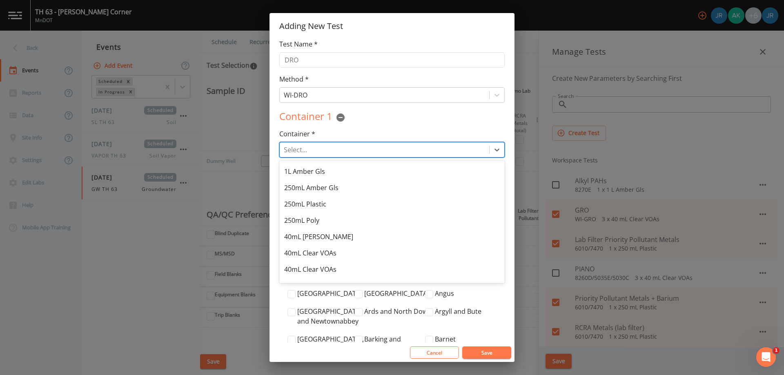
scroll to position [82, 0]
click at [334, 255] on div "40mL Clear VOAs" at bounding box center [391, 252] width 225 height 16
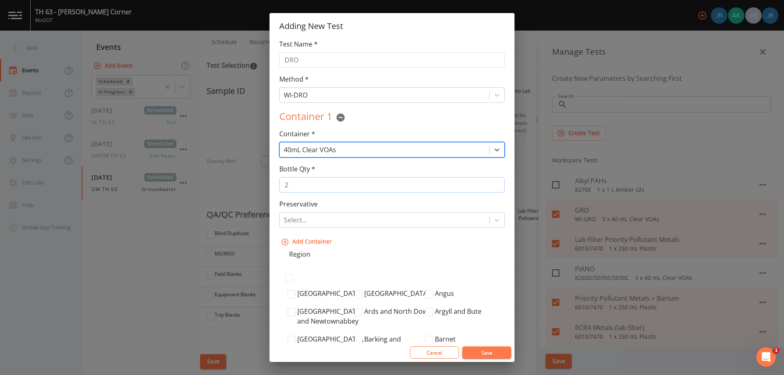
click at [495, 183] on input "2" at bounding box center [391, 185] width 225 height 16
type input "3"
click at [495, 183] on input "3" at bounding box center [391, 185] width 225 height 16
click at [447, 222] on div at bounding box center [384, 219] width 201 height 11
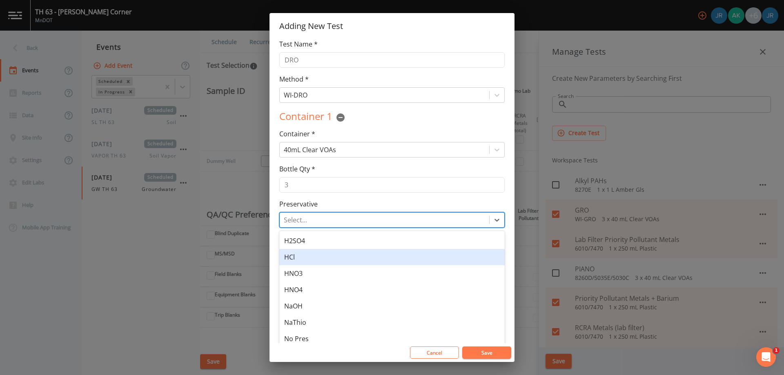
click at [341, 255] on div "HCl" at bounding box center [391, 257] width 225 height 16
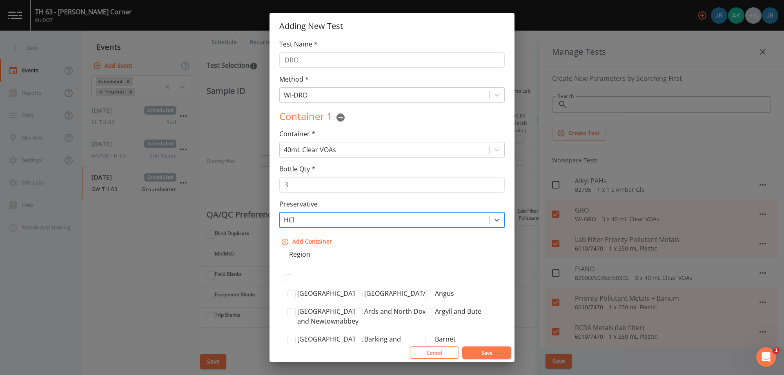
click at [491, 357] on button "Save" at bounding box center [486, 353] width 49 height 12
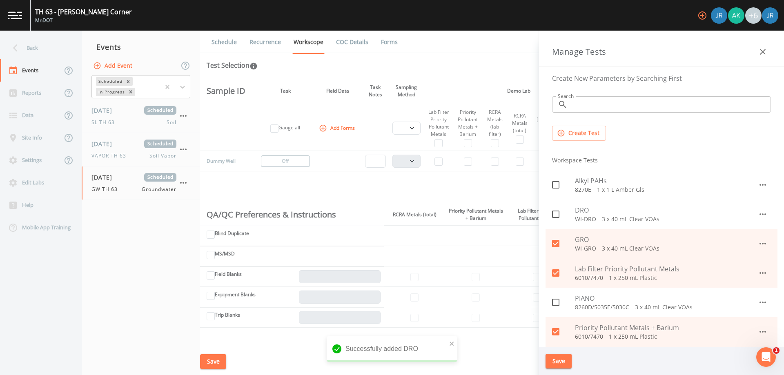
scroll to position [41, 0]
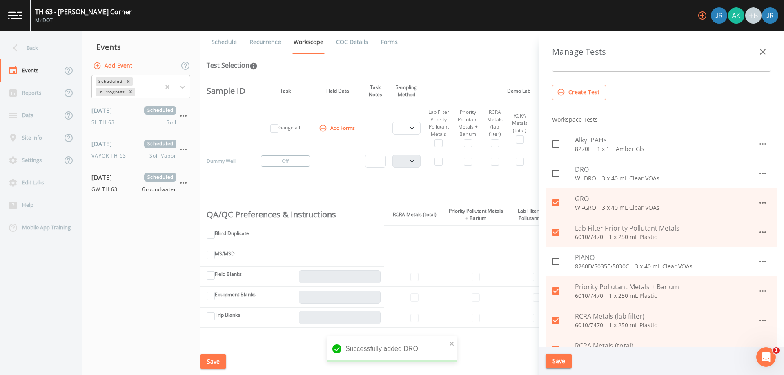
click at [558, 169] on icon at bounding box center [556, 174] width 10 height 10
checkbox input "true"
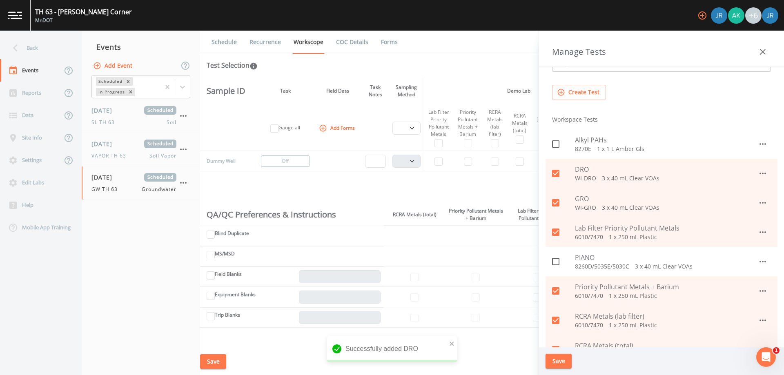
click at [586, 93] on button "Create Test" at bounding box center [579, 92] width 54 height 15
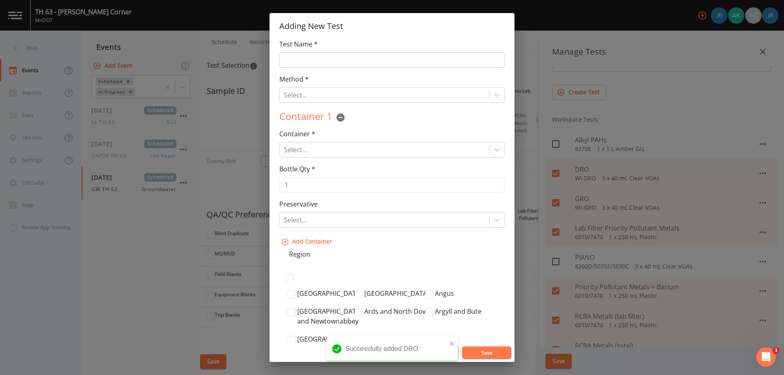
click at [310, 62] on input "Test Name *" at bounding box center [391, 60] width 225 height 16
type input "D"
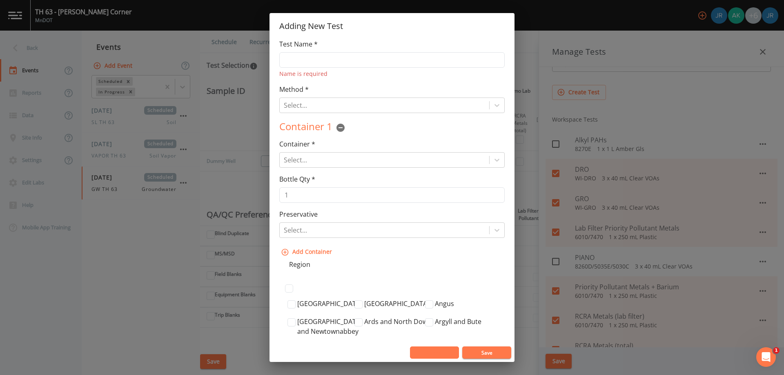
click at [422, 348] on button "Cancel" at bounding box center [434, 353] width 49 height 12
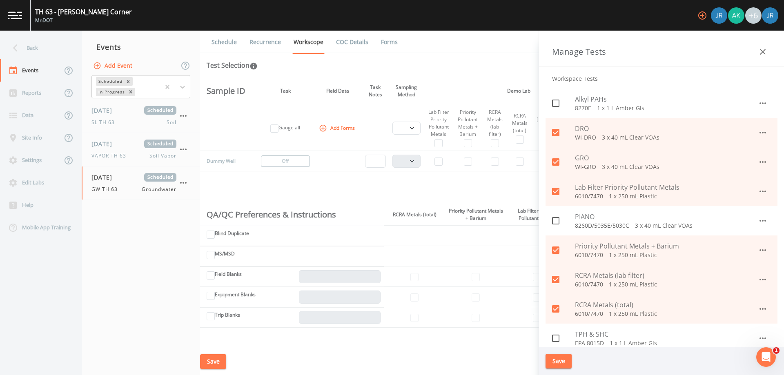
scroll to position [0, 0]
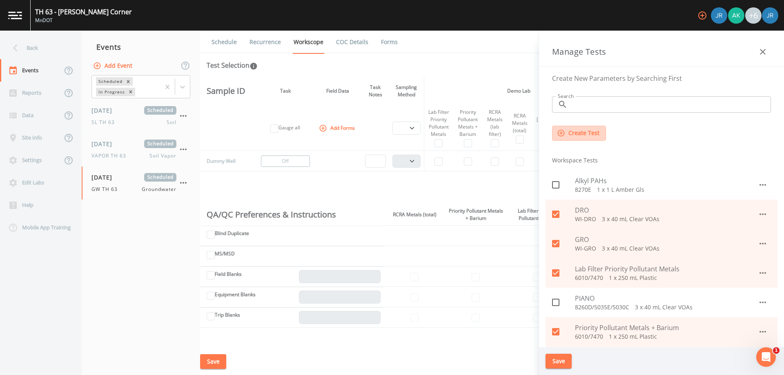
click at [591, 131] on button "Create Test" at bounding box center [579, 133] width 54 height 15
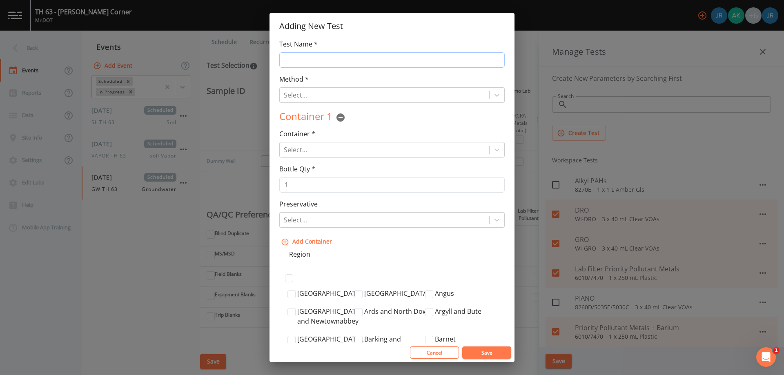
click at [313, 63] on input "Test Name *" at bounding box center [391, 60] width 225 height 16
type input "VOCs"
click at [309, 91] on div at bounding box center [384, 94] width 201 height 11
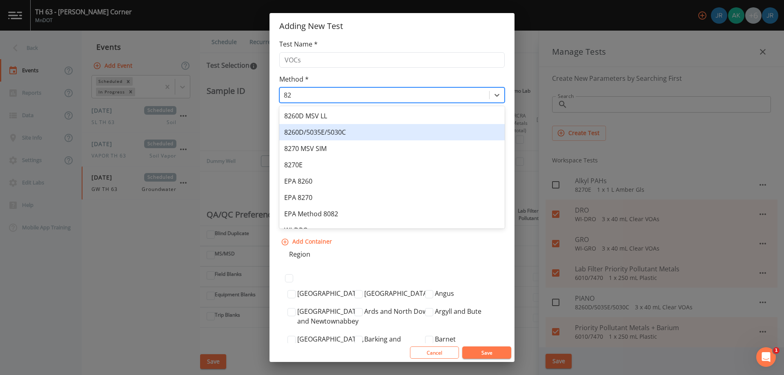
type input "826"
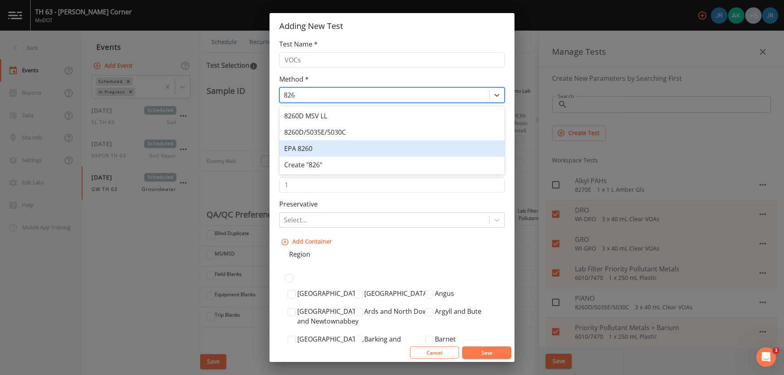
click at [350, 149] on div "EPA 8260" at bounding box center [391, 148] width 225 height 16
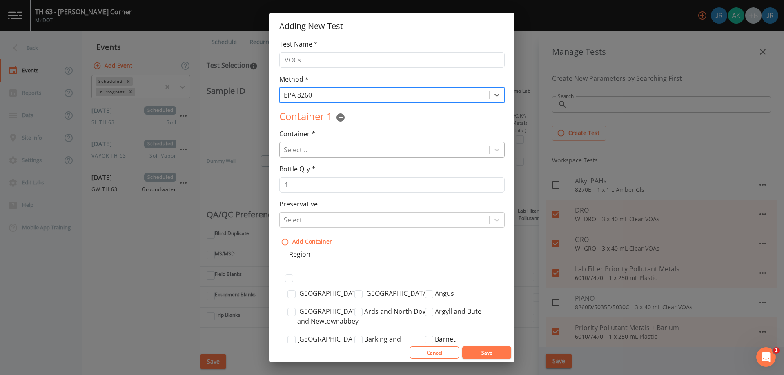
click at [319, 152] on div at bounding box center [384, 149] width 201 height 11
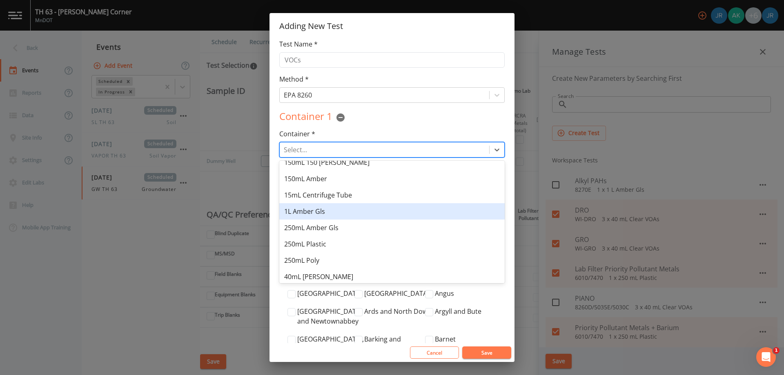
scroll to position [82, 0]
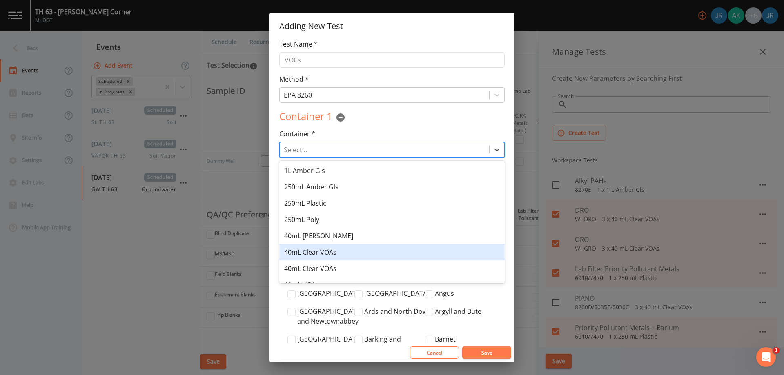
click at [351, 252] on div "40mL Clear VOAs" at bounding box center [391, 252] width 225 height 16
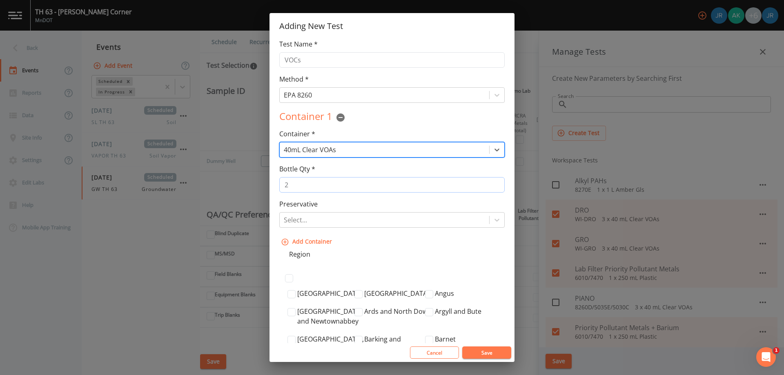
click at [493, 182] on input "2" at bounding box center [391, 185] width 225 height 16
type input "3"
click at [493, 182] on input "3" at bounding box center [391, 185] width 225 height 16
click at [409, 214] on div at bounding box center [384, 219] width 201 height 11
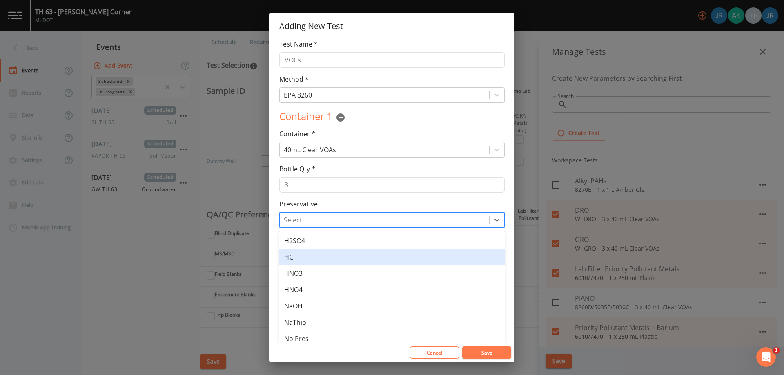
click at [316, 256] on div "HCl" at bounding box center [391, 257] width 225 height 16
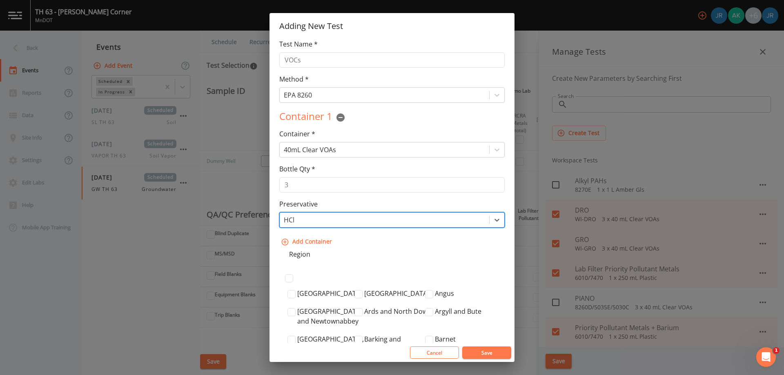
click at [486, 352] on button "Save" at bounding box center [486, 353] width 49 height 12
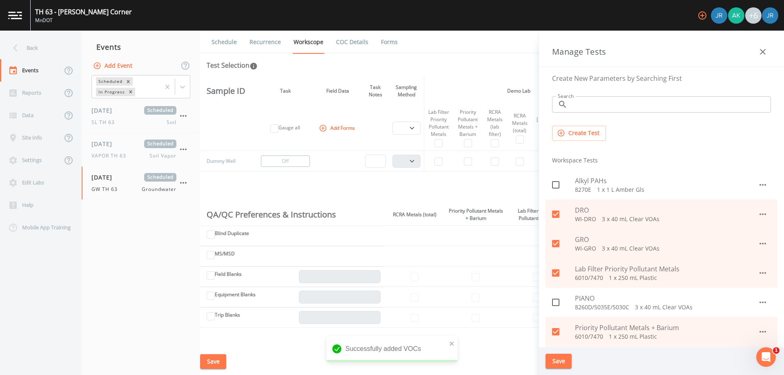
scroll to position [41, 0]
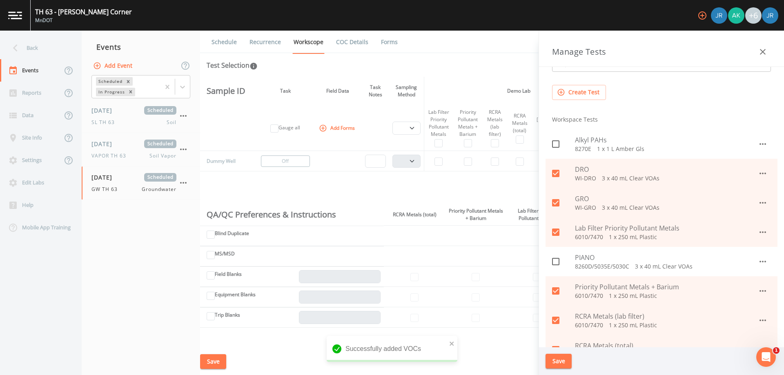
click at [573, 90] on button "Create Test" at bounding box center [579, 92] width 54 height 15
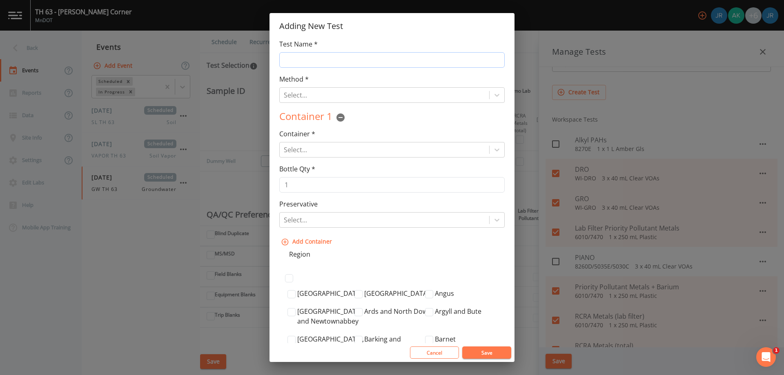
click at [301, 60] on input "Test Name *" at bounding box center [391, 60] width 225 height 16
type input "SVOCs"
click at [311, 93] on div at bounding box center [384, 94] width 201 height 11
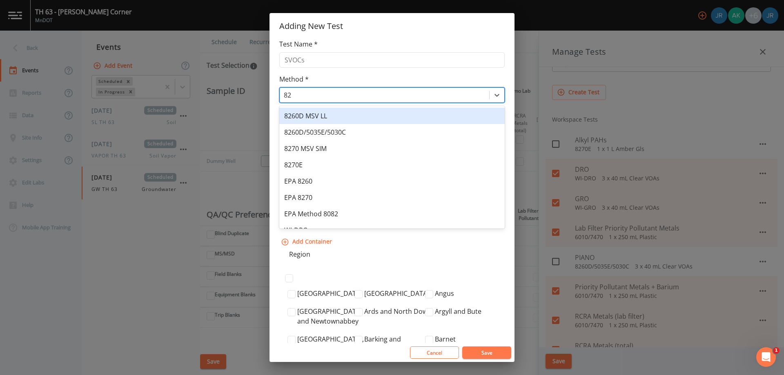
type input "826"
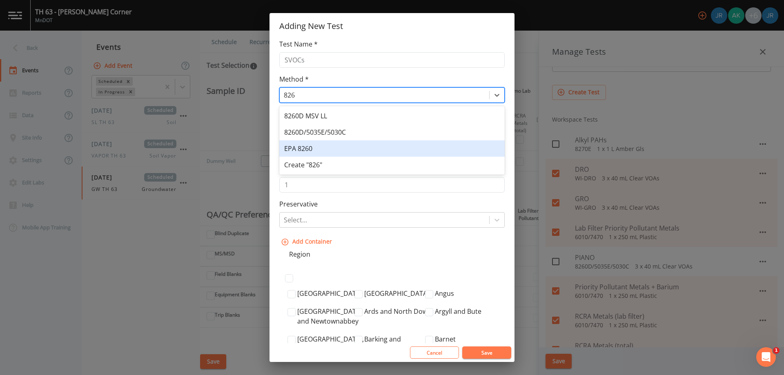
click at [310, 148] on div "EPA 8260" at bounding box center [391, 148] width 225 height 16
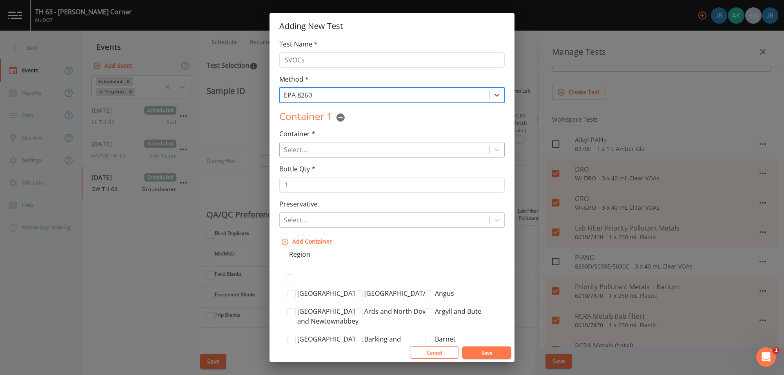
click at [314, 149] on div at bounding box center [384, 149] width 201 height 11
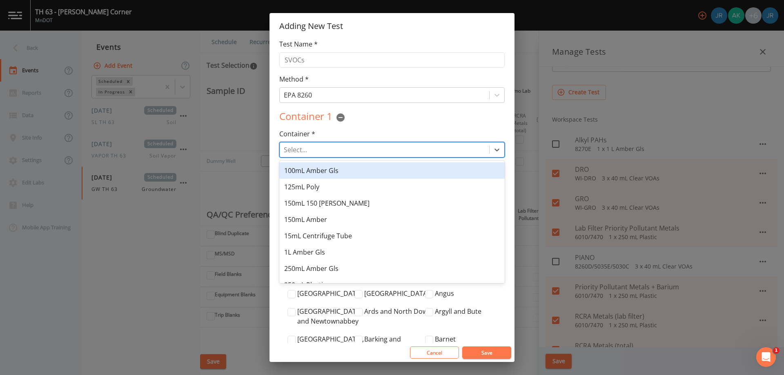
click at [357, 170] on div "100mL Amber Gls" at bounding box center [391, 171] width 225 height 16
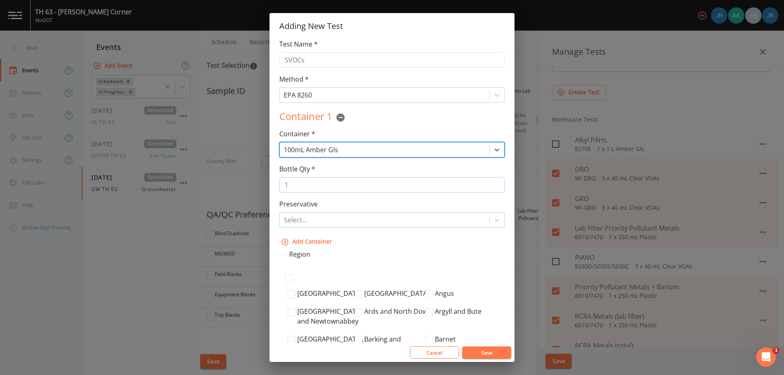
click at [298, 188] on input "1" at bounding box center [391, 185] width 225 height 16
type input "2"
click at [492, 184] on input "2" at bounding box center [391, 185] width 225 height 16
click at [393, 226] on div at bounding box center [384, 219] width 201 height 11
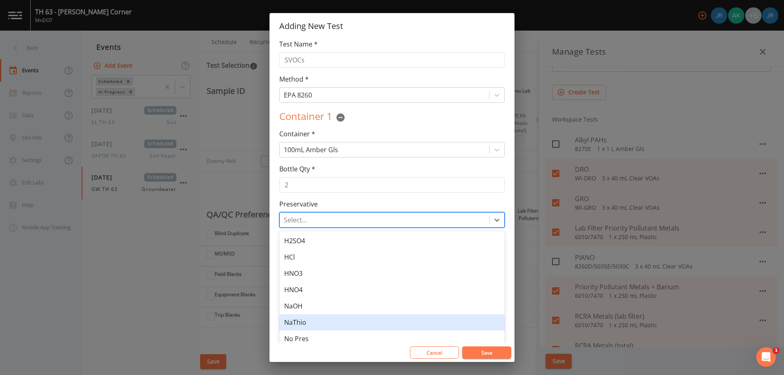
click at [310, 330] on div "NaThio" at bounding box center [391, 322] width 225 height 16
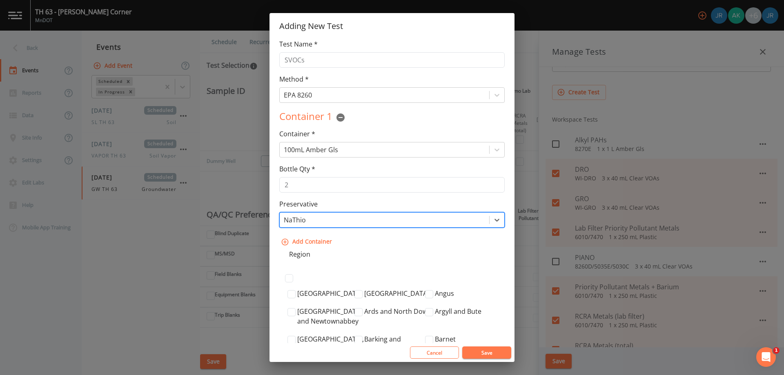
click at [348, 207] on div "Preservative option NaThio, selected. NaThio" at bounding box center [391, 213] width 225 height 29
click at [342, 217] on div at bounding box center [384, 219] width 201 height 11
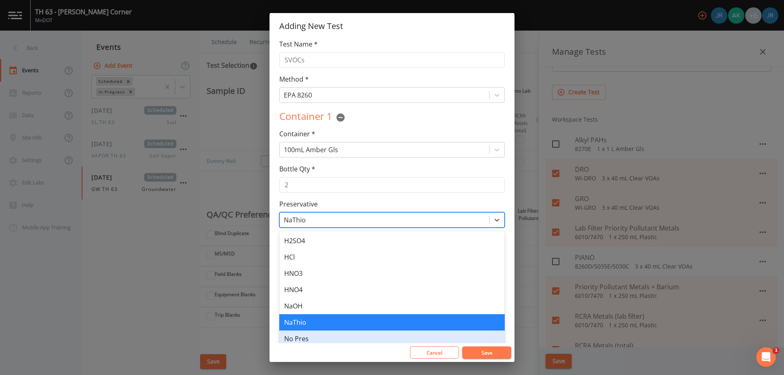
click at [304, 334] on div "No Pres" at bounding box center [391, 339] width 225 height 16
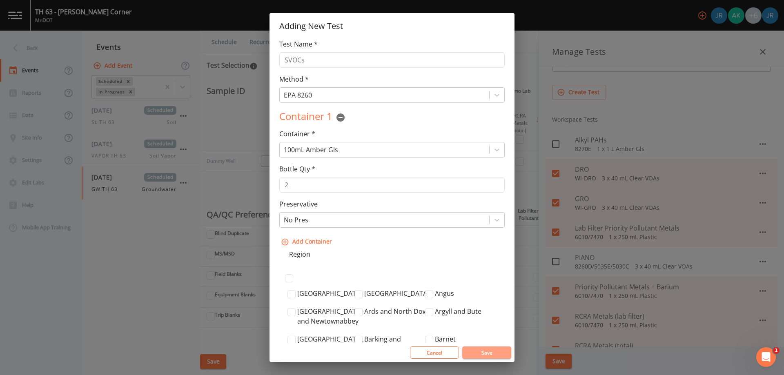
click at [490, 353] on button "Save" at bounding box center [486, 353] width 49 height 12
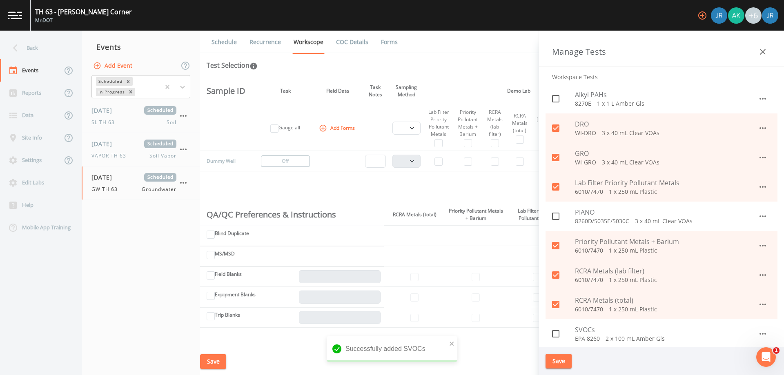
scroll to position [123, 0]
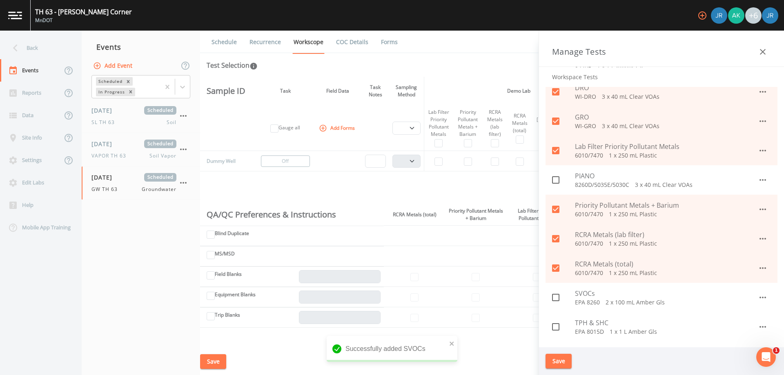
click at [559, 299] on icon at bounding box center [555, 297] width 7 height 7
checkbox input "true"
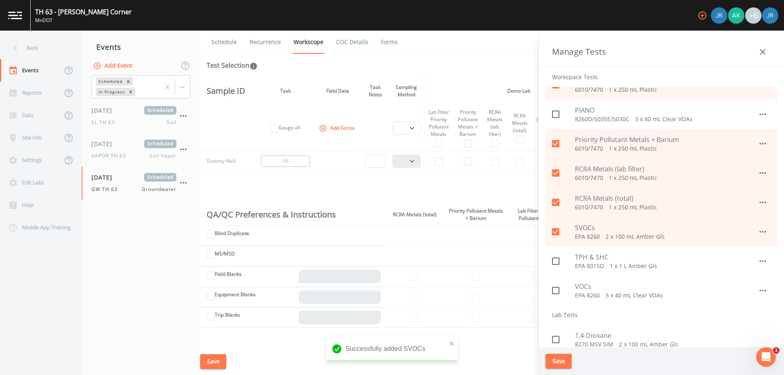
scroll to position [204, 0]
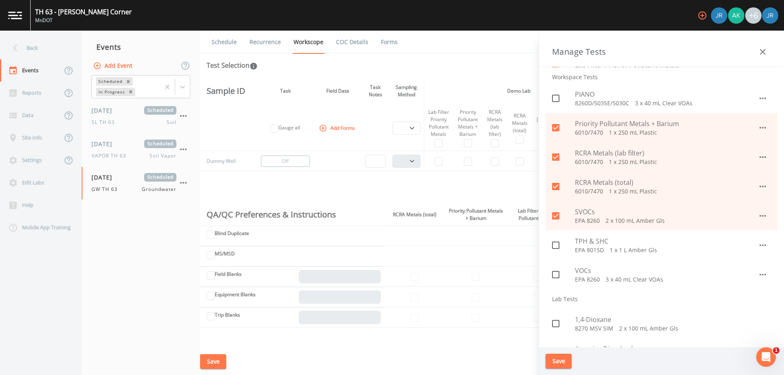
click at [555, 274] on icon at bounding box center [556, 275] width 10 height 10
checkbox input "true"
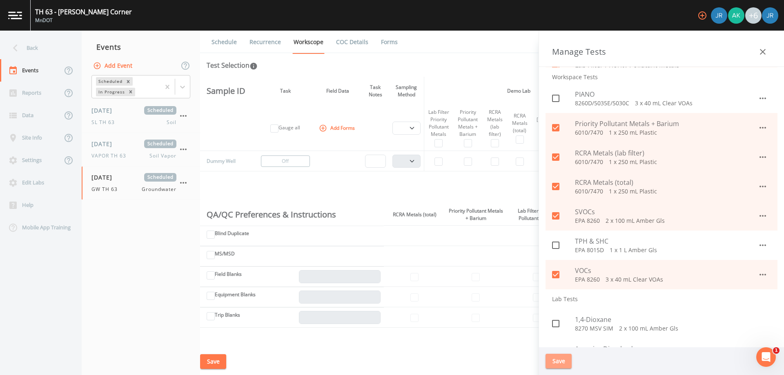
click at [564, 363] on button "Save" at bounding box center [559, 361] width 26 height 15
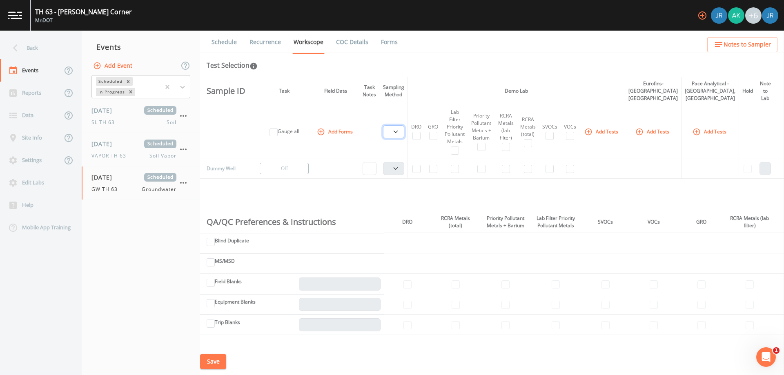
click at [399, 125] on select "PDB Bag Grab Low Flow 3 Vol. Purge" at bounding box center [393, 131] width 21 height 13
click at [125, 116] on div "[DATE] Scheduled SL TH 63 Soil" at bounding box center [133, 116] width 85 height 20
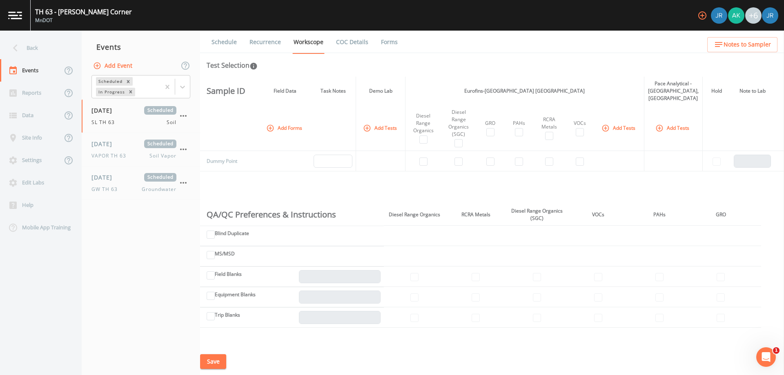
click at [561, 117] on div "RCRA Metals" at bounding box center [549, 123] width 25 height 15
click at [400, 121] on button "Add Tests" at bounding box center [380, 127] width 39 height 13
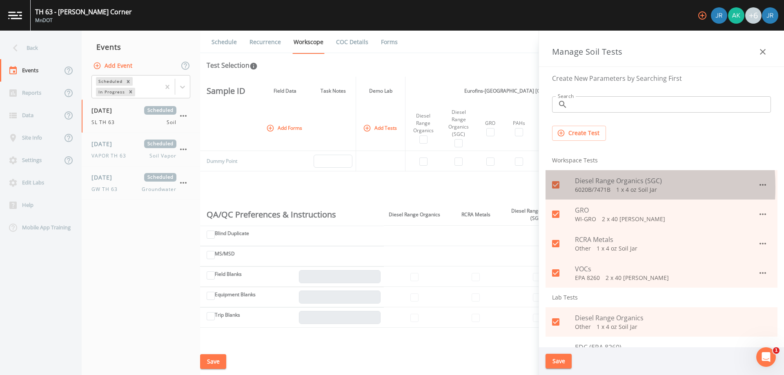
click at [557, 187] on icon at bounding box center [555, 184] width 7 height 7
checkbox input "false"
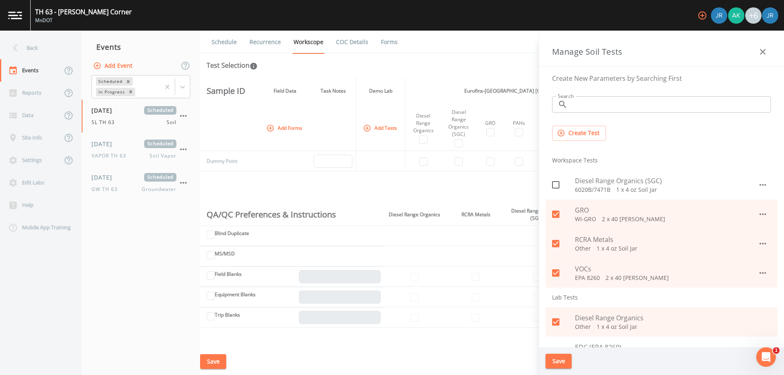
click at [556, 209] on span at bounding box center [555, 214] width 17 height 17
checkbox input "false"
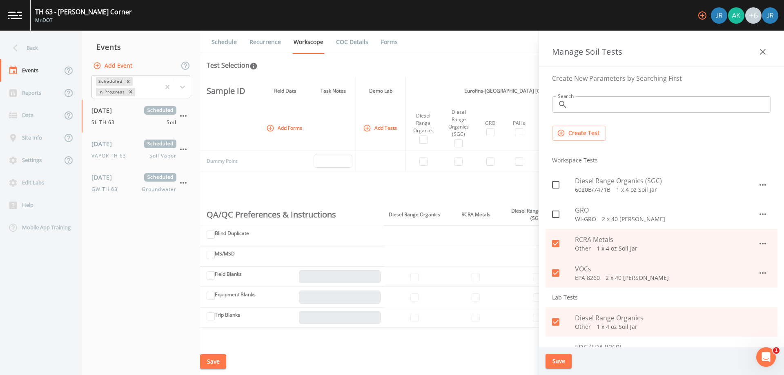
click at [555, 240] on input "checkbox" at bounding box center [551, 239] width 8 height 8
checkbox input "false"
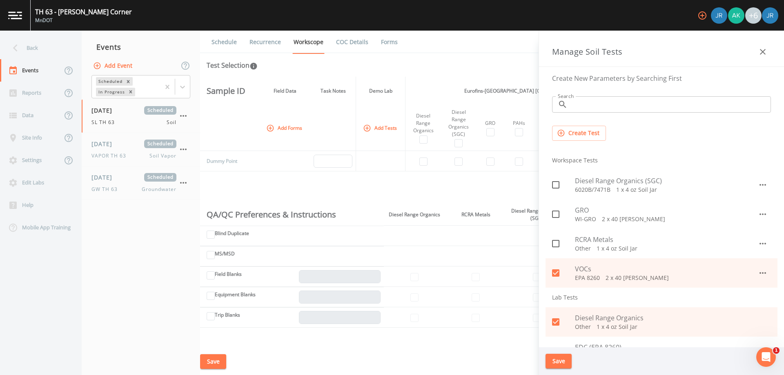
click at [555, 270] on input "checkbox" at bounding box center [551, 269] width 8 height 8
checkbox input "false"
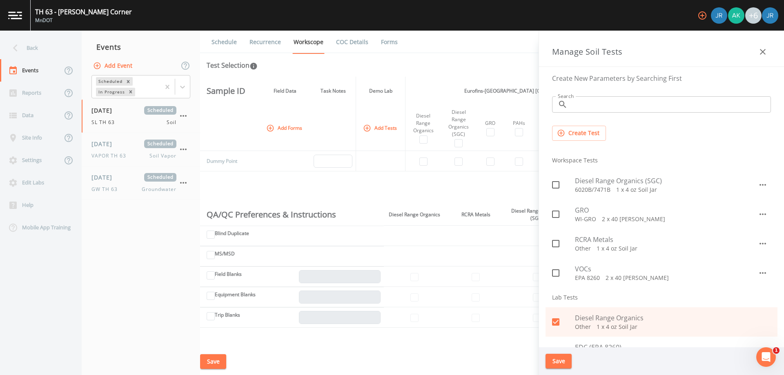
click at [557, 321] on icon at bounding box center [556, 322] width 10 height 10
checkbox input "false"
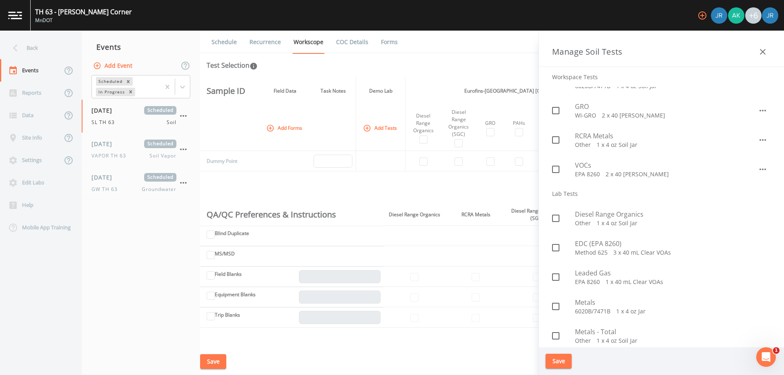
scroll to position [123, 0]
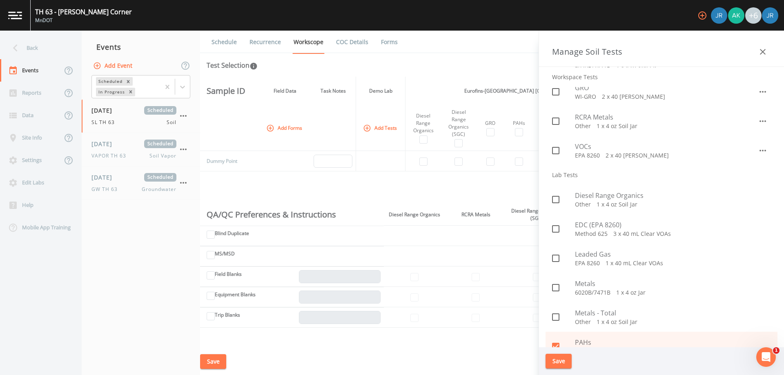
click at [558, 341] on span at bounding box center [555, 346] width 17 height 17
checkbox input "false"
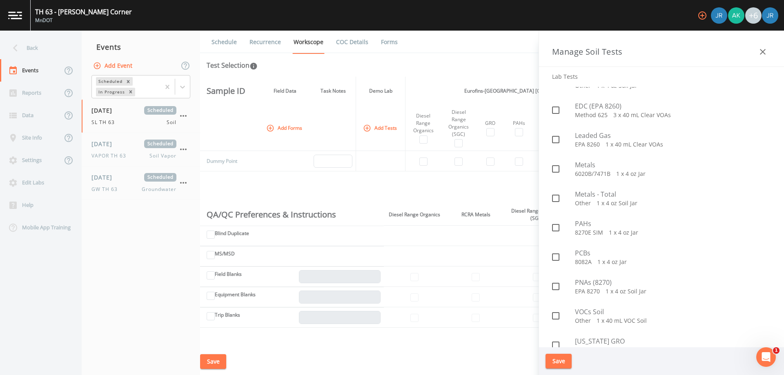
scroll to position [257, 0]
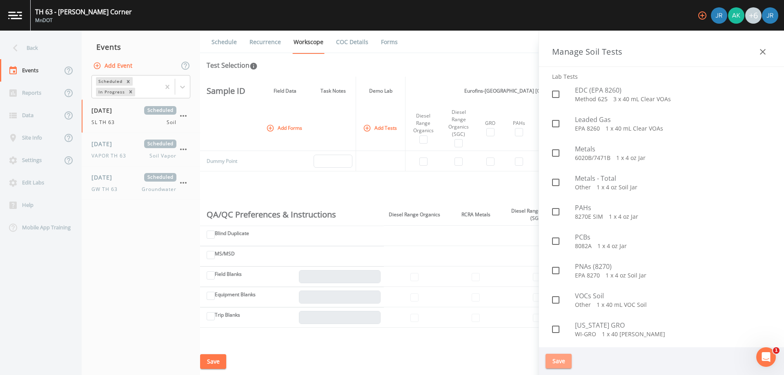
click at [562, 359] on button "Save" at bounding box center [559, 361] width 26 height 15
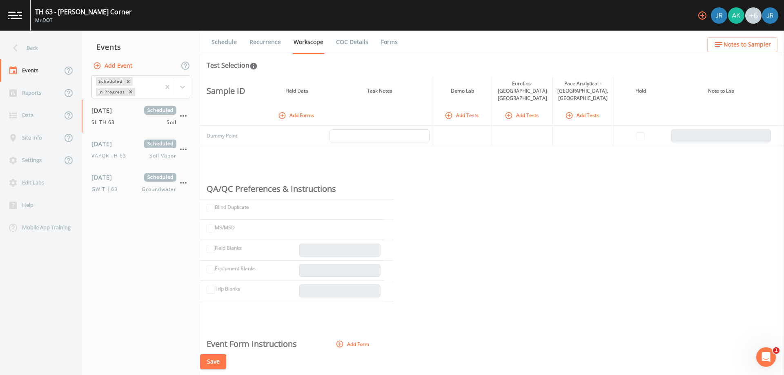
click at [482, 109] on button "Add Tests" at bounding box center [462, 115] width 39 height 13
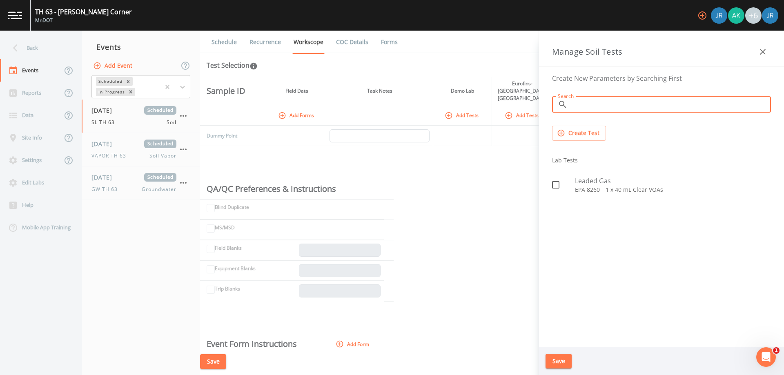
click at [577, 106] on input "Search" at bounding box center [671, 104] width 200 height 16
click at [568, 129] on button "Create Test" at bounding box center [579, 133] width 54 height 15
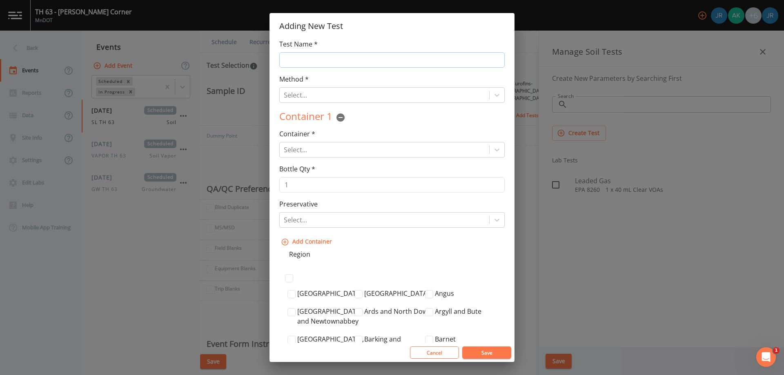
click at [361, 62] on input "Test Name *" at bounding box center [391, 60] width 225 height 16
type input "DRO"
click at [323, 100] on div at bounding box center [384, 94] width 201 height 11
click at [329, 90] on div at bounding box center [384, 94] width 201 height 11
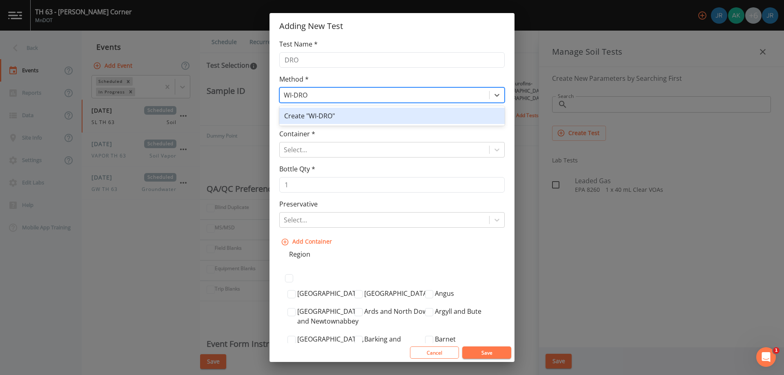
type input "WI-DRO"
click at [317, 76] on div "Method * 1 result available for search term WI-DRO. Use Up and Down to choose o…" at bounding box center [391, 88] width 225 height 29
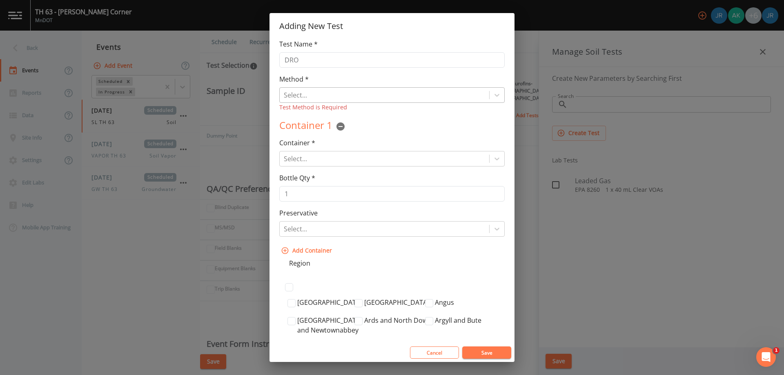
click at [320, 93] on div at bounding box center [384, 94] width 201 height 11
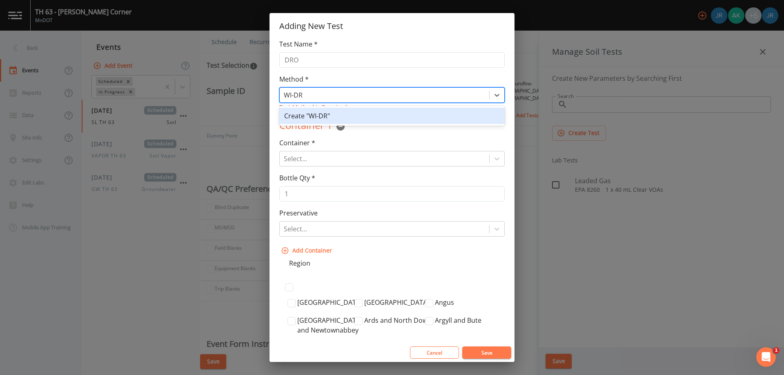
type input "WI-DRO"
click at [323, 112] on div "Create "WI-DRO"" at bounding box center [391, 116] width 225 height 16
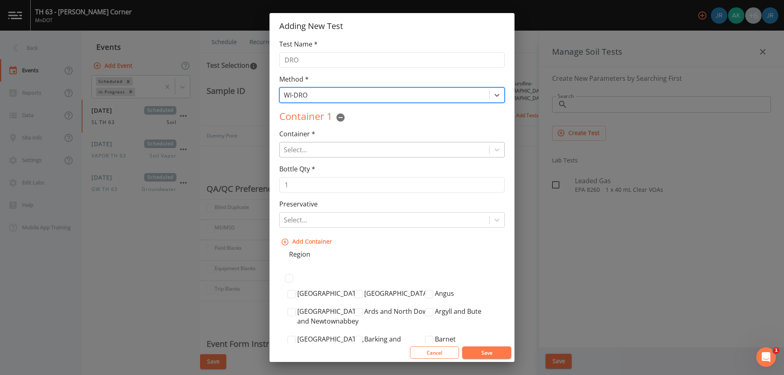
click at [315, 144] on div at bounding box center [384, 149] width 201 height 11
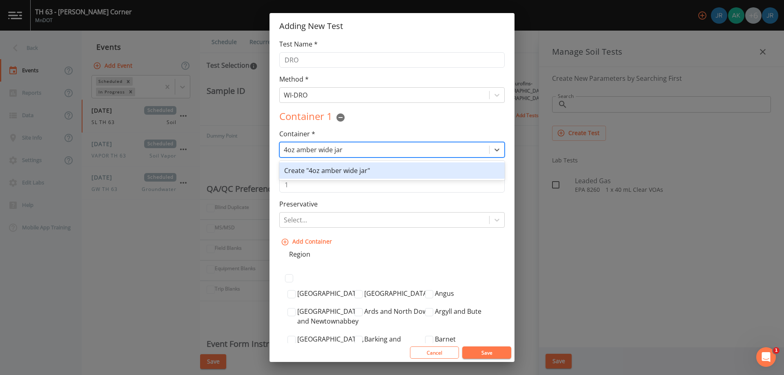
type input "4oz amber wide jar"
click at [358, 134] on div "Container * 1 result available for search term 4oz amber wide jar. Use Up and D…" at bounding box center [391, 143] width 225 height 29
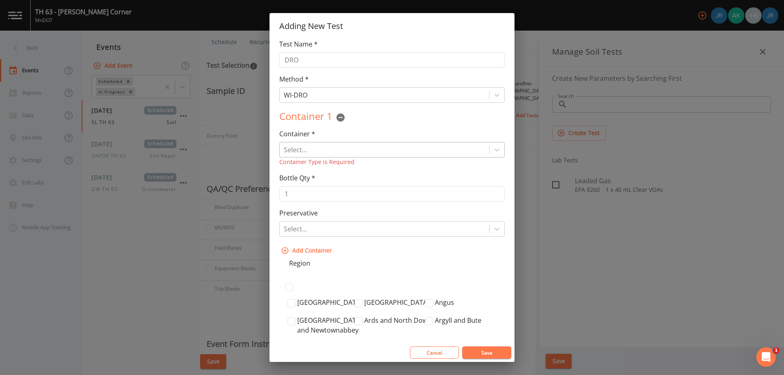
click at [324, 154] on div at bounding box center [384, 149] width 201 height 11
click at [364, 149] on div at bounding box center [384, 149] width 201 height 11
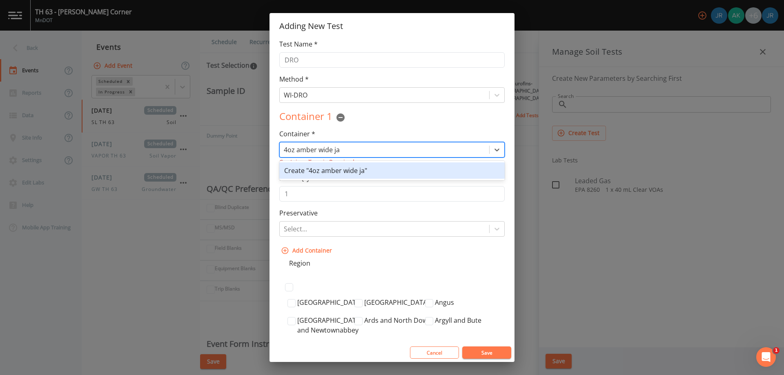
type input "4oz amber wide jar"
click at [373, 173] on div "Create "4oz amber wide jar"" at bounding box center [391, 171] width 225 height 16
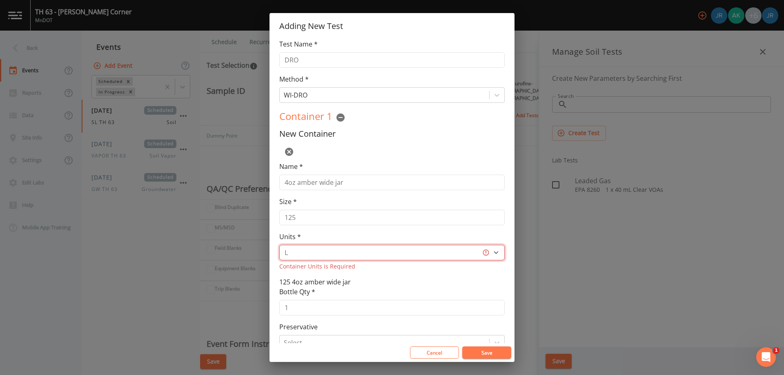
click at [499, 253] on select "L gal mL oz" at bounding box center [391, 253] width 225 height 16
select select "oz"
click at [279, 245] on select "L gal mL oz" at bounding box center [391, 253] width 225 height 16
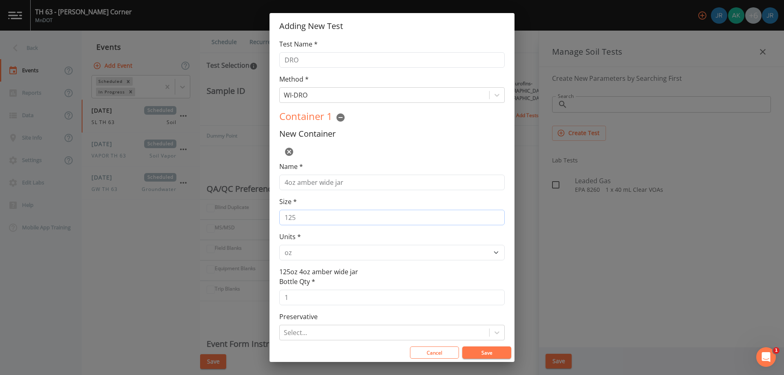
click at [328, 220] on input "125" at bounding box center [391, 218] width 225 height 16
type input "1"
type input "4"
click at [299, 181] on input "4oz amber wide jar" at bounding box center [391, 183] width 225 height 16
type input "amber wide jar"
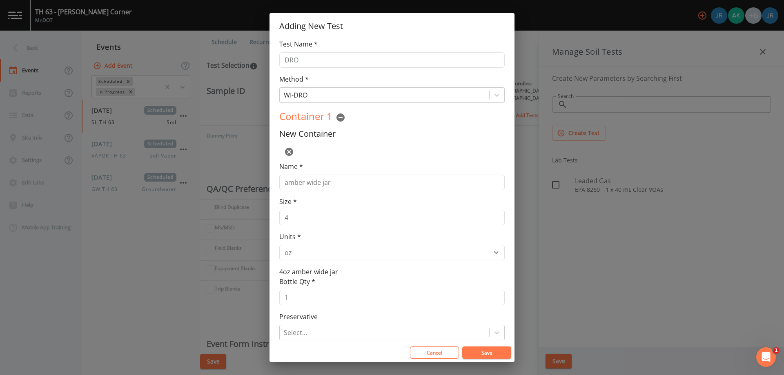
click at [357, 285] on div "Bottle Qty * 1" at bounding box center [391, 291] width 225 height 29
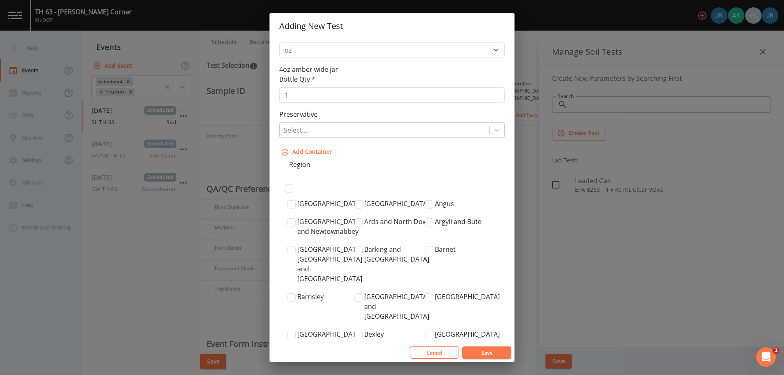
scroll to position [204, 0]
click at [480, 352] on button "Save" at bounding box center [486, 353] width 49 height 12
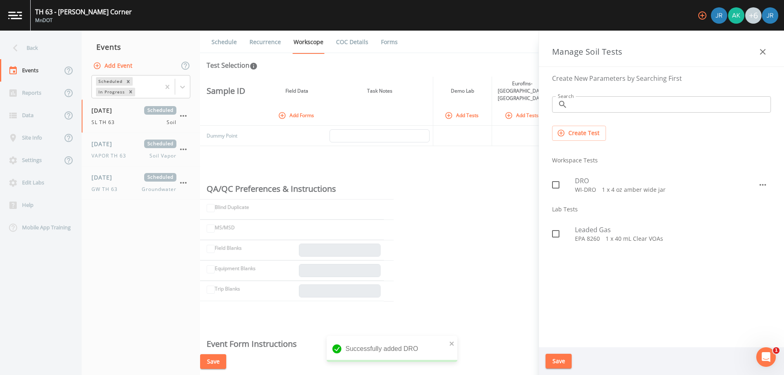
click at [575, 134] on button "Create Test" at bounding box center [579, 133] width 54 height 15
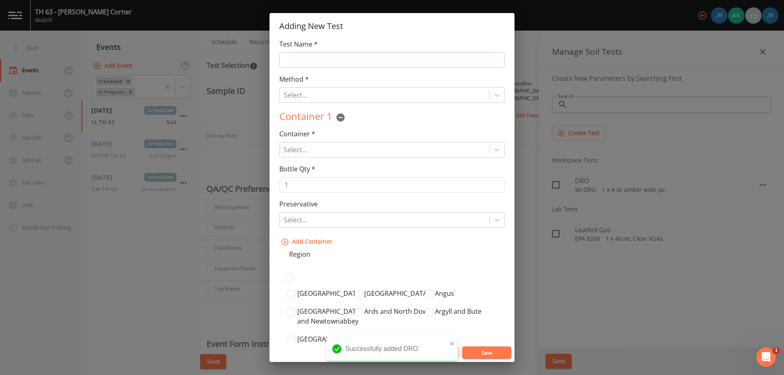
click at [318, 55] on input "Test Name *" at bounding box center [391, 60] width 225 height 16
type input "DRO (SGC)"
click at [316, 90] on div "Select..." at bounding box center [385, 95] width 210 height 15
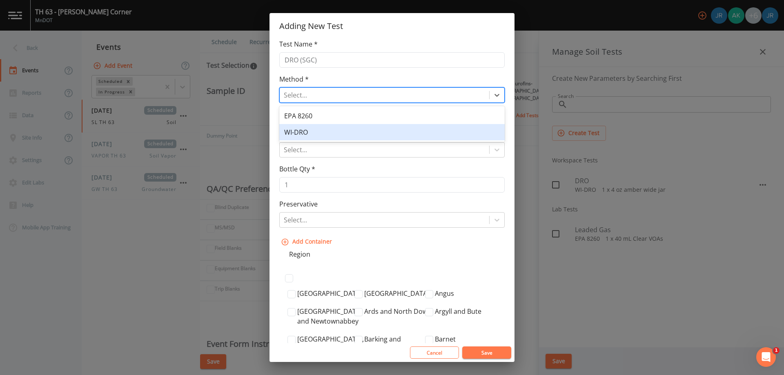
click at [312, 131] on div "WI-DRO" at bounding box center [391, 132] width 225 height 16
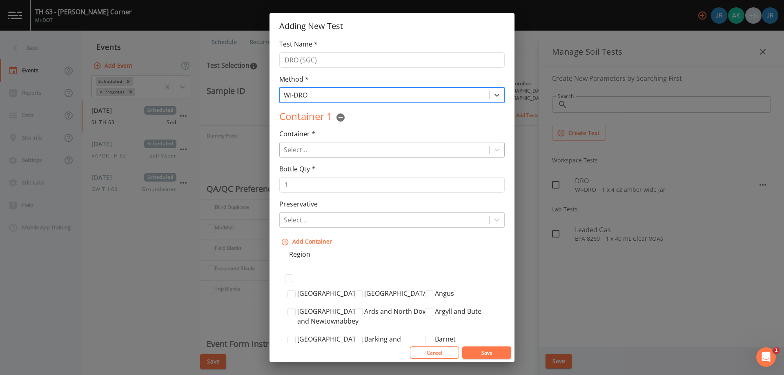
click at [300, 151] on div at bounding box center [384, 149] width 201 height 11
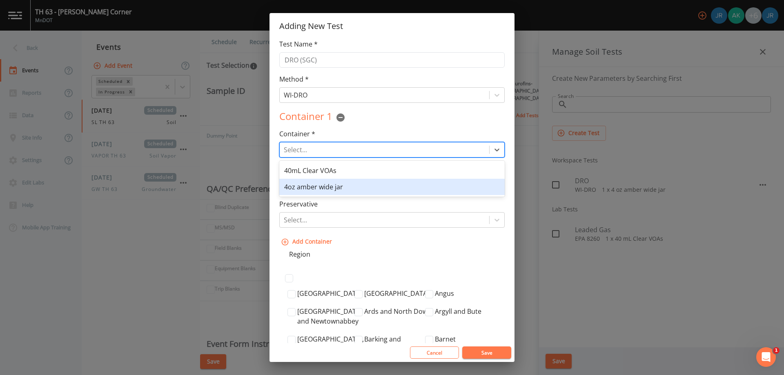
click at [320, 189] on div "4oz amber wide jar" at bounding box center [391, 187] width 225 height 16
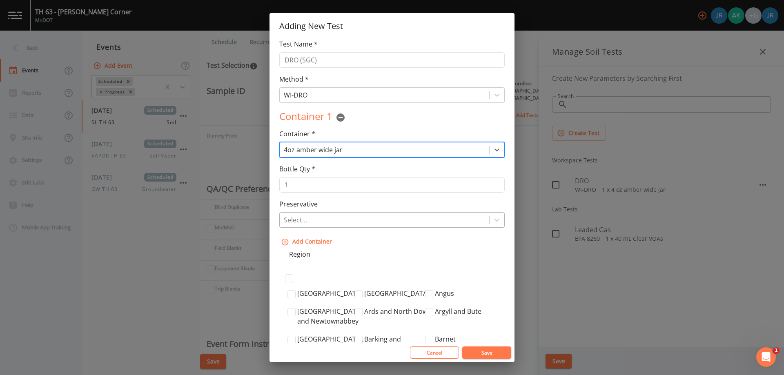
click at [461, 218] on div at bounding box center [384, 219] width 201 height 11
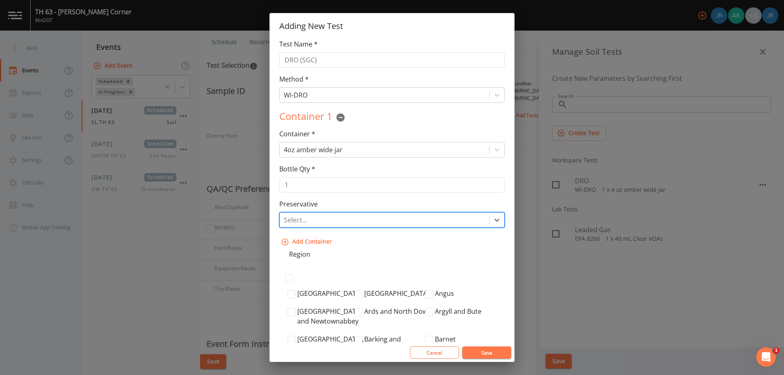
click at [457, 219] on div at bounding box center [384, 219] width 201 height 11
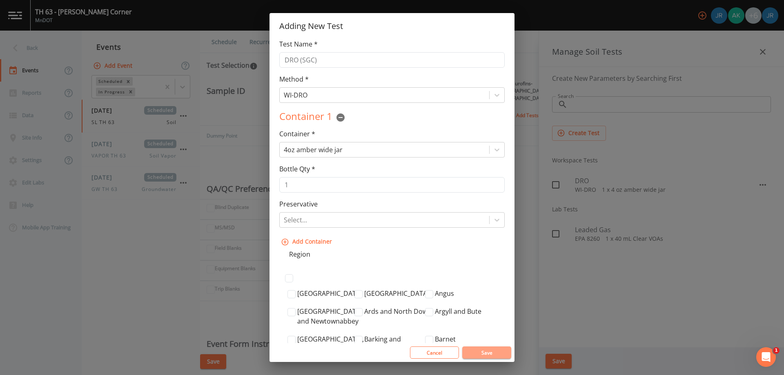
click at [488, 350] on button "Save" at bounding box center [486, 353] width 49 height 12
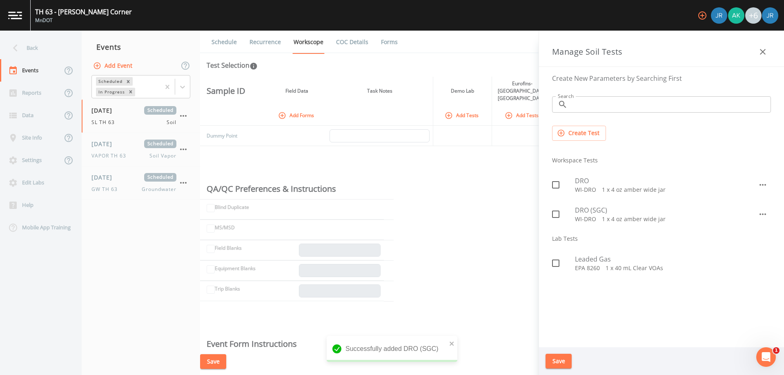
click at [574, 128] on button "Create Test" at bounding box center [579, 133] width 54 height 15
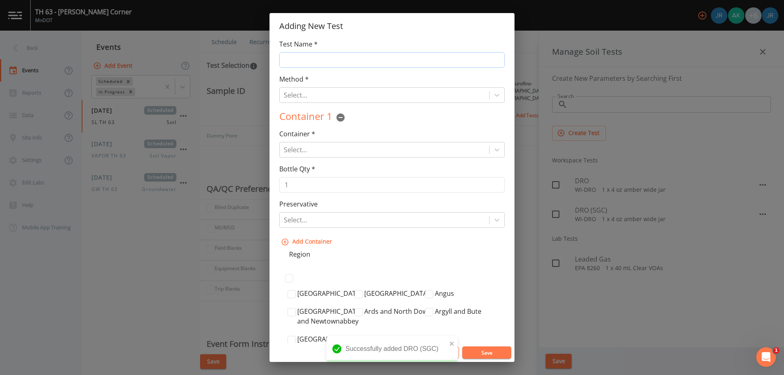
click at [304, 64] on input "Test Name *" at bounding box center [391, 60] width 225 height 16
type input "GRO"
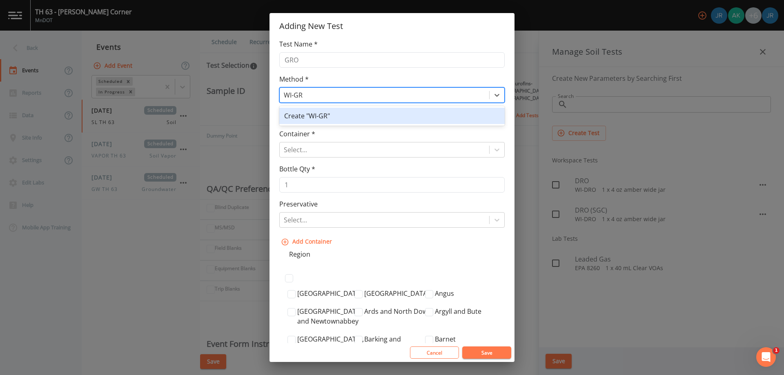
type input "WI-GRO"
click at [317, 112] on div "Create "WI-GRO"" at bounding box center [391, 116] width 225 height 16
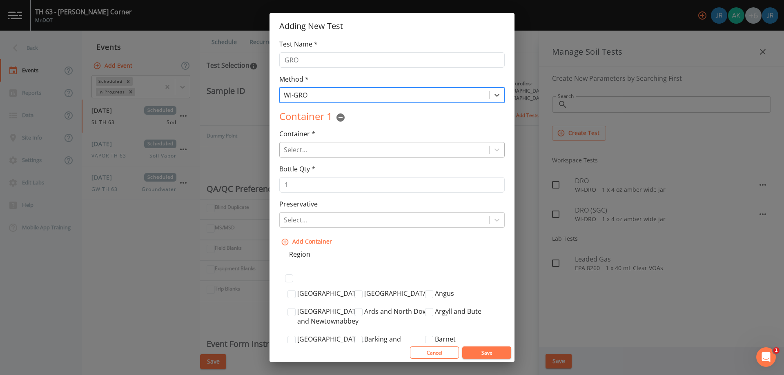
click at [305, 146] on div at bounding box center [384, 149] width 201 height 11
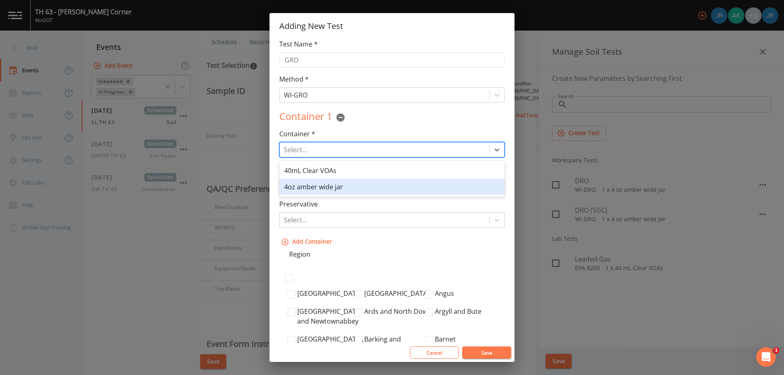
click at [314, 184] on div "4oz amber wide jar" at bounding box center [391, 187] width 225 height 16
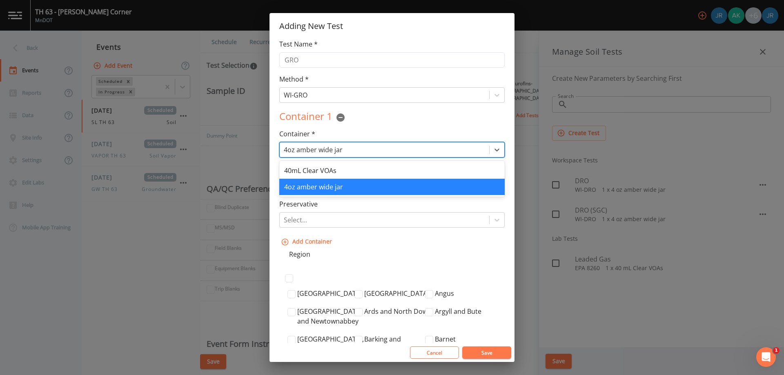
click at [340, 156] on div "4oz amber wide jar" at bounding box center [385, 150] width 210 height 15
click at [333, 170] on div "40mL Clear VOAs" at bounding box center [391, 171] width 225 height 16
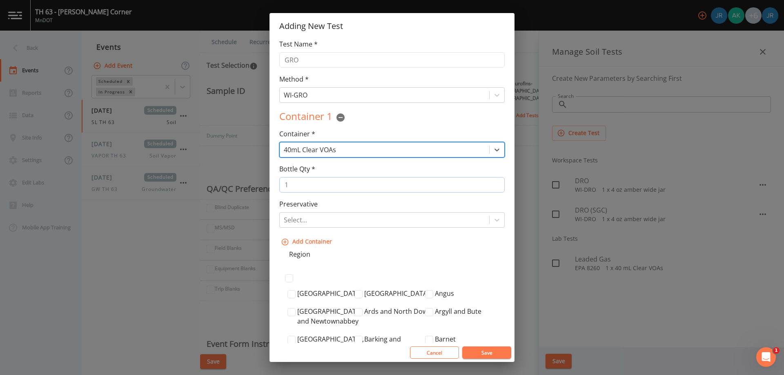
type input "2"
click at [494, 183] on input "2" at bounding box center [391, 185] width 225 height 16
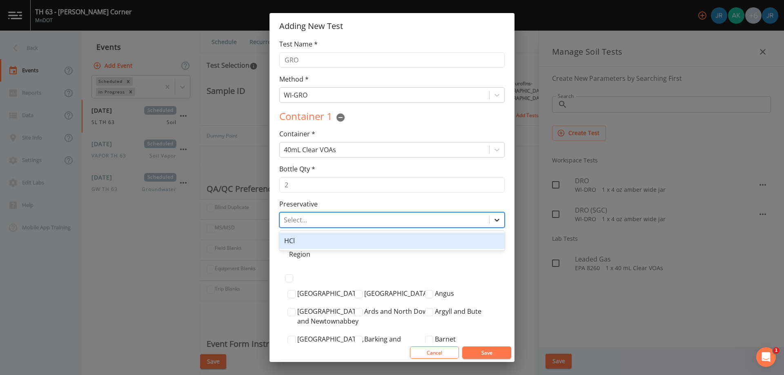
click at [491, 214] on div at bounding box center [497, 220] width 15 height 15
click at [410, 224] on div at bounding box center [384, 219] width 201 height 11
type input "MeOH"
click at [428, 245] on div "Create "MeOH"" at bounding box center [391, 241] width 225 height 16
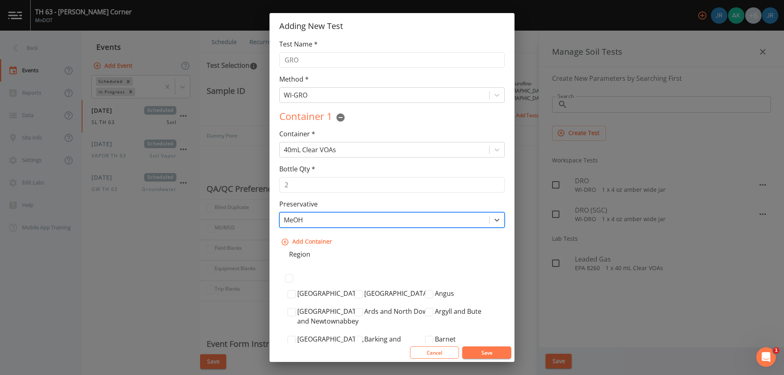
click at [488, 351] on button "Save" at bounding box center [486, 353] width 49 height 12
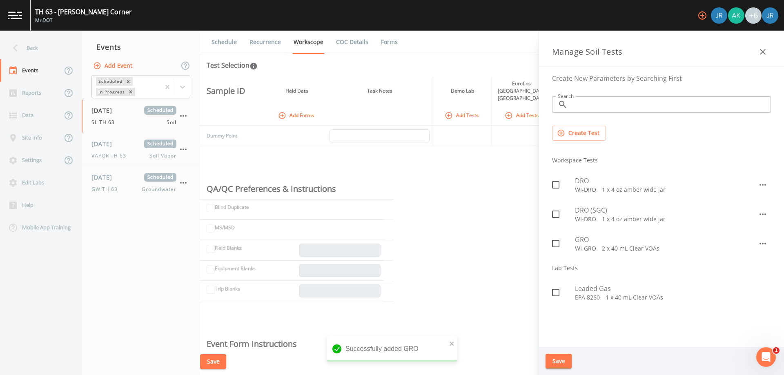
click at [760, 216] on icon "button" at bounding box center [763, 215] width 10 height 10
click at [751, 230] on div at bounding box center [744, 233] width 15 height 8
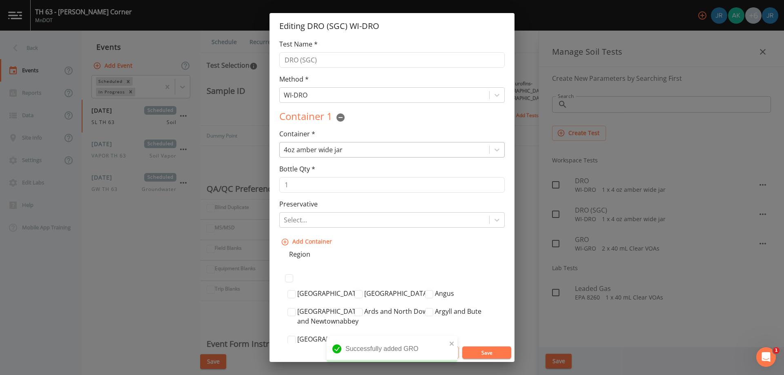
click at [308, 147] on div at bounding box center [384, 149] width 201 height 11
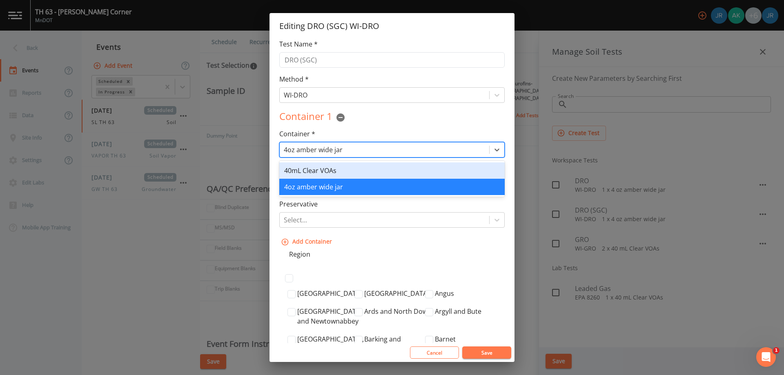
click at [371, 154] on div at bounding box center [384, 149] width 201 height 11
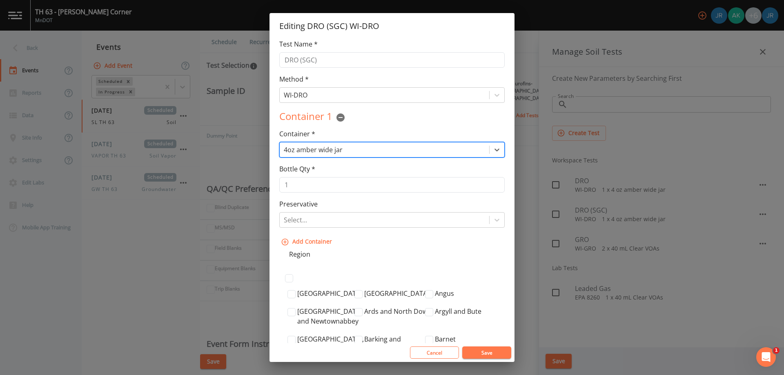
click at [416, 151] on div at bounding box center [384, 149] width 201 height 11
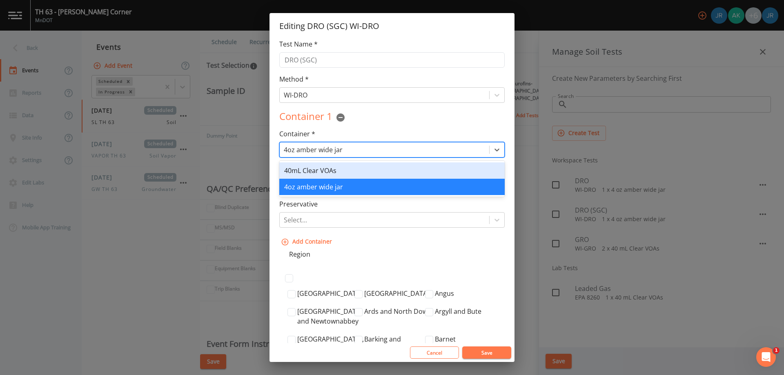
click at [416, 151] on div at bounding box center [384, 149] width 201 height 11
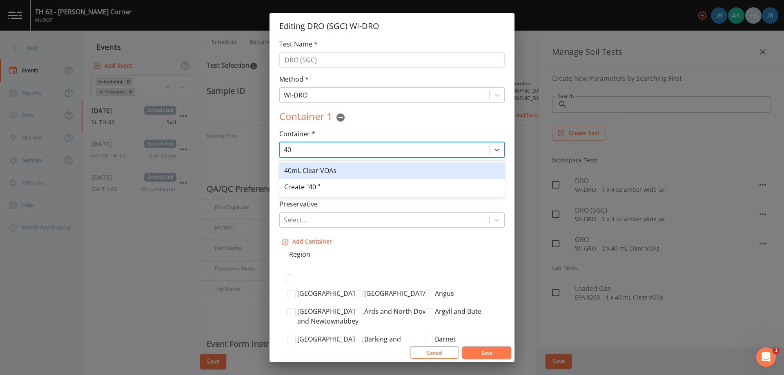
type input "4"
type input "tared unpreserved jar"
click at [359, 171] on div "Create "tared unpreserved jar"" at bounding box center [391, 171] width 225 height 16
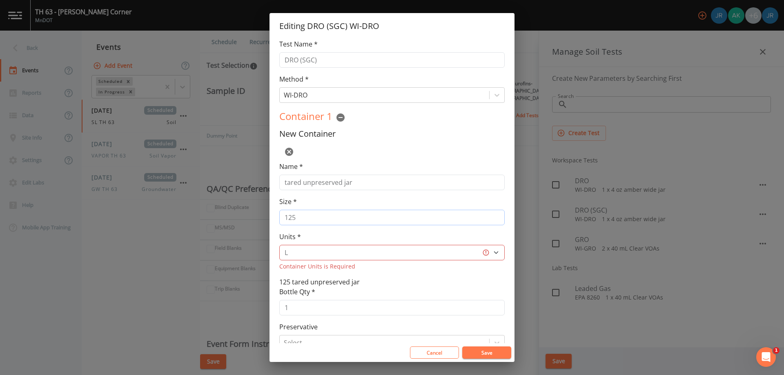
click at [308, 212] on input "125" at bounding box center [391, 218] width 225 height 16
type input "1"
type input "4"
click at [308, 254] on select "L gal mL oz" at bounding box center [391, 253] width 225 height 16
select select "oz"
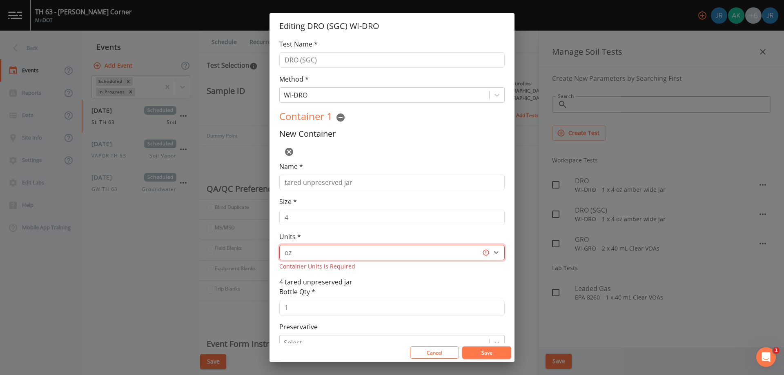
click at [279, 245] on select "L gal mL oz" at bounding box center [391, 253] width 225 height 16
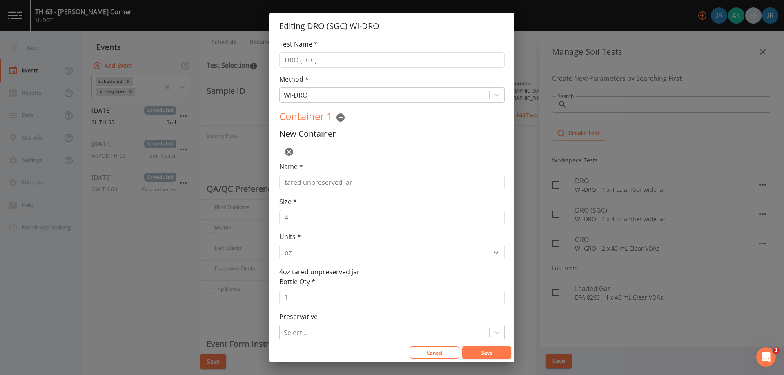
click at [486, 350] on button "Save" at bounding box center [486, 353] width 49 height 12
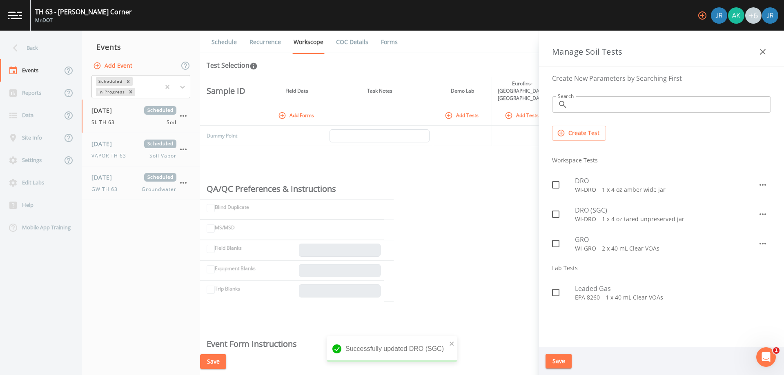
click at [649, 192] on p "WI-DRO   1 x 4 oz amber wide jar" at bounding box center [666, 190] width 183 height 8
checkbox input "true"
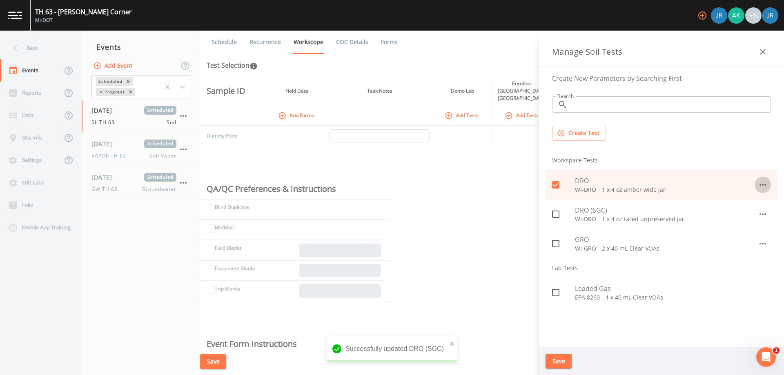
click at [765, 185] on icon "button" at bounding box center [763, 185] width 10 height 10
click at [740, 205] on icon at bounding box center [741, 204] width 6 height 6
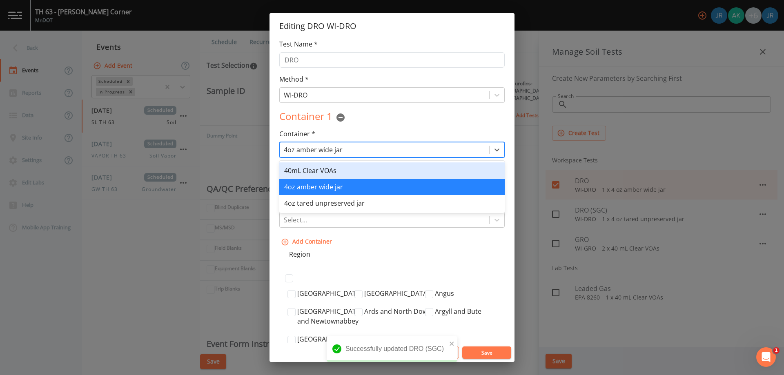
click at [335, 147] on div at bounding box center [384, 149] width 201 height 11
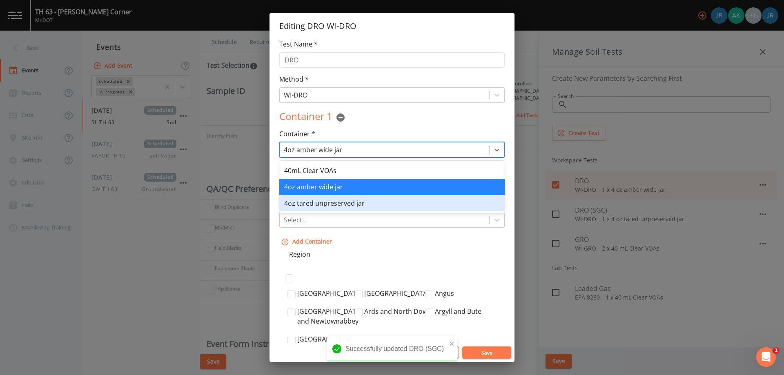
click at [337, 203] on div "4oz tared unpreserved jar" at bounding box center [391, 203] width 225 height 16
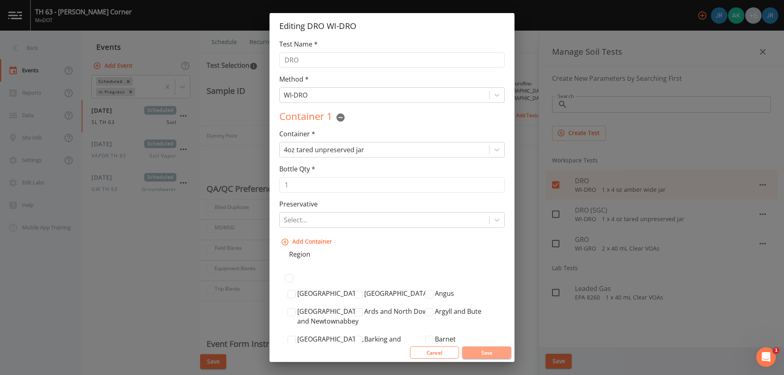
click at [478, 351] on button "Save" at bounding box center [486, 353] width 49 height 12
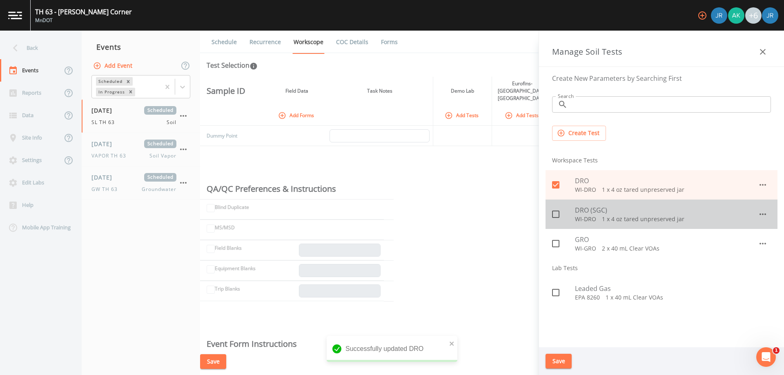
click at [556, 216] on icon at bounding box center [556, 215] width 10 height 10
checkbox input "true"
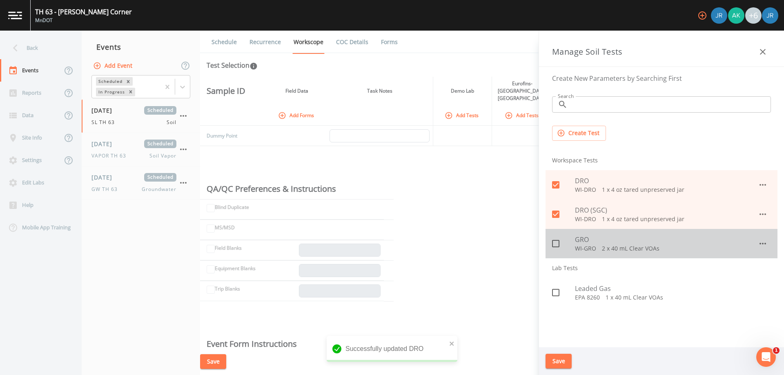
click at [554, 243] on input "checkbox" at bounding box center [551, 239] width 8 height 8
checkbox input "true"
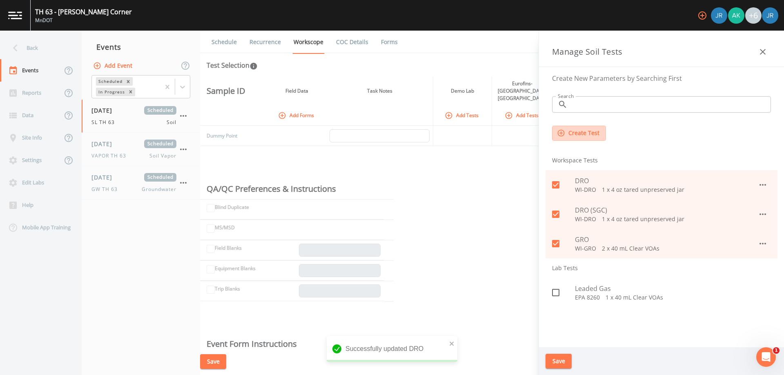
click at [564, 131] on icon "button" at bounding box center [561, 133] width 8 height 8
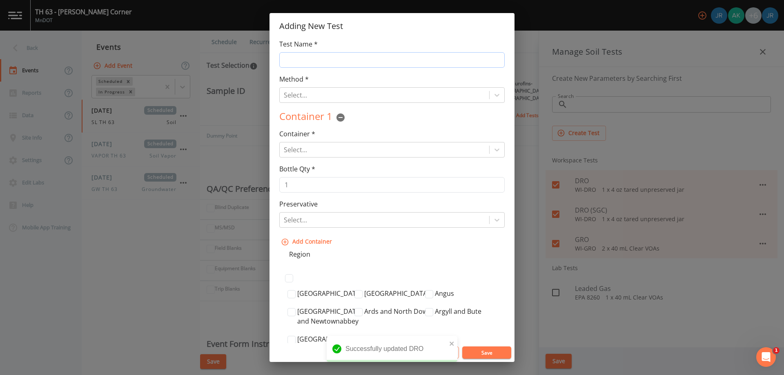
click at [304, 59] on input "Test Name *" at bounding box center [391, 60] width 225 height 16
type input "VOCs"
click at [323, 94] on div at bounding box center [384, 94] width 201 height 11
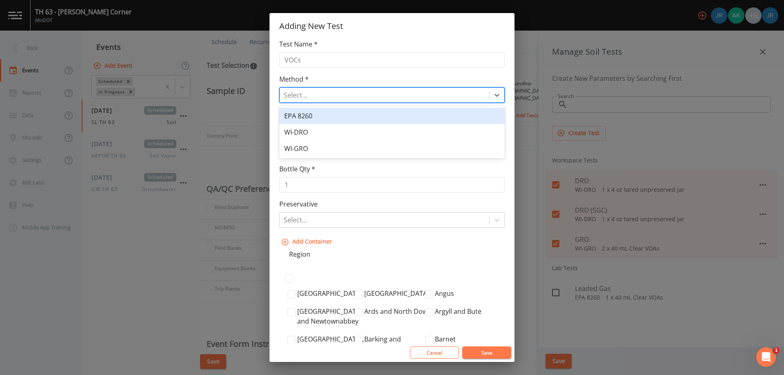
click at [319, 115] on div "EPA 8260" at bounding box center [391, 116] width 225 height 16
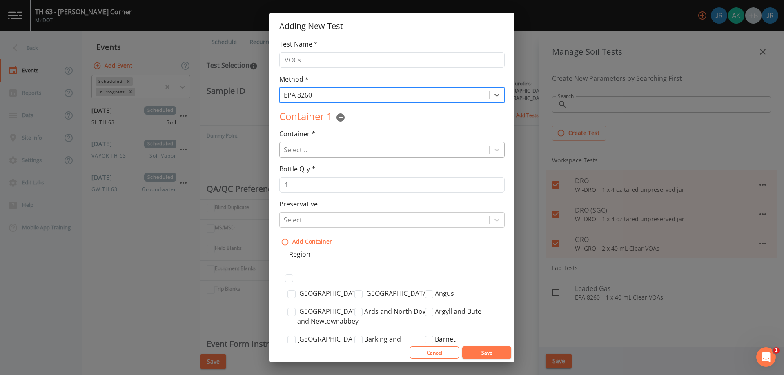
click at [311, 154] on div at bounding box center [384, 149] width 201 height 11
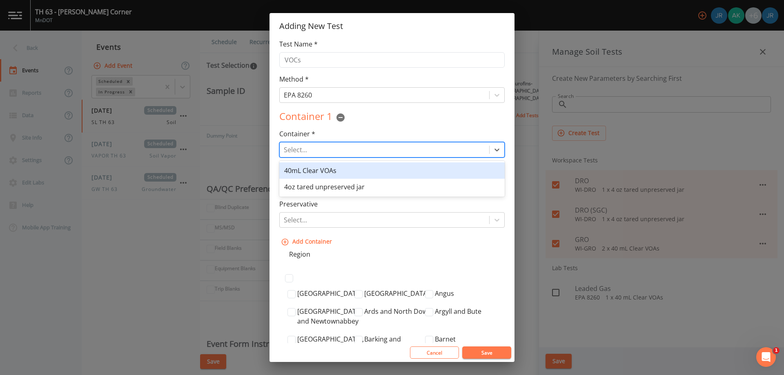
click at [323, 172] on div "40mL Clear VOAs" at bounding box center [391, 171] width 225 height 16
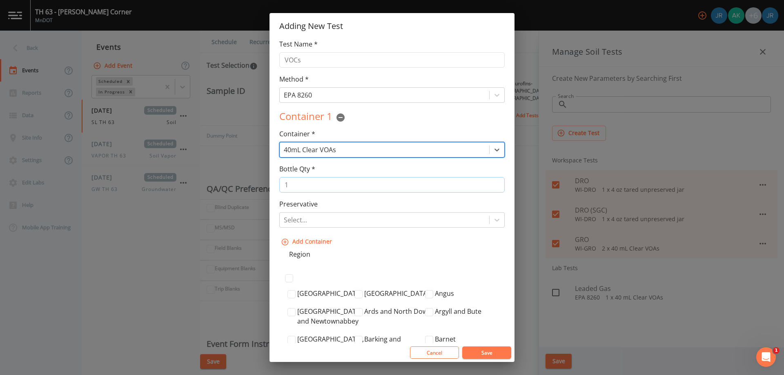
type input "2"
click at [493, 182] on input "2" at bounding box center [391, 185] width 225 height 16
click at [491, 225] on div at bounding box center [497, 220] width 15 height 15
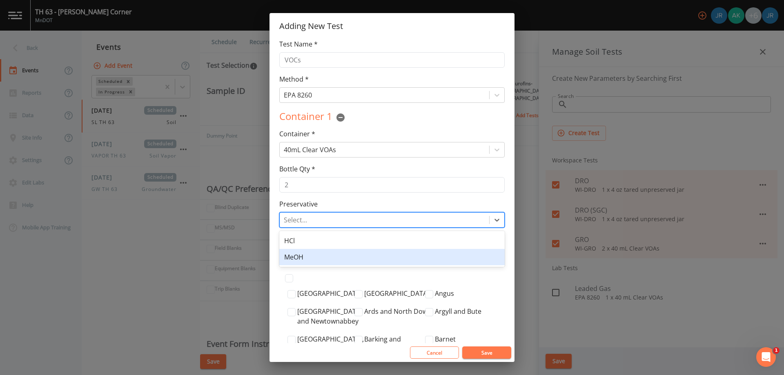
click at [410, 259] on div "MeOH" at bounding box center [391, 257] width 225 height 16
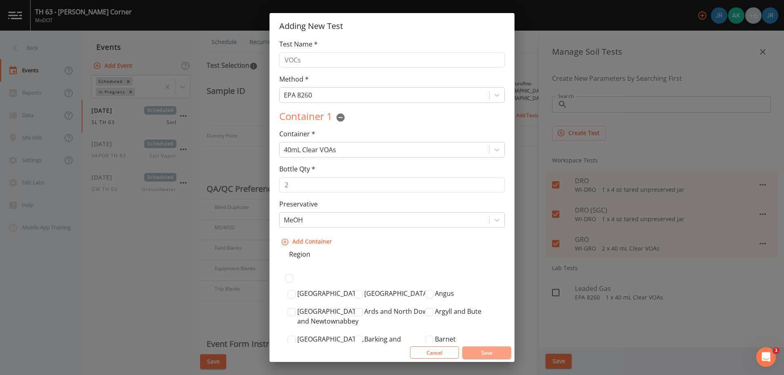
click at [488, 353] on button "Save" at bounding box center [486, 353] width 49 height 12
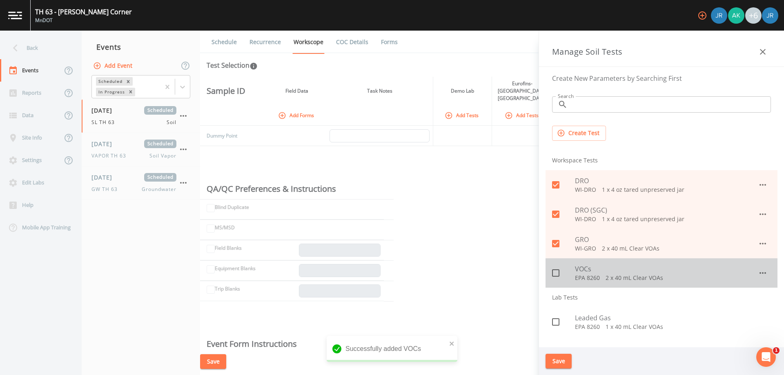
click at [557, 273] on icon at bounding box center [556, 273] width 10 height 10
checkbox input "true"
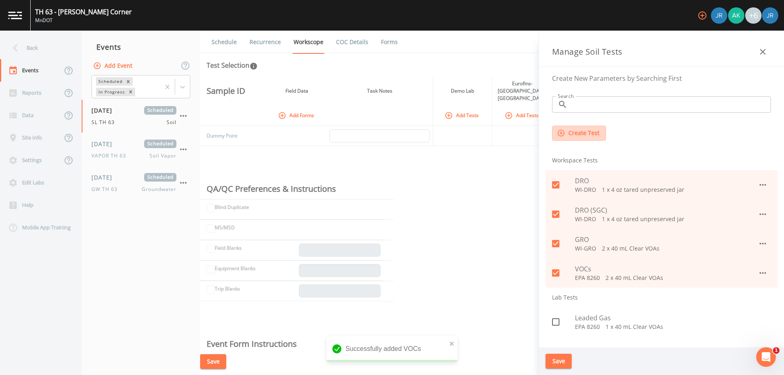
click at [574, 139] on button "Create Test" at bounding box center [579, 133] width 54 height 15
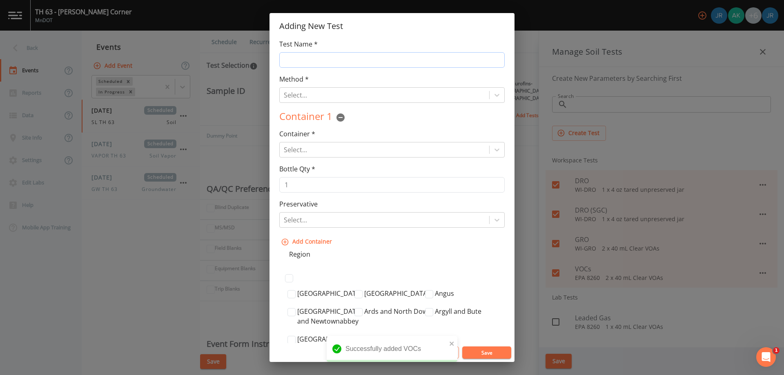
click at [306, 63] on input "Test Name *" at bounding box center [391, 60] width 225 height 16
type input "RCRA Metals"
click at [312, 88] on div "Select..." at bounding box center [385, 95] width 210 height 15
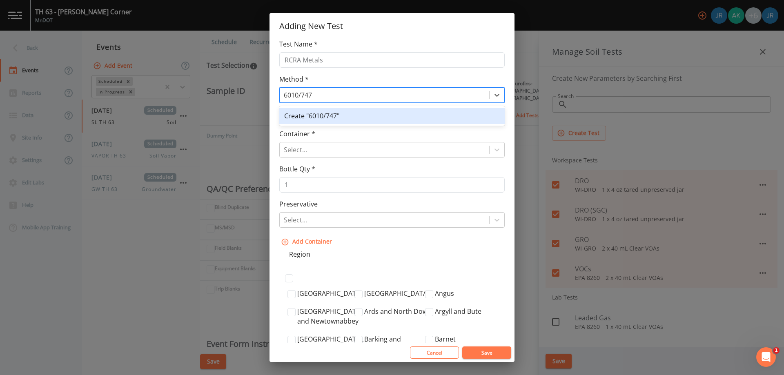
type input "6010/7470"
click at [330, 118] on div "Create "6010/7470"" at bounding box center [391, 116] width 225 height 16
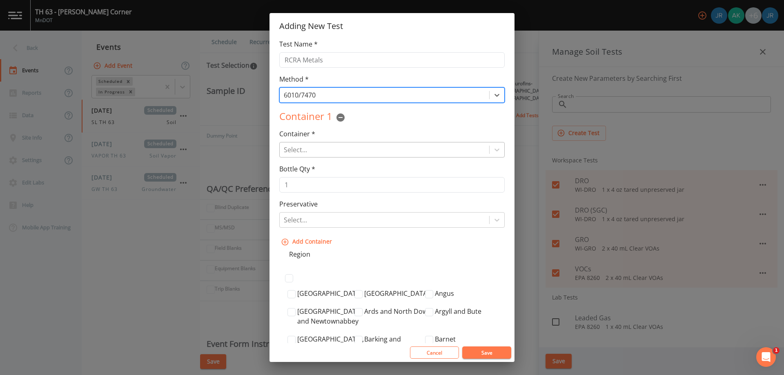
click at [314, 149] on div at bounding box center [384, 149] width 201 height 11
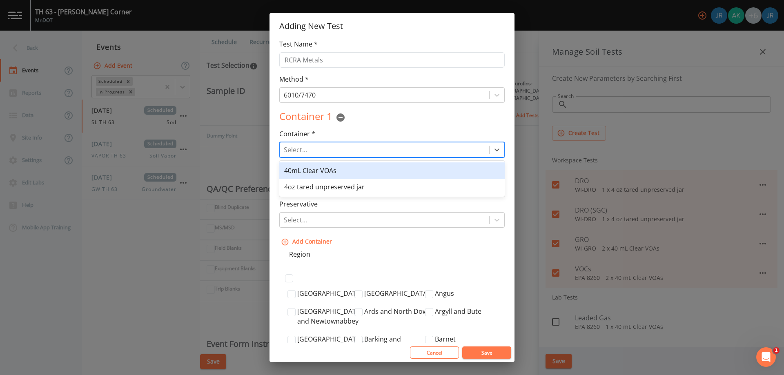
click at [323, 147] on div at bounding box center [384, 149] width 201 height 11
click at [362, 149] on div at bounding box center [384, 149] width 201 height 11
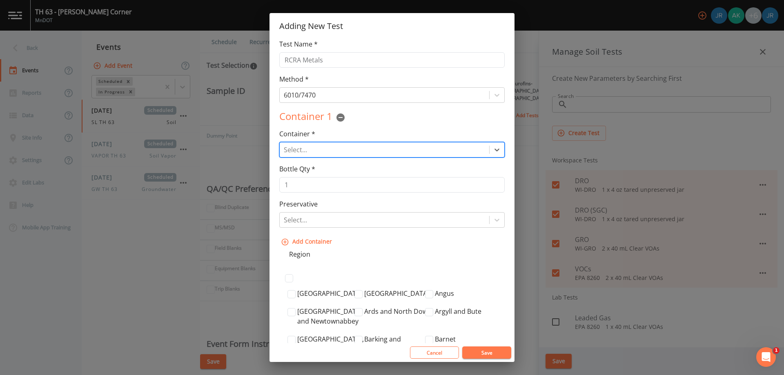
click at [348, 149] on div at bounding box center [384, 149] width 201 height 11
type input "amber wide jar"
click at [348, 178] on div "Create "amber wide jar"" at bounding box center [391, 171] width 225 height 16
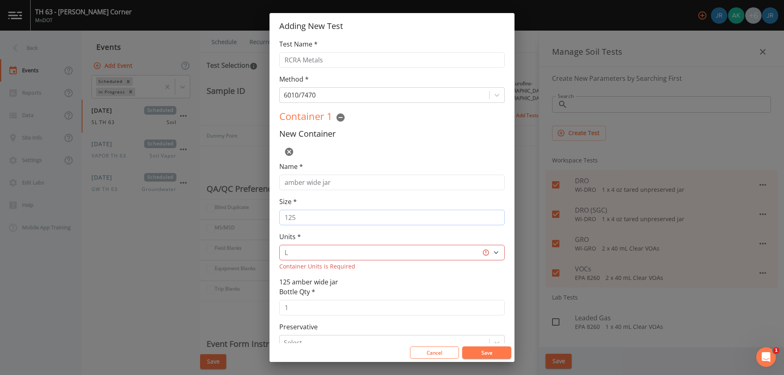
click at [309, 221] on input "125" at bounding box center [391, 218] width 225 height 16
drag, startPoint x: 309, startPoint y: 221, endPoint x: 278, endPoint y: 223, distance: 31.5
click at [278, 223] on div "Test Name * RCRA Metals Method * 6010/7470 Container 1 New Container Name * amb…" at bounding box center [392, 191] width 245 height 304
type input "4"
click at [297, 250] on select "L gal mL oz" at bounding box center [391, 253] width 225 height 16
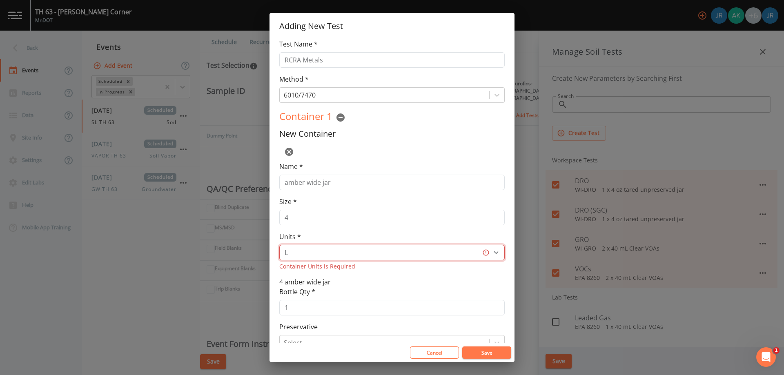
select select "oz"
click at [279, 245] on select "L gal mL oz" at bounding box center [391, 253] width 225 height 16
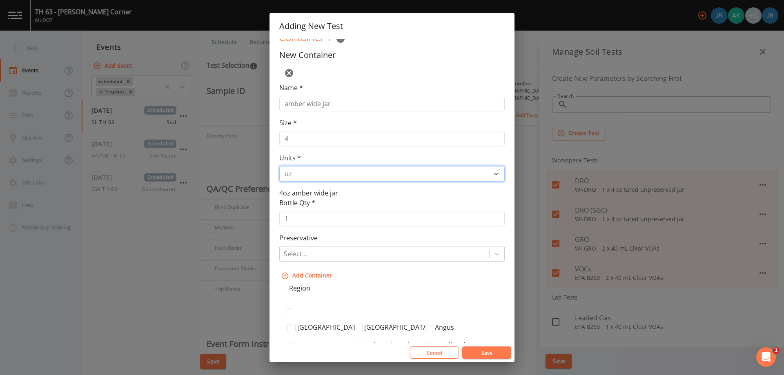
scroll to position [82, 0]
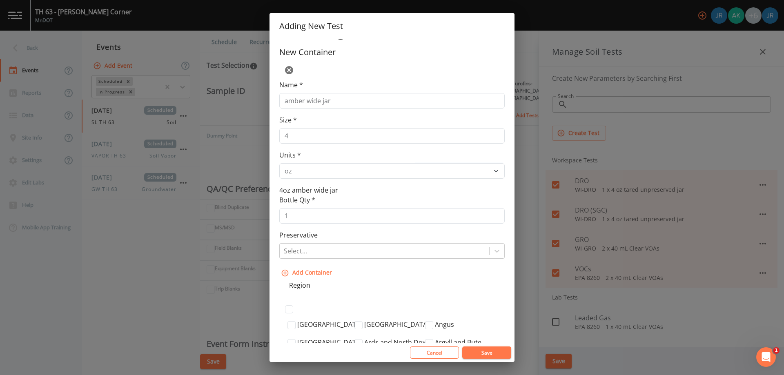
click at [491, 355] on button "Save" at bounding box center [486, 353] width 49 height 12
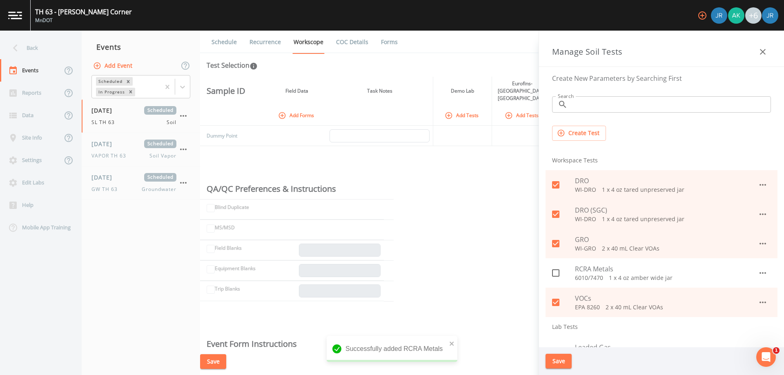
click at [555, 274] on icon at bounding box center [556, 273] width 10 height 10
checkbox input "true"
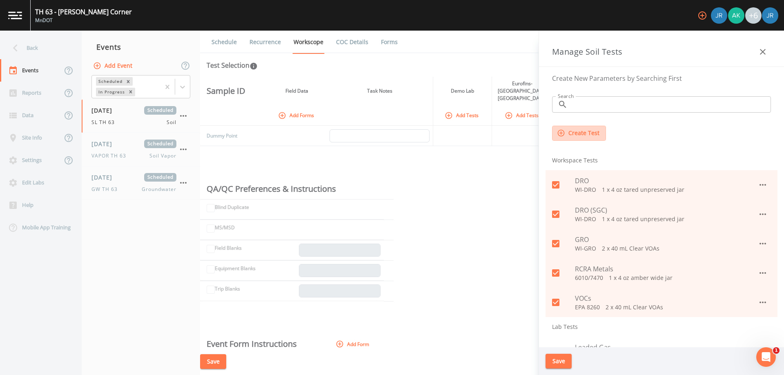
click at [568, 138] on button "Create Test" at bounding box center [579, 133] width 54 height 15
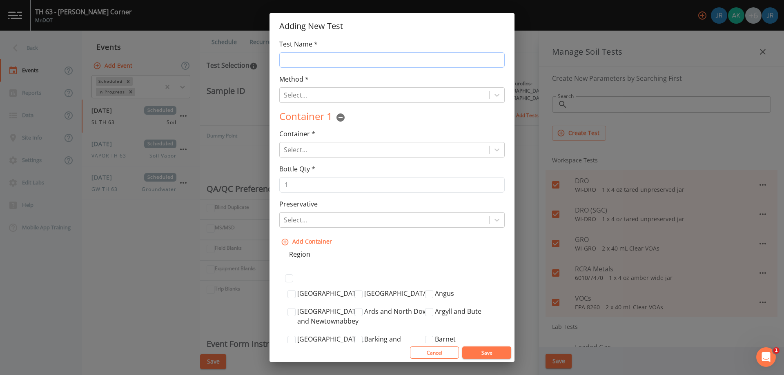
click at [305, 56] on input "Test Name *" at bounding box center [391, 60] width 225 height 16
type input "PAHs"
click at [309, 94] on div at bounding box center [384, 94] width 201 height 11
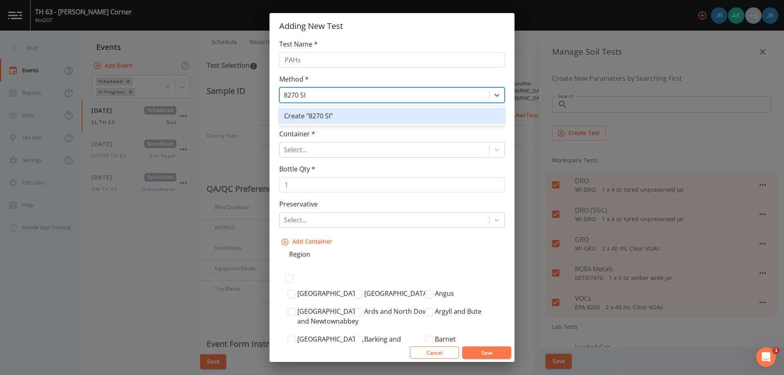
type input "8270 SIM"
click at [315, 118] on div "Create "8270 SIM"" at bounding box center [391, 116] width 225 height 16
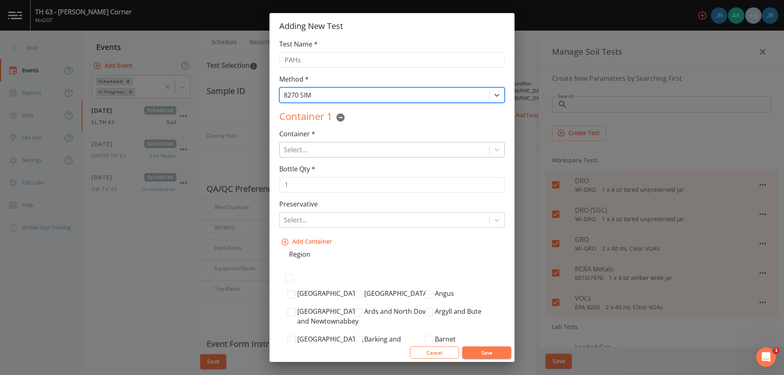
click at [315, 147] on div at bounding box center [384, 149] width 201 height 11
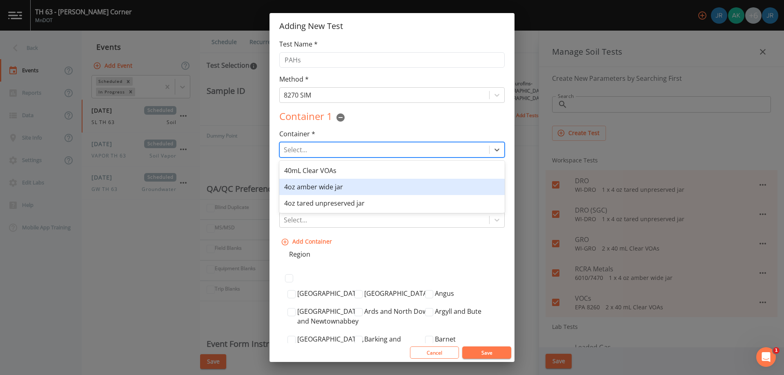
click at [333, 189] on div "4oz amber wide jar" at bounding box center [391, 187] width 225 height 16
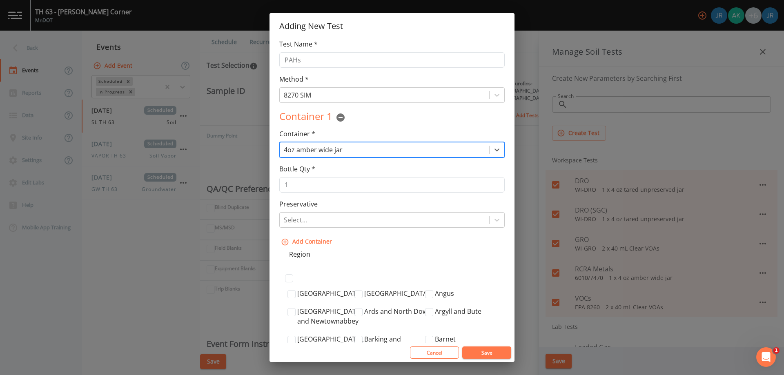
click at [486, 355] on button "Save" at bounding box center [486, 353] width 49 height 12
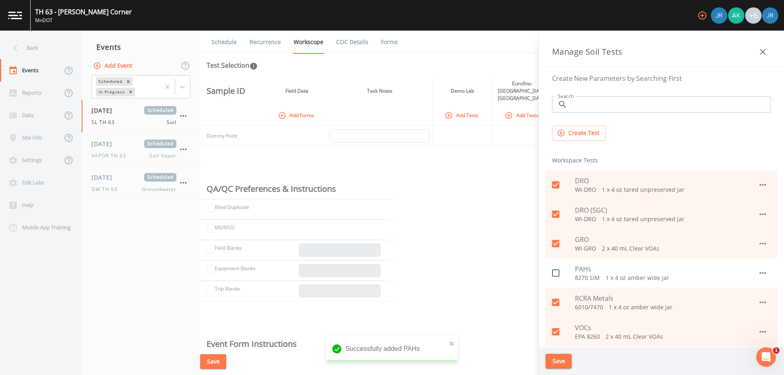
click at [554, 275] on icon at bounding box center [556, 273] width 10 height 10
checkbox input "true"
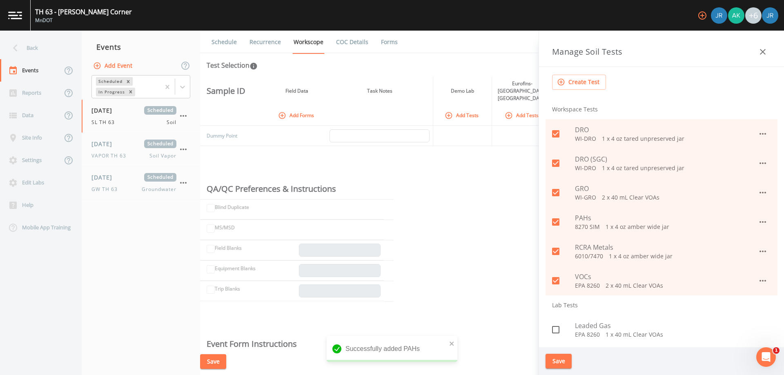
scroll to position [51, 0]
click at [555, 362] on button "Save" at bounding box center [559, 361] width 26 height 15
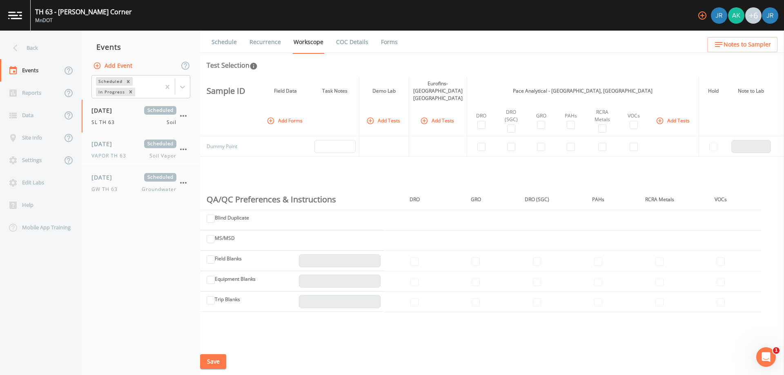
click at [281, 114] on button "Add Forms" at bounding box center [285, 120] width 41 height 13
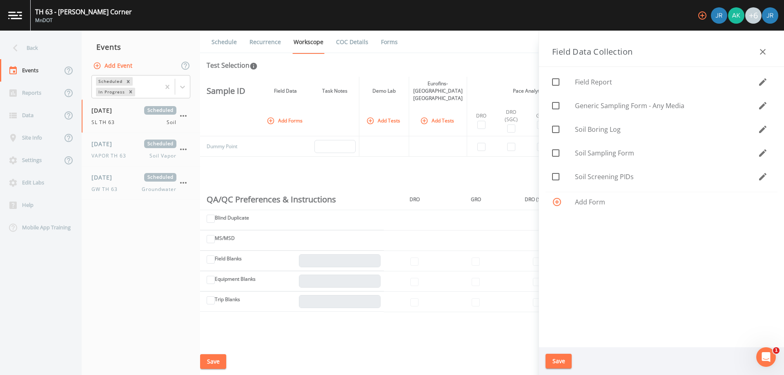
click at [558, 106] on icon at bounding box center [556, 106] width 10 height 10
checkbox input "true"
click at [562, 359] on button "Save" at bounding box center [559, 361] width 26 height 15
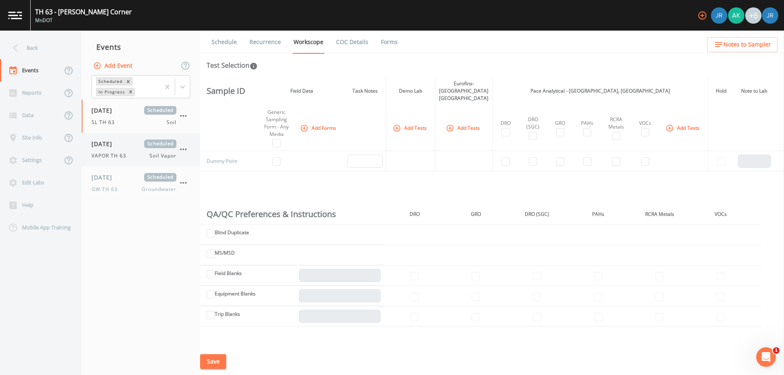
click at [124, 153] on span "VAPOR TH 63" at bounding box center [111, 155] width 40 height 7
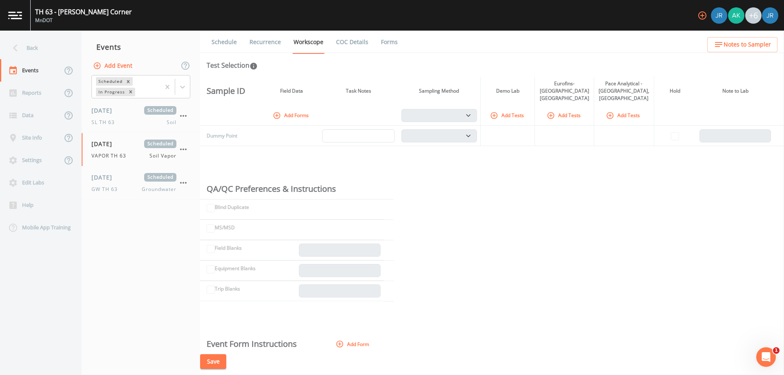
click at [527, 109] on button "Add Tests" at bounding box center [507, 115] width 39 height 13
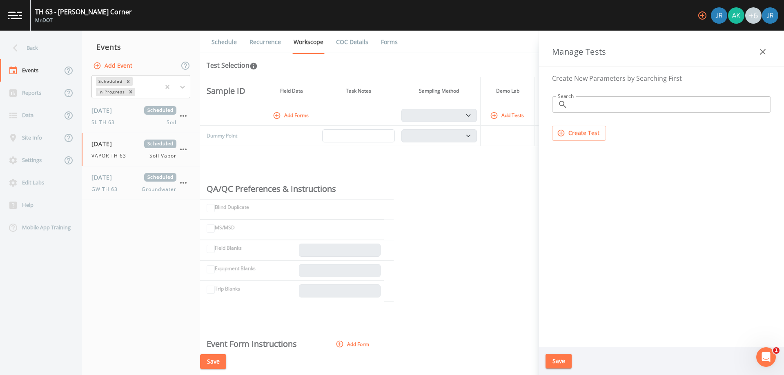
click at [602, 107] on input "Search" at bounding box center [671, 104] width 200 height 16
click at [597, 107] on input "Search" at bounding box center [671, 104] width 200 height 16
click at [575, 130] on button "Create Test" at bounding box center [579, 133] width 54 height 15
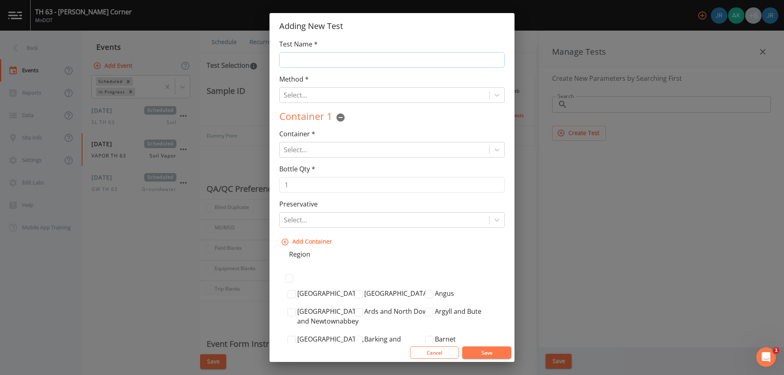
click at [337, 60] on input "Test Name *" at bounding box center [391, 60] width 225 height 16
type input "VOCs"
click at [315, 98] on div at bounding box center [384, 94] width 201 height 11
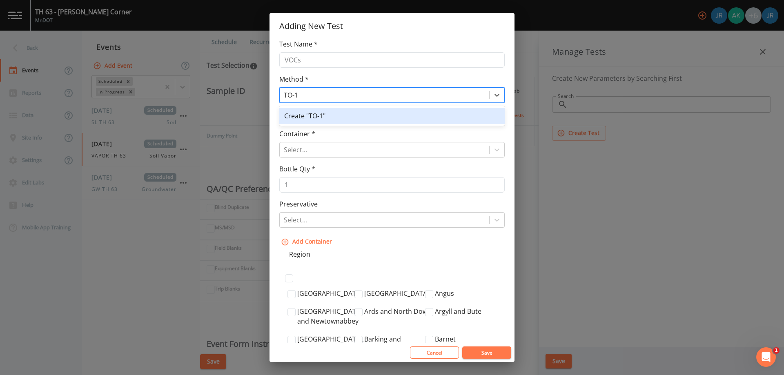
type input "TO-15"
click at [321, 118] on div "Create "TO-15"" at bounding box center [391, 116] width 225 height 16
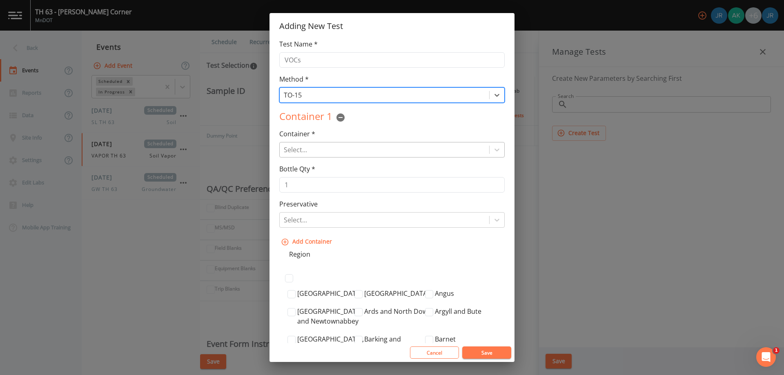
click at [310, 148] on div at bounding box center [384, 149] width 201 height 11
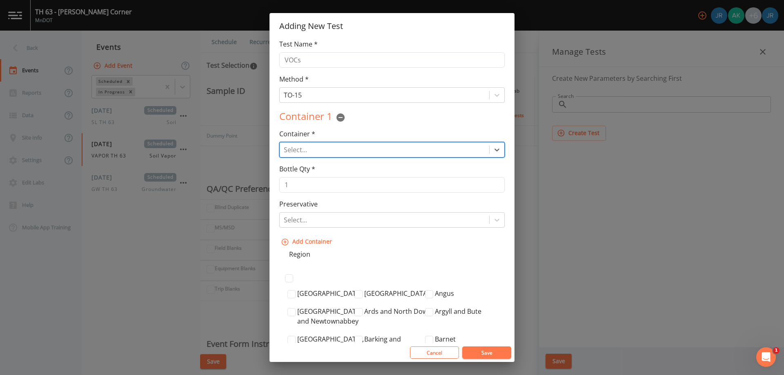
click at [310, 148] on div at bounding box center [384, 149] width 201 height 11
click at [495, 150] on icon at bounding box center [497, 150] width 5 height 3
click at [441, 152] on div at bounding box center [384, 149] width 201 height 11
type input "summa can"
click at [414, 168] on div "Create "summa can"" at bounding box center [391, 171] width 225 height 16
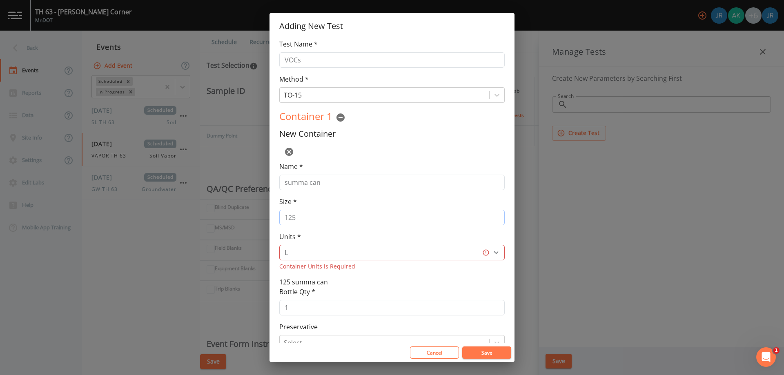
click at [319, 218] on input "125" at bounding box center [391, 218] width 225 height 16
drag, startPoint x: 321, startPoint y: 218, endPoint x: 279, endPoint y: 223, distance: 42.9
click at [279, 223] on div "Test Name * VOCs Method * TO-15 Container 1 New Container Name * summa can Size…" at bounding box center [392, 191] width 245 height 304
type input "1"
click at [331, 232] on div "Name * summa can Size * 1 Units * L gal mL oz Container Units is Required" at bounding box center [391, 216] width 225 height 109
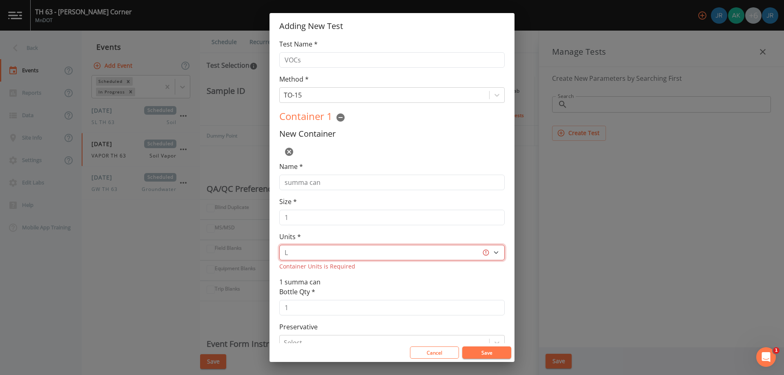
drag, startPoint x: 343, startPoint y: 251, endPoint x: 349, endPoint y: 251, distance: 5.7
click at [343, 251] on select "L gal mL oz" at bounding box center [391, 253] width 225 height 16
click at [279, 245] on select "L gal mL oz" at bounding box center [391, 253] width 225 height 16
click at [355, 236] on div "Units * L gal mL oz Container Units is Required" at bounding box center [391, 251] width 225 height 39
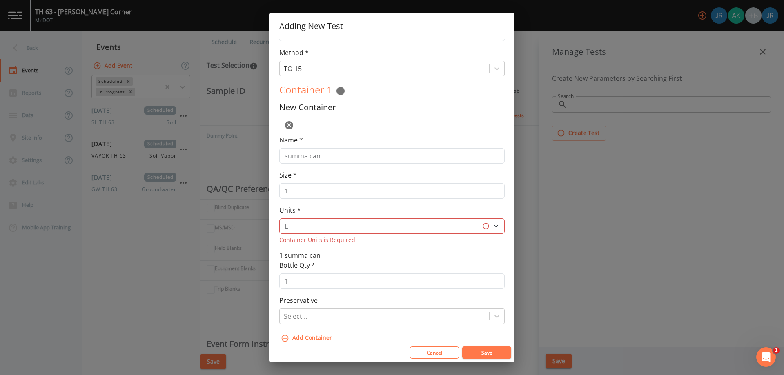
scroll to position [41, 0]
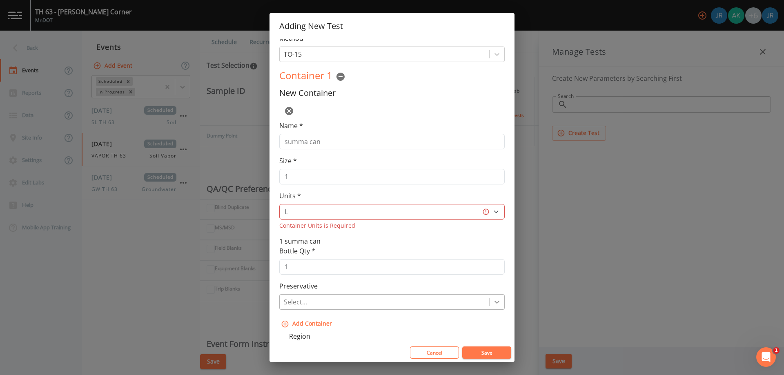
click at [497, 300] on icon at bounding box center [497, 302] width 8 height 8
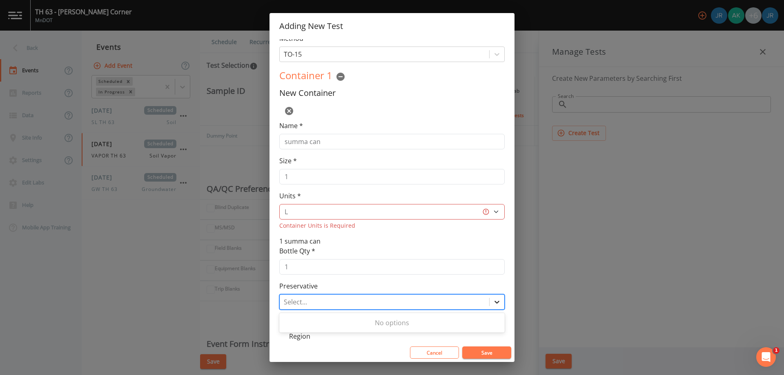
click at [497, 300] on icon at bounding box center [497, 302] width 8 height 8
click at [498, 355] on button "Save" at bounding box center [486, 353] width 49 height 12
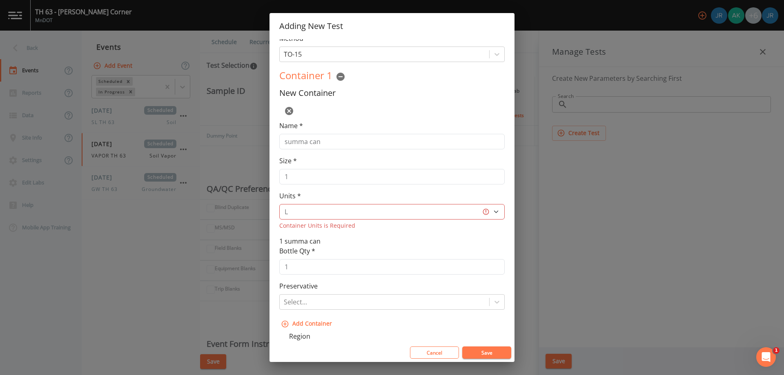
click at [487, 354] on button "Save" at bounding box center [486, 353] width 49 height 12
click at [355, 214] on select "L gal mL oz" at bounding box center [391, 212] width 225 height 16
click at [279, 204] on select "L gal mL oz" at bounding box center [391, 212] width 225 height 16
click at [307, 203] on div "Units * L gal mL oz Container Units is Required" at bounding box center [391, 210] width 225 height 39
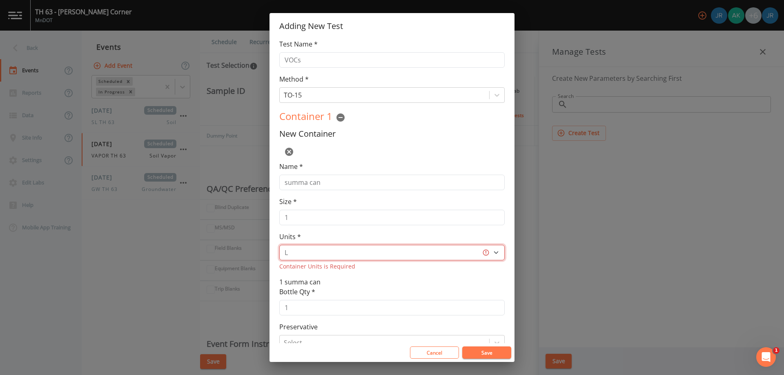
scroll to position [41, 0]
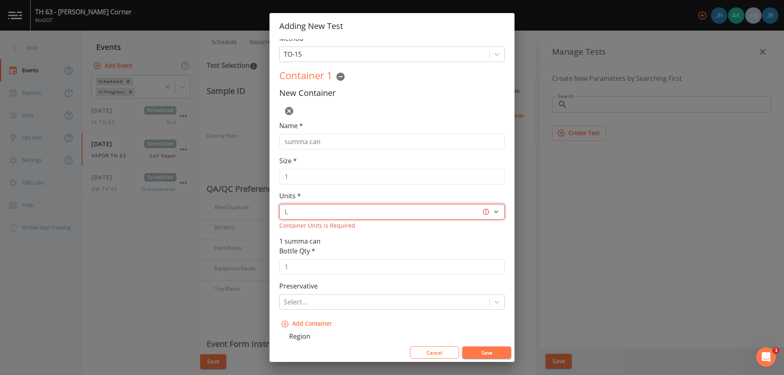
drag, startPoint x: 0, startPoint y: 0, endPoint x: 303, endPoint y: 216, distance: 371.9
click at [303, 216] on select "L gal mL oz" at bounding box center [391, 212] width 225 height 16
click at [279, 204] on select "L gal mL oz" at bounding box center [391, 212] width 225 height 16
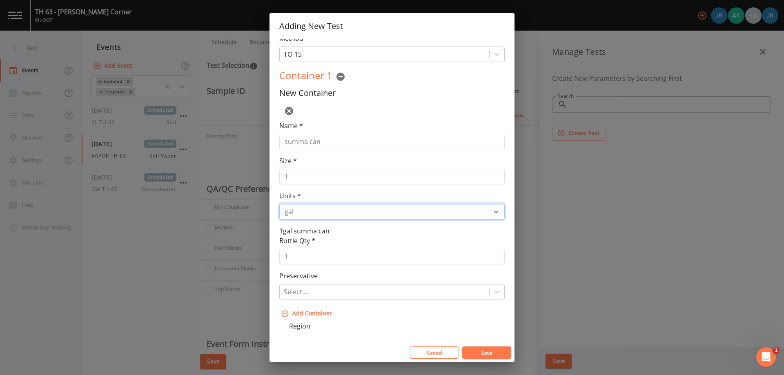
click at [308, 214] on select "L gal mL oz" at bounding box center [391, 212] width 225 height 16
click at [279, 204] on select "L gal mL oz" at bounding box center [391, 212] width 225 height 16
click at [309, 214] on select "L gal mL oz" at bounding box center [391, 212] width 225 height 16
select select "L"
click at [279, 204] on select "L gal mL oz" at bounding box center [391, 212] width 225 height 16
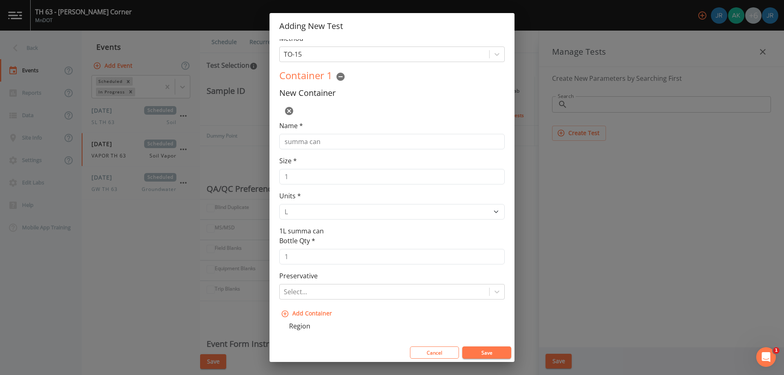
click at [483, 349] on button "Save" at bounding box center [486, 353] width 49 height 12
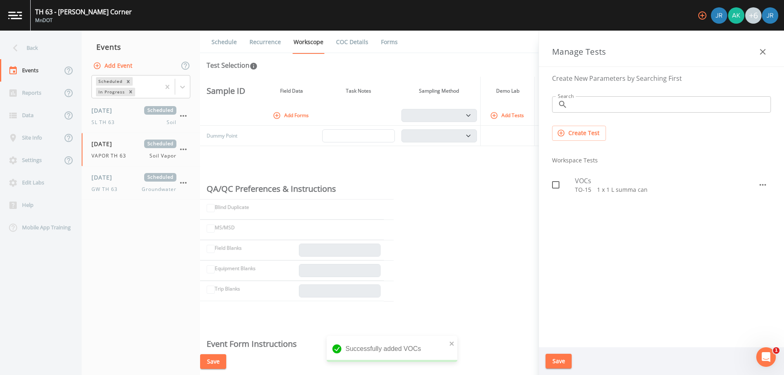
click at [553, 183] on input "checkbox" at bounding box center [551, 180] width 8 height 8
checkbox input "true"
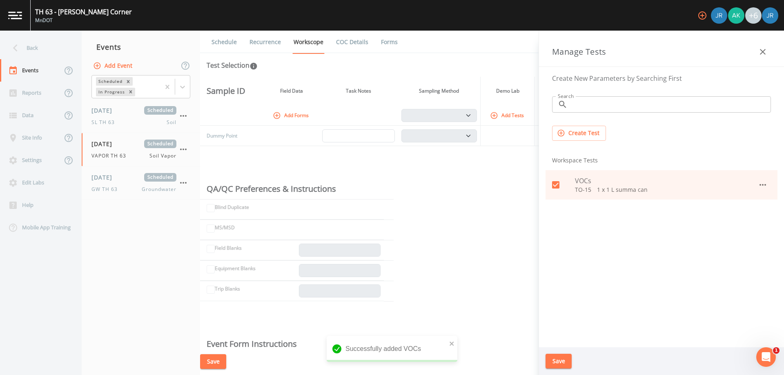
click at [589, 133] on button "Create Test" at bounding box center [579, 133] width 54 height 15
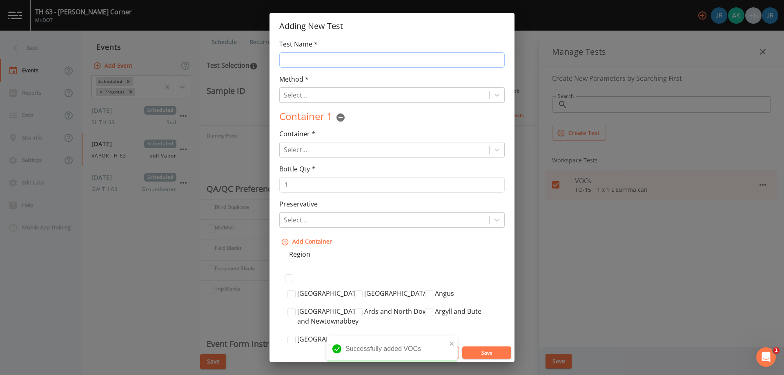
click at [321, 57] on input "Test Name *" at bounding box center [391, 60] width 225 height 16
type input "Fixed gases"
click at [310, 97] on div at bounding box center [384, 94] width 201 height 11
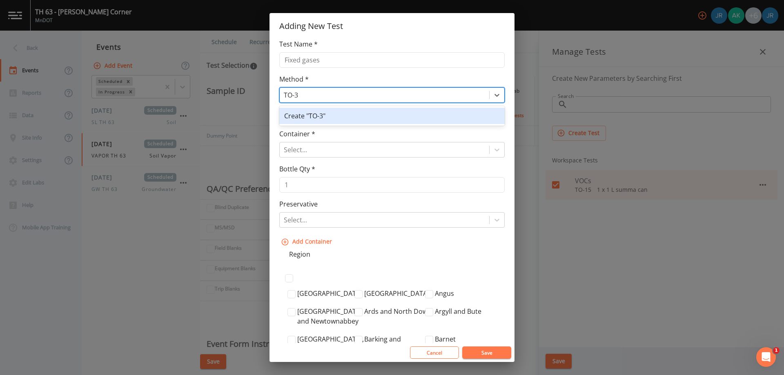
type input "TO-3C"
click at [327, 118] on div "Create "TO-3C"" at bounding box center [391, 116] width 225 height 16
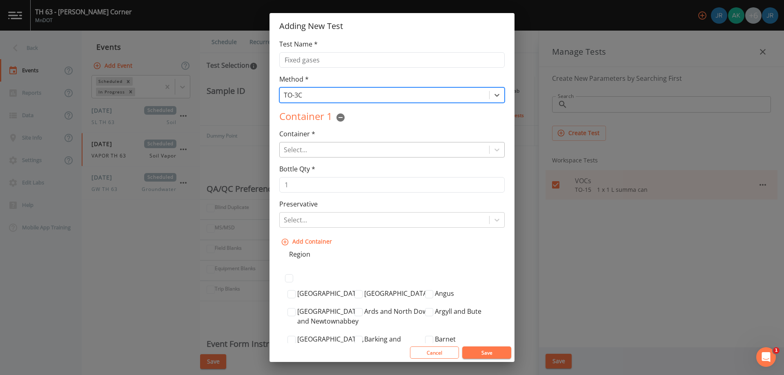
click at [310, 147] on div at bounding box center [384, 149] width 201 height 11
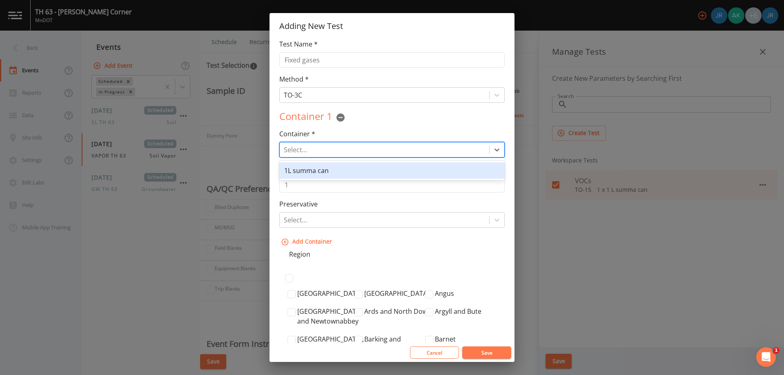
click at [311, 170] on div "1L summa can" at bounding box center [391, 171] width 225 height 16
click at [493, 351] on button "Save" at bounding box center [486, 353] width 49 height 12
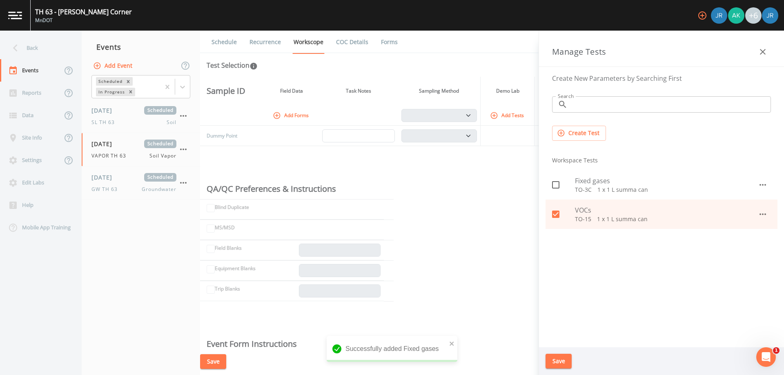
click at [555, 182] on input "checkbox" at bounding box center [551, 180] width 8 height 8
checkbox input "true"
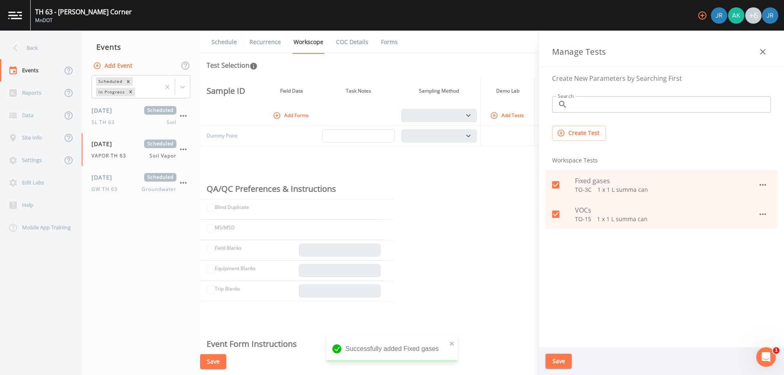
click at [563, 356] on button "Save" at bounding box center [559, 361] width 26 height 15
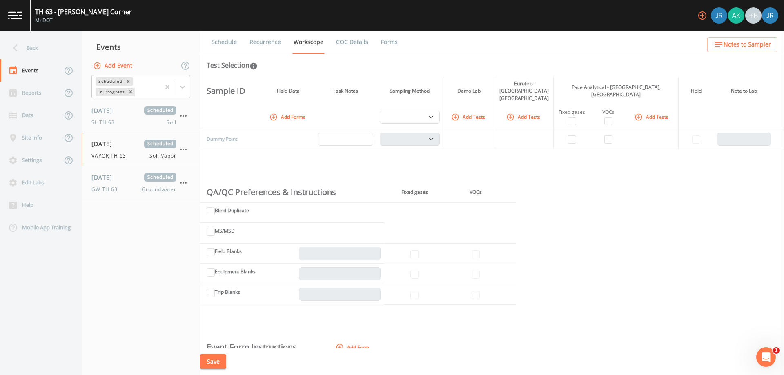
click at [291, 110] on button "Add Forms" at bounding box center [288, 116] width 41 height 13
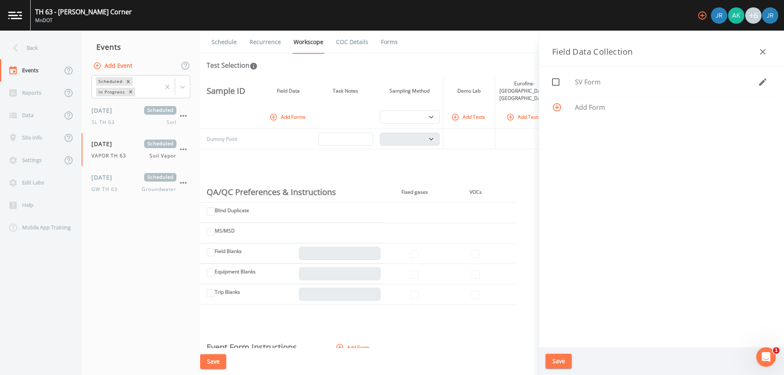
click at [595, 81] on span "SV Form" at bounding box center [666, 82] width 183 height 10
checkbox input "true"
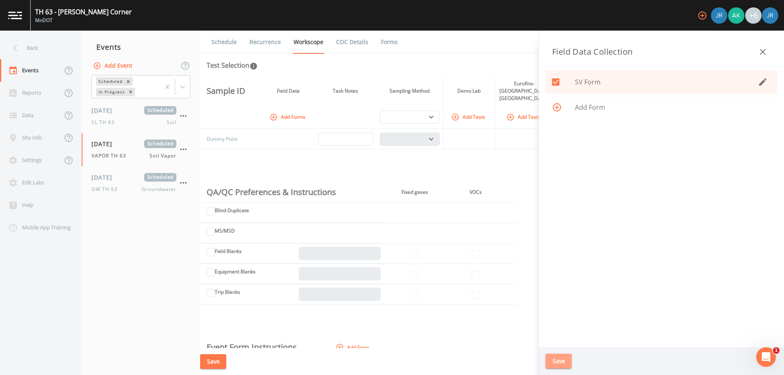
click at [558, 365] on button "Save" at bounding box center [559, 361] width 26 height 15
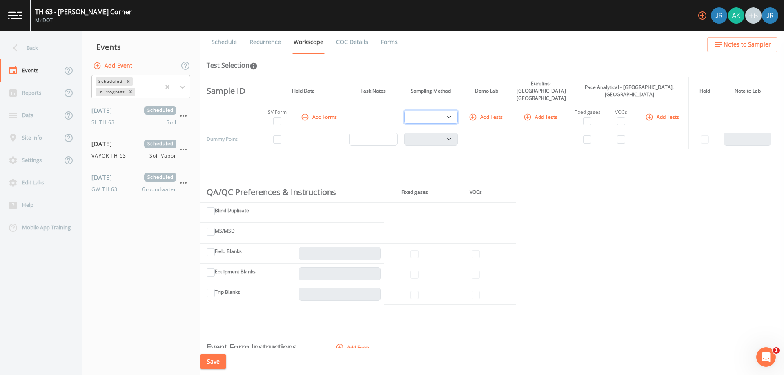
click at [436, 114] on select "Summa Canister" at bounding box center [431, 117] width 54 height 13
select select "c5bfc0a2-8365-4ab6-a941-dacac289f9c5"
click at [406, 111] on select "Summa Canister" at bounding box center [431, 117] width 54 height 13
click at [436, 111] on select "Summa Canister" at bounding box center [431, 117] width 54 height 13
select select "c5bfc0a2-8365-4ab6-a941-dacac289f9c5"
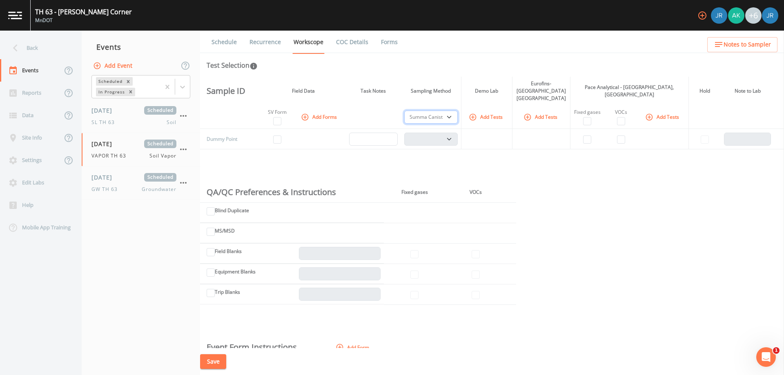
click at [406, 111] on select "Summa Canister" at bounding box center [431, 117] width 54 height 13
select select
click at [378, 138] on input "text" at bounding box center [373, 139] width 49 height 13
click at [426, 111] on select "Summa Canister" at bounding box center [431, 117] width 54 height 13
click at [487, 185] on th "VOCs" at bounding box center [475, 192] width 61 height 20
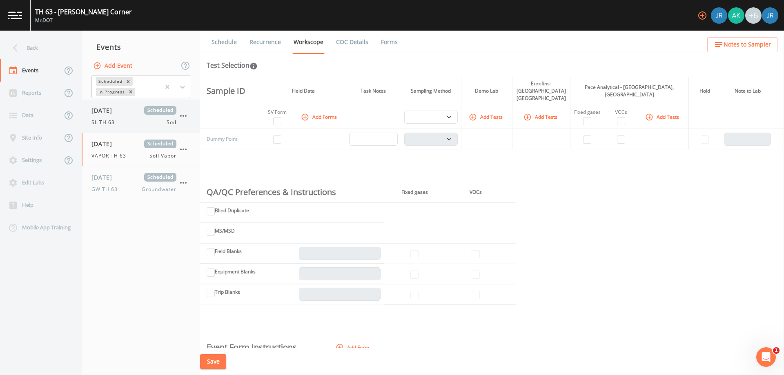
click at [125, 120] on div "SL TH 63 Soil" at bounding box center [133, 122] width 85 height 7
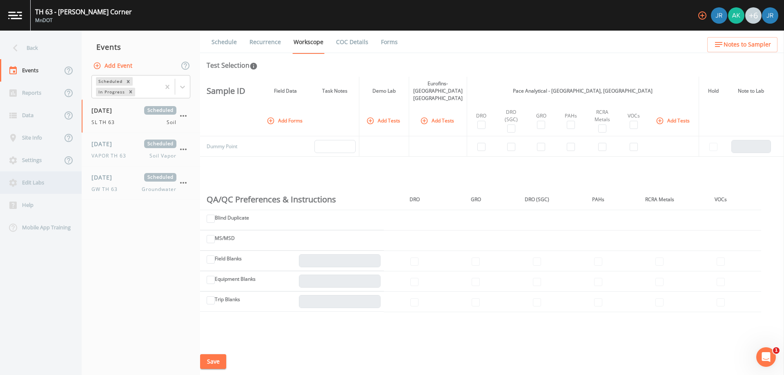
click at [41, 177] on div "Edit Labs" at bounding box center [37, 183] width 74 height 22
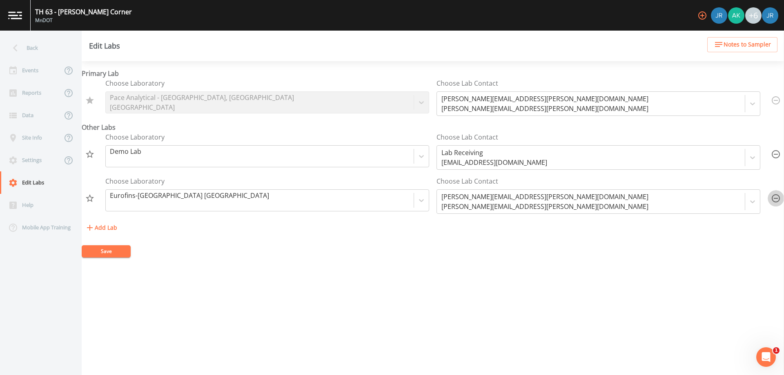
click at [774, 198] on icon "button" at bounding box center [776, 198] width 8 height 8
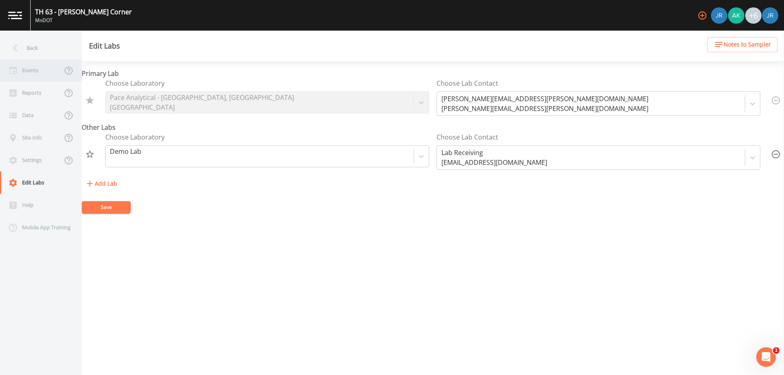
click at [35, 73] on div "Events" at bounding box center [31, 70] width 62 height 22
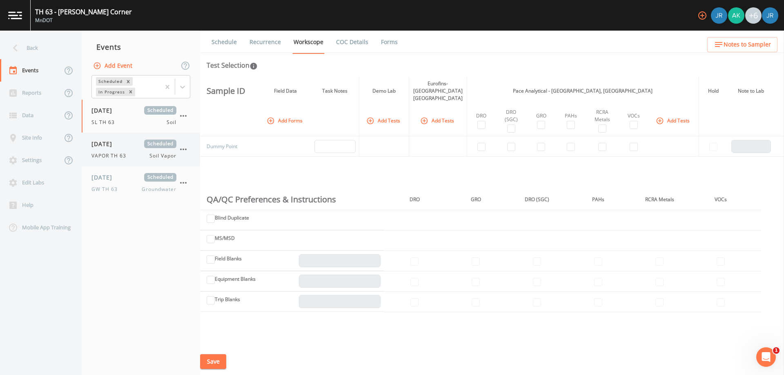
click at [120, 151] on div "[DATE] Scheduled VAPOR TH 63 Soil Vapor" at bounding box center [133, 150] width 85 height 20
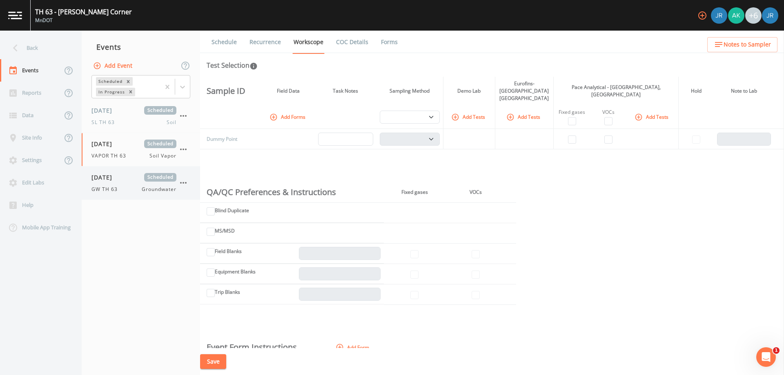
click at [118, 181] on span "[DATE]" at bounding box center [104, 177] width 27 height 9
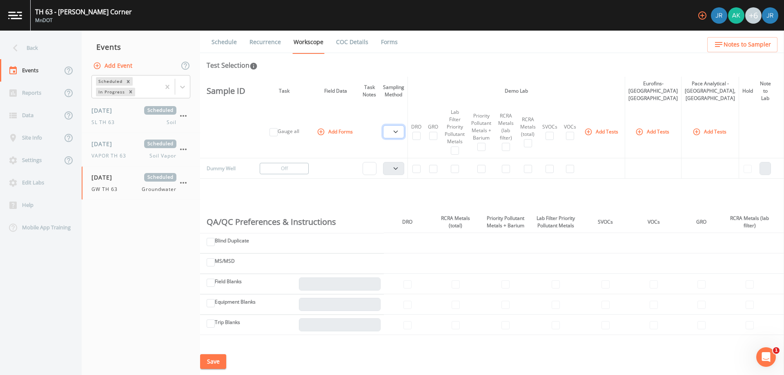
click at [395, 129] on select "PDB Bag Grab Low Flow 3 Vol. Purge" at bounding box center [393, 131] width 21 height 13
select select "d1353bd6-e69c-47f2-b562-038a0934dacb"
click at [386, 125] on select "PDB Bag Grab Low Flow 3 Vol. Purge" at bounding box center [393, 131] width 21 height 13
select select
click at [227, 42] on link "Schedule" at bounding box center [224, 42] width 28 height 23
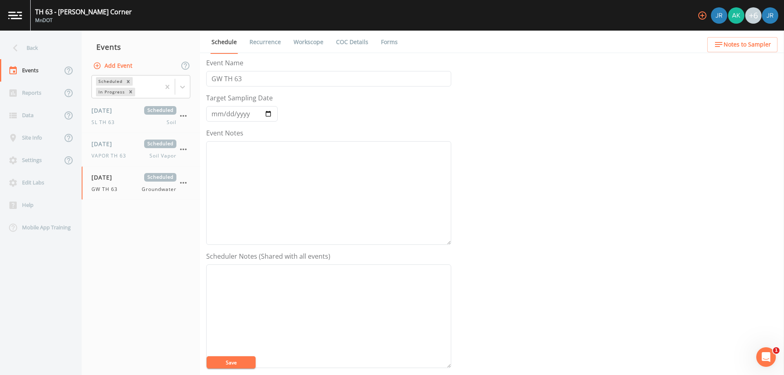
click at [243, 361] on button "Save" at bounding box center [231, 363] width 49 height 12
click at [34, 137] on div "Site Info" at bounding box center [31, 138] width 62 height 22
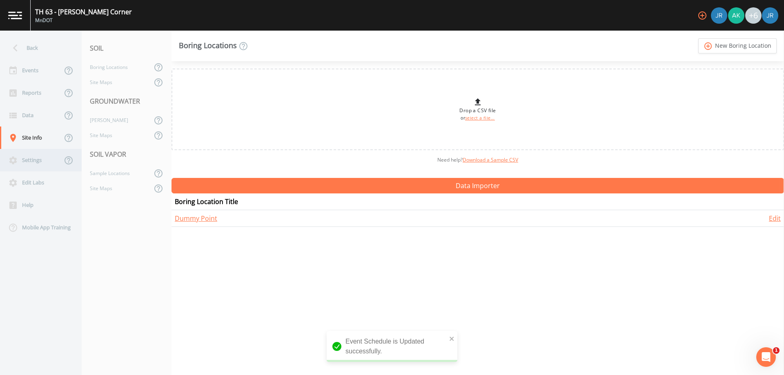
click at [34, 164] on div "Settings" at bounding box center [31, 160] width 62 height 22
select select "2d7cff81-c4d8-4a74-8d84-d4957e4f44c3"
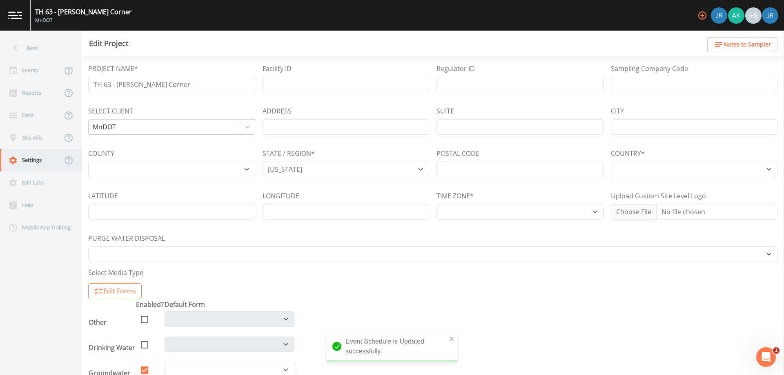
select select "[GEOGRAPHIC_DATA]"
select select "c4cb78a6-fcb8-4fa7-89a2-f1df6f16d147"
select select "b771d3f4-2590-47cf-a1e7-9faa0a82d635"
select select "Pour on ground"
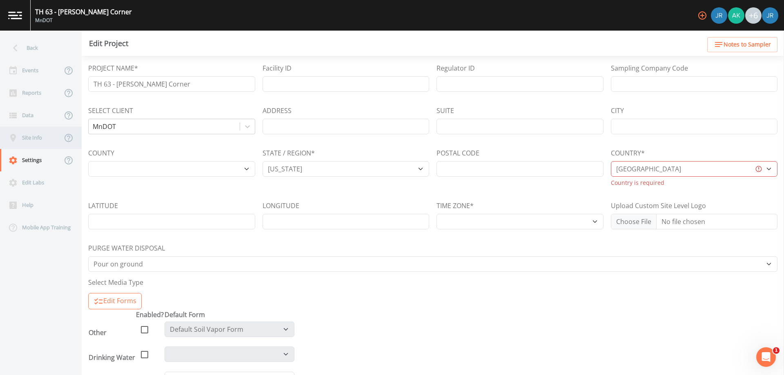
select select "US/Central"
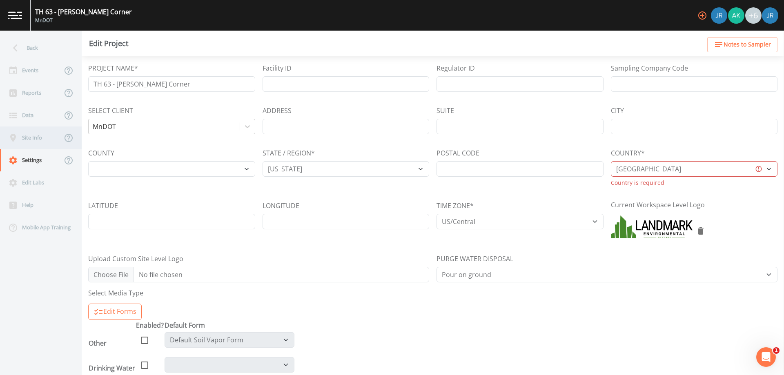
click at [30, 136] on div "Site Info" at bounding box center [31, 138] width 62 height 22
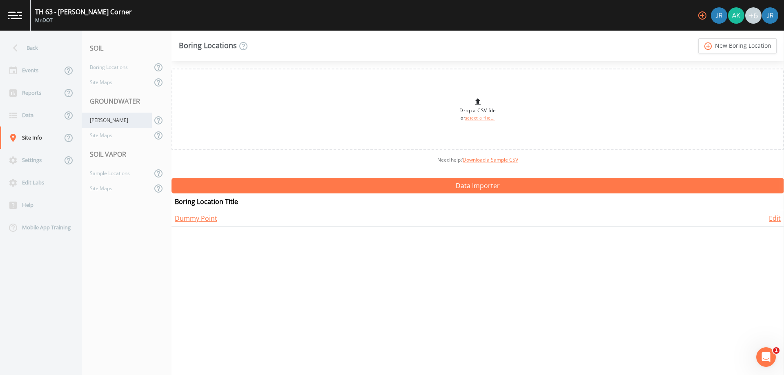
click at [117, 125] on div "[PERSON_NAME]" at bounding box center [117, 120] width 70 height 15
click at [113, 139] on div "Site Maps" at bounding box center [117, 135] width 70 height 15
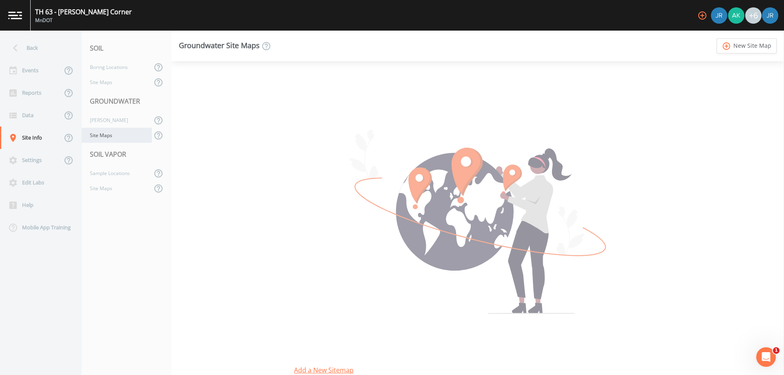
click at [105, 129] on div "Site Maps" at bounding box center [117, 135] width 70 height 15
click at [105, 120] on div "[PERSON_NAME]" at bounding box center [117, 120] width 70 height 15
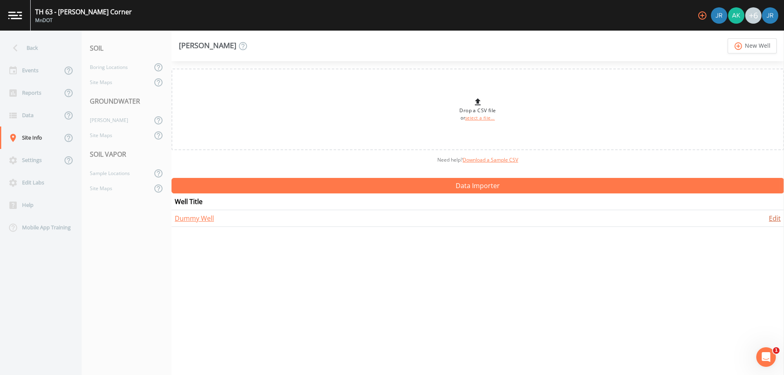
click at [769, 219] on link "Edit" at bounding box center [775, 218] width 12 height 9
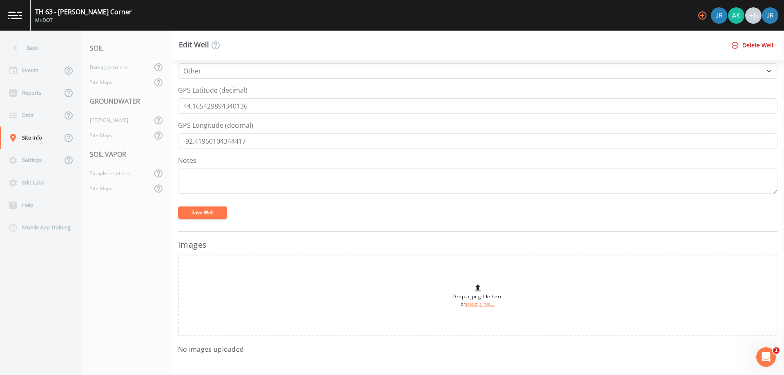
scroll to position [341, 0]
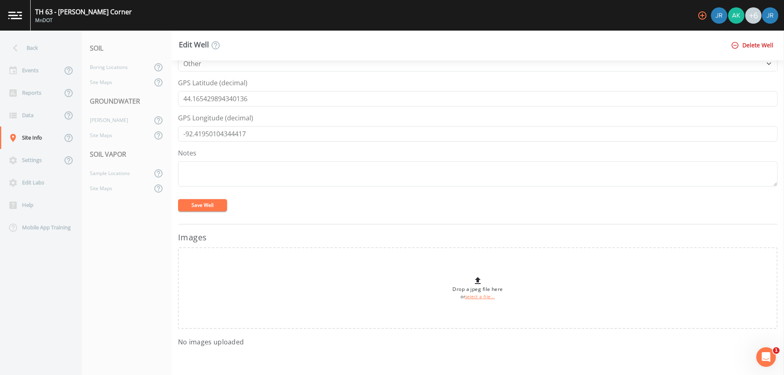
click at [207, 205] on button "Save Well" at bounding box center [202, 205] width 49 height 12
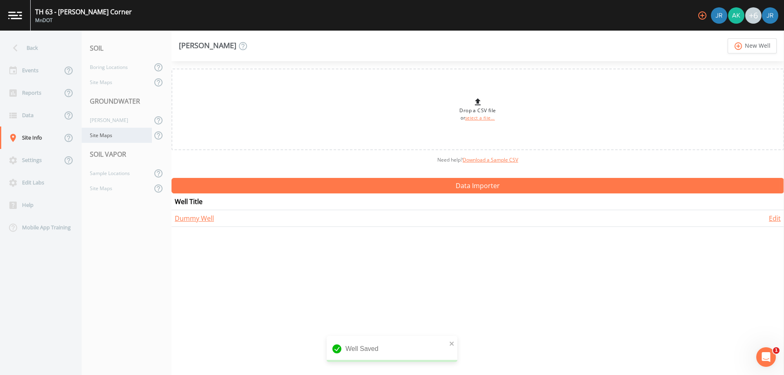
click at [109, 137] on div "Site Maps" at bounding box center [117, 135] width 70 height 15
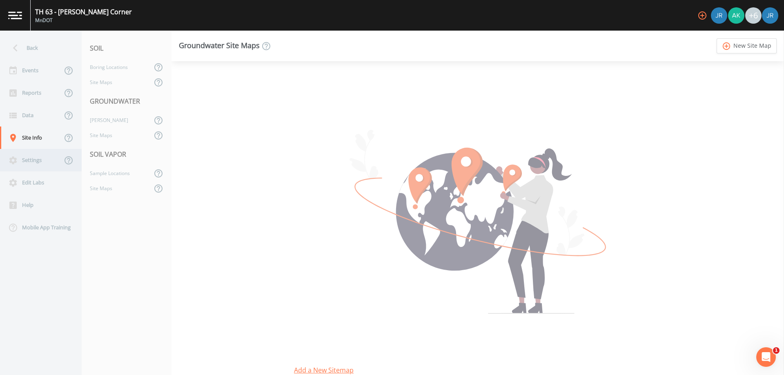
click at [20, 156] on div "Settings" at bounding box center [31, 160] width 62 height 22
select select "2d7cff81-c4d8-4a74-8d84-d4957e4f44c3"
select select "US/Central"
select select "Pour on ground"
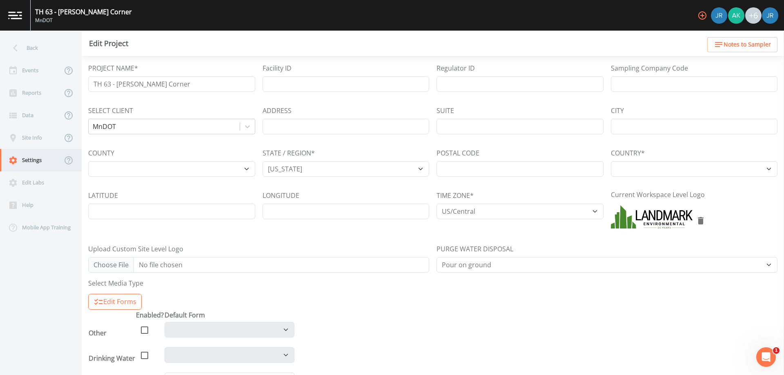
select select "[GEOGRAPHIC_DATA]"
select select "c4cb78a6-fcb8-4fa7-89a2-f1df6f16d147"
select select "b771d3f4-2590-47cf-a1e7-9faa0a82d635"
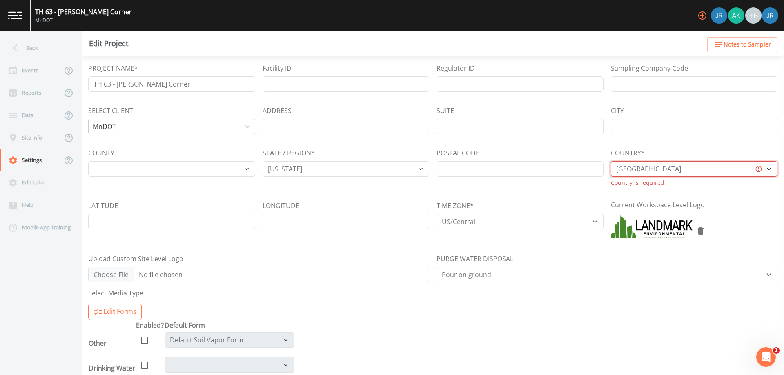
click at [648, 167] on select "Australia Canada Deutschland Saudi Arabia South Africa United Kingdom United St…" at bounding box center [694, 169] width 167 height 16
click at [611, 161] on select "Australia Canada Deutschland Saudi Arabia South Africa United Kingdom United St…" at bounding box center [694, 169] width 167 height 16
click at [638, 170] on select "Australia Canada Deutschland Saudi Arabia South Africa United Kingdom United St…" at bounding box center [694, 169] width 167 height 16
select select "[GEOGRAPHIC_DATA]"
click at [611, 161] on select "Australia Canada Deutschland Saudi Arabia South Africa United Kingdom United St…" at bounding box center [694, 169] width 167 height 16
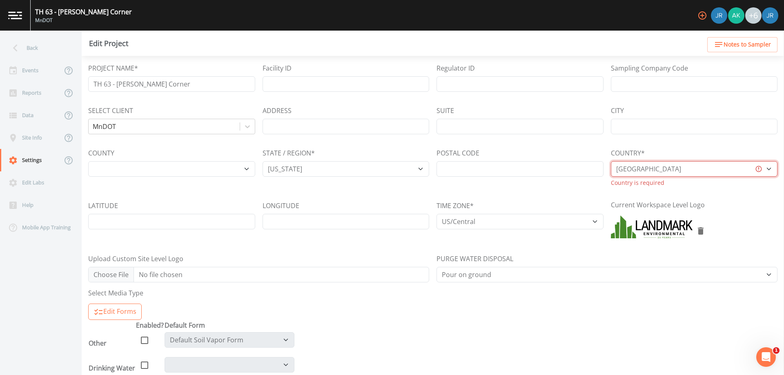
select select "031758dd-e910-4285-ae7e-c3fd58f7628f"
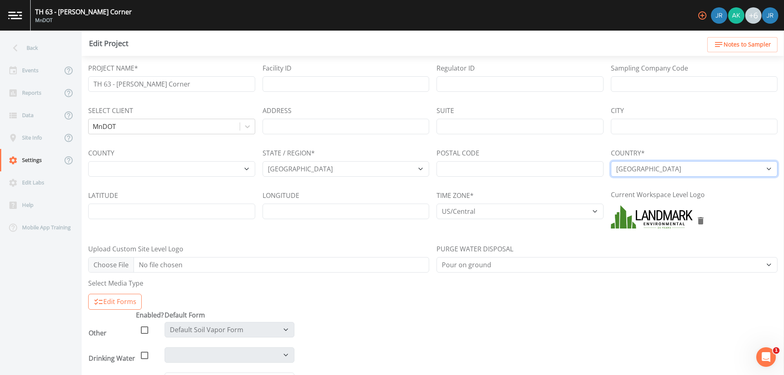
click at [638, 169] on select "Australia Canada Deutschland Saudi Arabia South Africa United Kingdom United St…" at bounding box center [694, 169] width 167 height 16
select select "[GEOGRAPHIC_DATA]"
click at [611, 161] on select "Australia Canada Deutschland Saudi Arabia South Africa United Kingdom United St…" at bounding box center [694, 169] width 167 height 16
select select "2d7cff81-c4d8-4a74-8d84-d4957e4f44c3"
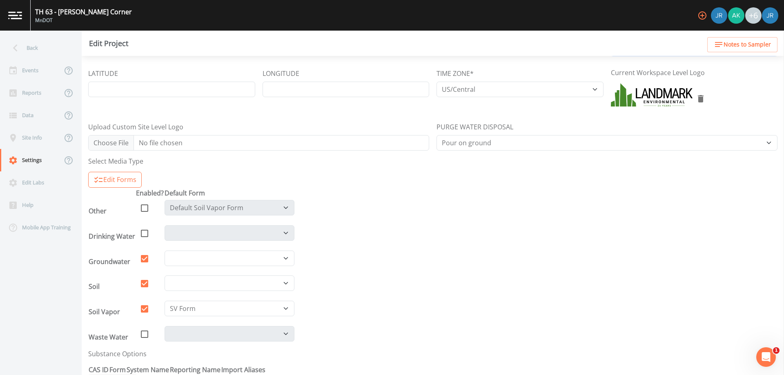
scroll to position [123, 0]
click at [198, 283] on select "Field Report Generic Sampling Form - Any Media Soil Boring Log Soil Sampling Fo…" at bounding box center [230, 283] width 130 height 16
select select "c11a0cd5-aa5f-4043-abc9-1d282e0d5a1e"
click at [165, 275] on select "Field Report Generic Sampling Form - Any Media Soil Boring Log Soil Sampling Fo…" at bounding box center [230, 283] width 130 height 16
click at [215, 261] on select "Default Groundwater Form Generic Sampling Form - Any Media Sampling Form" at bounding box center [230, 258] width 130 height 16
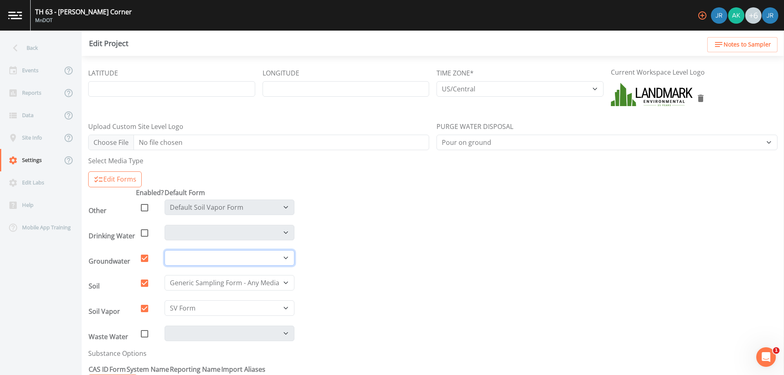
select select "722c982a-8e8b-471e-aa0e-84e01ec66ecb"
click at [165, 250] on select "Default Groundwater Form Generic Sampling Form - Any Media Sampling Form" at bounding box center [230, 258] width 130 height 16
click at [243, 247] on td at bounding box center [229, 235] width 131 height 25
click at [240, 253] on select "Default Groundwater Form Generic Sampling Form - Any Media Sampling Form" at bounding box center [230, 258] width 130 height 16
click at [240, 256] on select "Default Groundwater Form Generic Sampling Form - Any Media Sampling Form" at bounding box center [230, 258] width 130 height 16
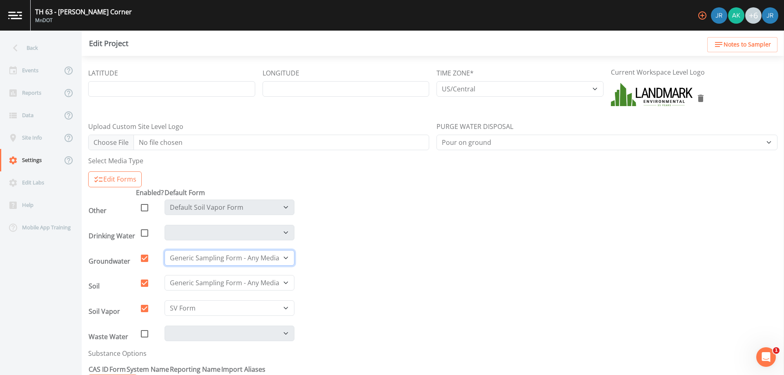
scroll to position [147, 0]
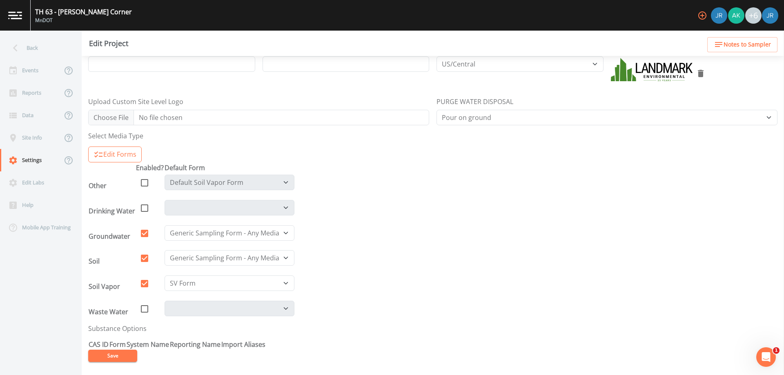
click at [121, 351] on button "Save" at bounding box center [112, 356] width 49 height 12
click at [30, 183] on div "Edit Labs" at bounding box center [37, 183] width 74 height 22
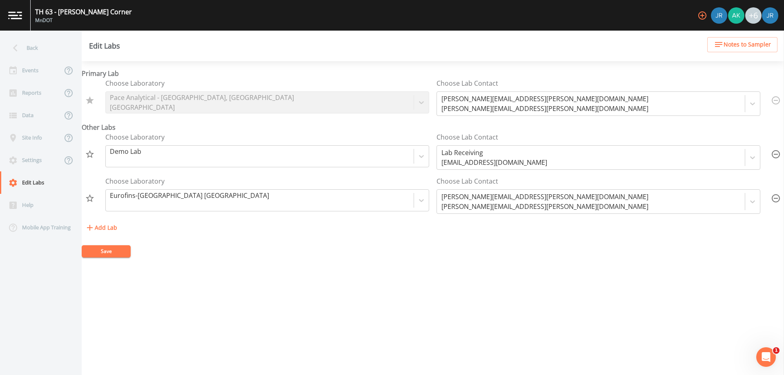
click at [113, 252] on button "Save" at bounding box center [106, 251] width 49 height 12
click at [773, 197] on icon "button" at bounding box center [776, 199] width 10 height 10
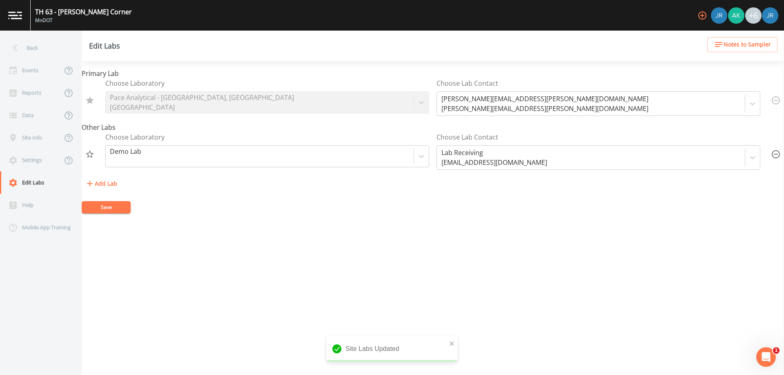
click at [96, 208] on button "Save" at bounding box center [106, 207] width 49 height 12
click at [453, 344] on icon "close" at bounding box center [452, 344] width 6 height 7
click at [29, 71] on div "Events" at bounding box center [31, 70] width 62 height 22
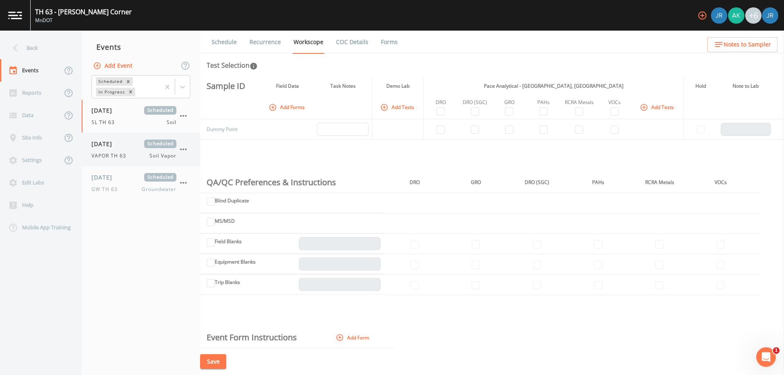
click at [118, 140] on span "[DATE]" at bounding box center [104, 144] width 27 height 9
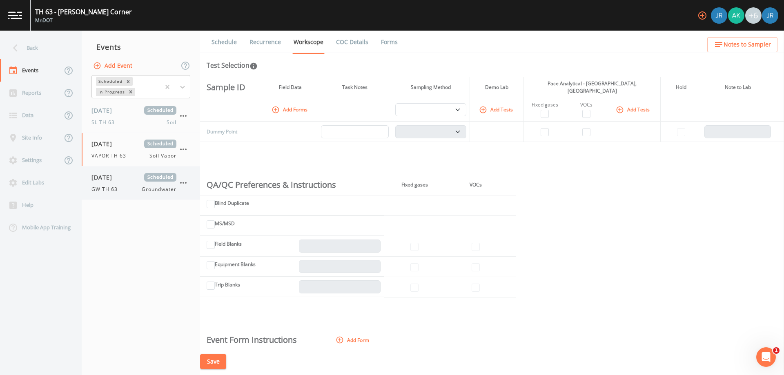
click at [118, 185] on div "[DATE] Scheduled GW TH 63 Groundwater" at bounding box center [133, 183] width 85 height 20
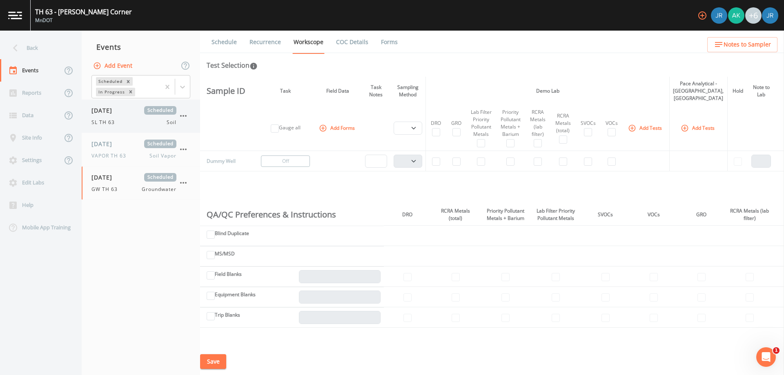
click at [117, 112] on span "[DATE]" at bounding box center [104, 110] width 27 height 9
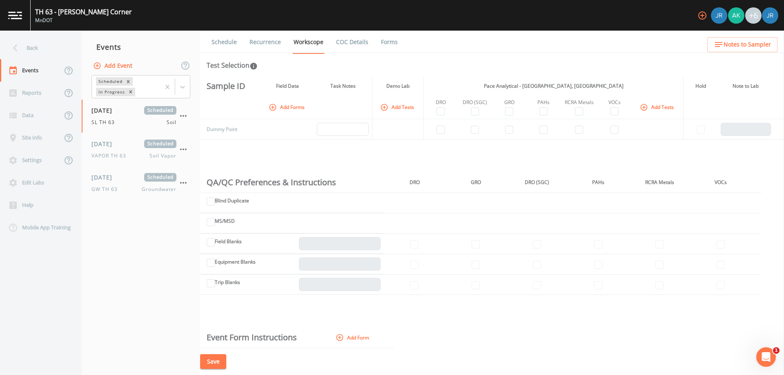
click at [417, 108] on button "Add Tests" at bounding box center [398, 106] width 39 height 13
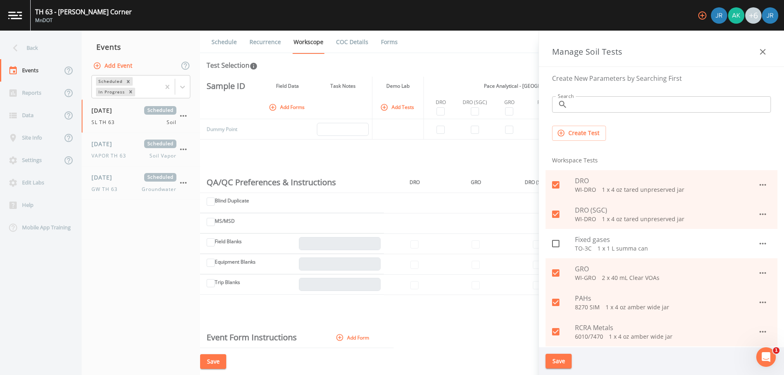
click at [575, 137] on button "Create Test" at bounding box center [579, 133] width 54 height 15
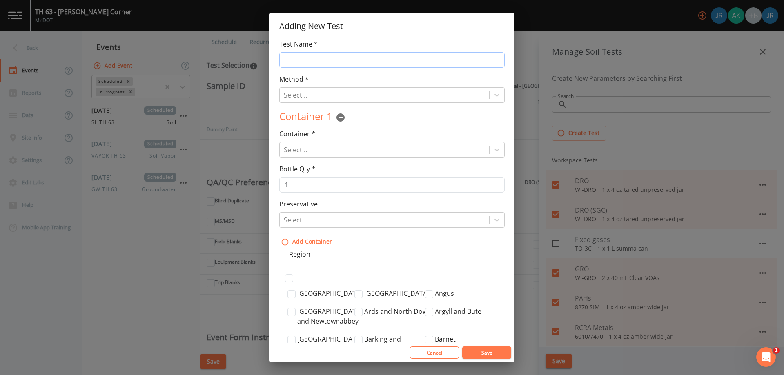
click at [310, 63] on input "Test Name *" at bounding box center [391, 60] width 225 height 16
type input "____"
click at [305, 91] on div at bounding box center [384, 94] width 201 height 11
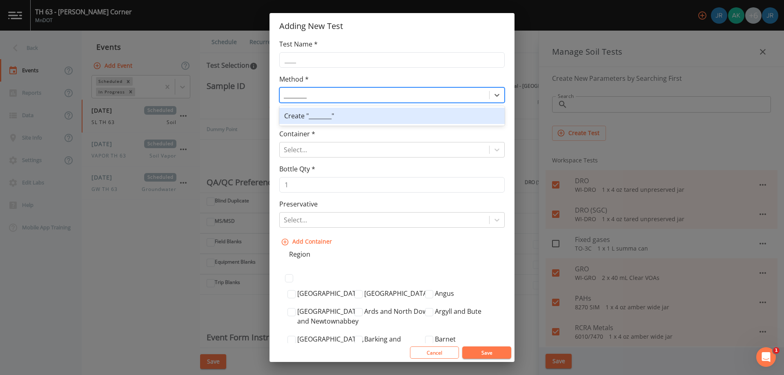
type input "_________"
click at [307, 115] on div "Create "_________"" at bounding box center [391, 116] width 225 height 16
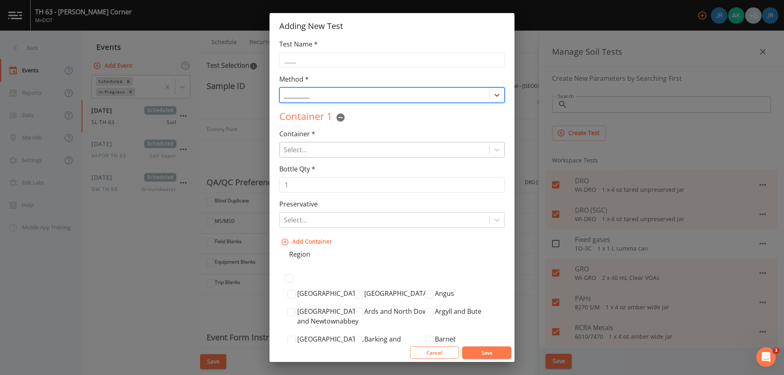
click at [311, 151] on div at bounding box center [384, 149] width 201 height 11
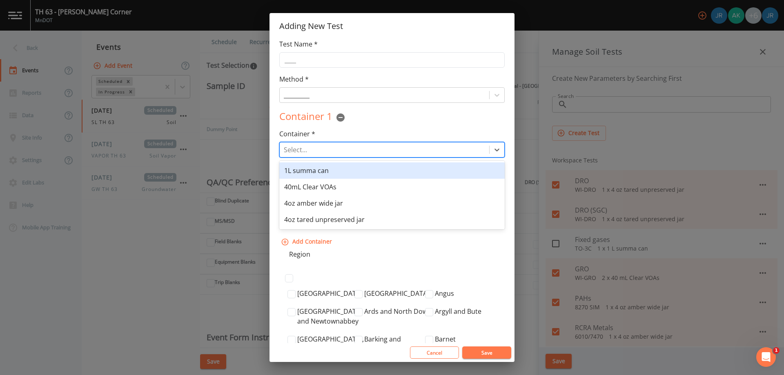
click at [314, 149] on div at bounding box center [384, 149] width 201 height 11
type input "_____"
click at [366, 171] on div "Create "_____"" at bounding box center [391, 171] width 225 height 16
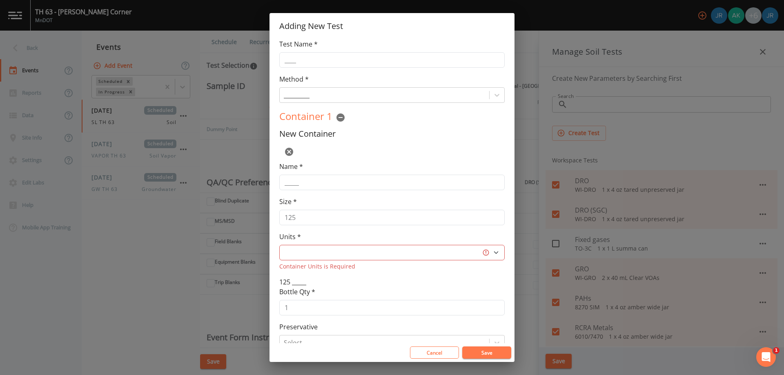
select select "L"
click at [325, 212] on input "125" at bounding box center [391, 218] width 225 height 16
type input "1"
type input "4"
click at [363, 253] on select "L gal mL oz" at bounding box center [391, 253] width 225 height 16
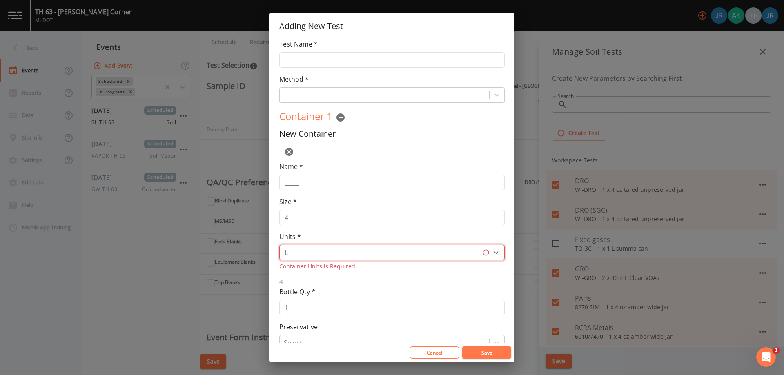
select select "oz"
click at [279, 245] on select "L gal mL oz" at bounding box center [391, 253] width 225 height 16
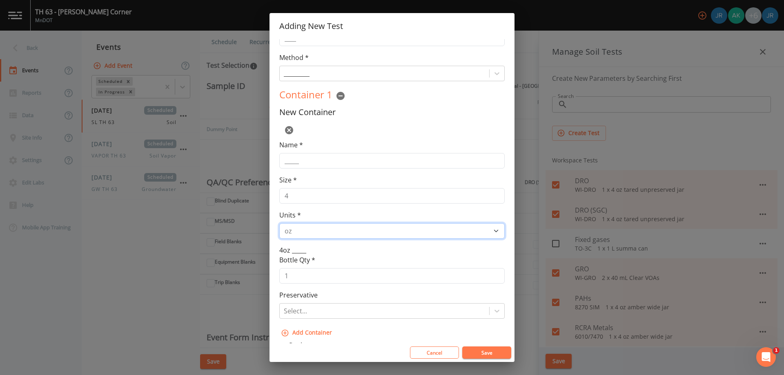
scroll to position [41, 0]
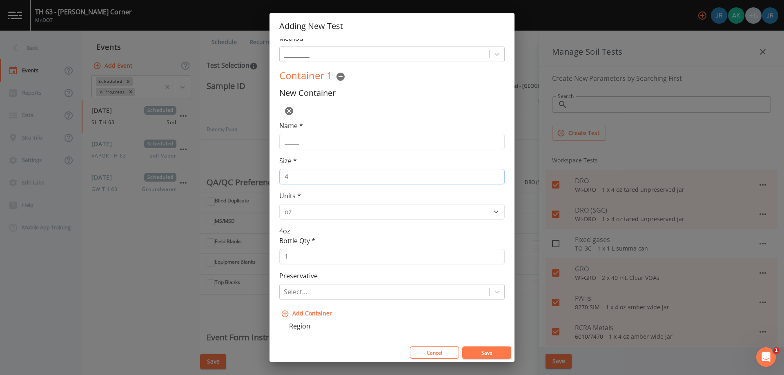
click at [312, 179] on input "4" at bounding box center [391, 177] width 225 height 16
click at [497, 350] on button "Save" at bounding box center [486, 353] width 49 height 12
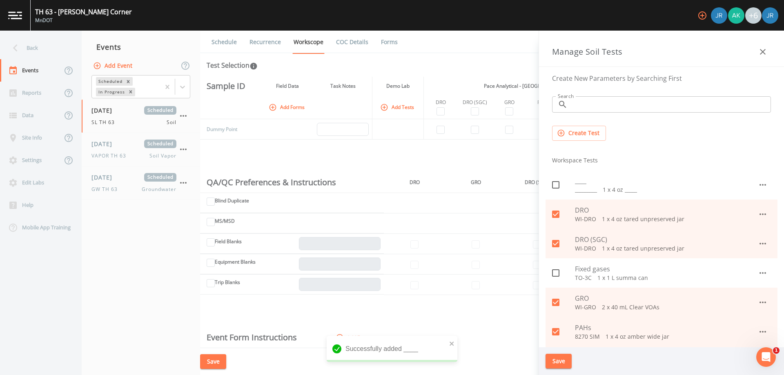
click at [557, 185] on icon at bounding box center [556, 185] width 10 height 10
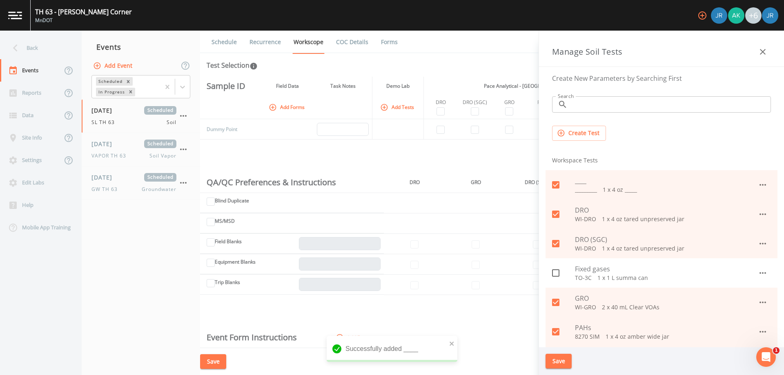
checkbox input "true"
click at [515, 166] on div "Sample ID Field Data Task Notes Demo Lab Pace Analytical - Minneapolis, MN Hold…" at bounding box center [492, 213] width 584 height 272
click at [756, 53] on button "button" at bounding box center [763, 52] width 16 height 16
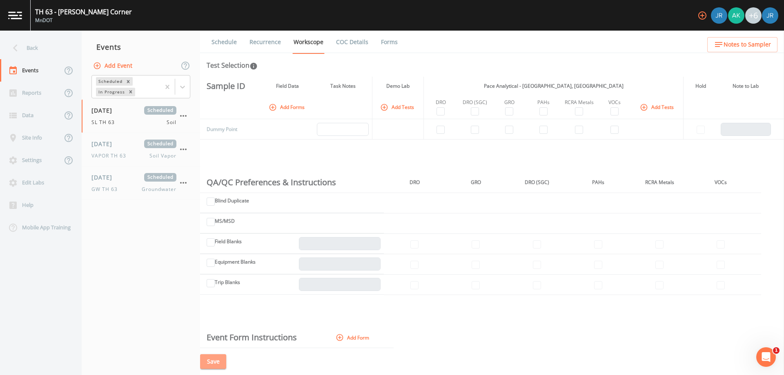
click at [218, 357] on button "Save" at bounding box center [213, 361] width 26 height 15
click at [28, 55] on div "Back" at bounding box center [37, 48] width 74 height 22
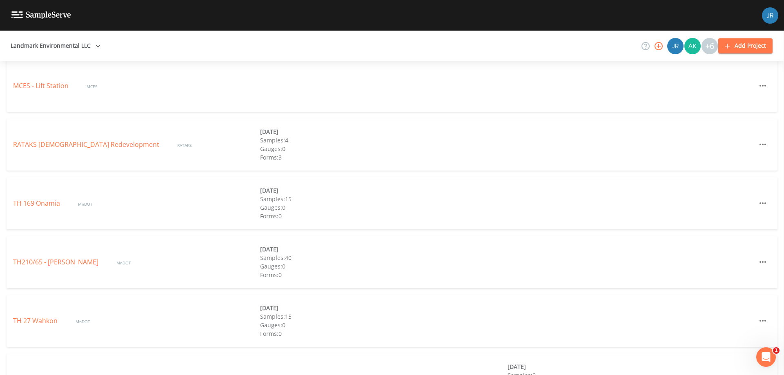
scroll to position [430, 0]
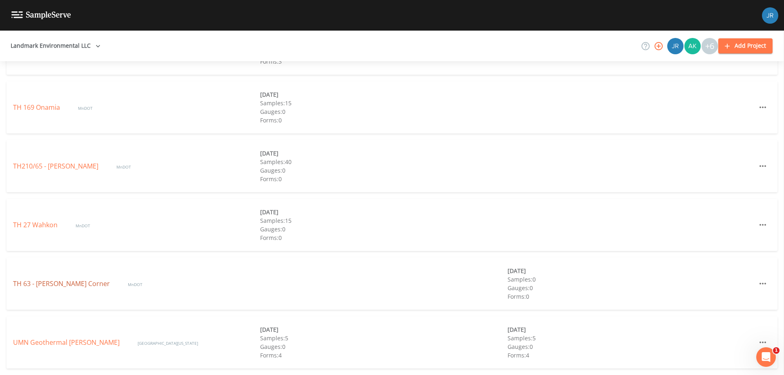
click at [61, 286] on link "TH 63 - [PERSON_NAME] Corner" at bounding box center [62, 283] width 98 height 9
